Goal: Task Accomplishment & Management: Manage account settings

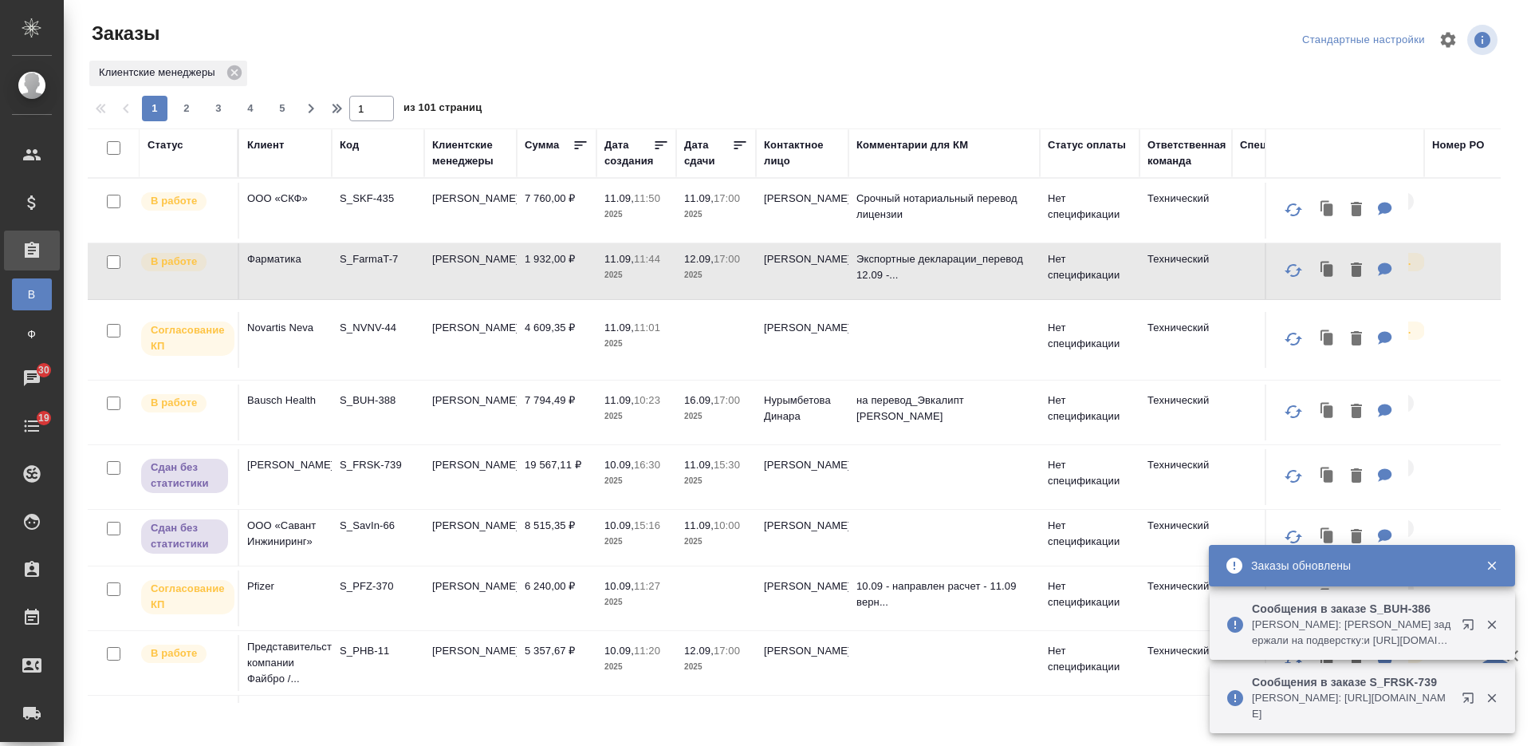
click at [349, 148] on div "Код" at bounding box center [349, 145] width 19 height 16
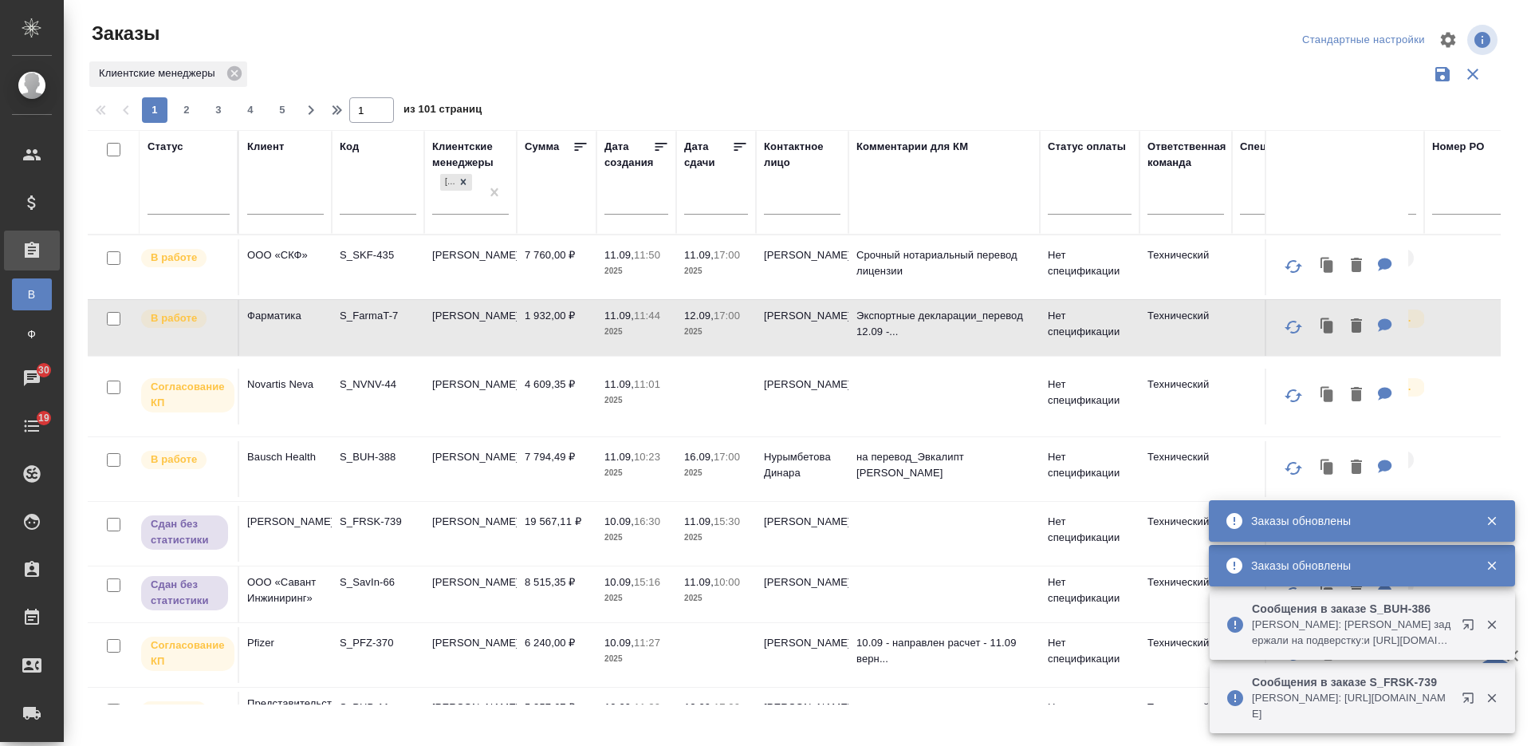
click at [365, 202] on input "text" at bounding box center [378, 204] width 77 height 20
click at [371, 206] on input "text" at bounding box center [378, 204] width 77 height 20
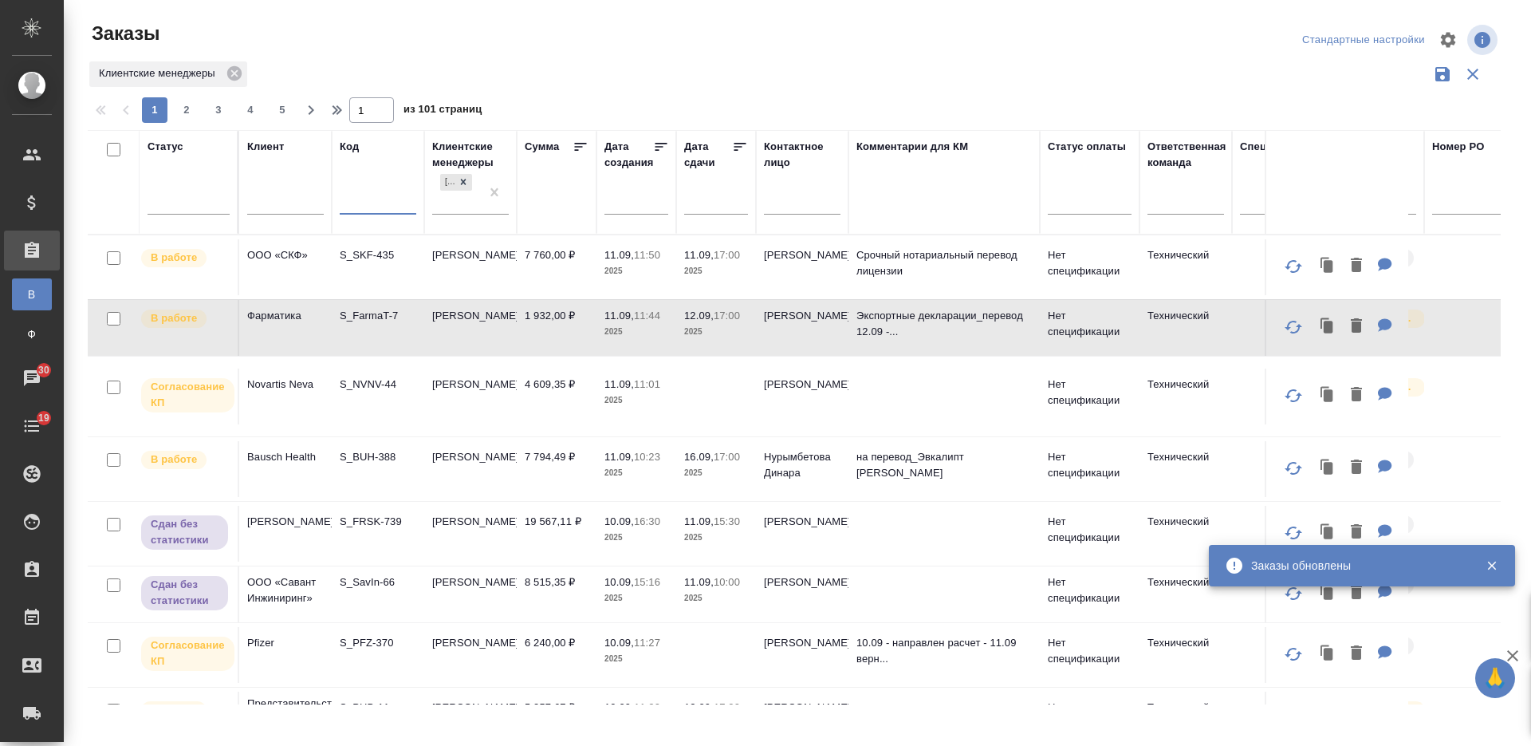
paste input "S_PATENT-26"
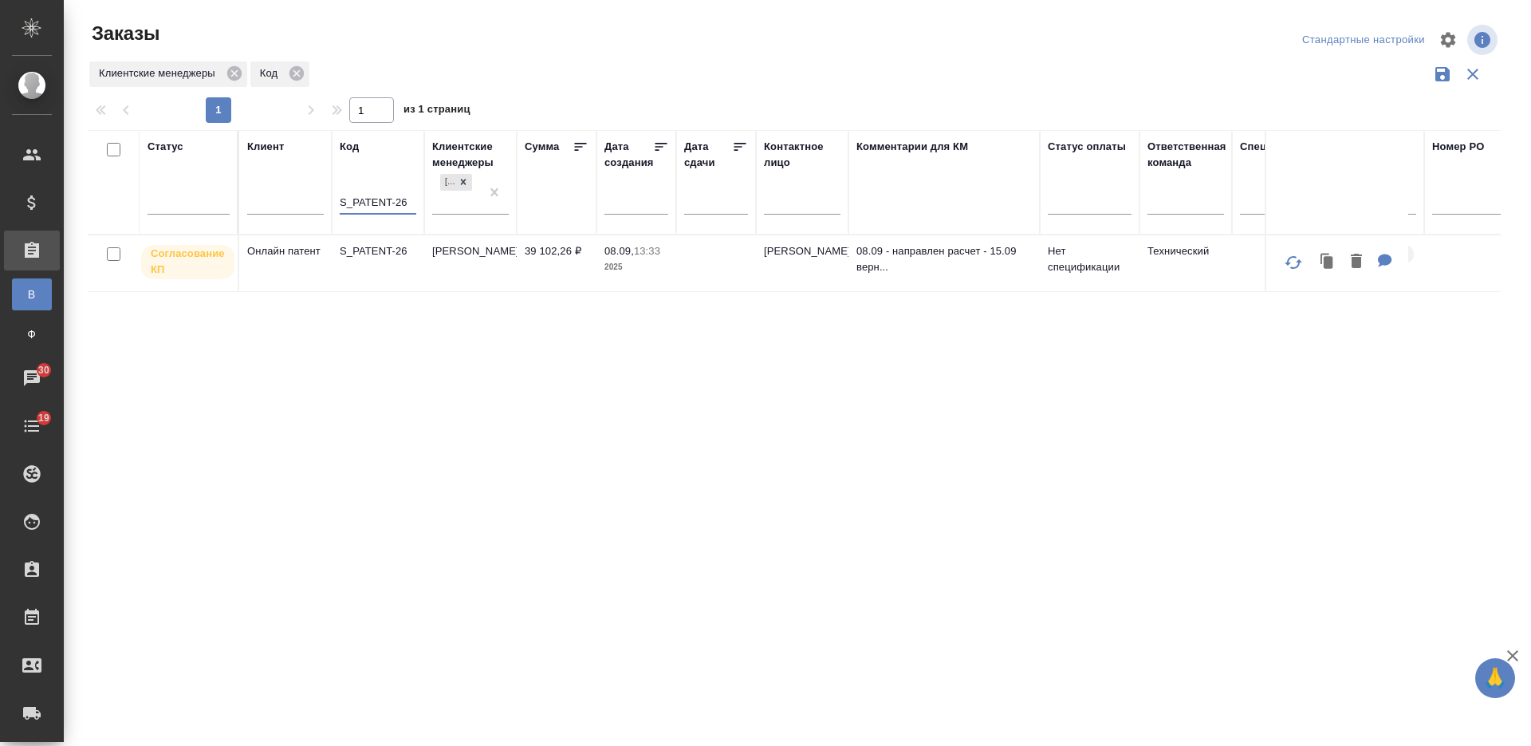
click at [412, 273] on td "S_PATENT-26" at bounding box center [378, 263] width 92 height 56
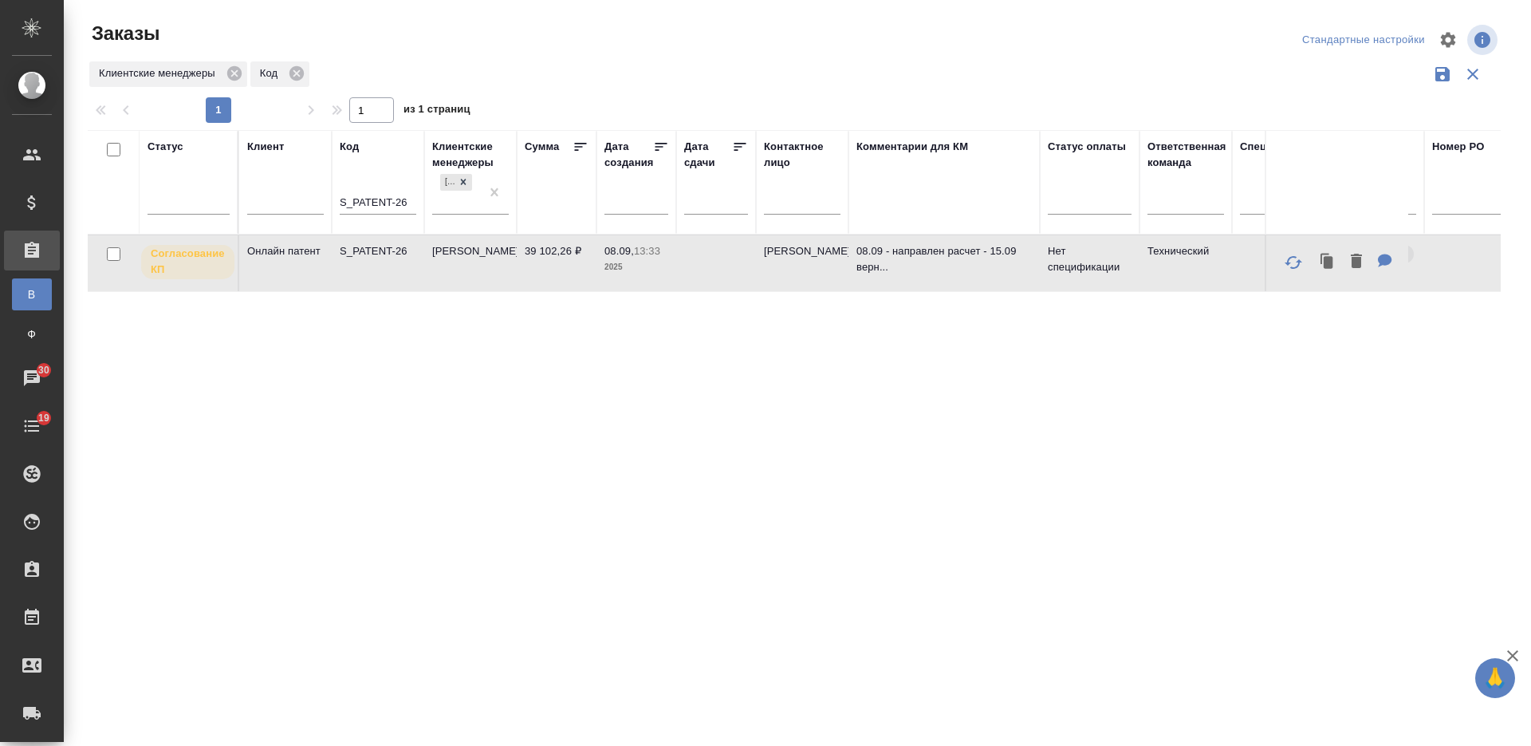
click at [412, 273] on td "S_PATENT-26" at bounding box center [378, 263] width 92 height 56
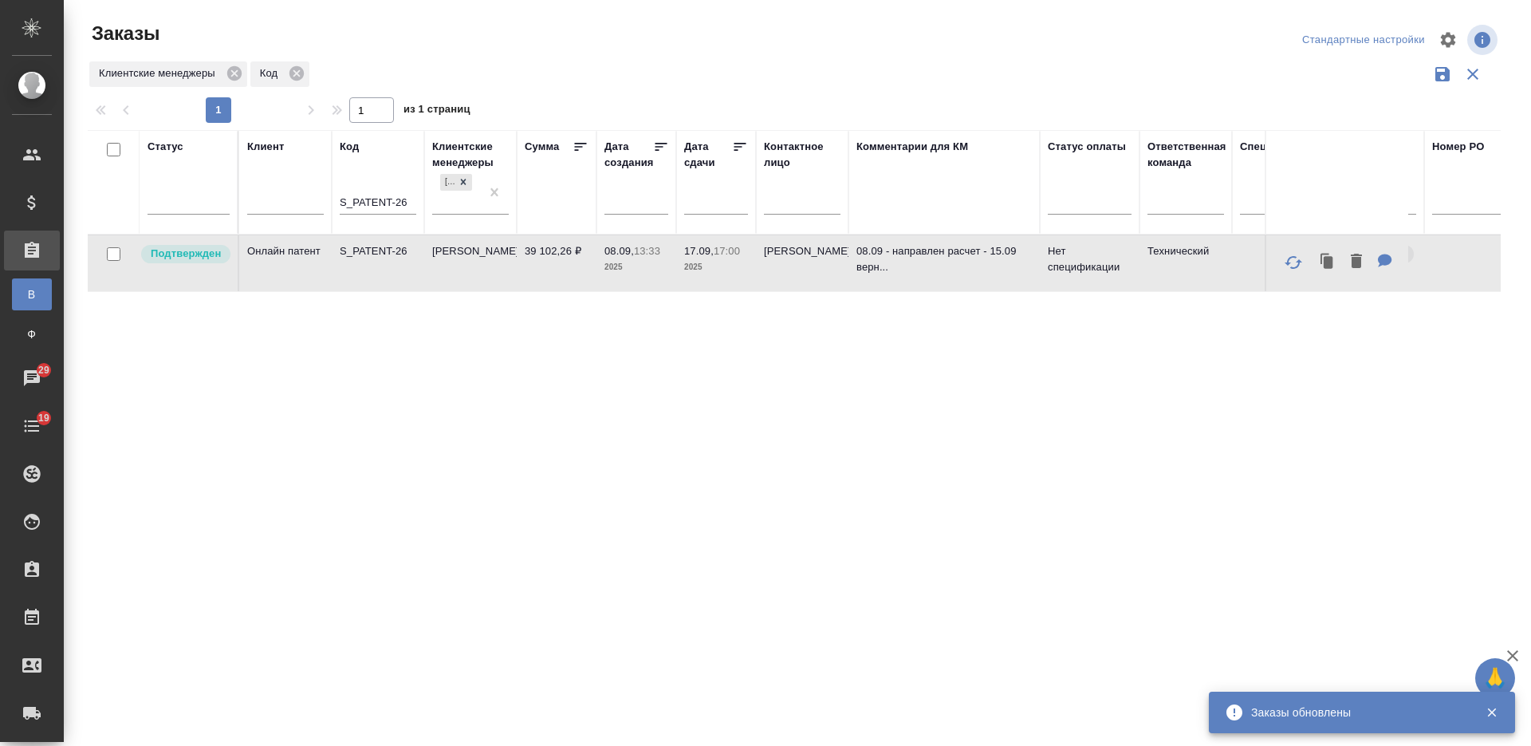
click at [377, 194] on input "S_PATENT-26" at bounding box center [378, 204] width 77 height 20
paste input "NIN-37"
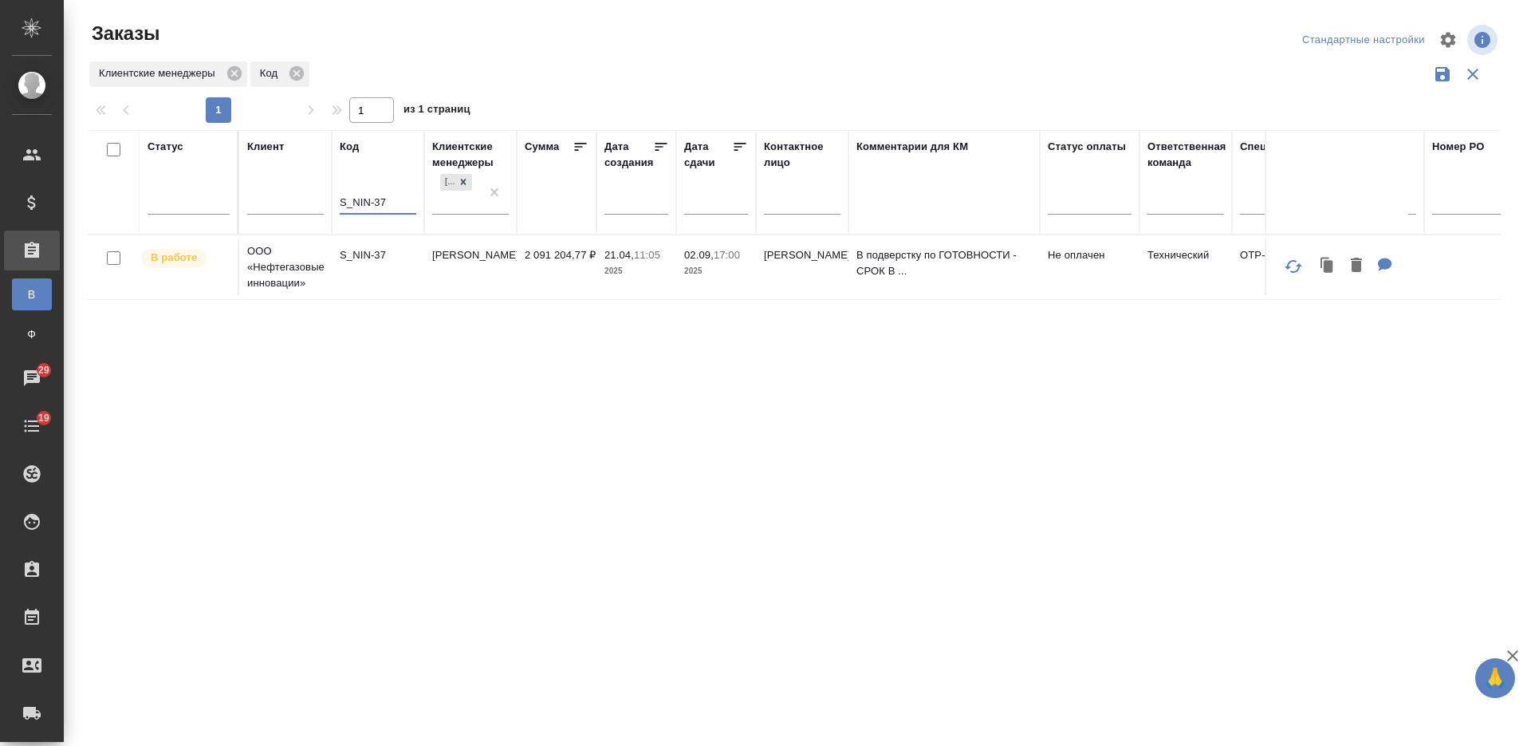
type input "S_NIN-37"
click at [384, 262] on p "S_NIN-37" at bounding box center [378, 255] width 77 height 16
click at [373, 206] on input "S_NIN-37" at bounding box center [378, 204] width 77 height 20
click at [371, 206] on input "S_NIN-37" at bounding box center [378, 204] width 77 height 20
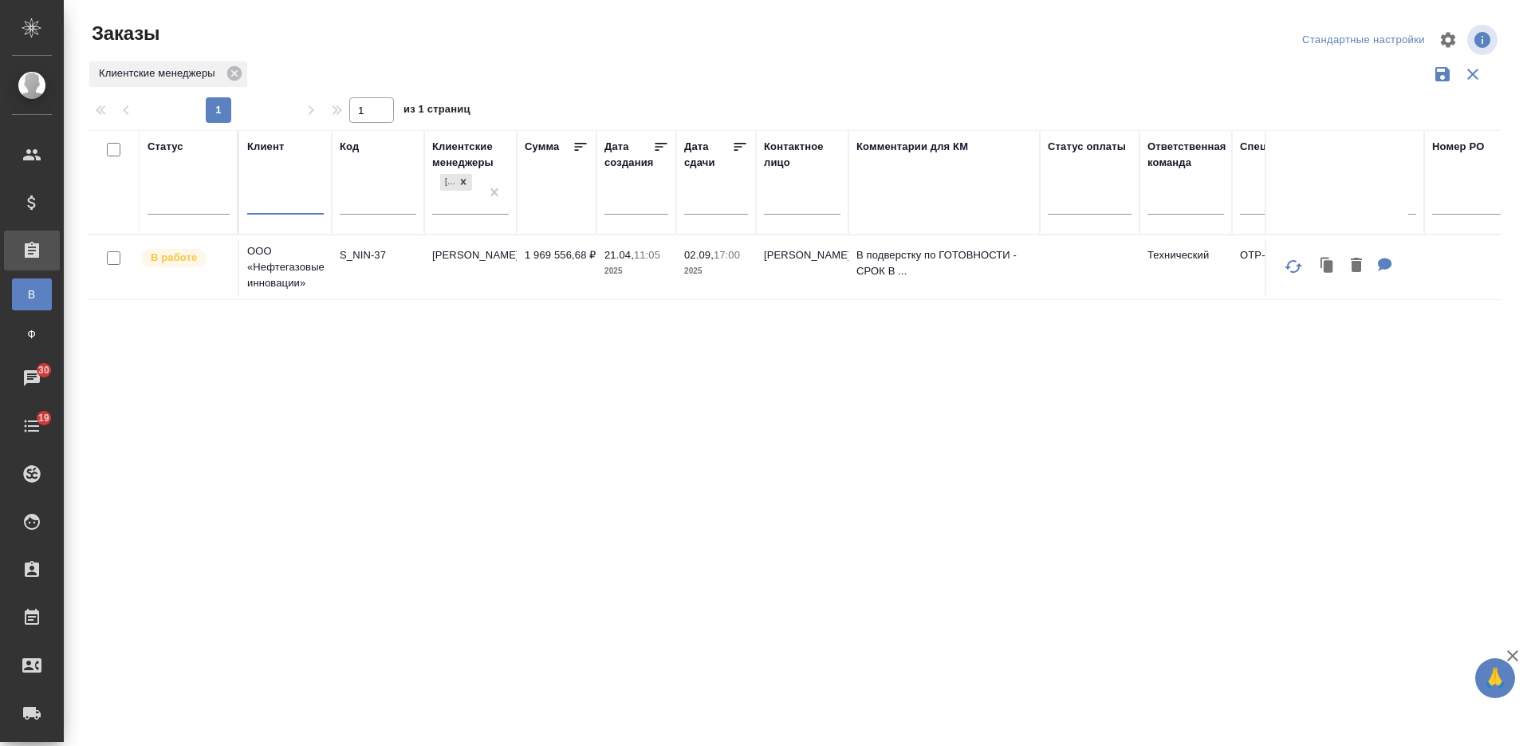
click at [282, 205] on input "text" at bounding box center [285, 204] width 77 height 20
click at [385, 202] on input "text" at bounding box center [378, 204] width 77 height 20
click at [341, 69] on div "Клиентские менеджеры" at bounding box center [794, 74] width 1413 height 30
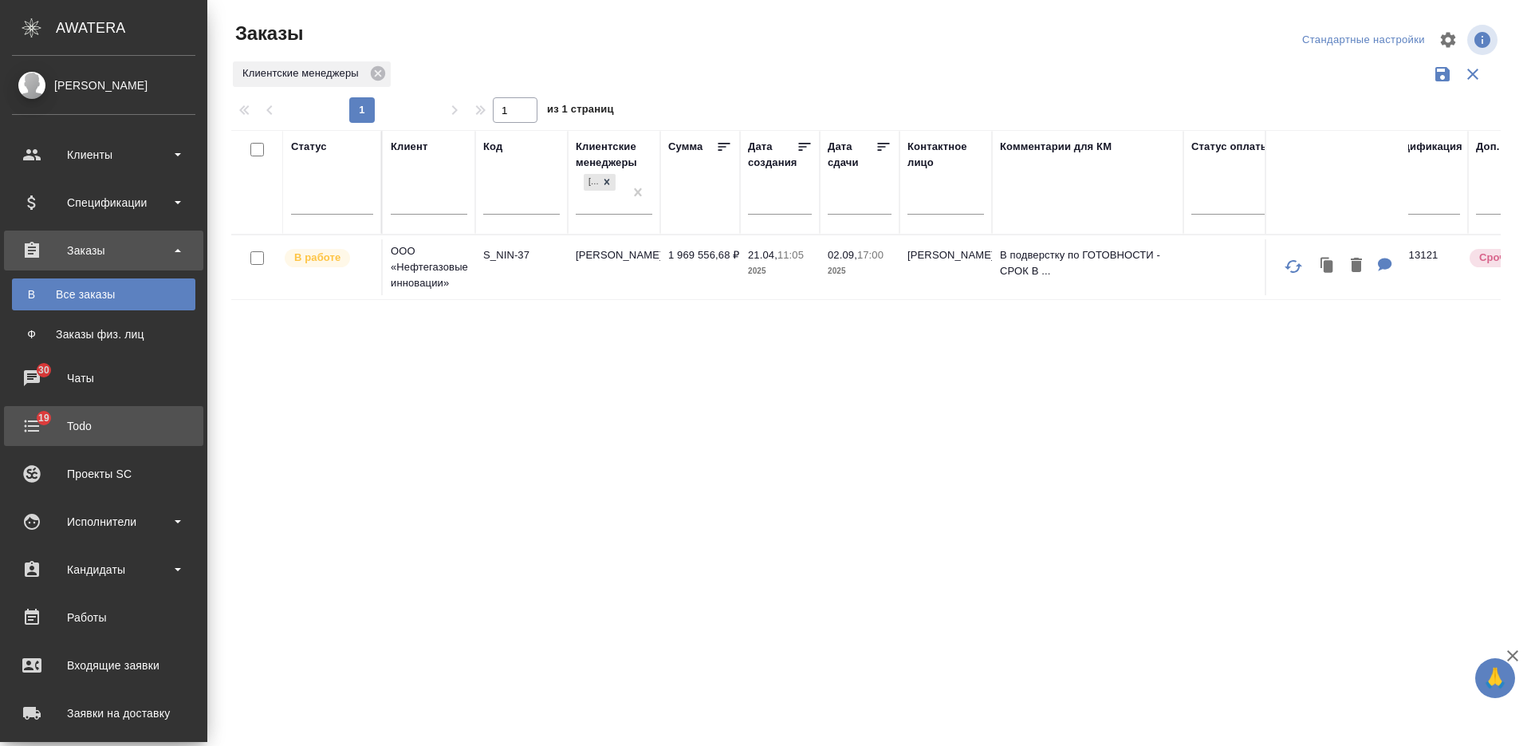
click at [53, 414] on div "Todo" at bounding box center [103, 426] width 183 height 24
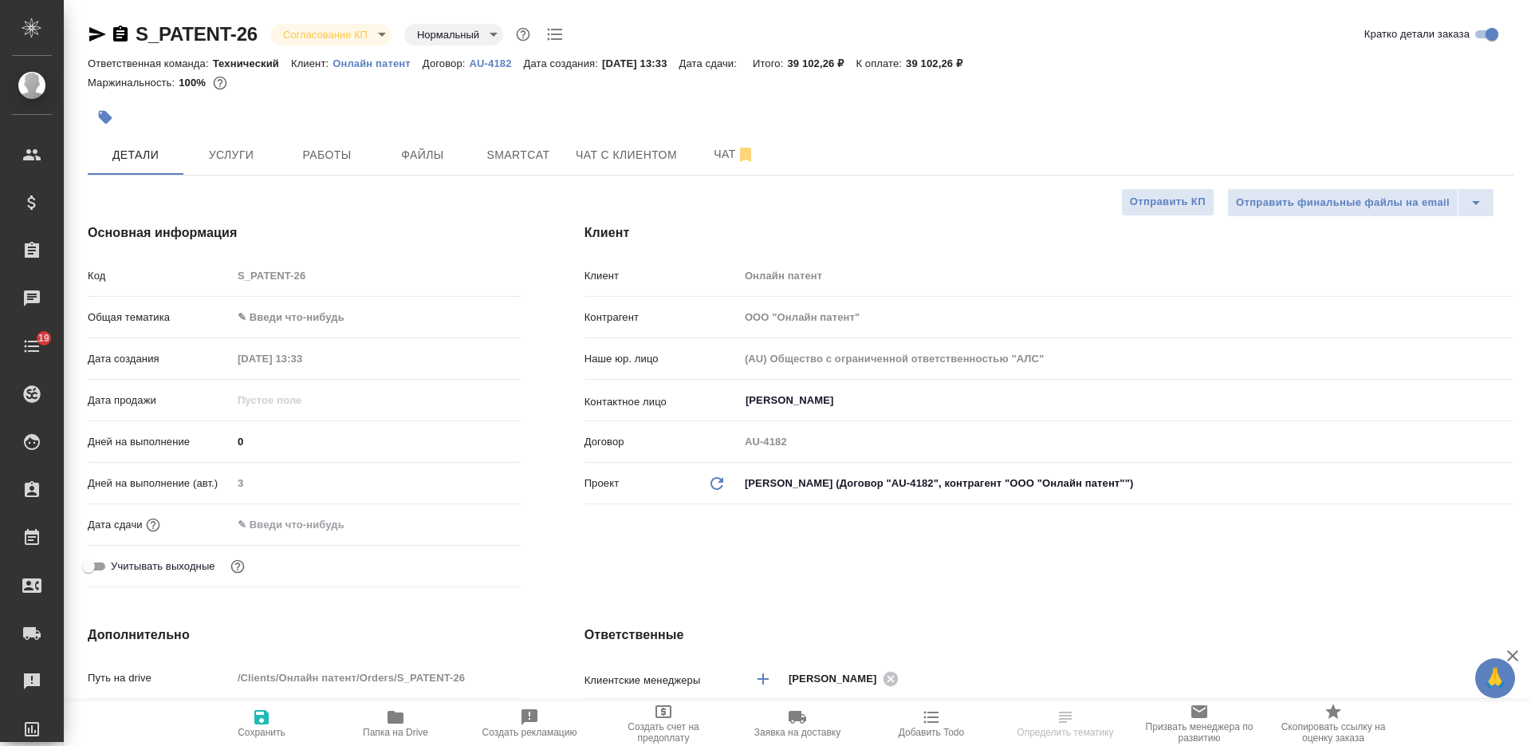
select select "RU"
type textarea "x"
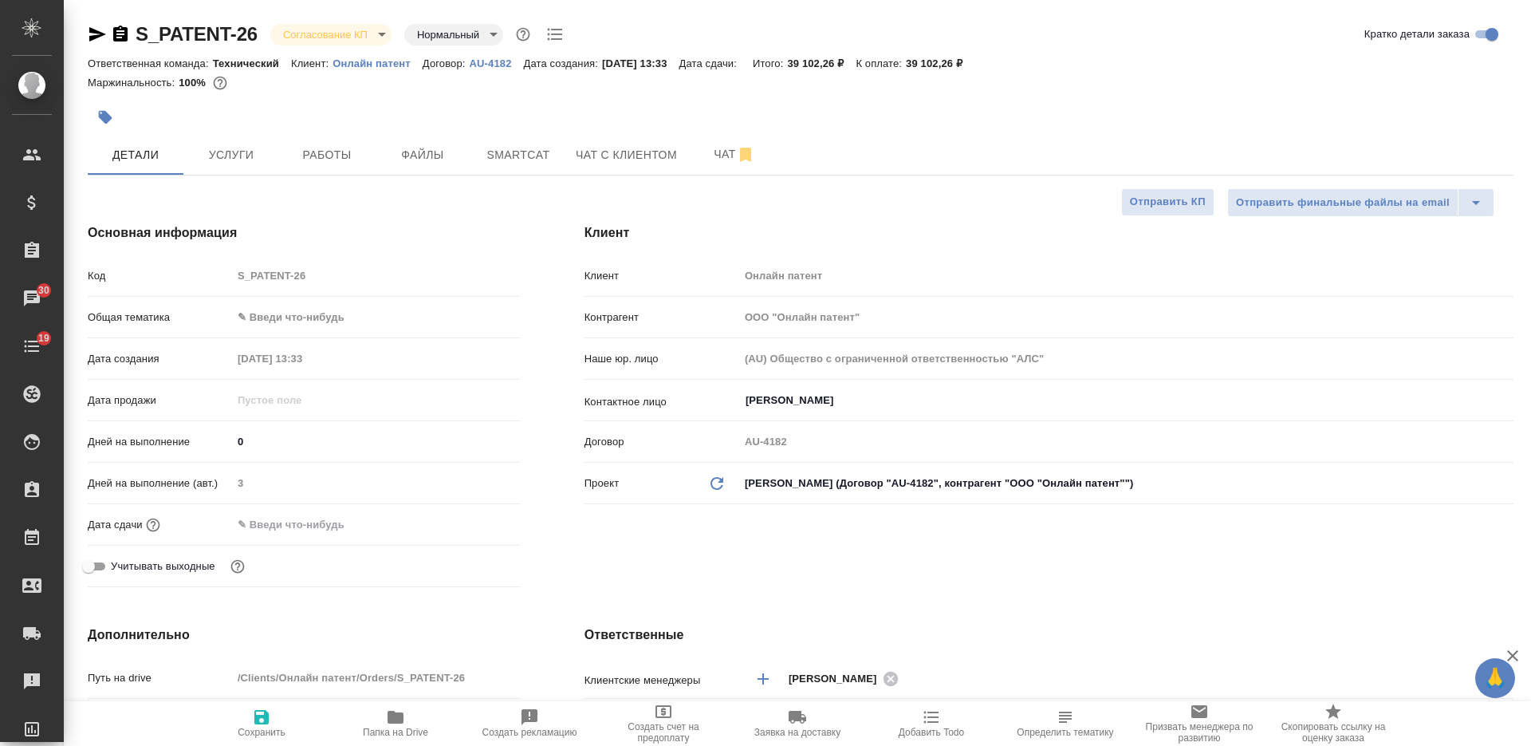
type textarea "x"
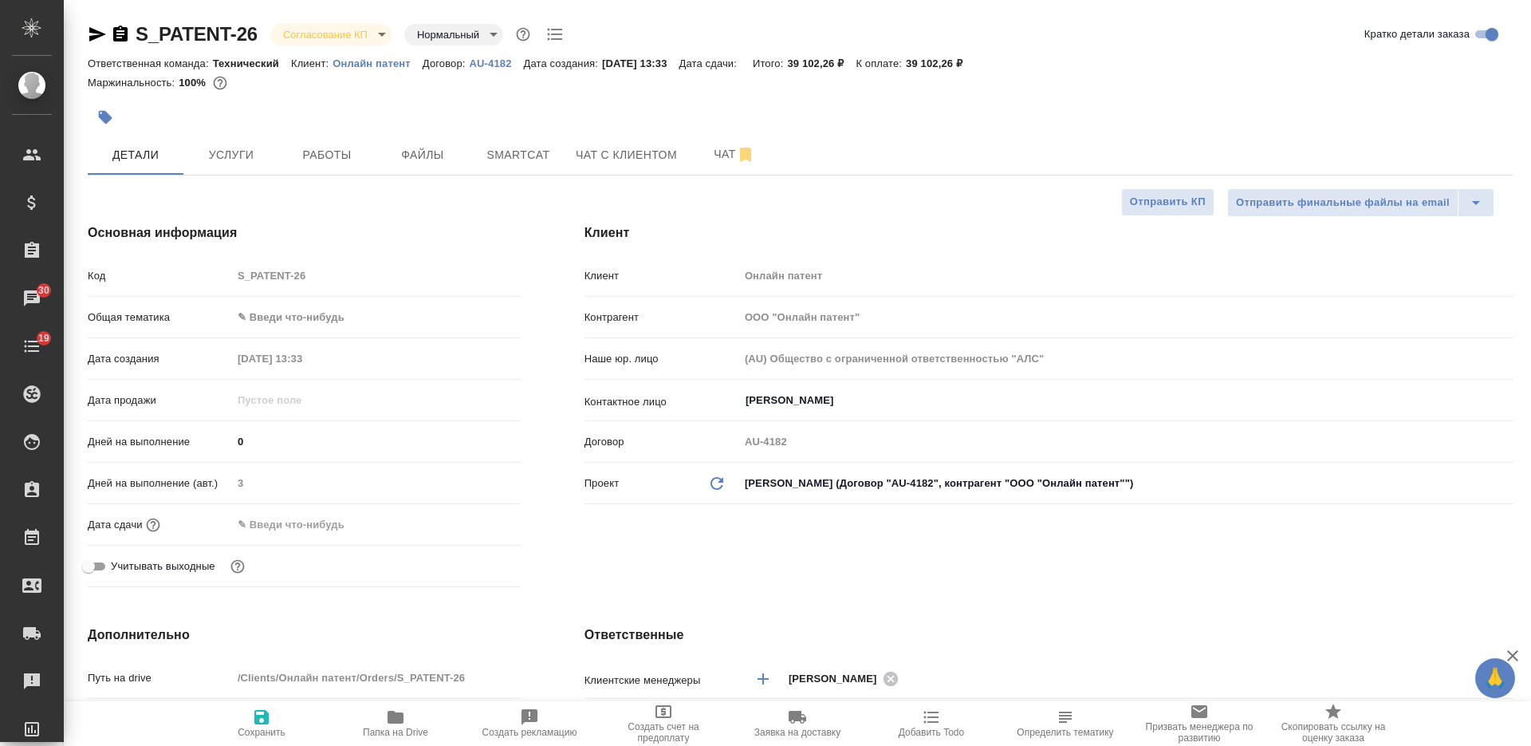
type textarea "x"
click at [258, 152] on span "Услуги" at bounding box center [231, 155] width 77 height 20
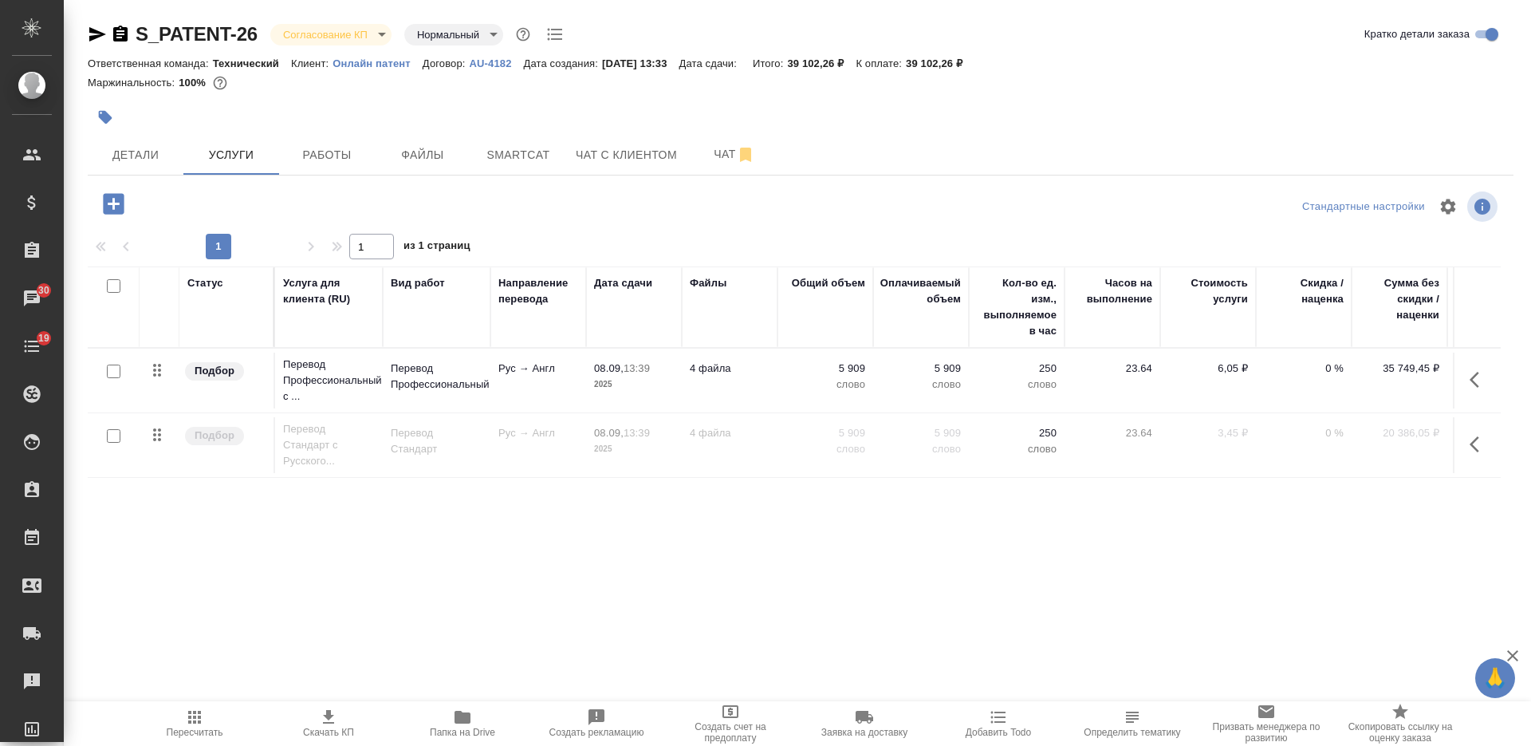
click at [1476, 442] on icon "button" at bounding box center [1479, 444] width 19 height 19
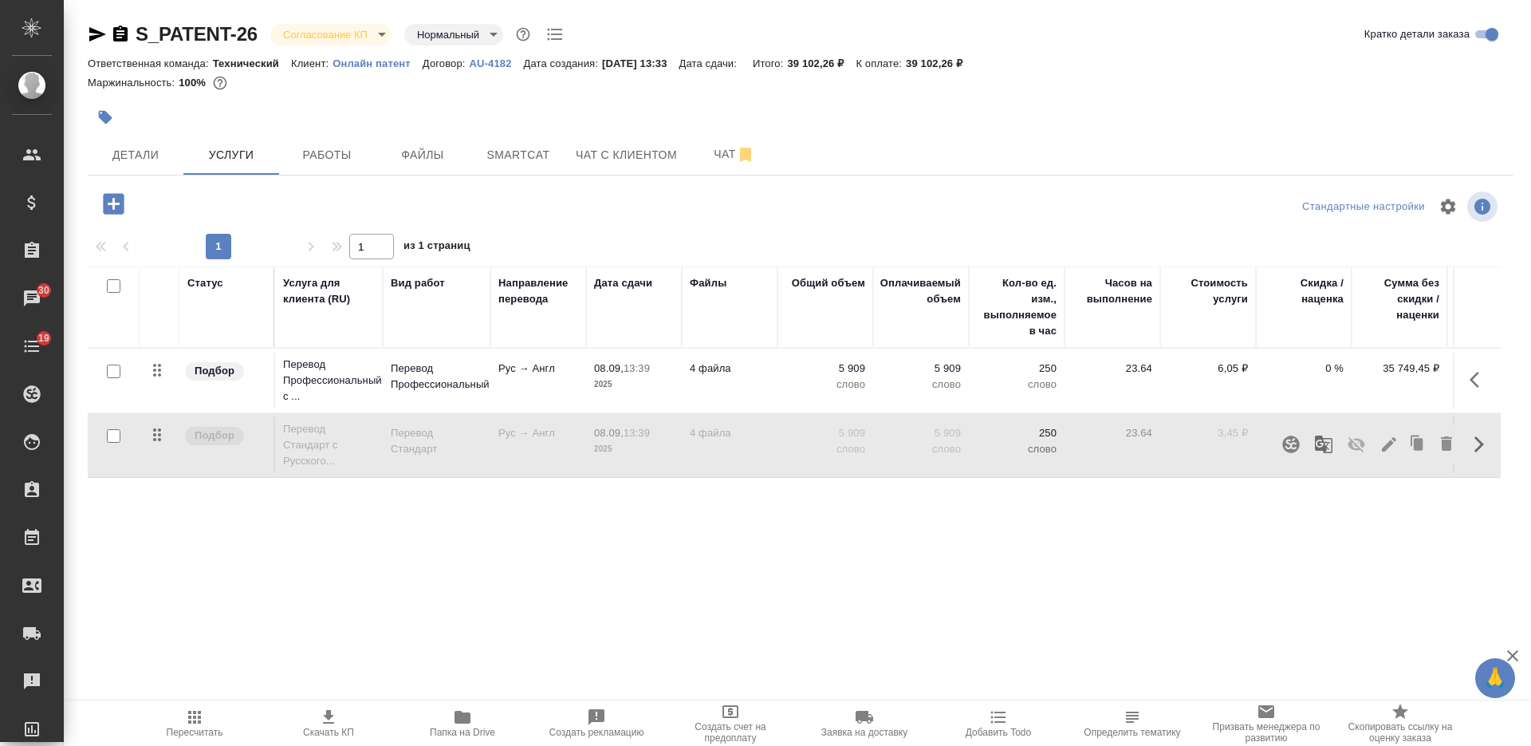
click at [1442, 450] on icon "button" at bounding box center [1446, 443] width 11 height 14
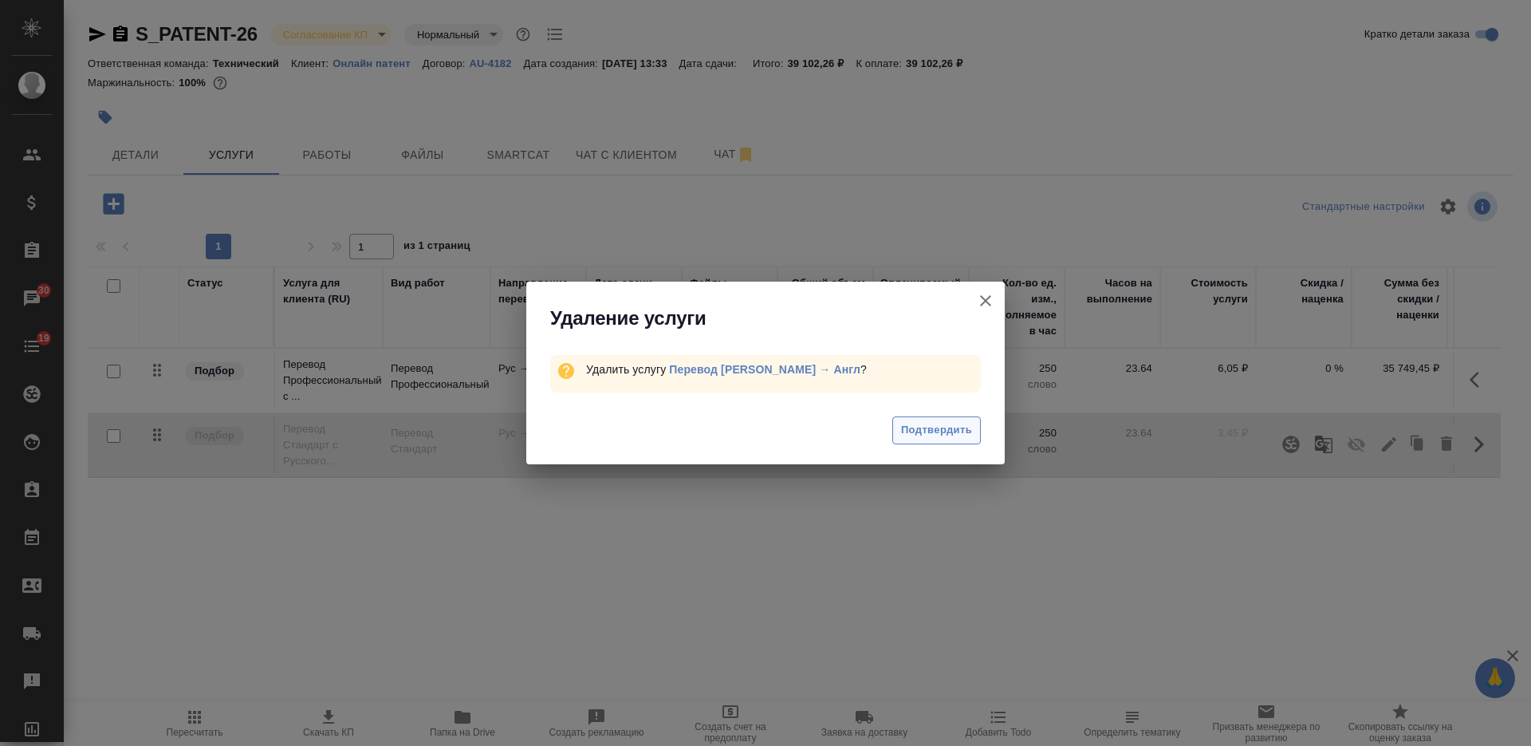
click at [911, 423] on span "Подтвердить" at bounding box center [936, 430] width 71 height 18
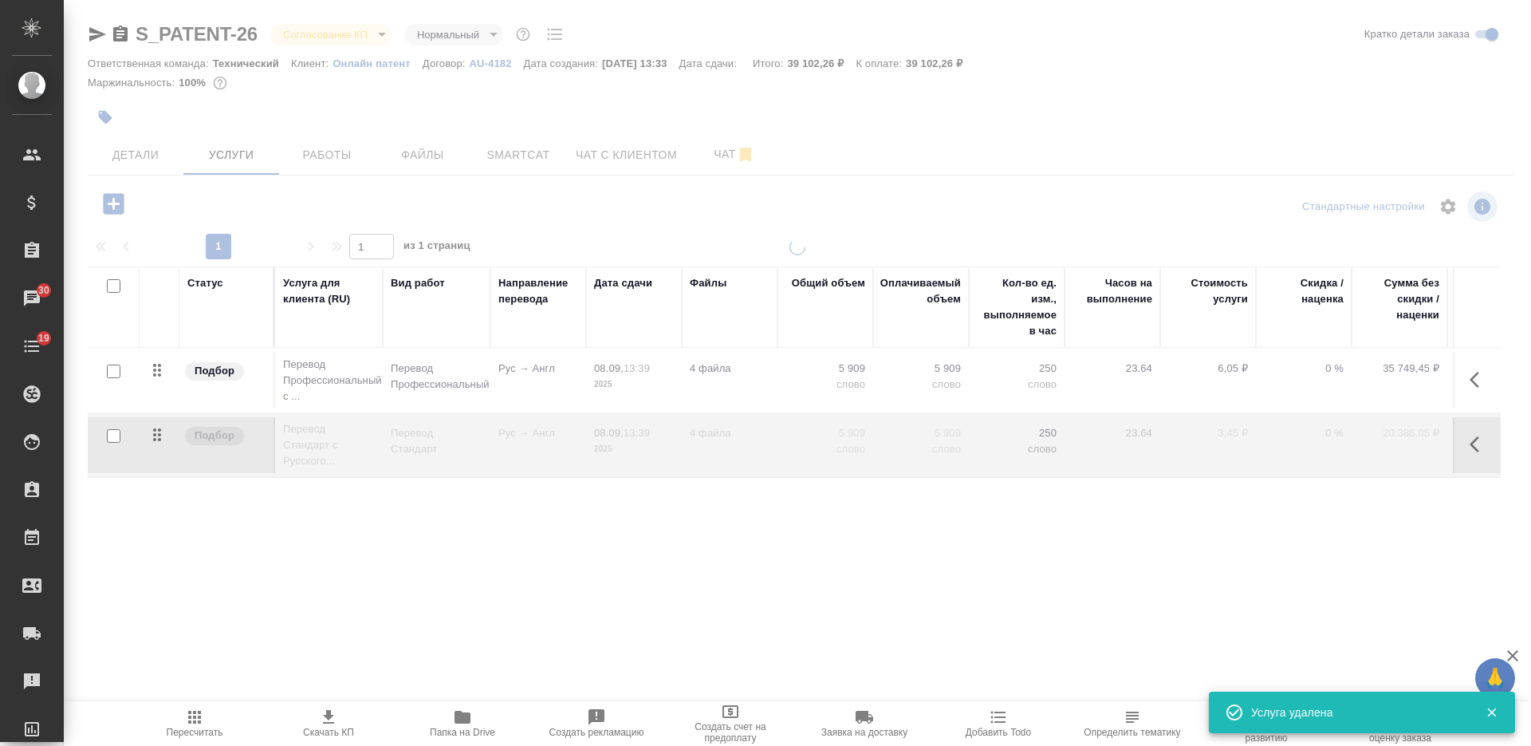
click at [171, 166] on div at bounding box center [797, 325] width 1467 height 650
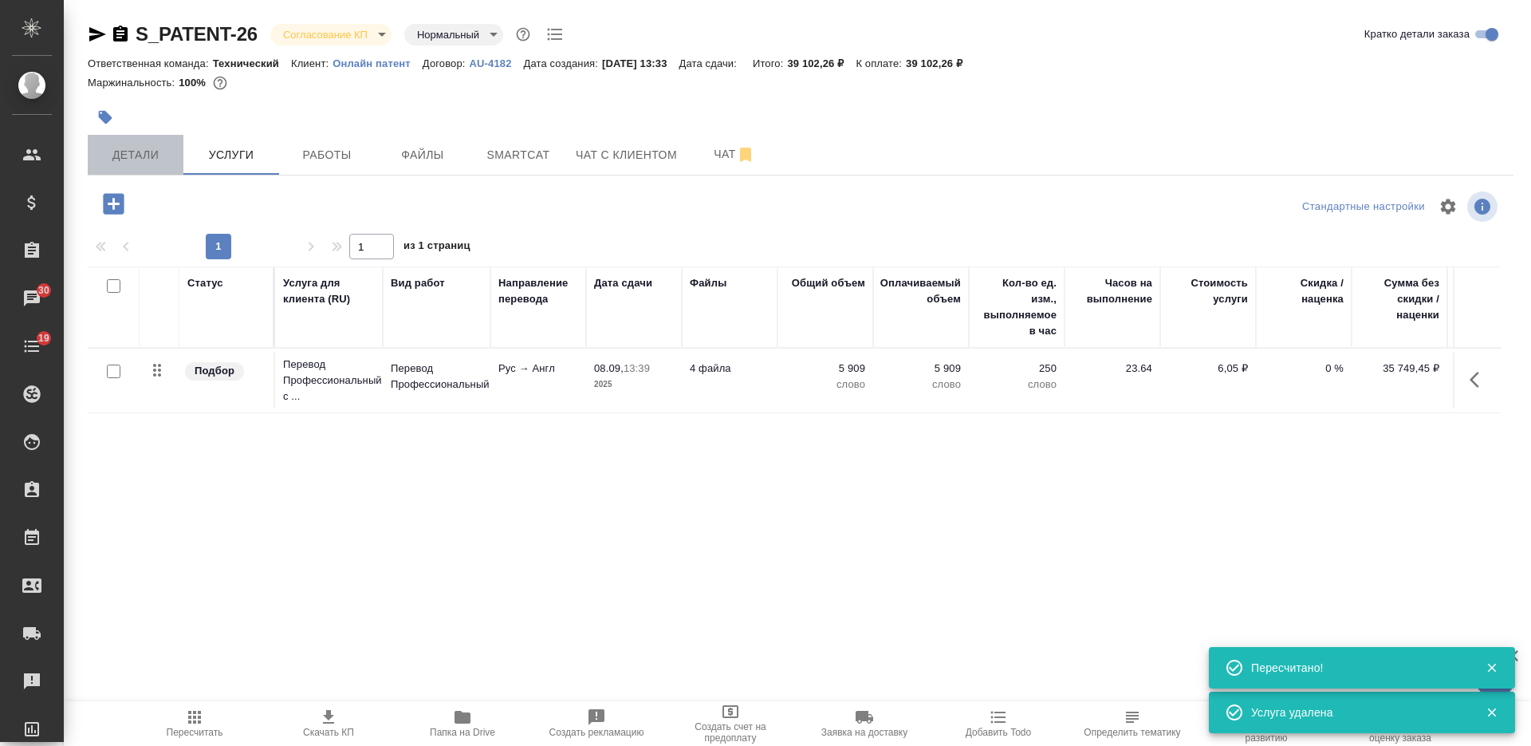
click at [163, 164] on span "Детали" at bounding box center [135, 155] width 77 height 20
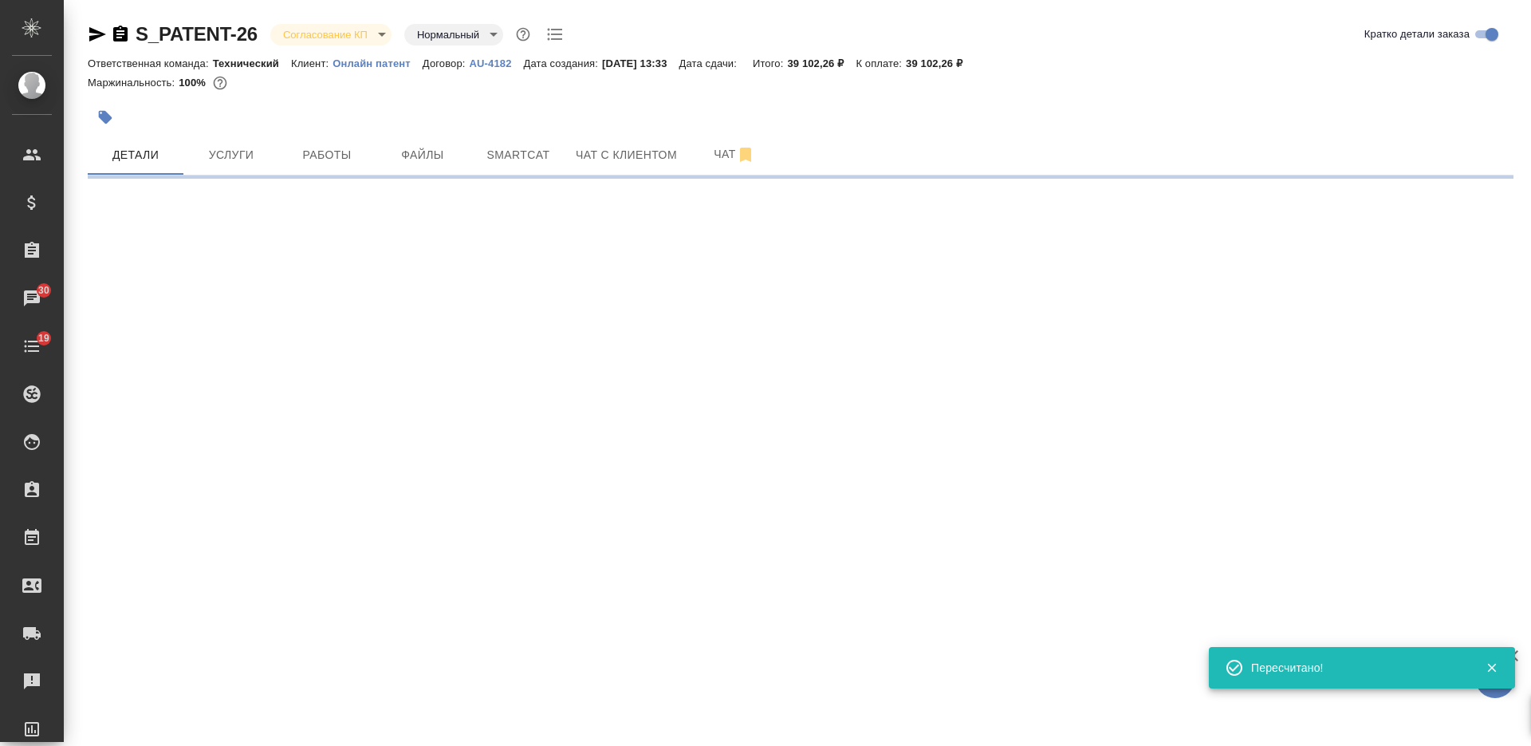
select select "RU"
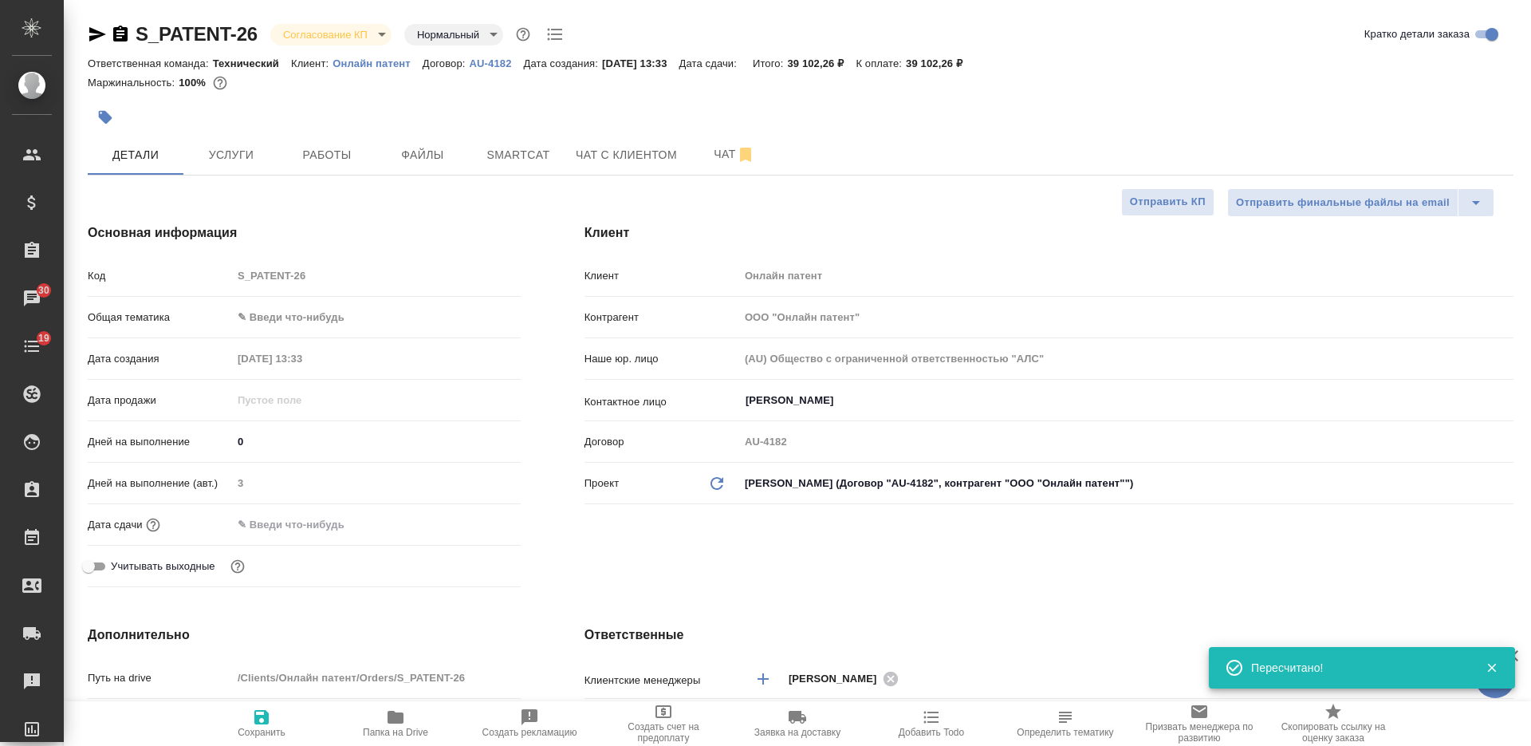
type textarea "x"
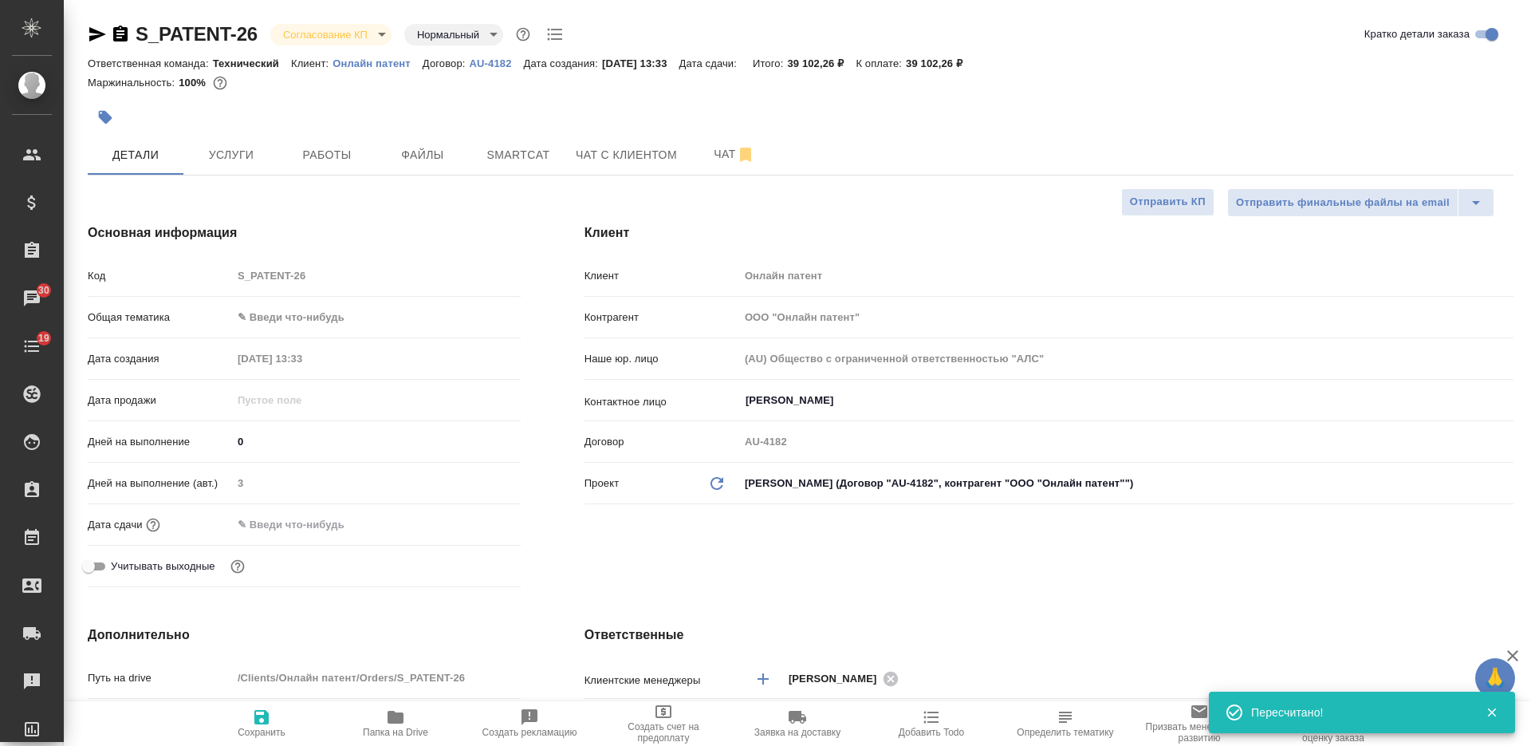
click at [349, 527] on input "text" at bounding box center [302, 524] width 140 height 23
click at [474, 520] on icon "button" at bounding box center [474, 523] width 19 height 19
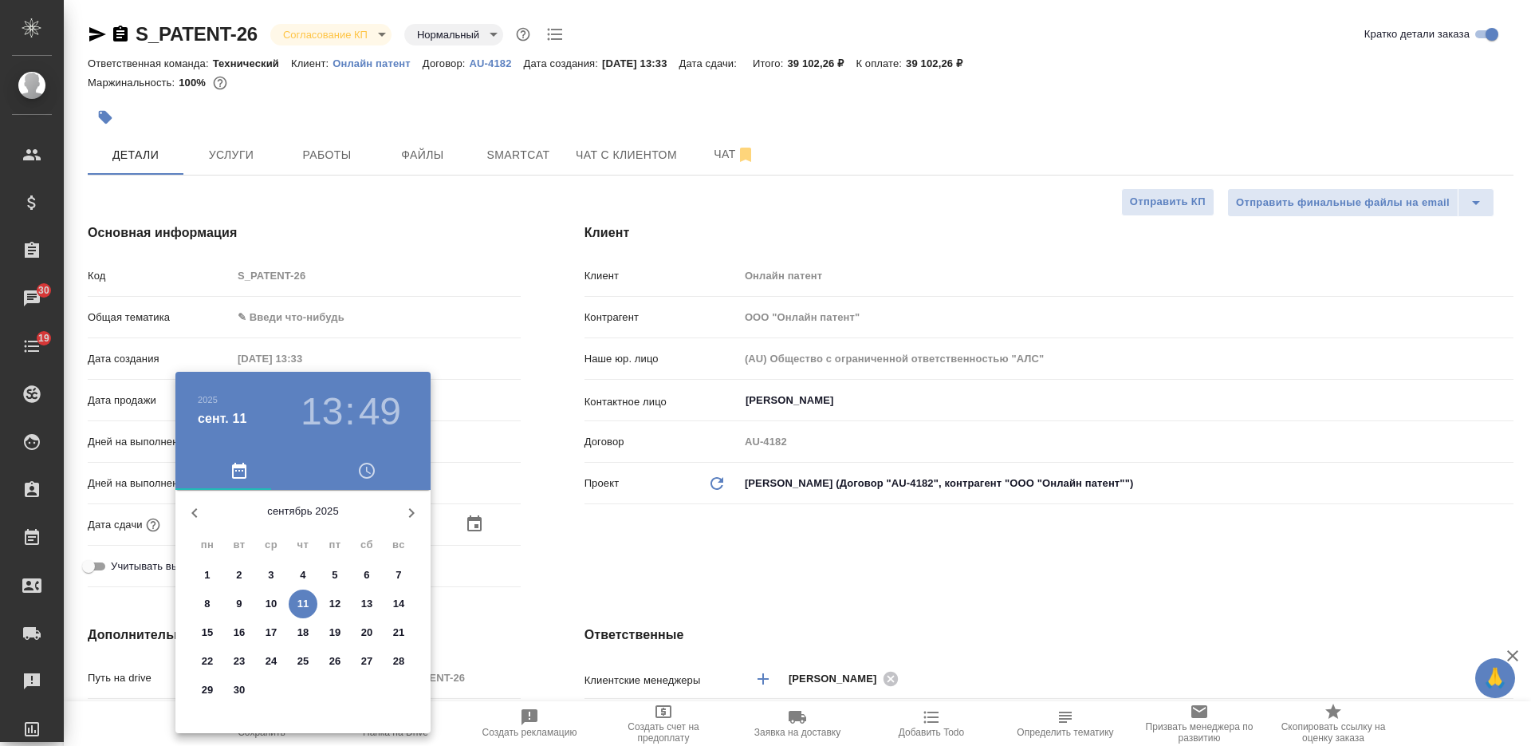
click at [270, 630] on p "17" at bounding box center [272, 632] width 12 height 16
type input "17.09.2025 13:49"
type textarea "x"
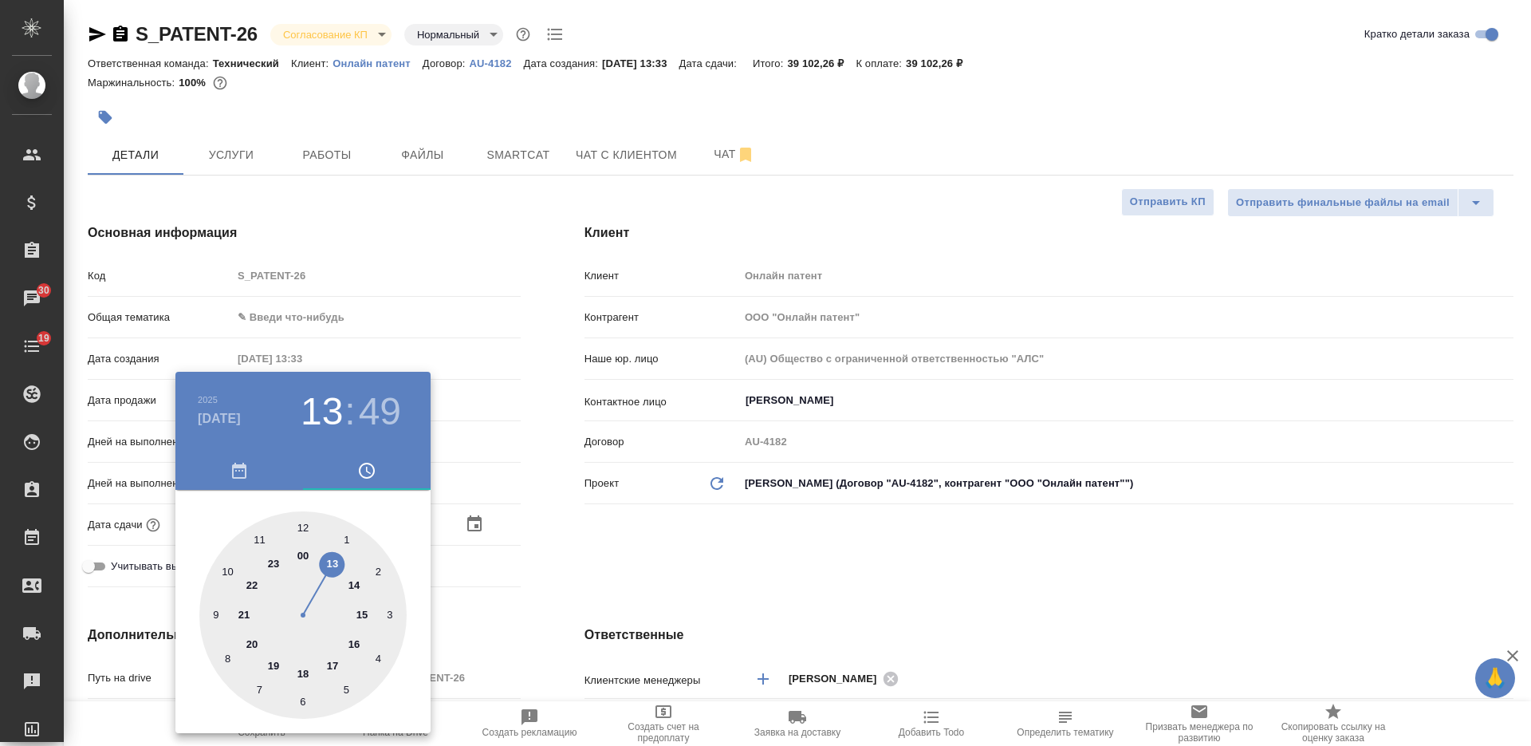
click at [337, 659] on div at bounding box center [302, 614] width 207 height 207
type input "17.09.2025 17:49"
type textarea "x"
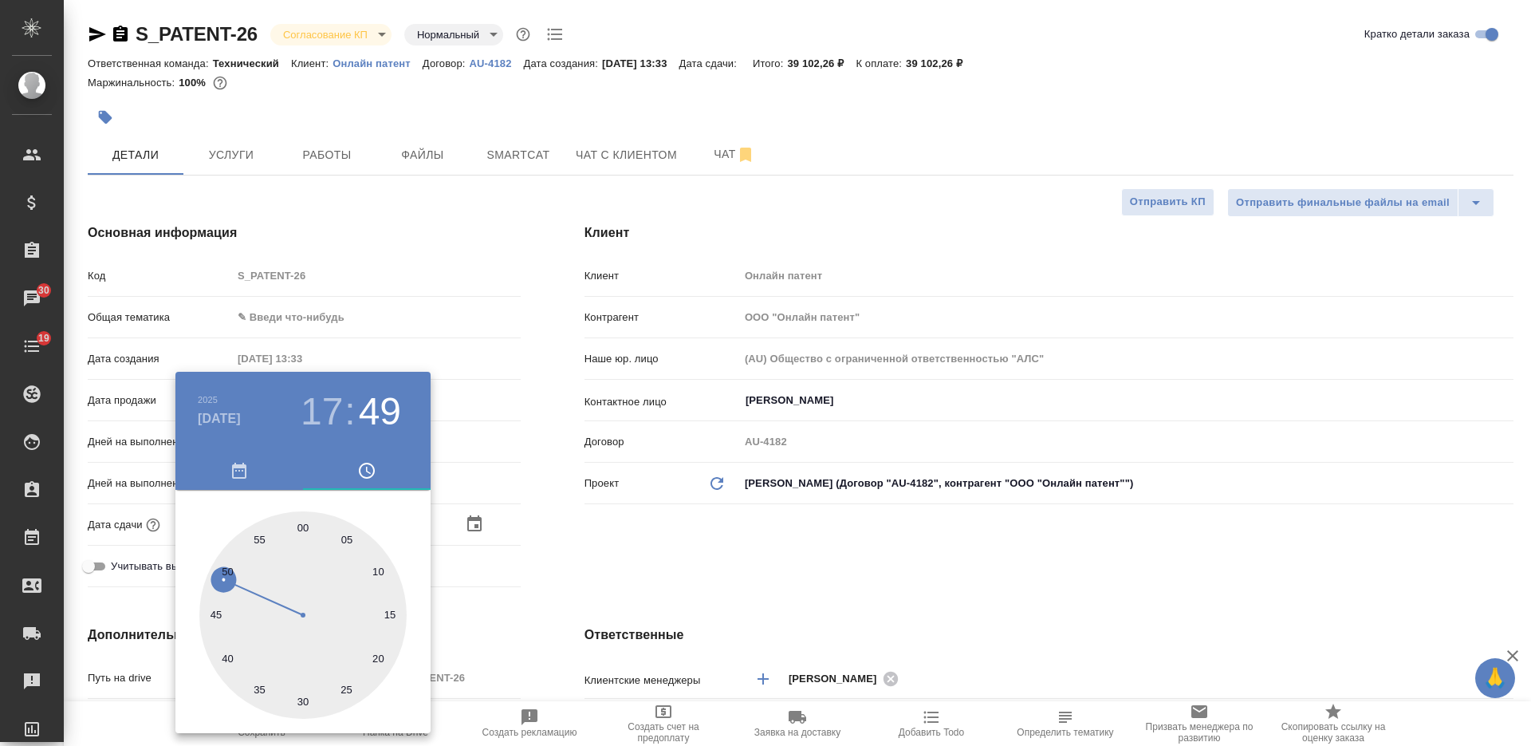
click at [303, 526] on div at bounding box center [302, 614] width 207 height 207
type input "17.09.2025 17:00"
type textarea "x"
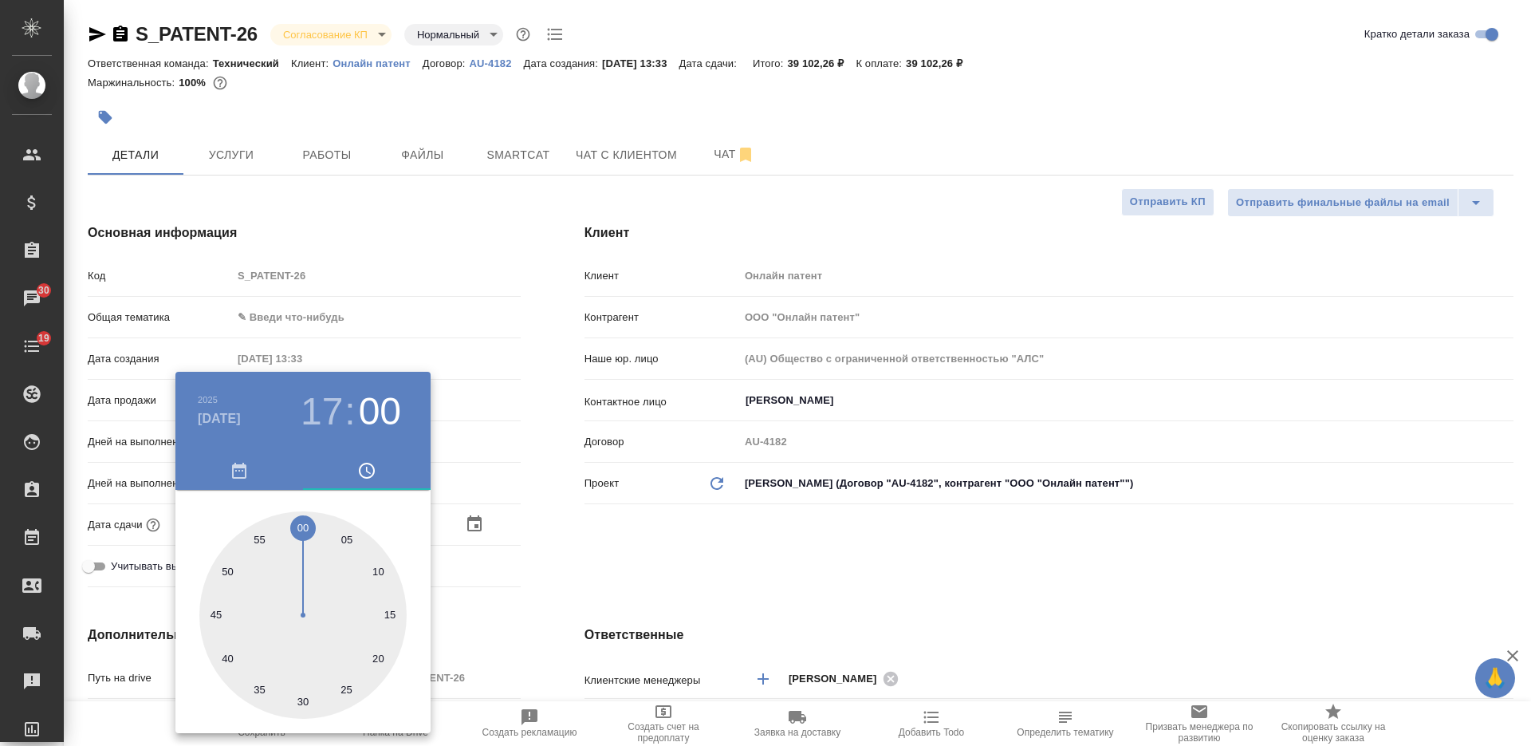
click at [779, 535] on div at bounding box center [765, 373] width 1531 height 746
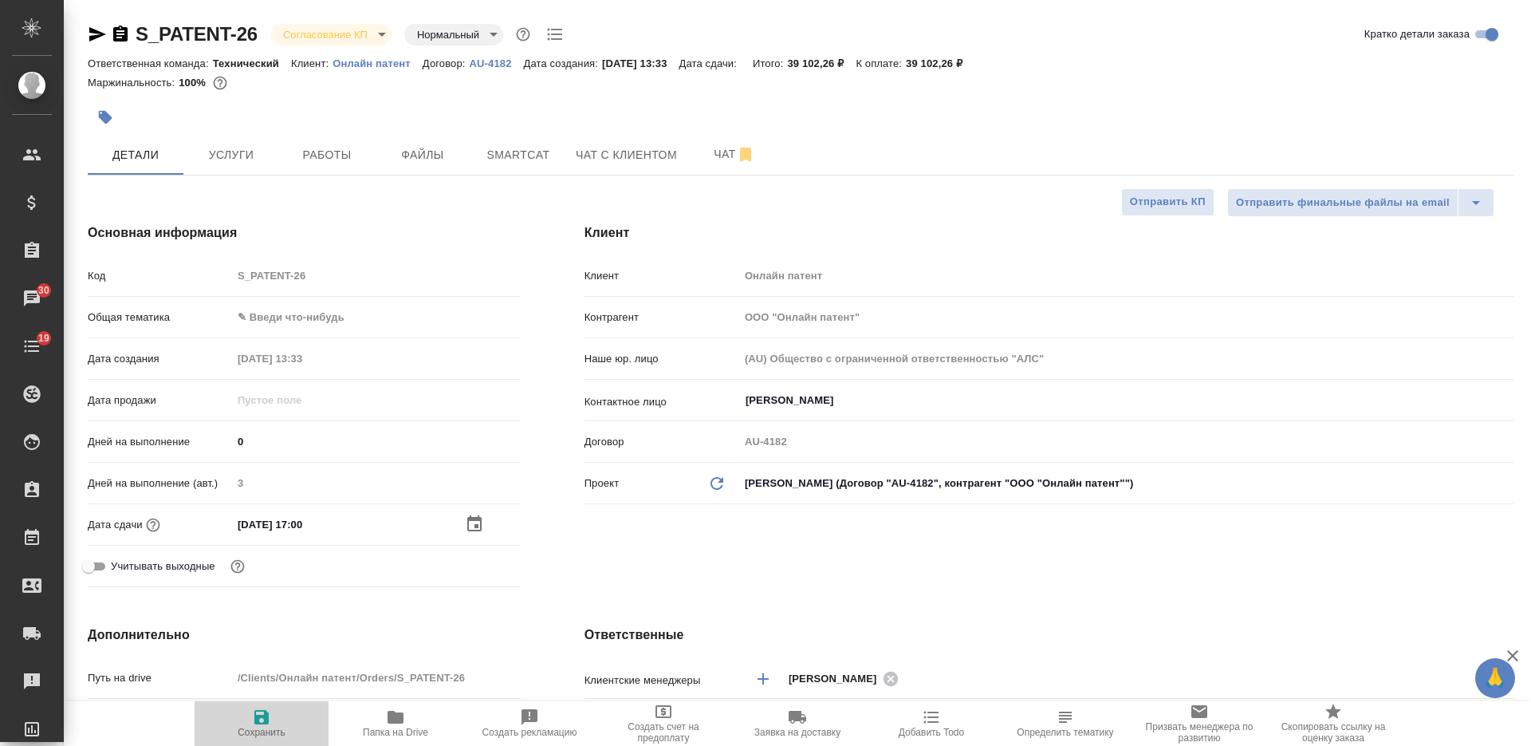
click at [276, 714] on span "Сохранить" at bounding box center [261, 722] width 115 height 30
type textarea "x"
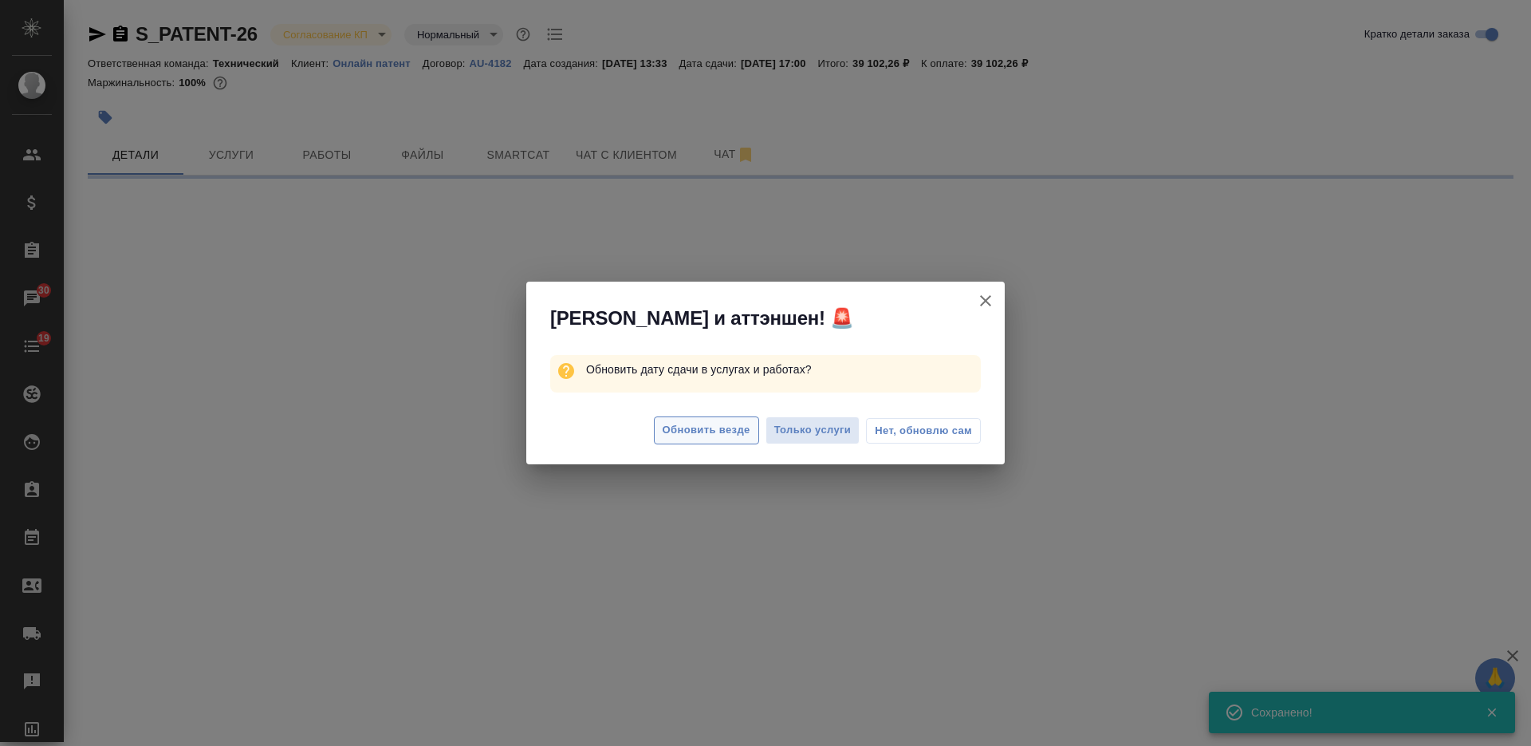
select select "RU"
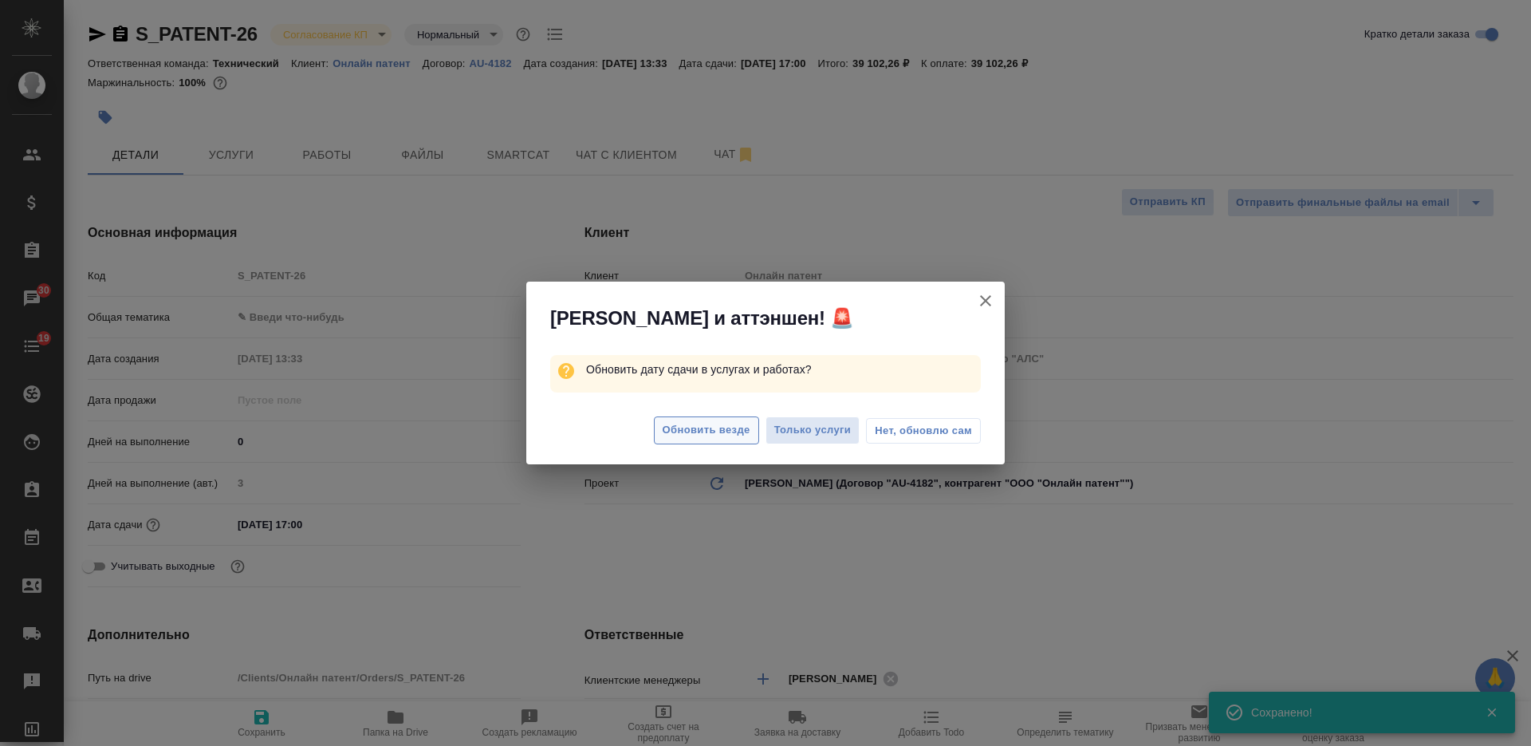
type textarea "x"
click at [671, 425] on span "Обновить везде" at bounding box center [707, 430] width 88 height 18
type textarea "x"
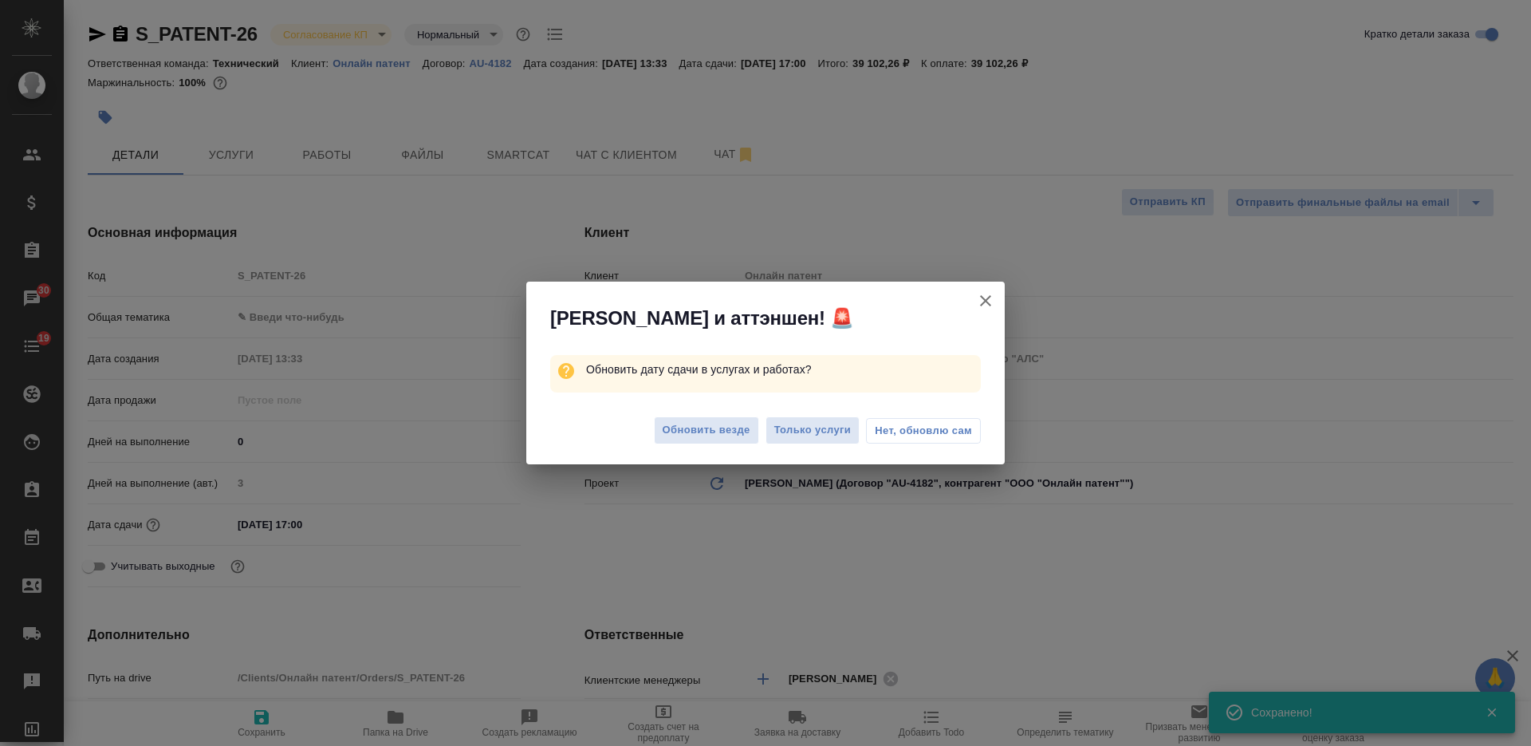
type textarea "x"
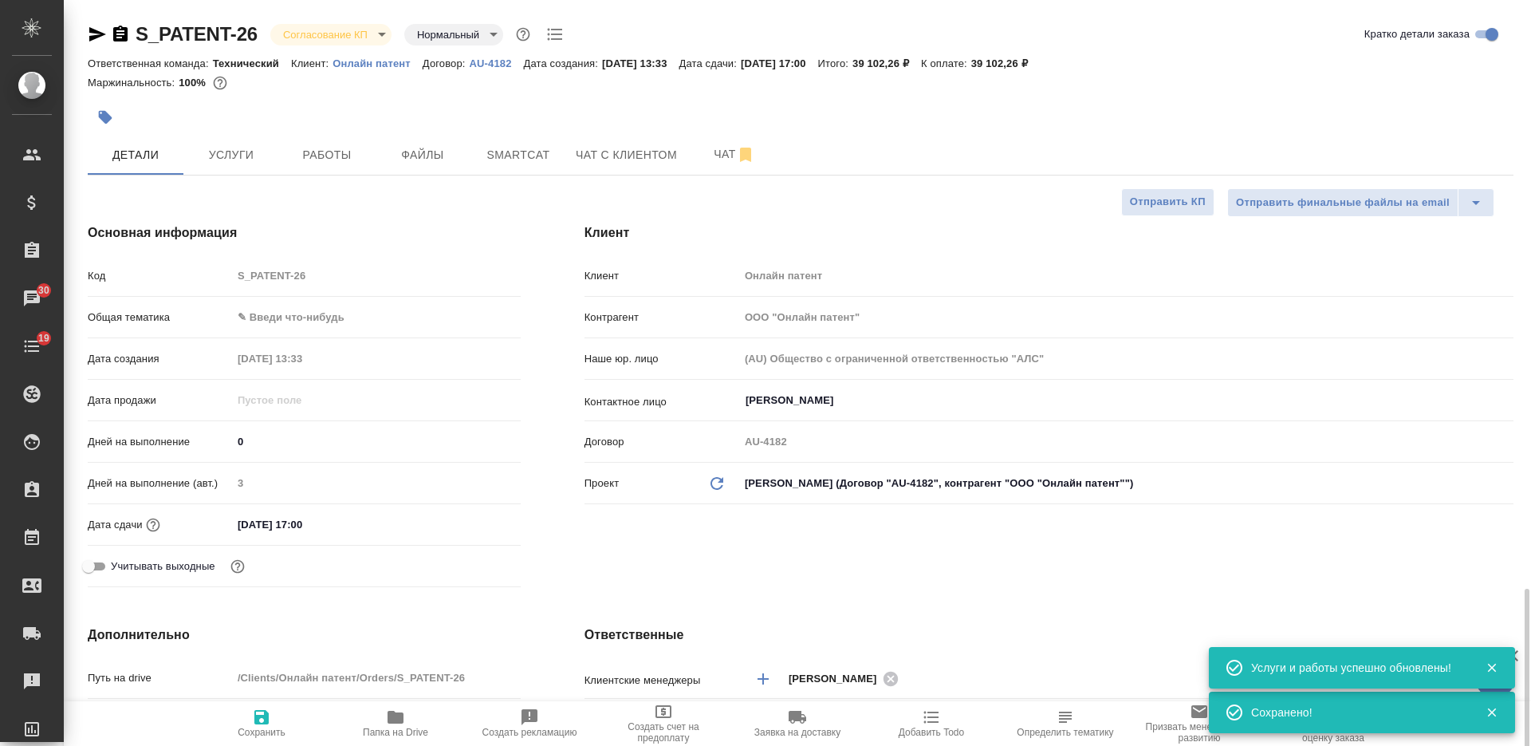
scroll to position [498, 0]
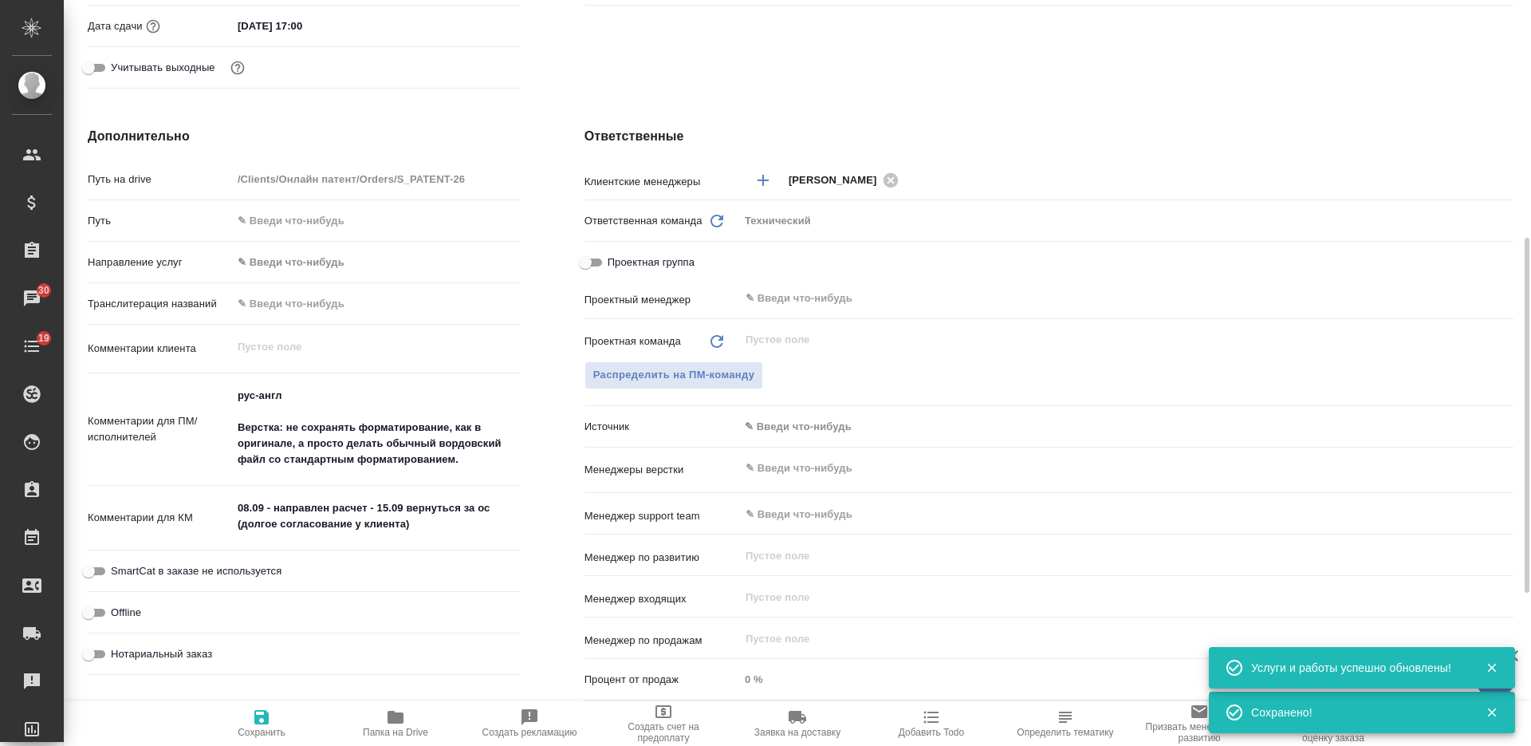
type textarea "x"
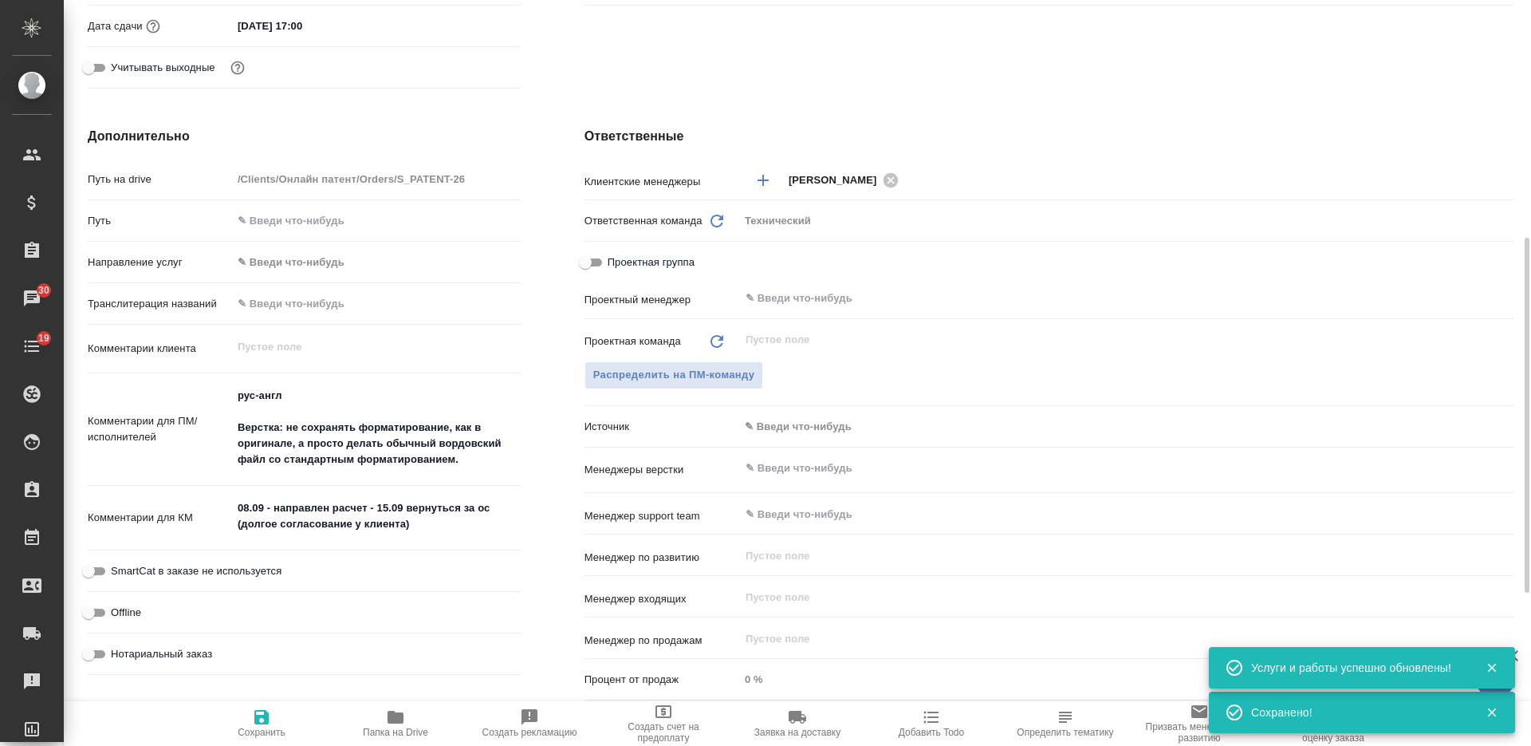
type textarea "x"
click at [1072, 723] on icon "button" at bounding box center [1065, 716] width 19 height 19
type textarea "x"
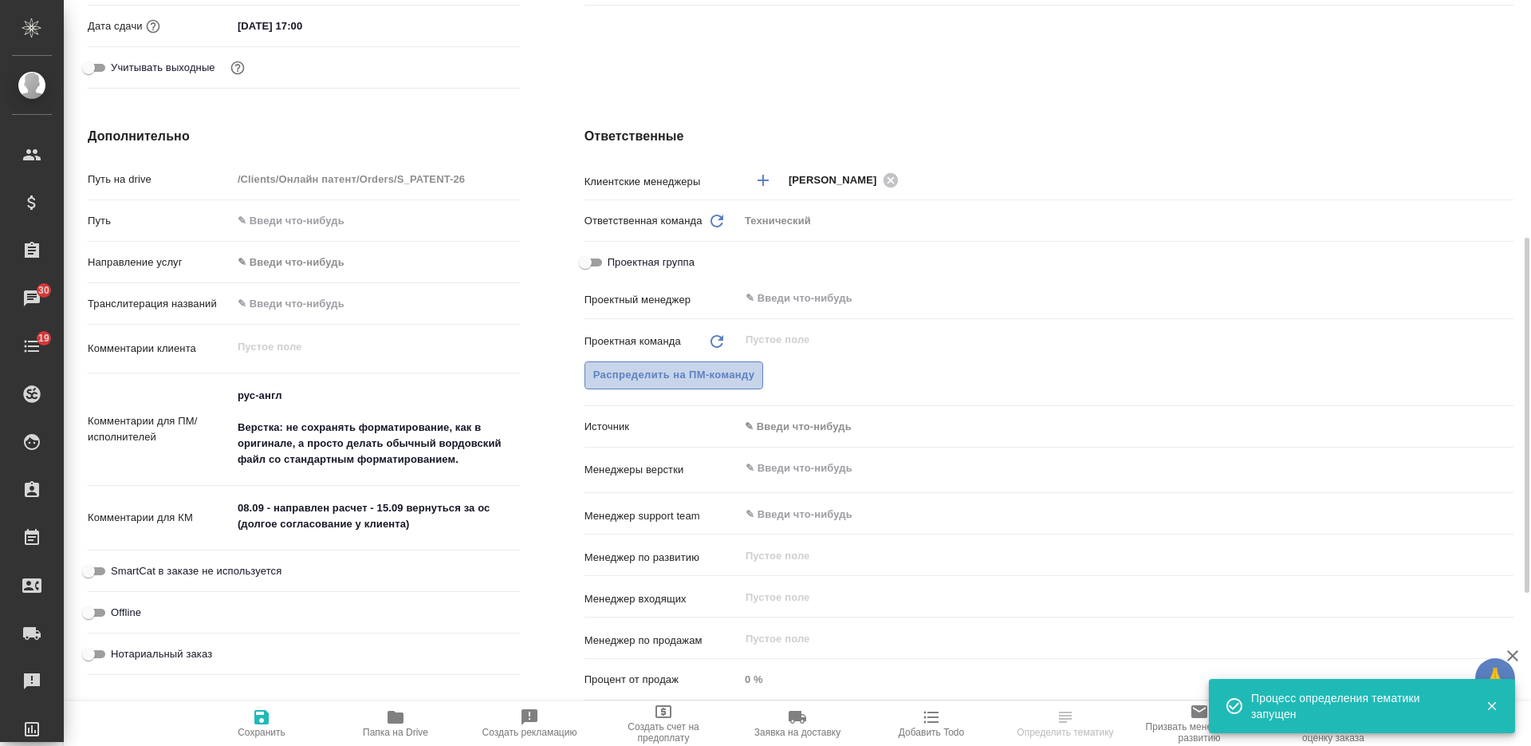
click at [701, 377] on span "Распределить на ПМ-команду" at bounding box center [674, 375] width 162 height 18
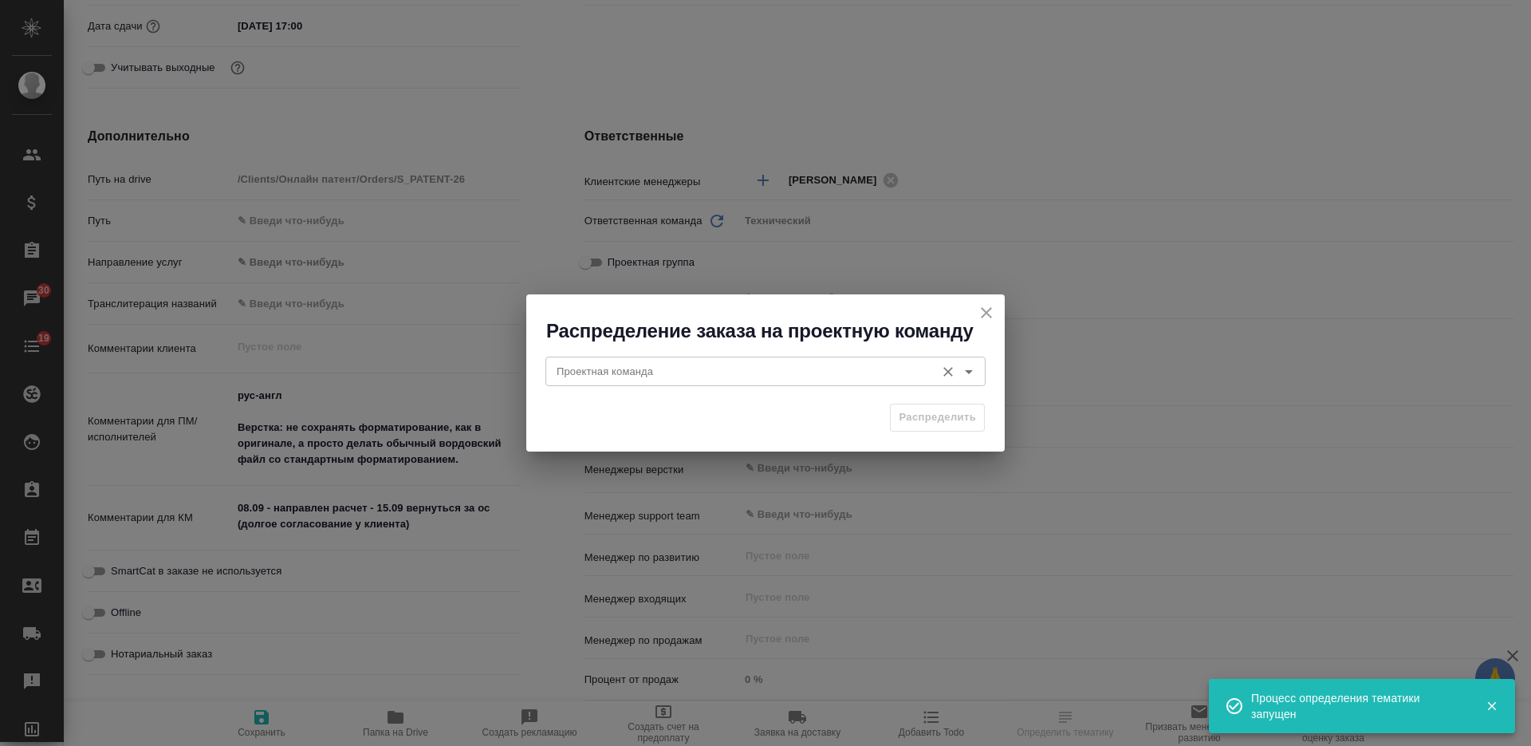
click at [687, 366] on input "Проектная команда" at bounding box center [738, 370] width 377 height 19
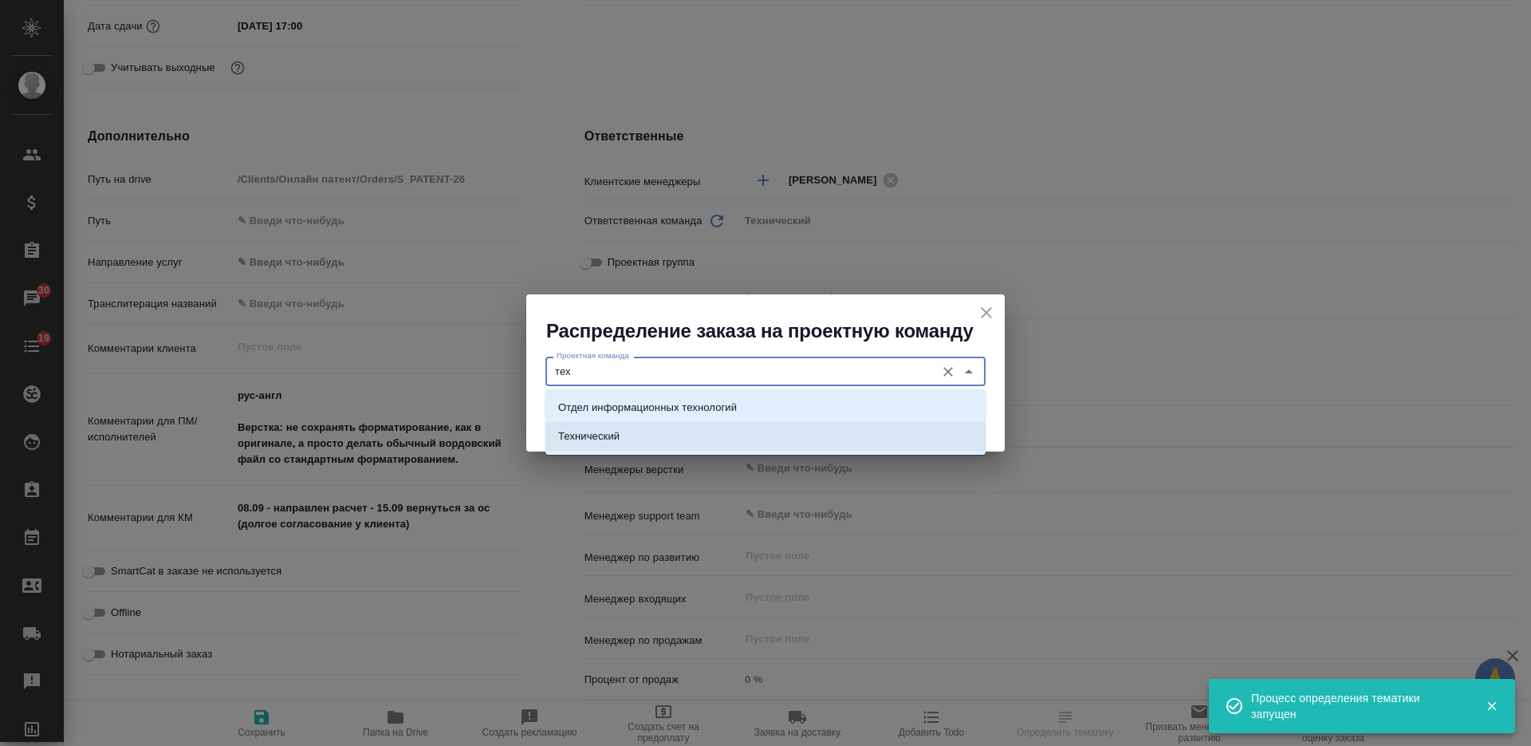
click at [775, 440] on li "Технический" at bounding box center [765, 436] width 440 height 29
type input "Технический"
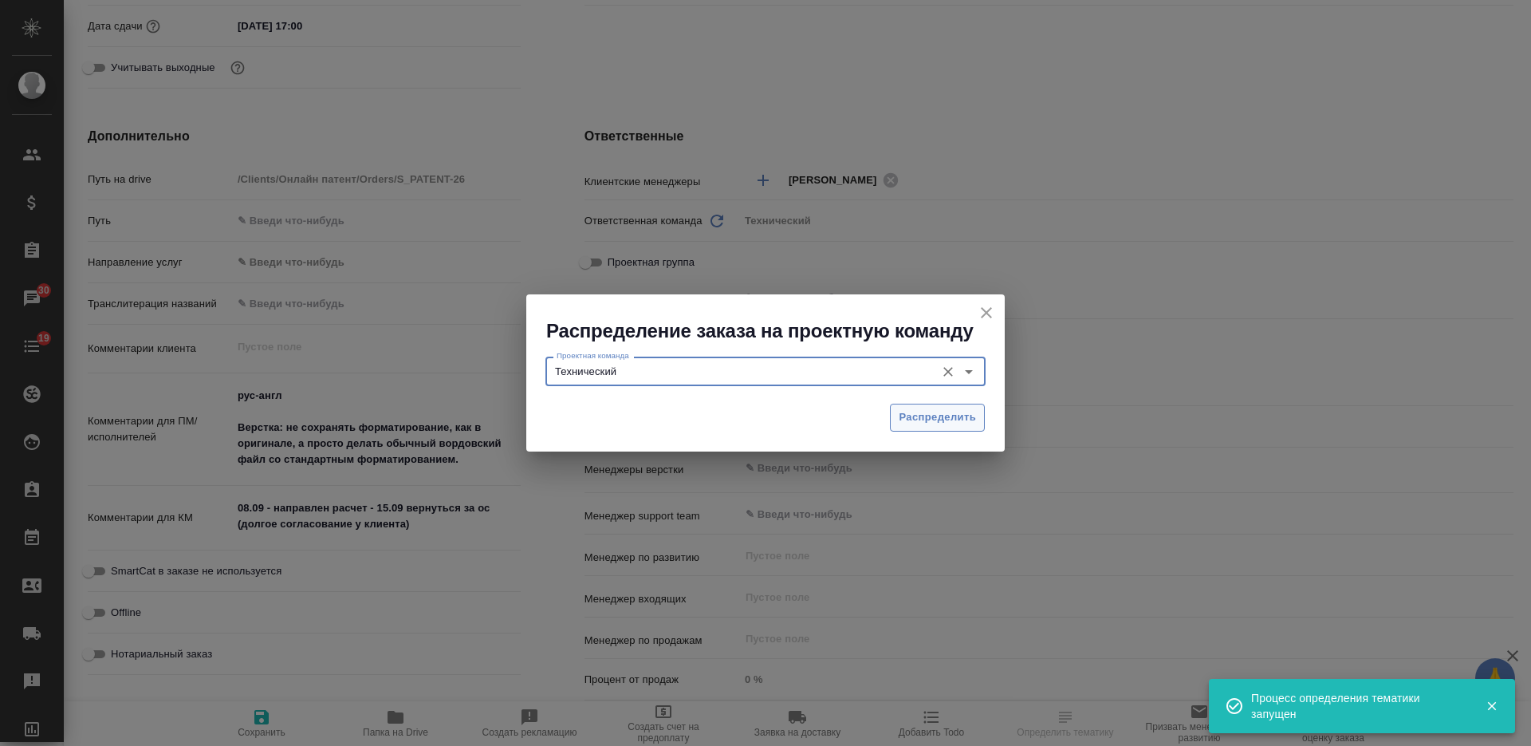
click at [930, 420] on span "Распределить" at bounding box center [937, 417] width 77 height 18
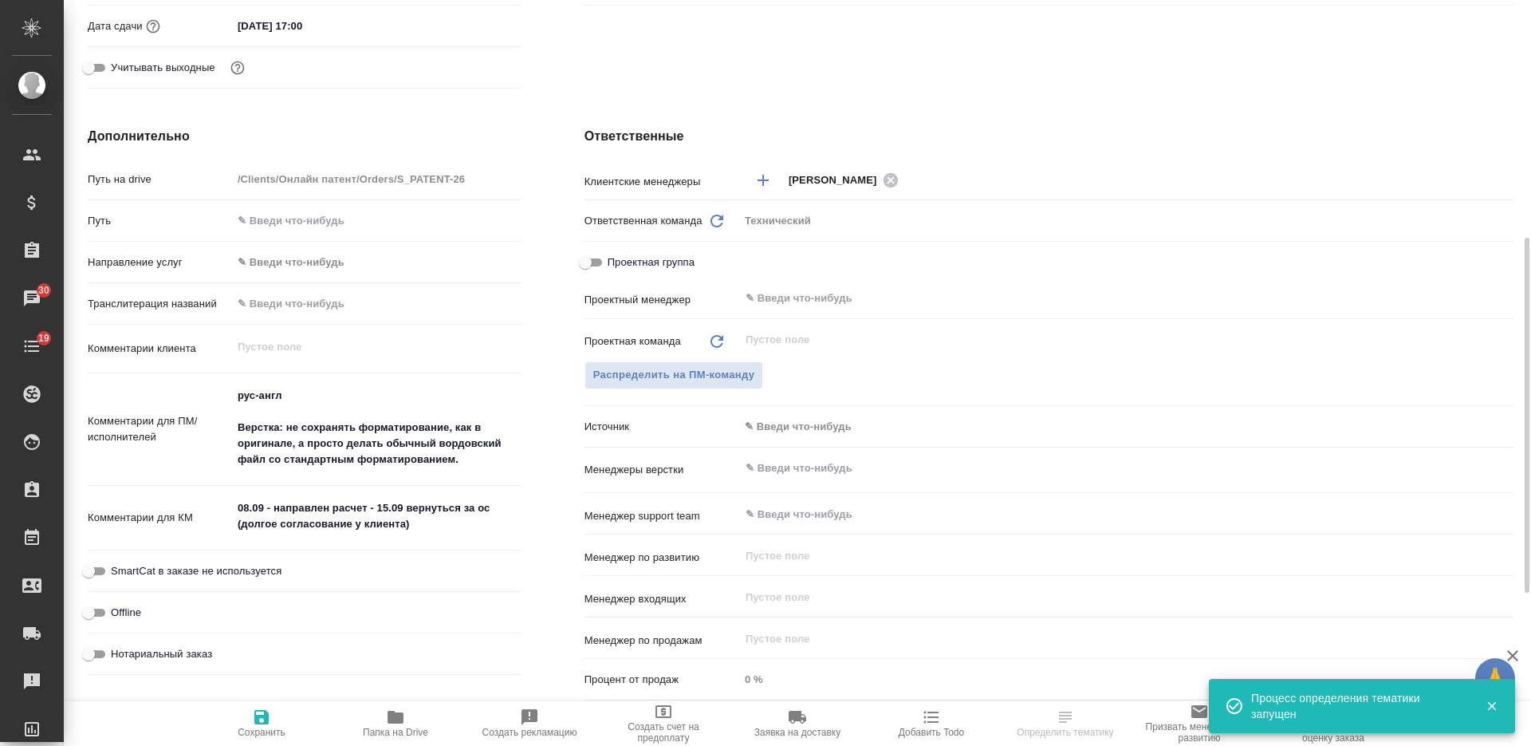
type textarea "x"
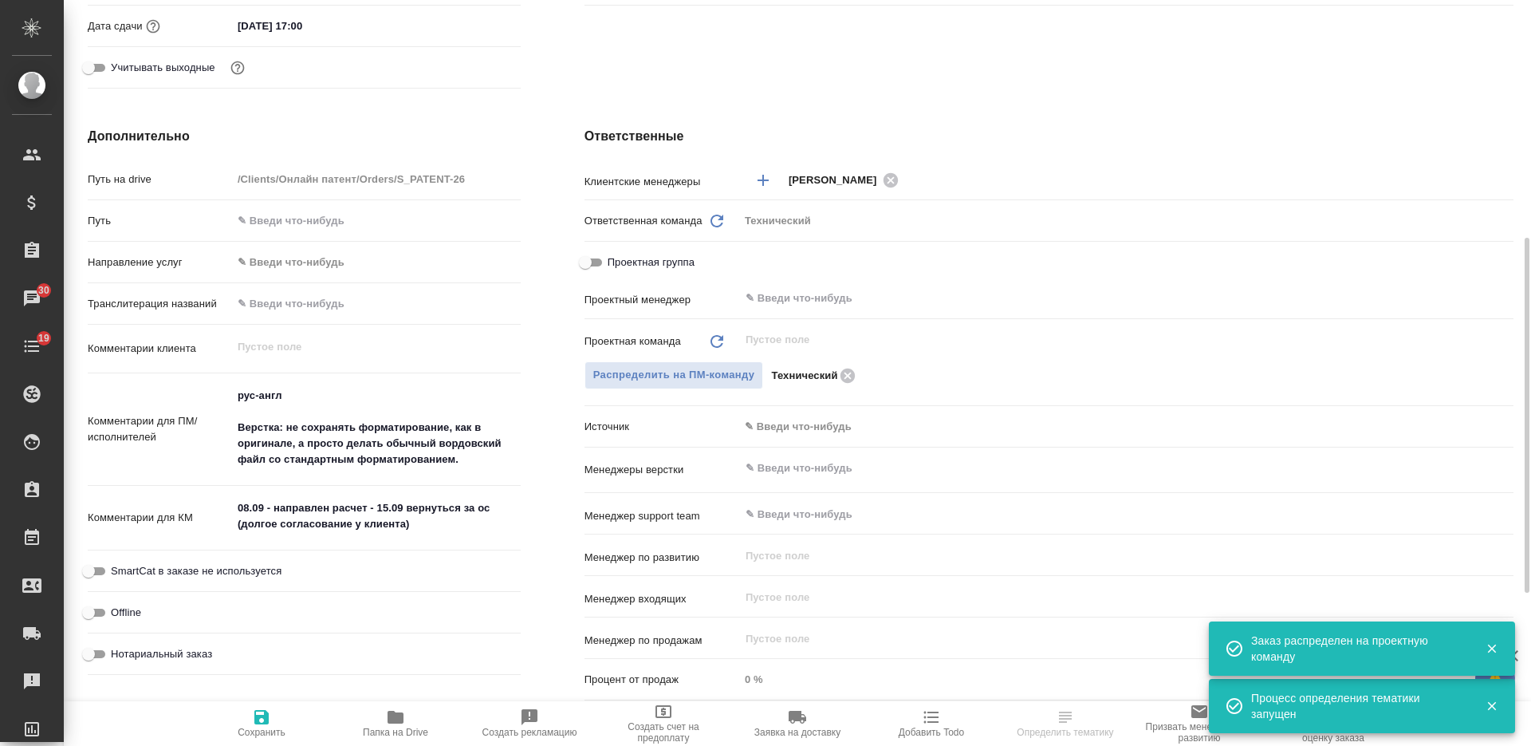
click at [260, 719] on icon "button" at bounding box center [261, 716] width 19 height 19
type textarea "x"
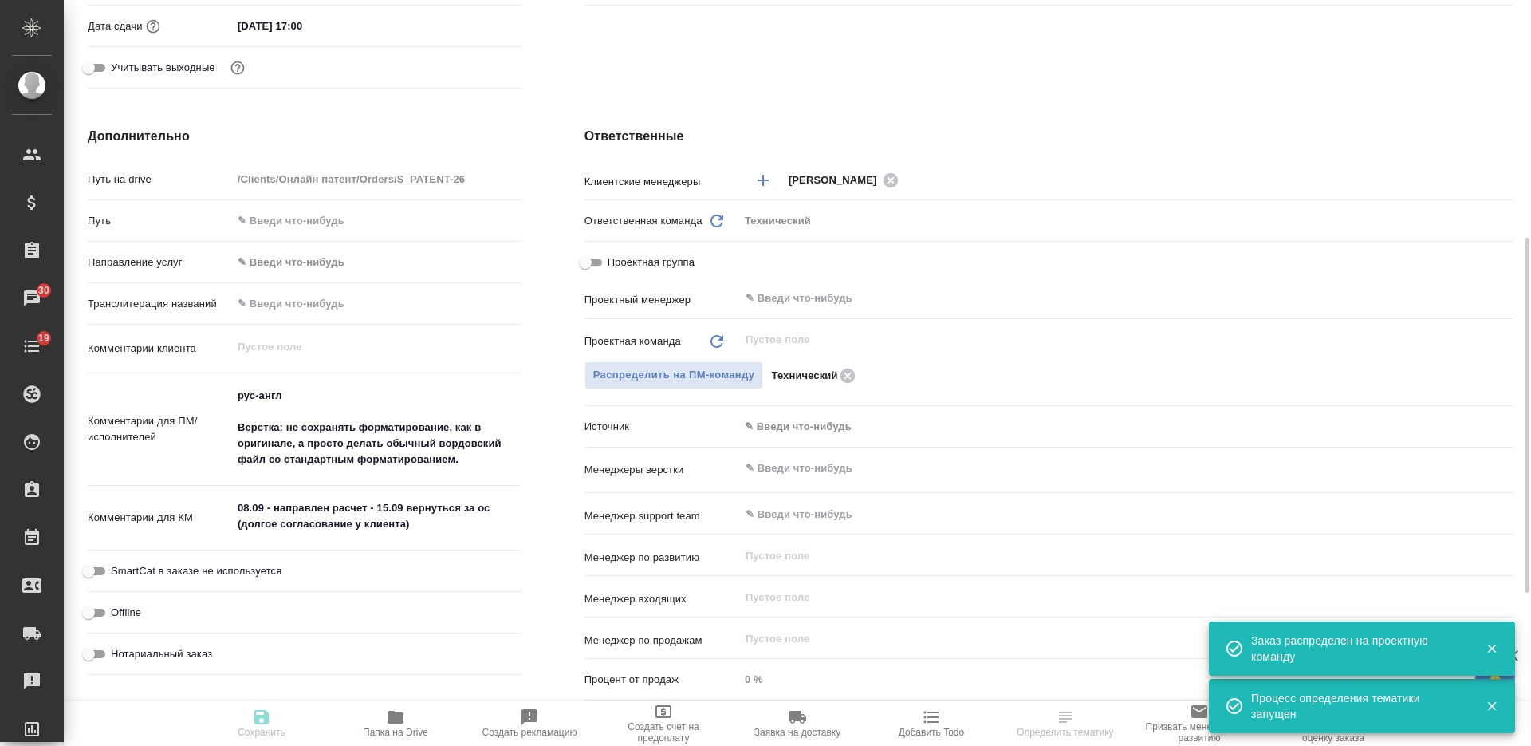
type textarea "x"
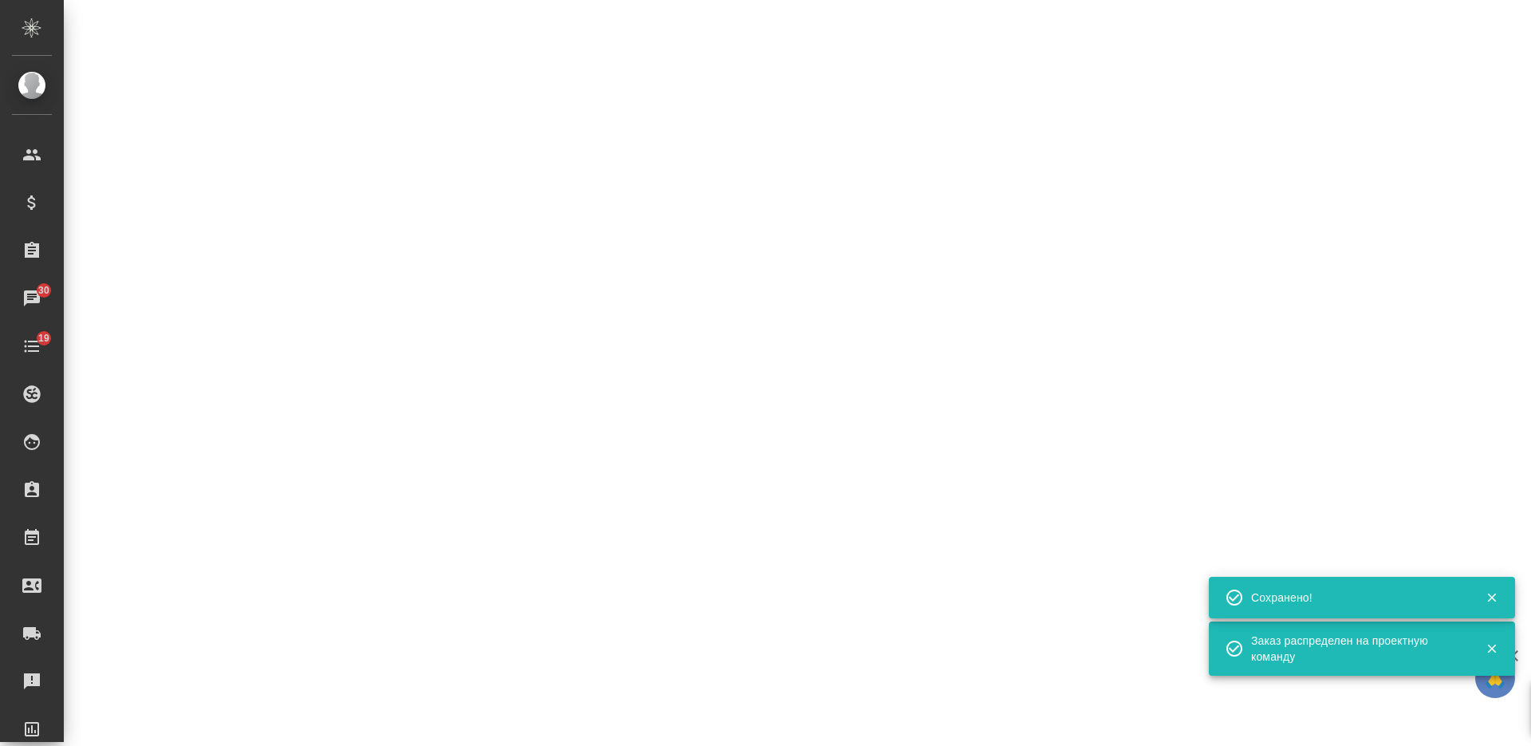
select select "RU"
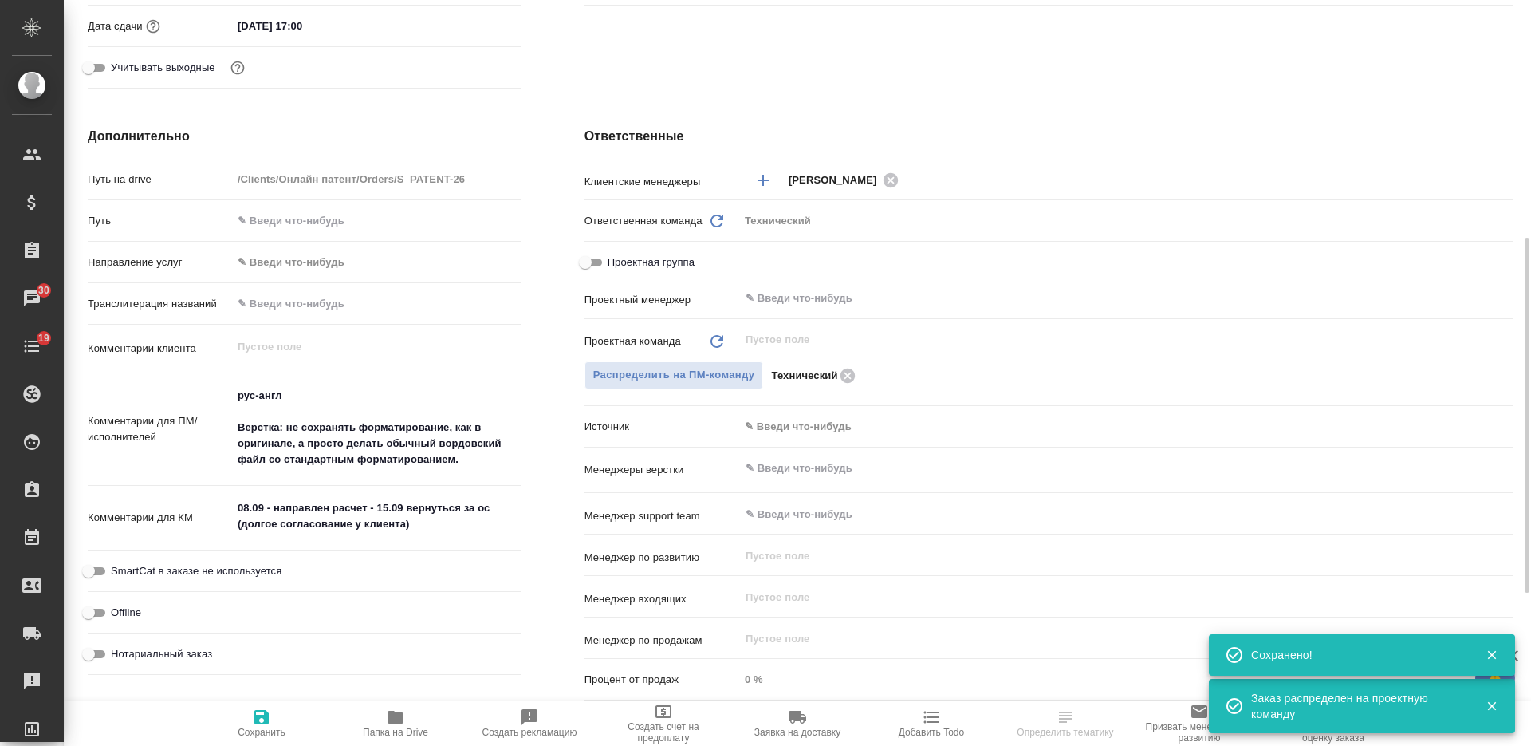
type textarea "x"
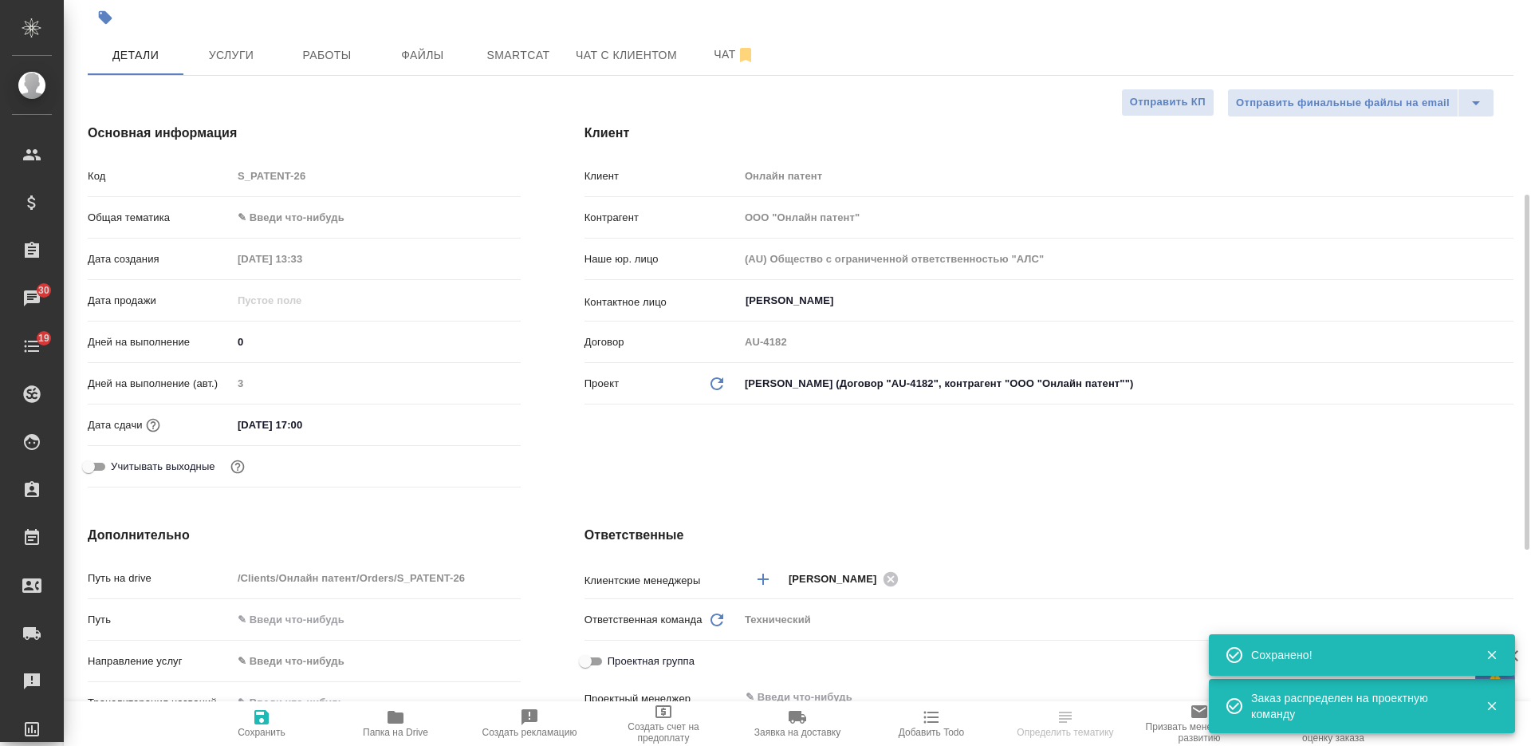
scroll to position [0, 0]
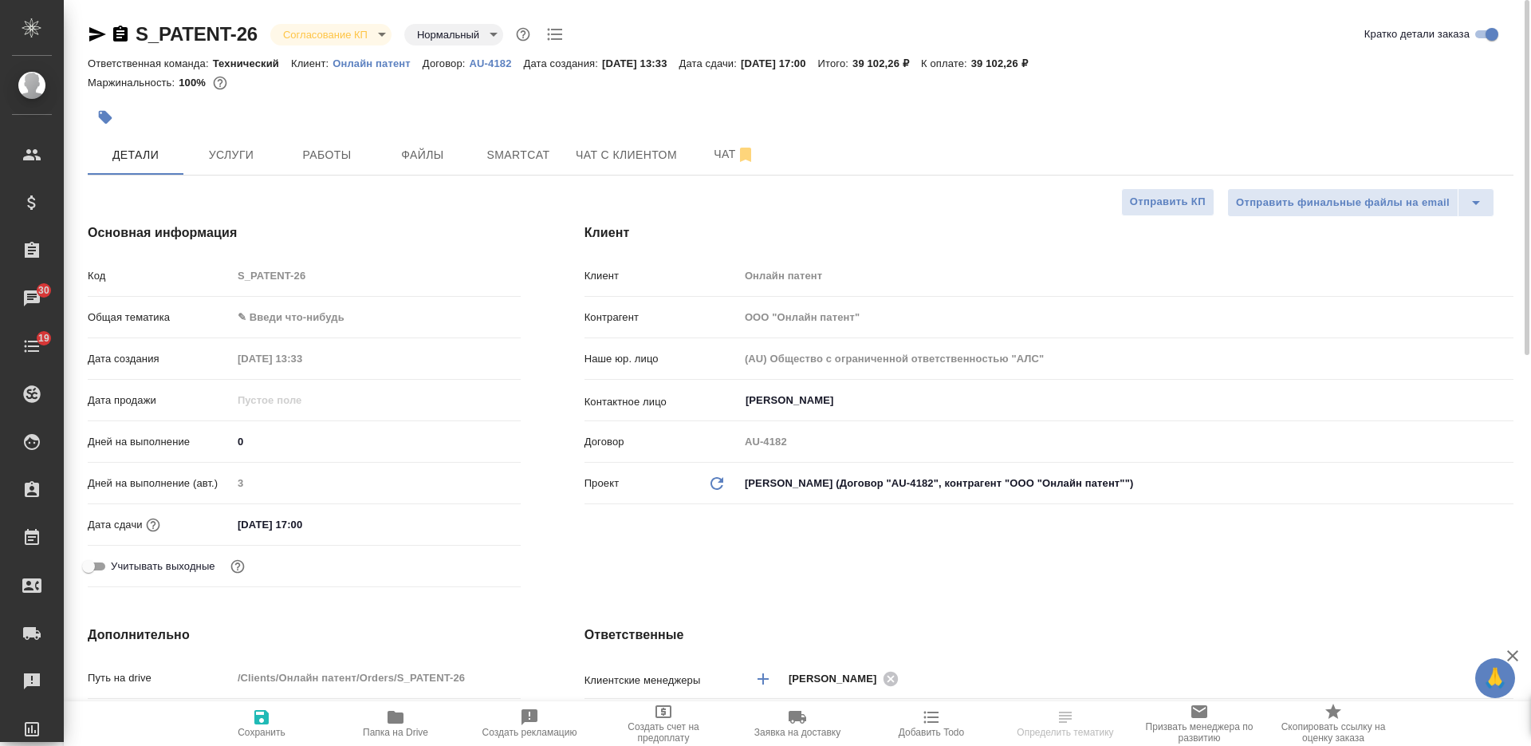
type textarea "x"
click at [340, 36] on body "🙏 .cls-1 fill:#fff; AWATERA Nikiforova Valeria Клиенты Спецификации Заказы 30 Ч…" at bounding box center [765, 373] width 1531 height 746
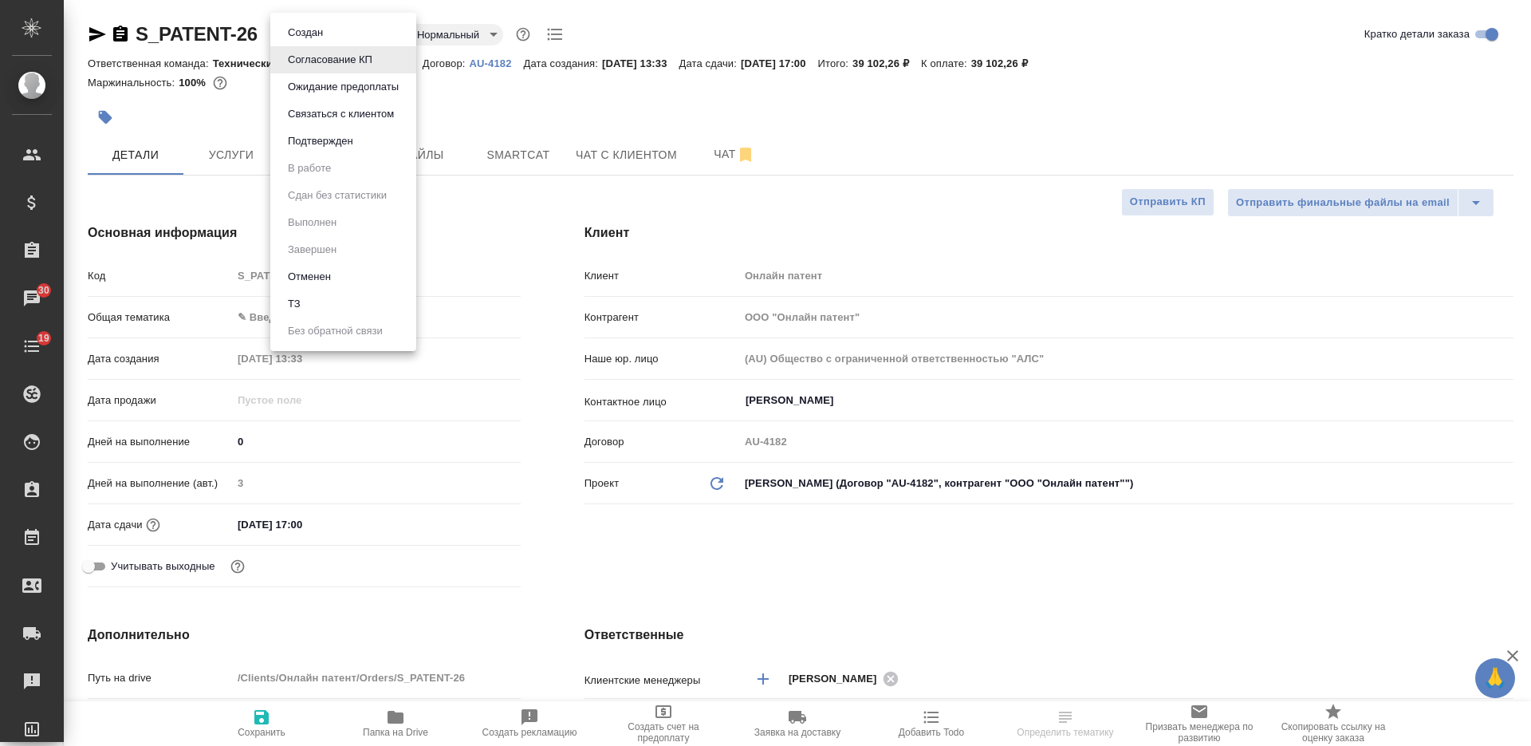
click at [363, 144] on li "Подтвержден" at bounding box center [343, 141] width 146 height 27
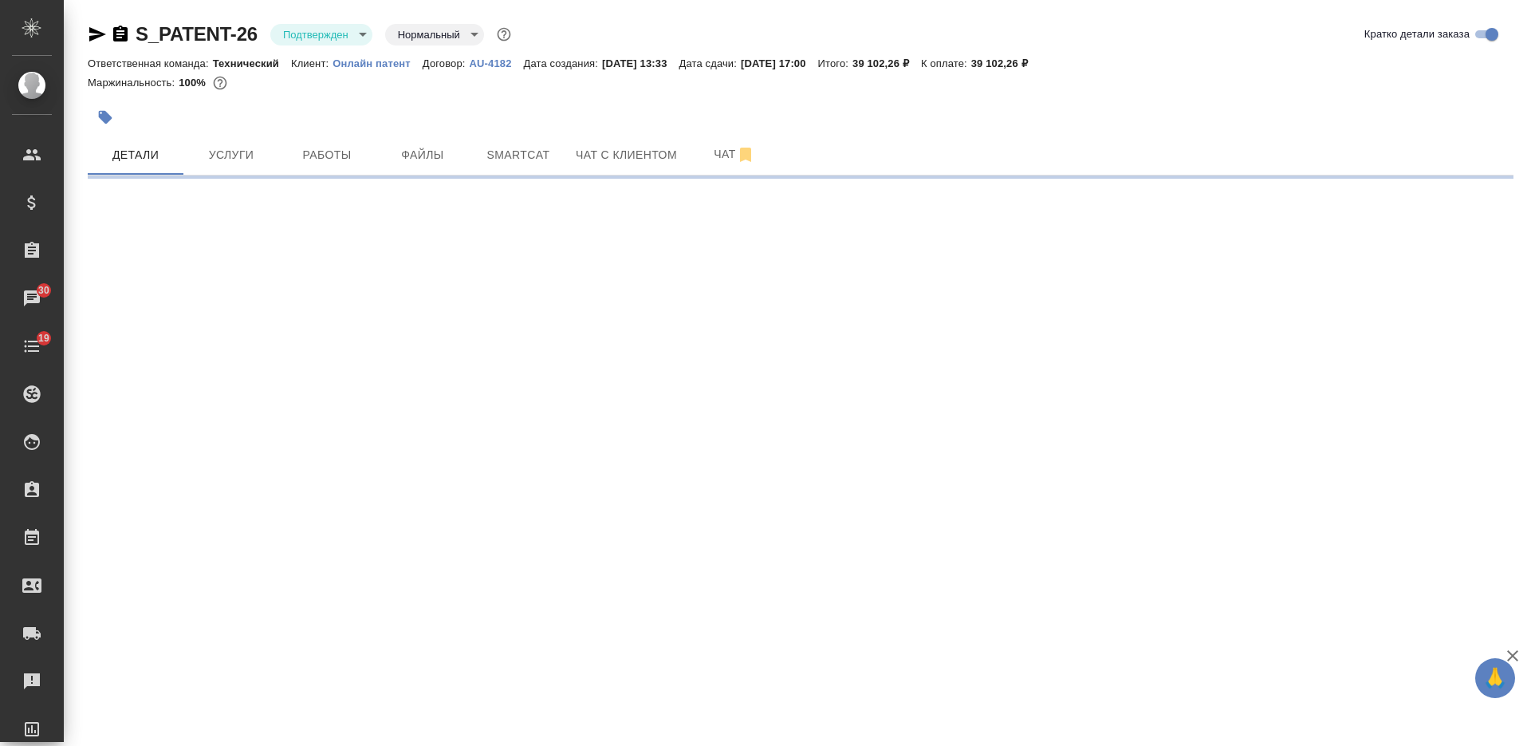
select select "RU"
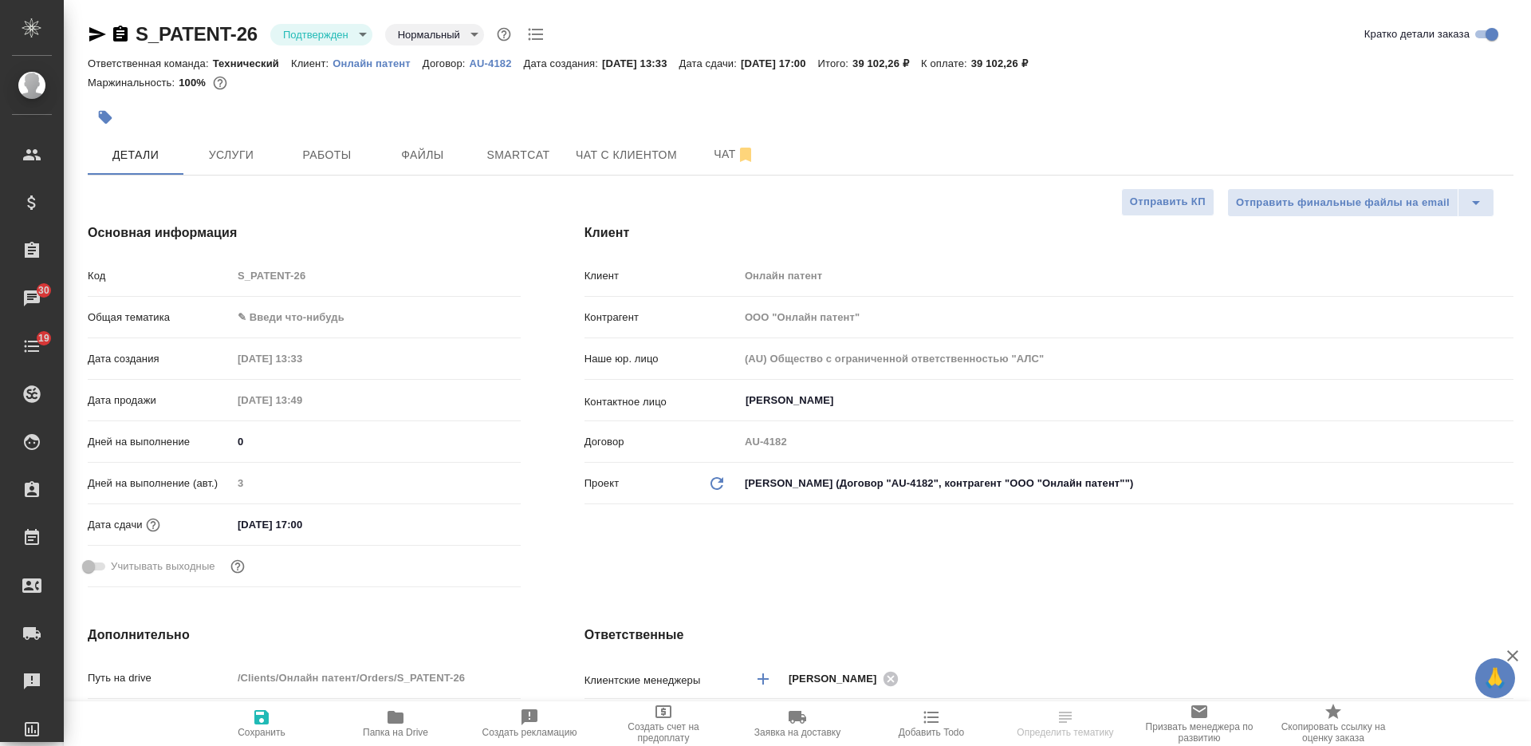
type textarea "x"
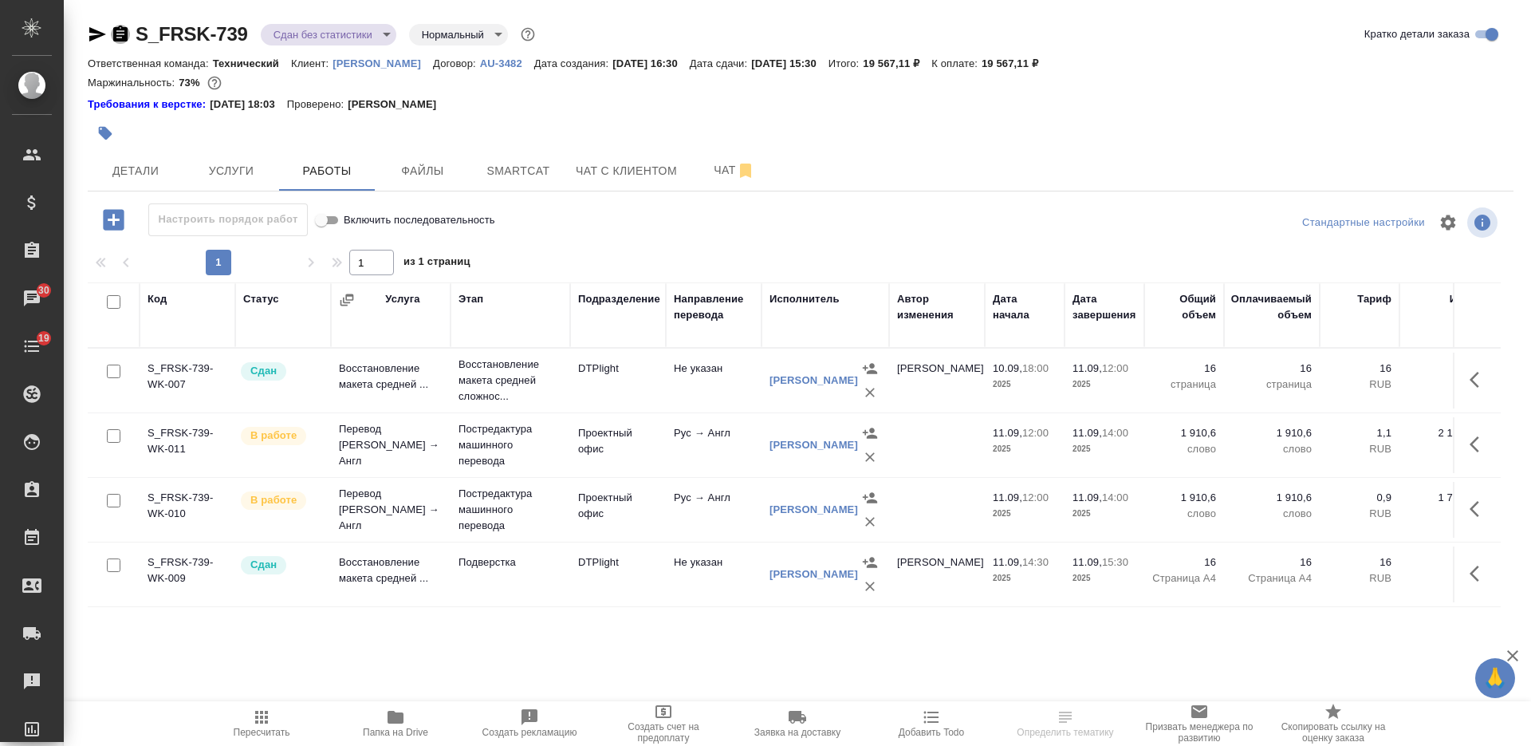
click at [122, 34] on icon "button" at bounding box center [120, 34] width 19 height 19
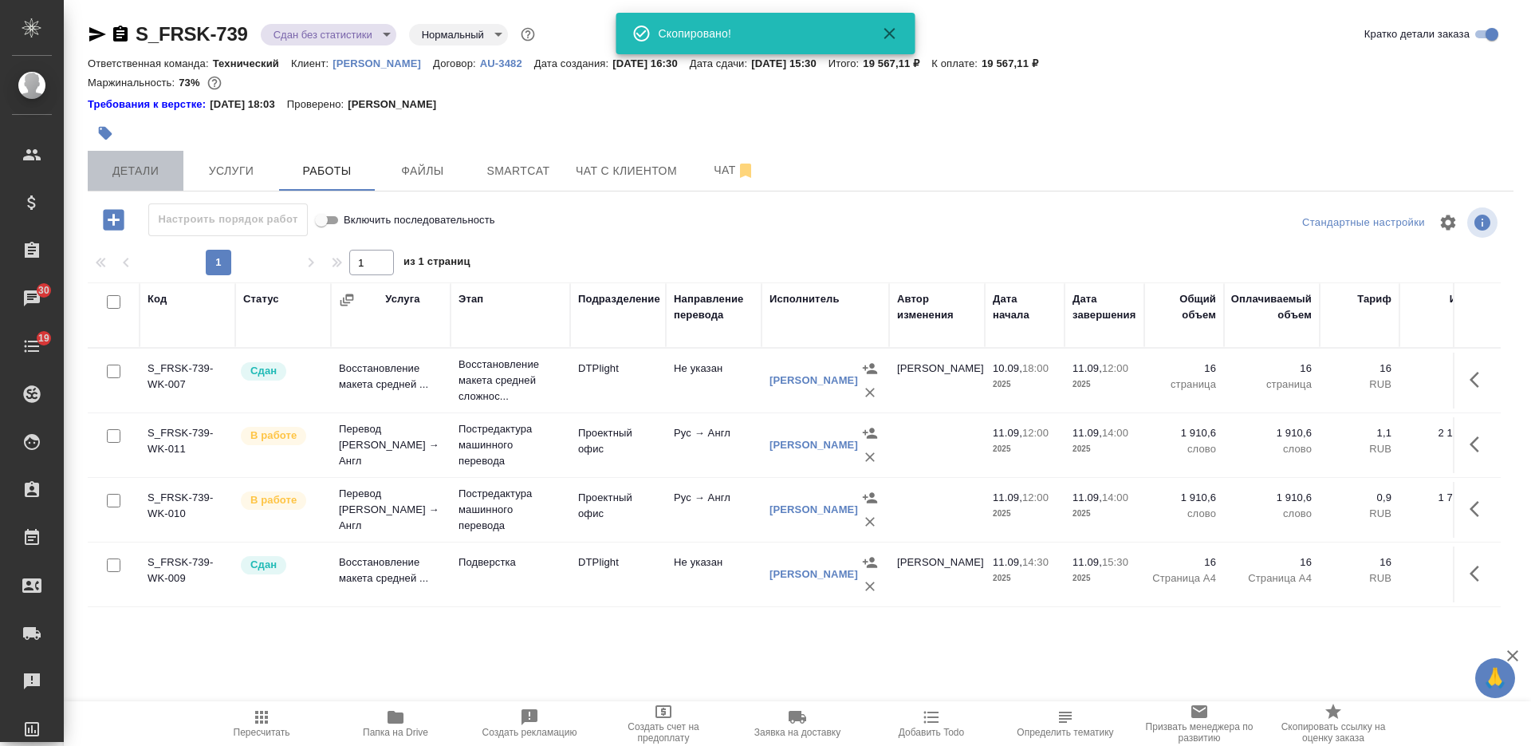
click at [119, 162] on span "Детали" at bounding box center [135, 171] width 77 height 20
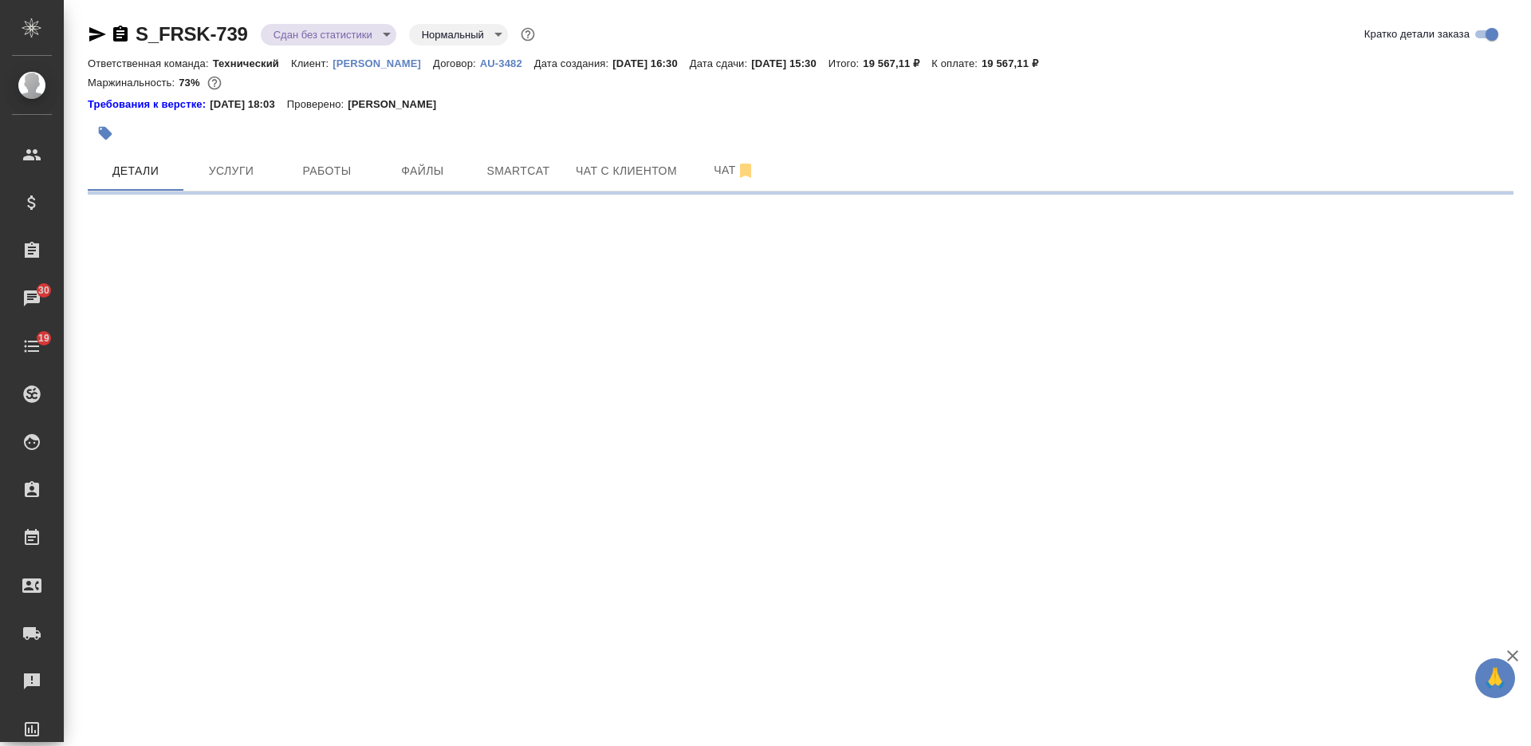
select select "RU"
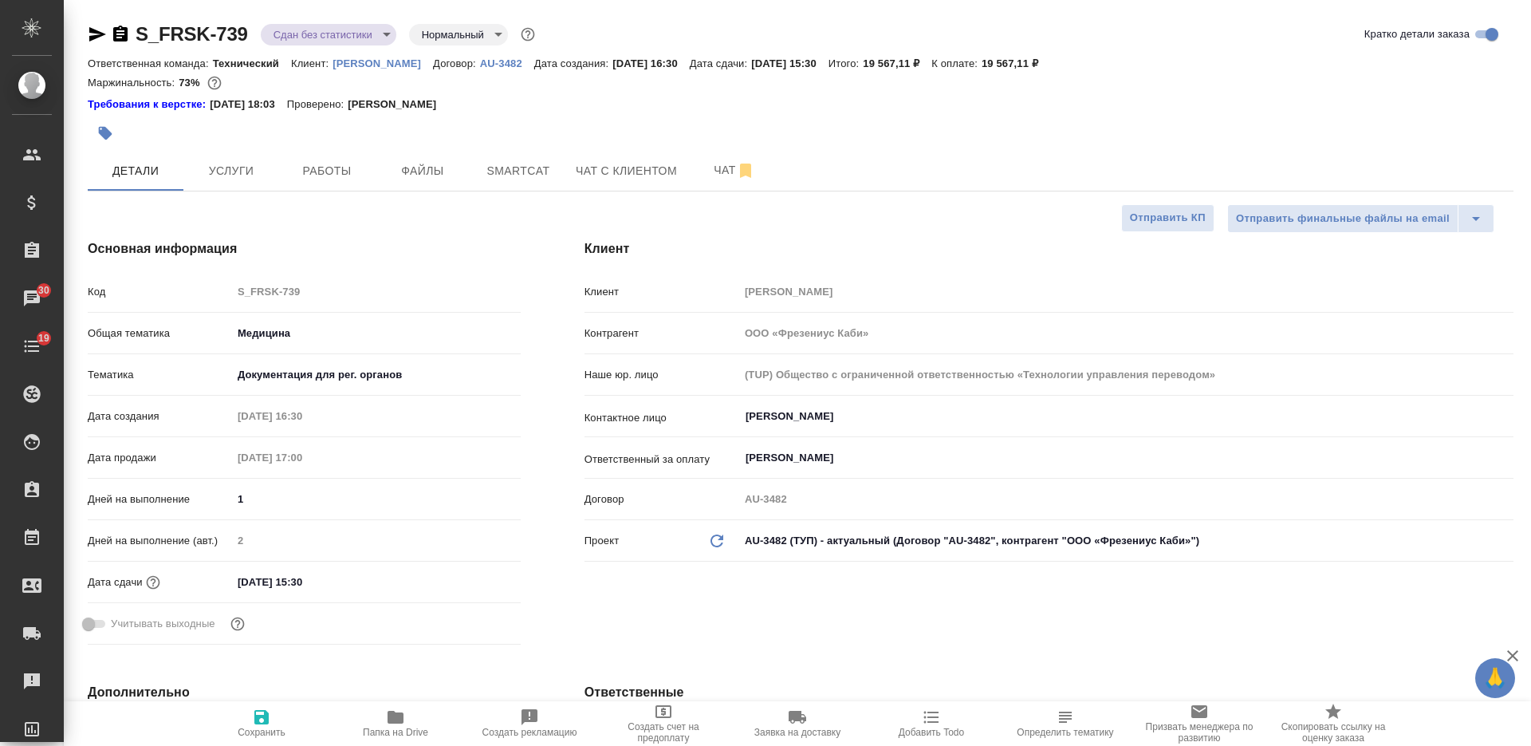
type textarea "x"
click at [107, 140] on icon "button" at bounding box center [105, 133] width 16 height 16
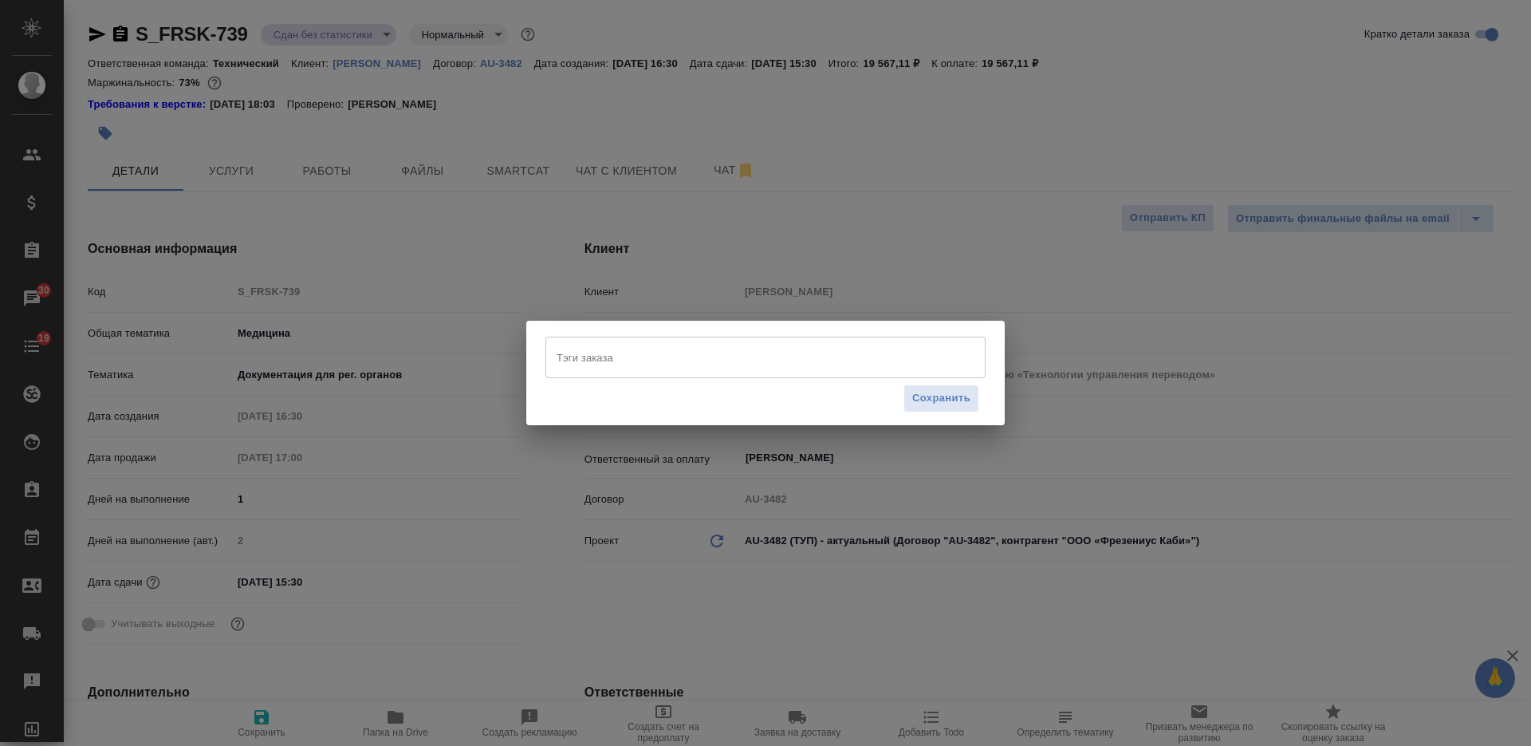
click at [714, 364] on input "Тэги заказа" at bounding box center [750, 357] width 395 height 27
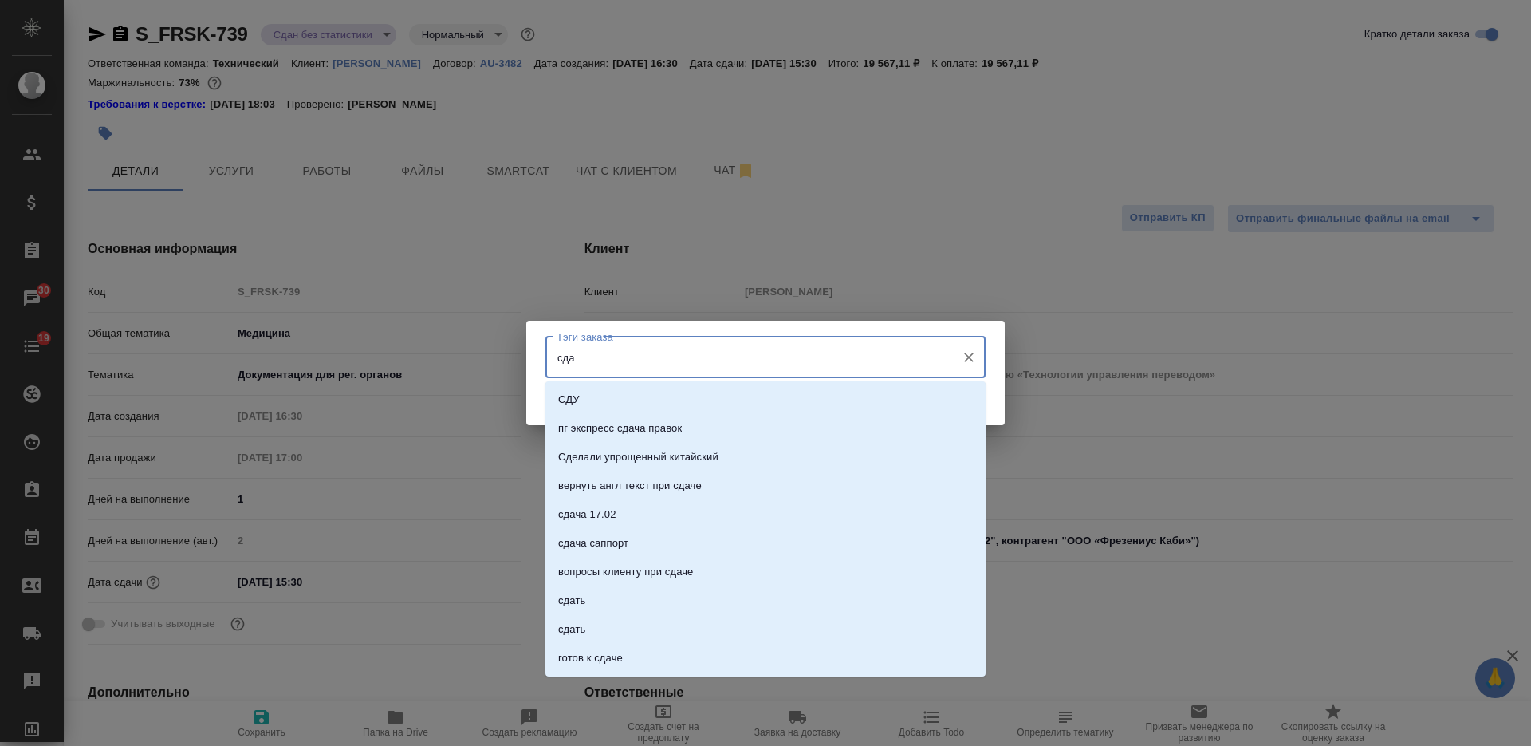
type input "сдан"
click at [727, 473] on li "сдан" at bounding box center [765, 485] width 440 height 29
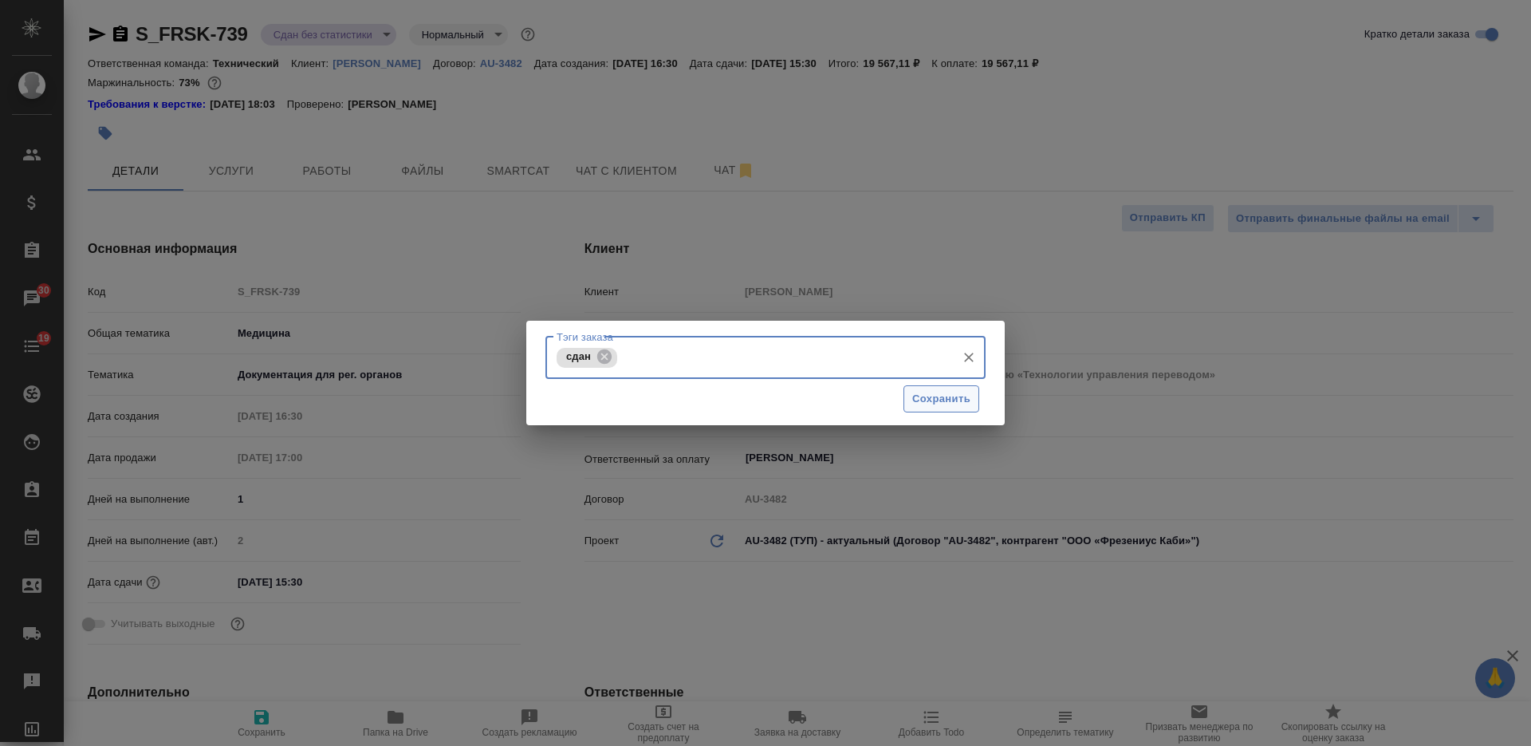
click at [915, 396] on span "Сохранить" at bounding box center [941, 399] width 58 height 18
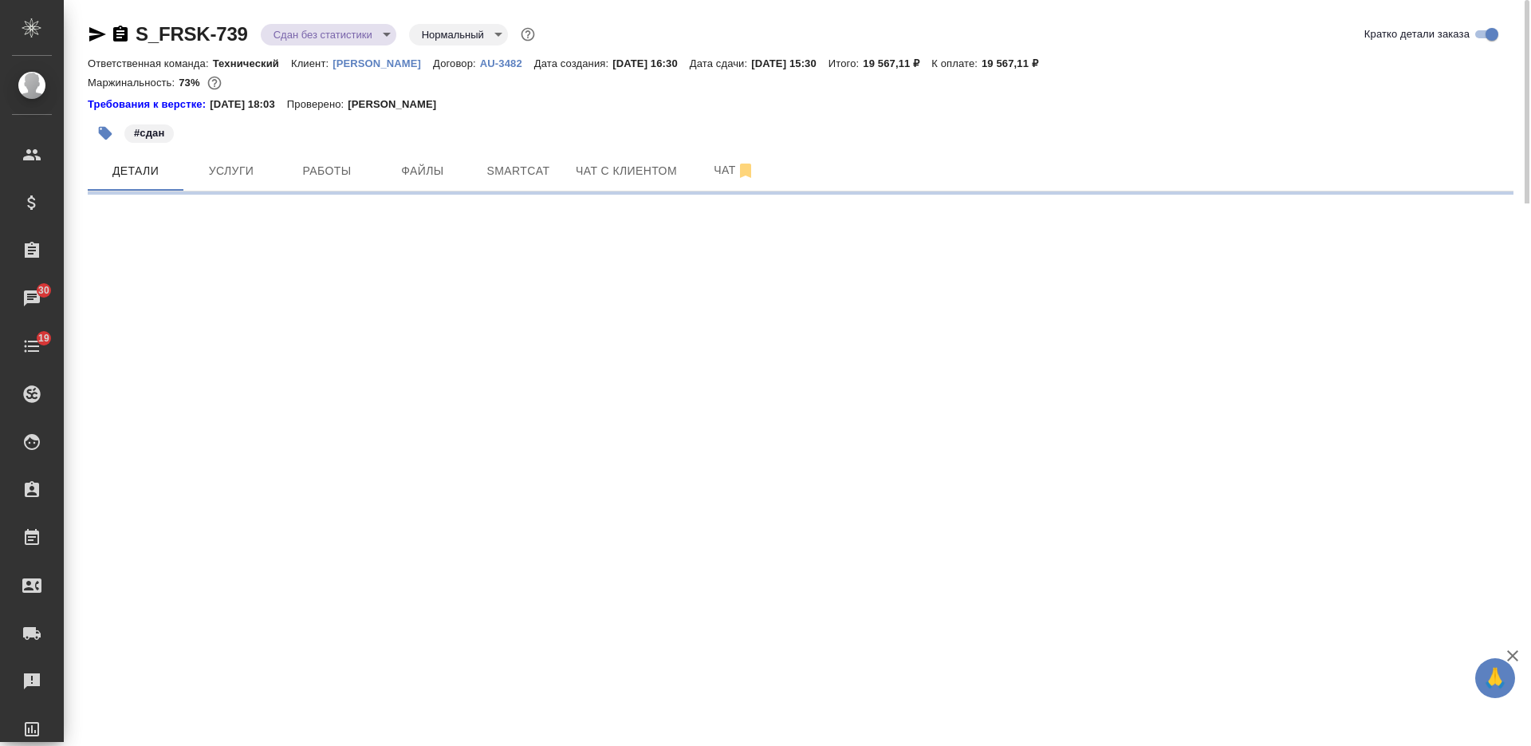
select select "RU"
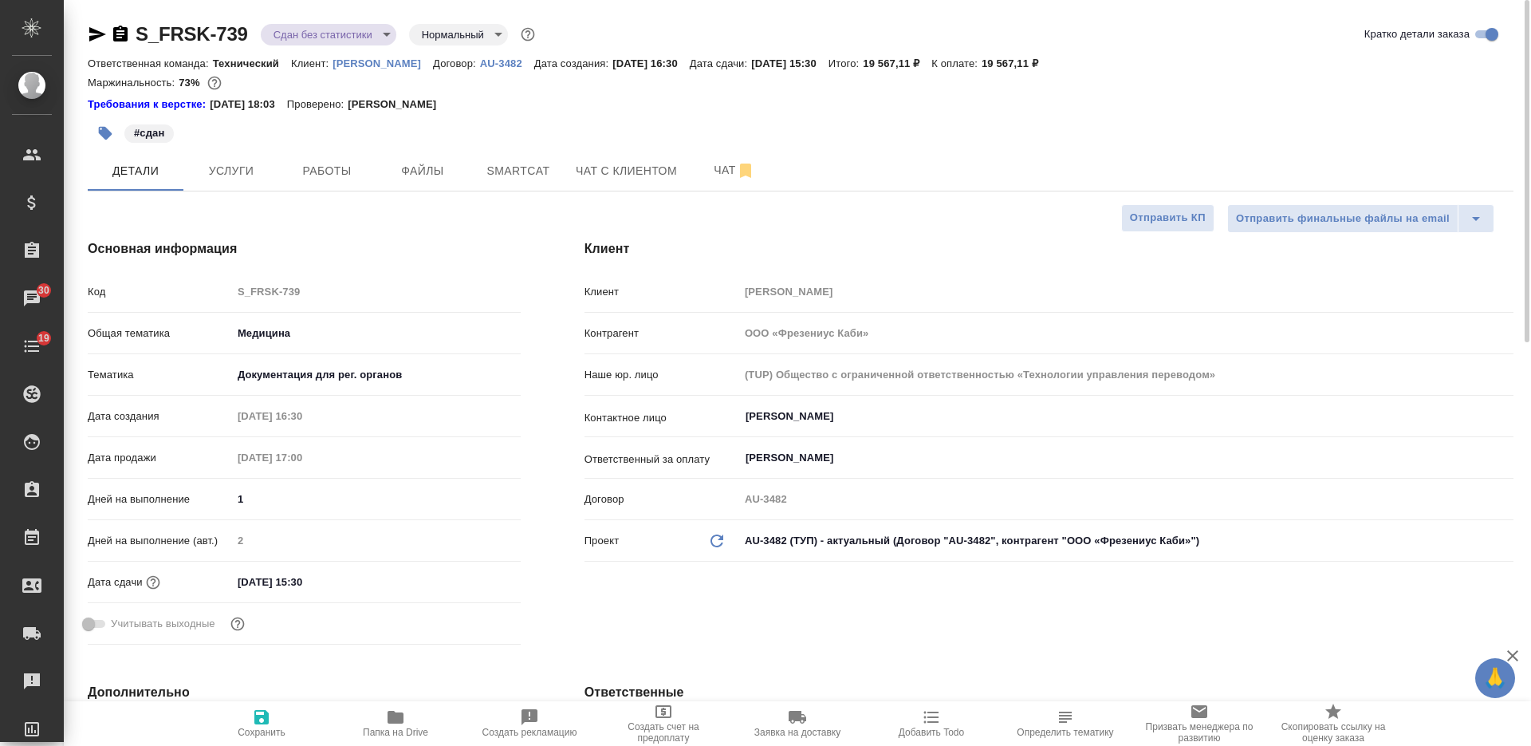
type textarea "x"
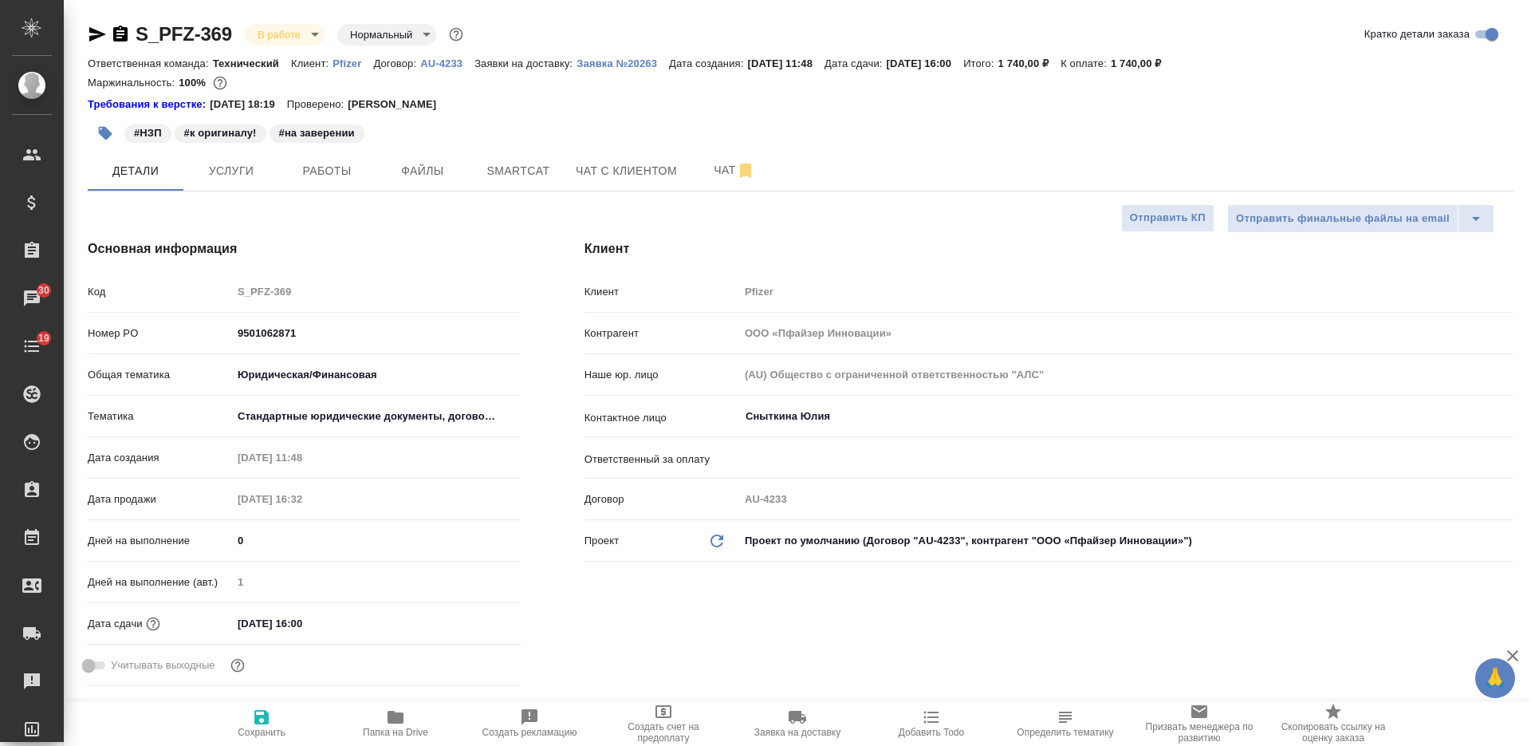
select select "RU"
click at [608, 60] on p "Заявка №20263" at bounding box center [623, 63] width 92 height 12
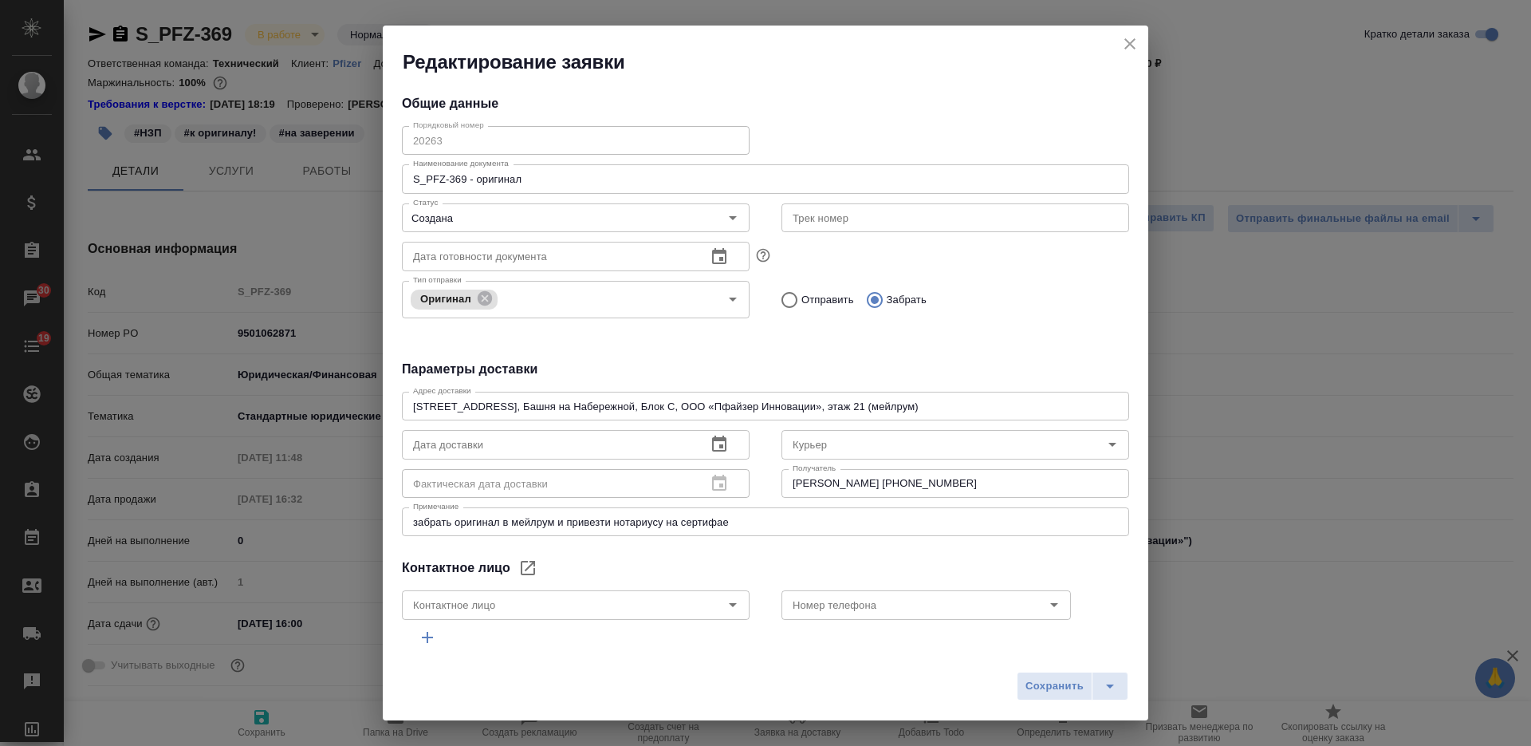
type input "Сныткина Юлия"
type input "[PHONE_NUMBER]"
click at [1128, 41] on icon "close" at bounding box center [1129, 43] width 19 height 19
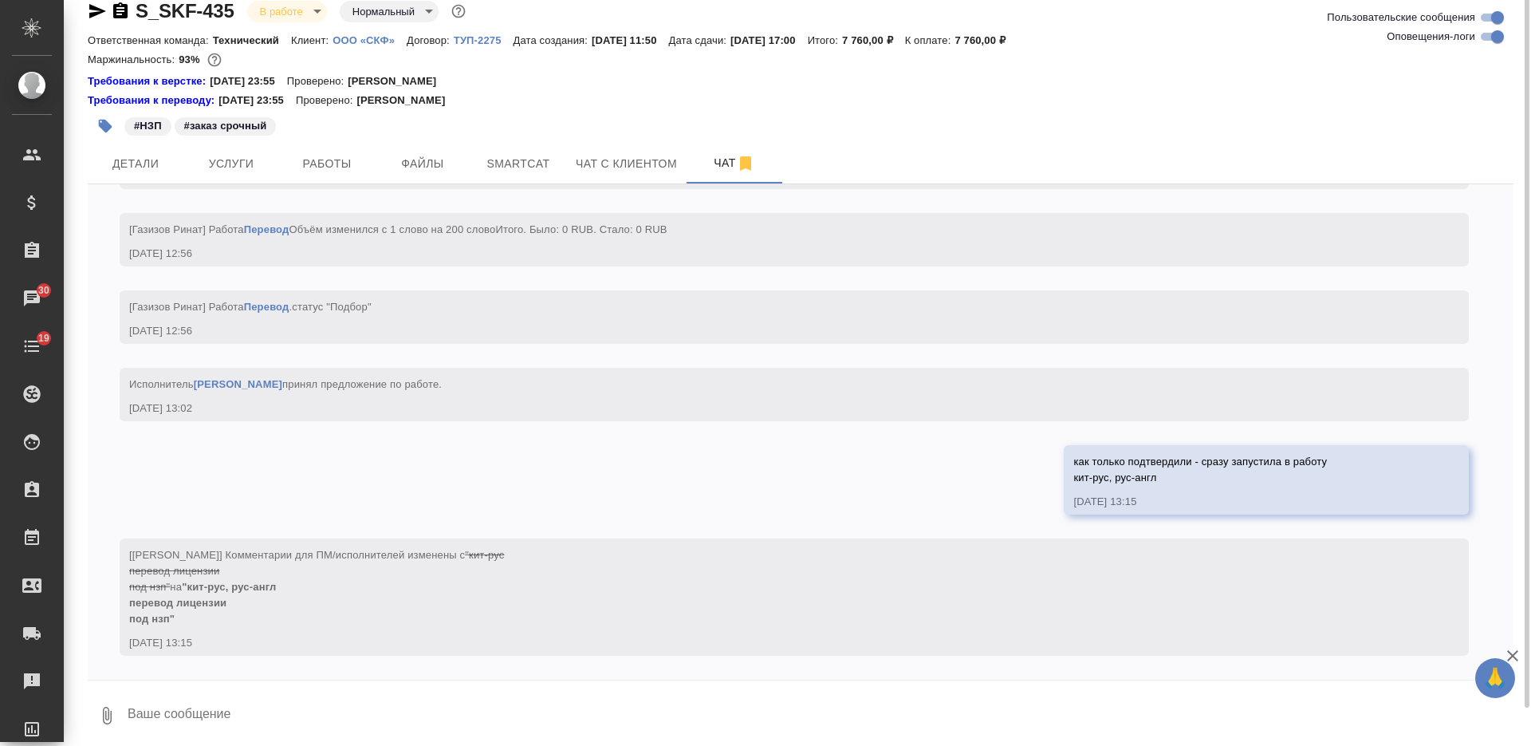
scroll to position [30, 0]
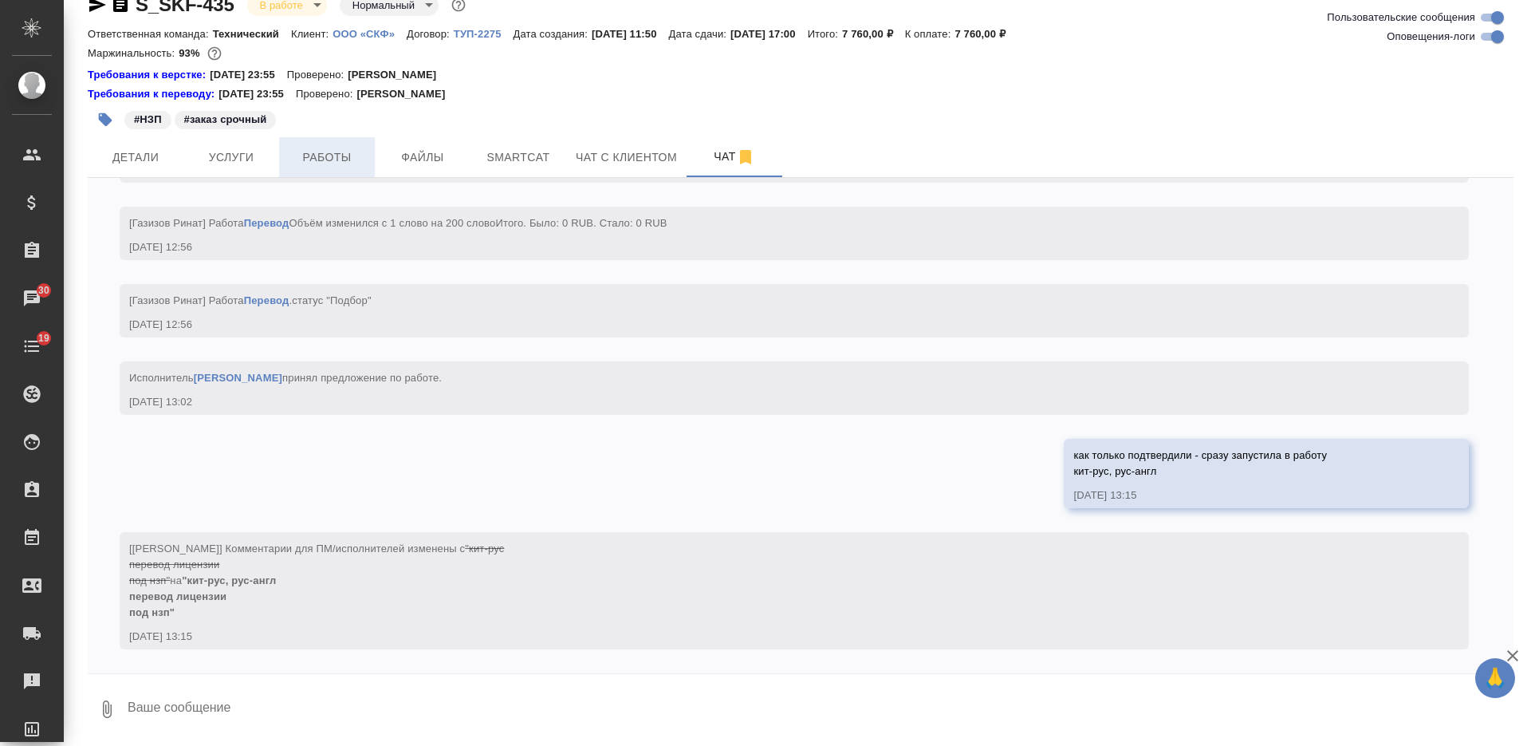
click at [336, 162] on span "Работы" at bounding box center [327, 158] width 77 height 20
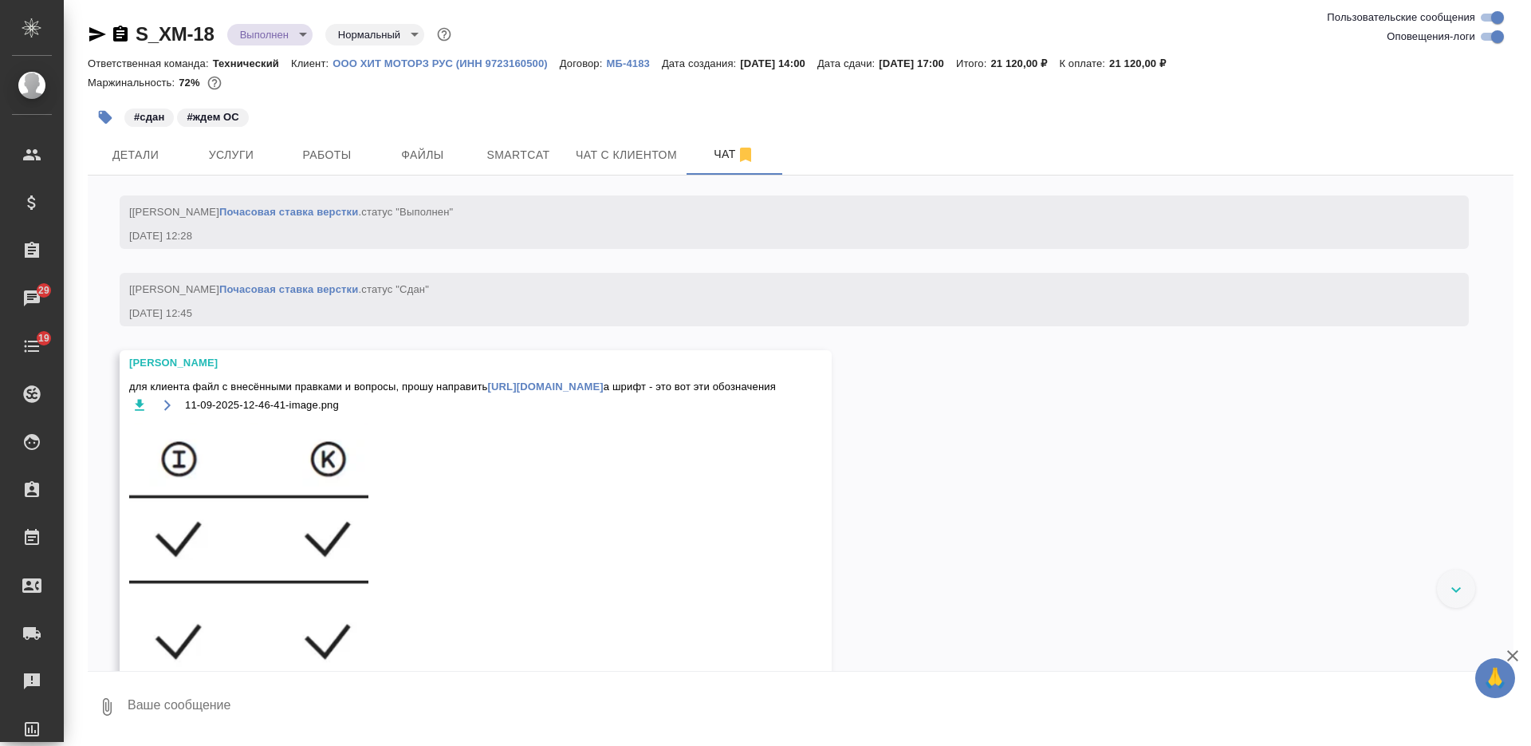
scroll to position [6715, 0]
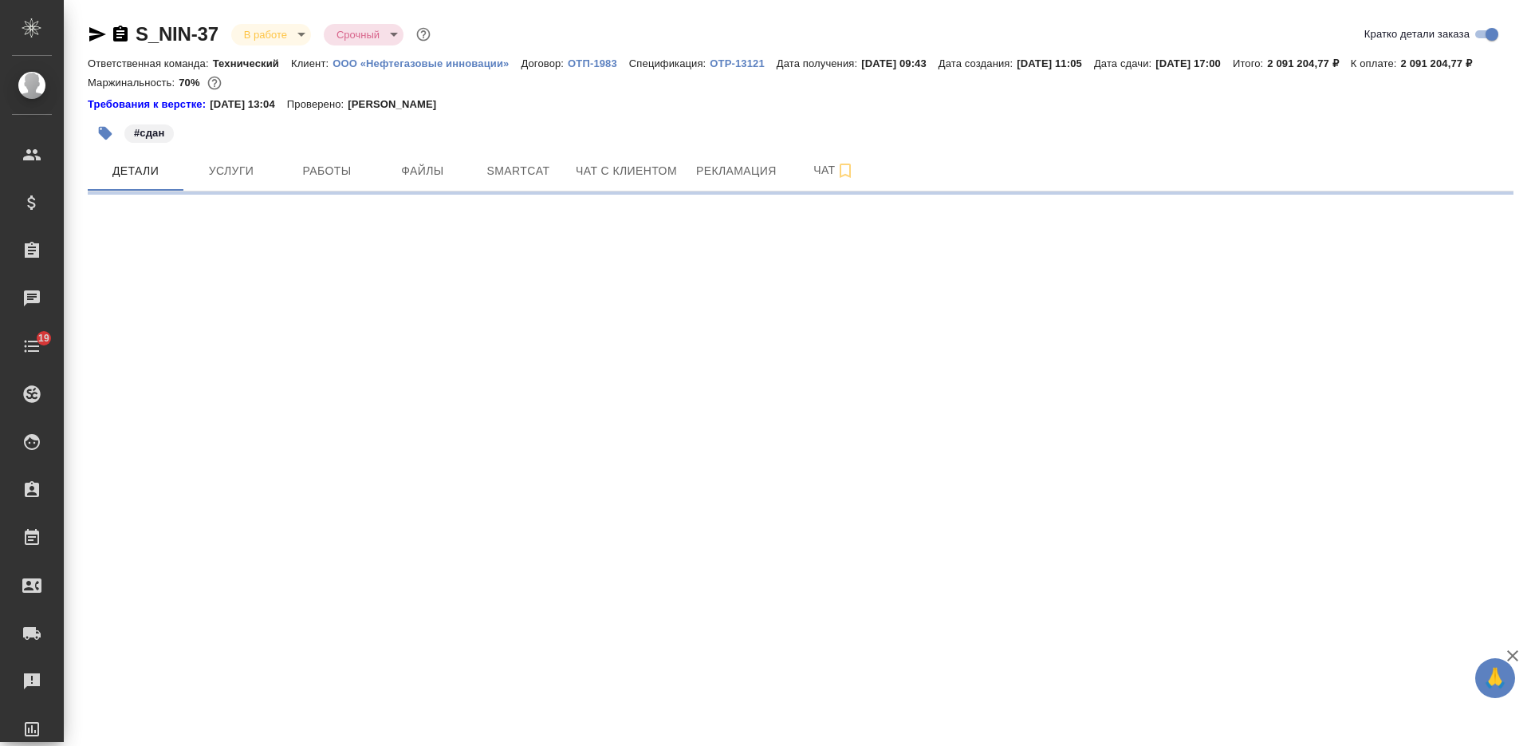
select select "RU"
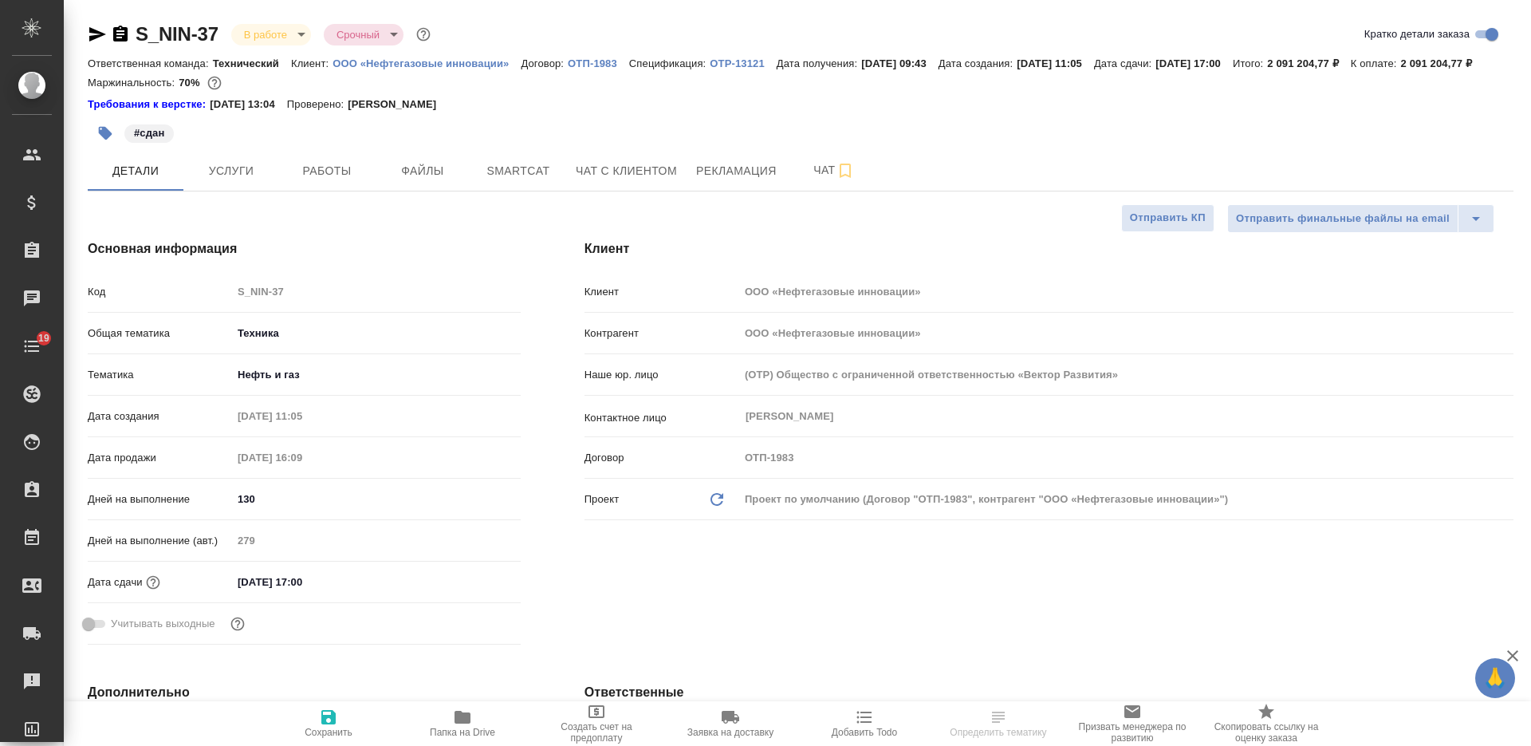
type textarea "x"
click at [742, 65] on p "OTP-13121" at bounding box center [743, 63] width 66 height 12
type textarea "x"
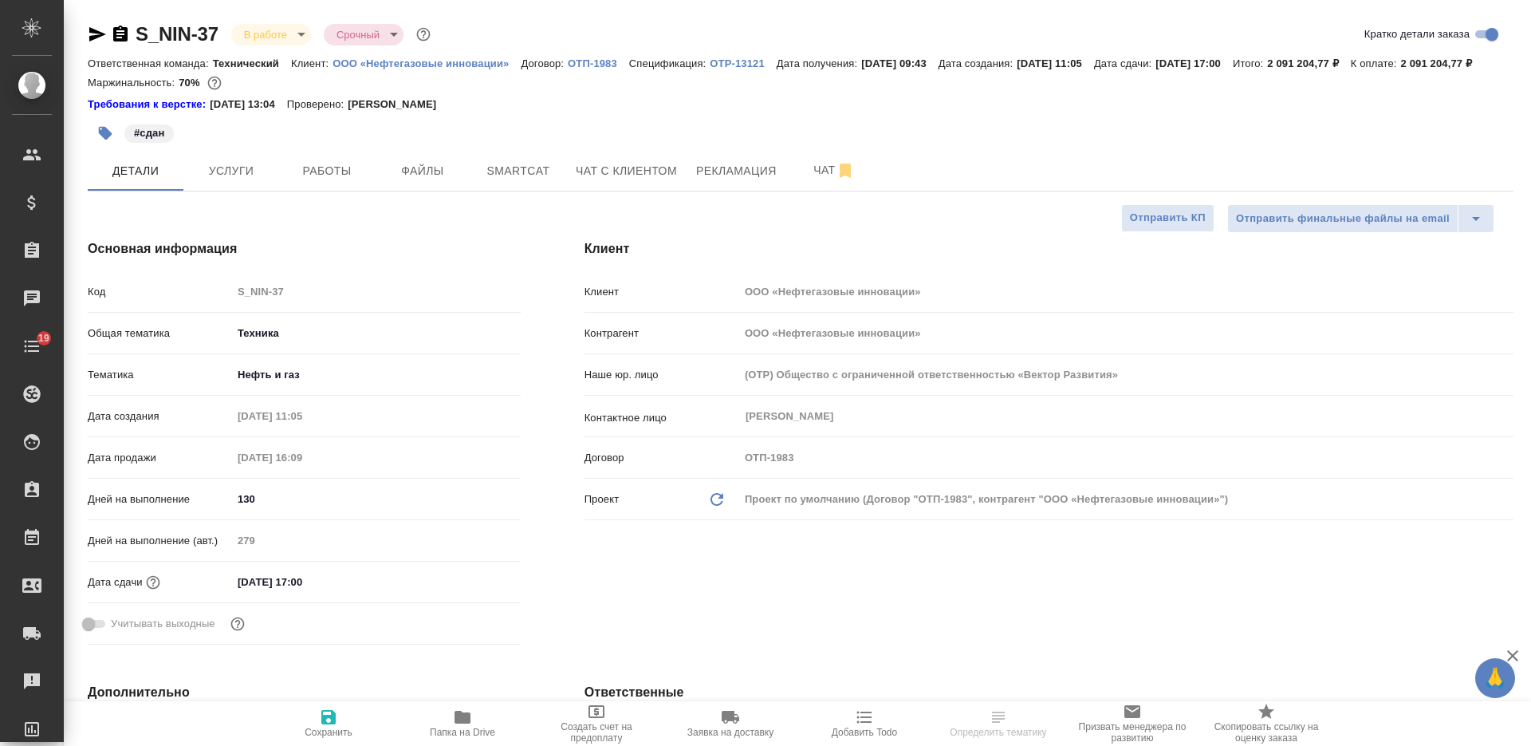
type textarea "x"
select select "RU"
type textarea "x"
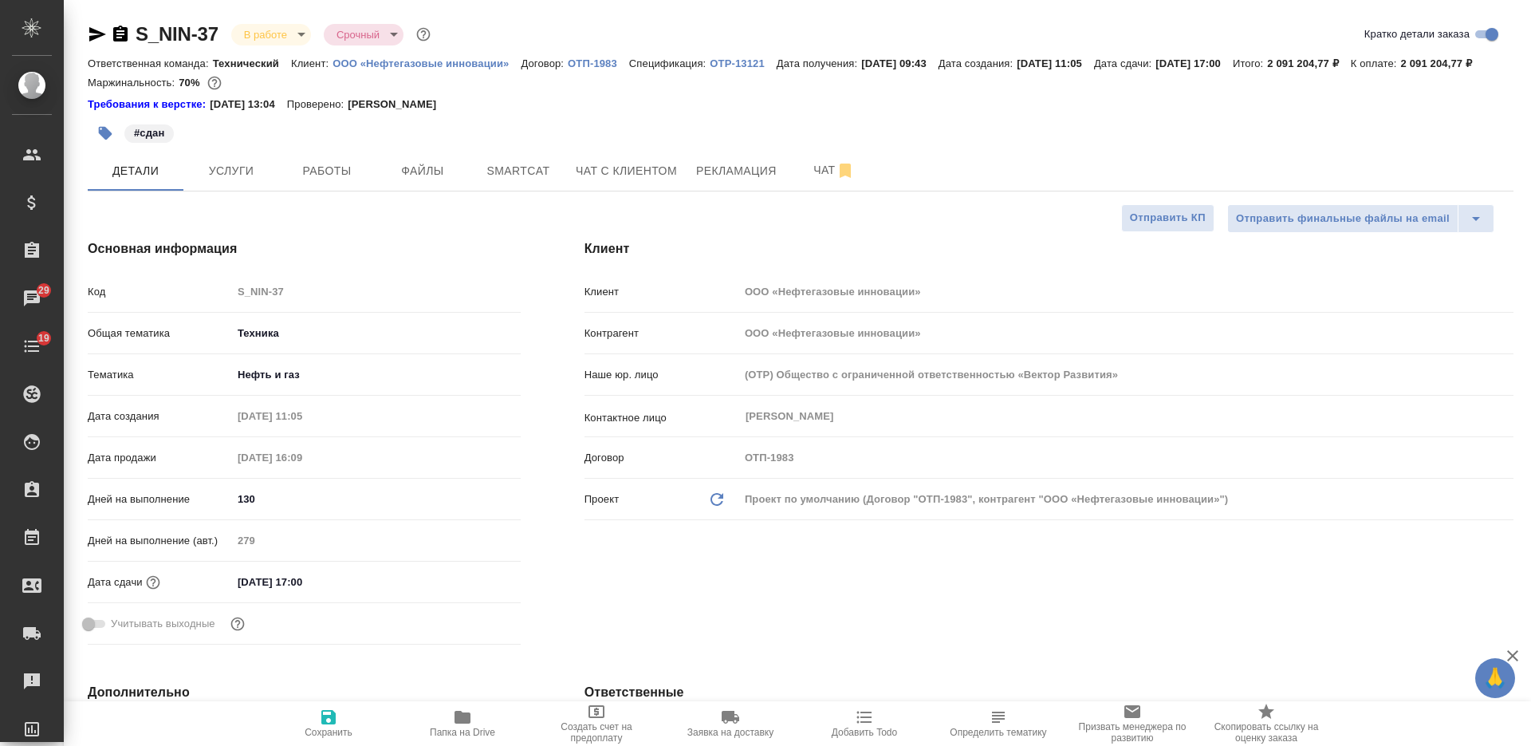
type textarea "x"
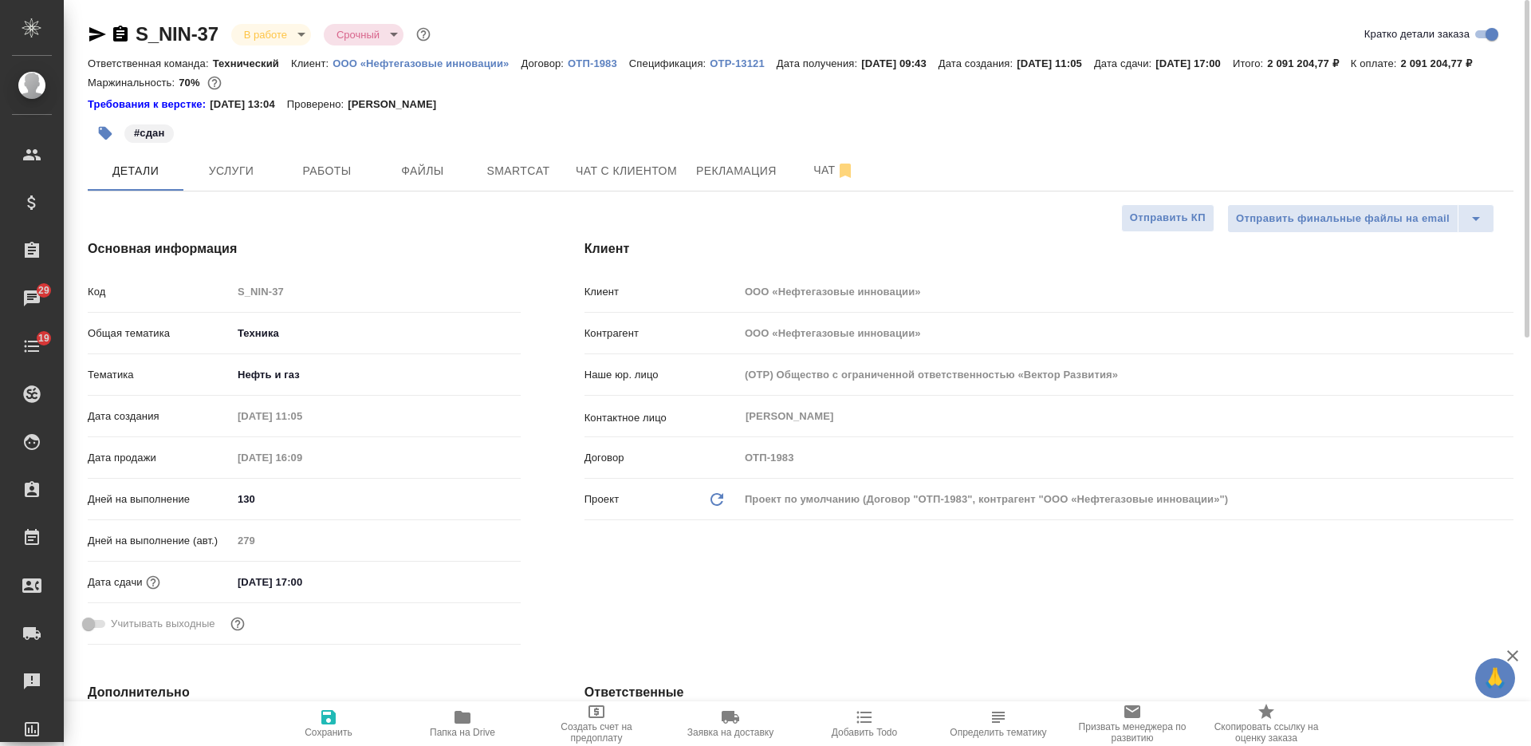
type textarea "x"
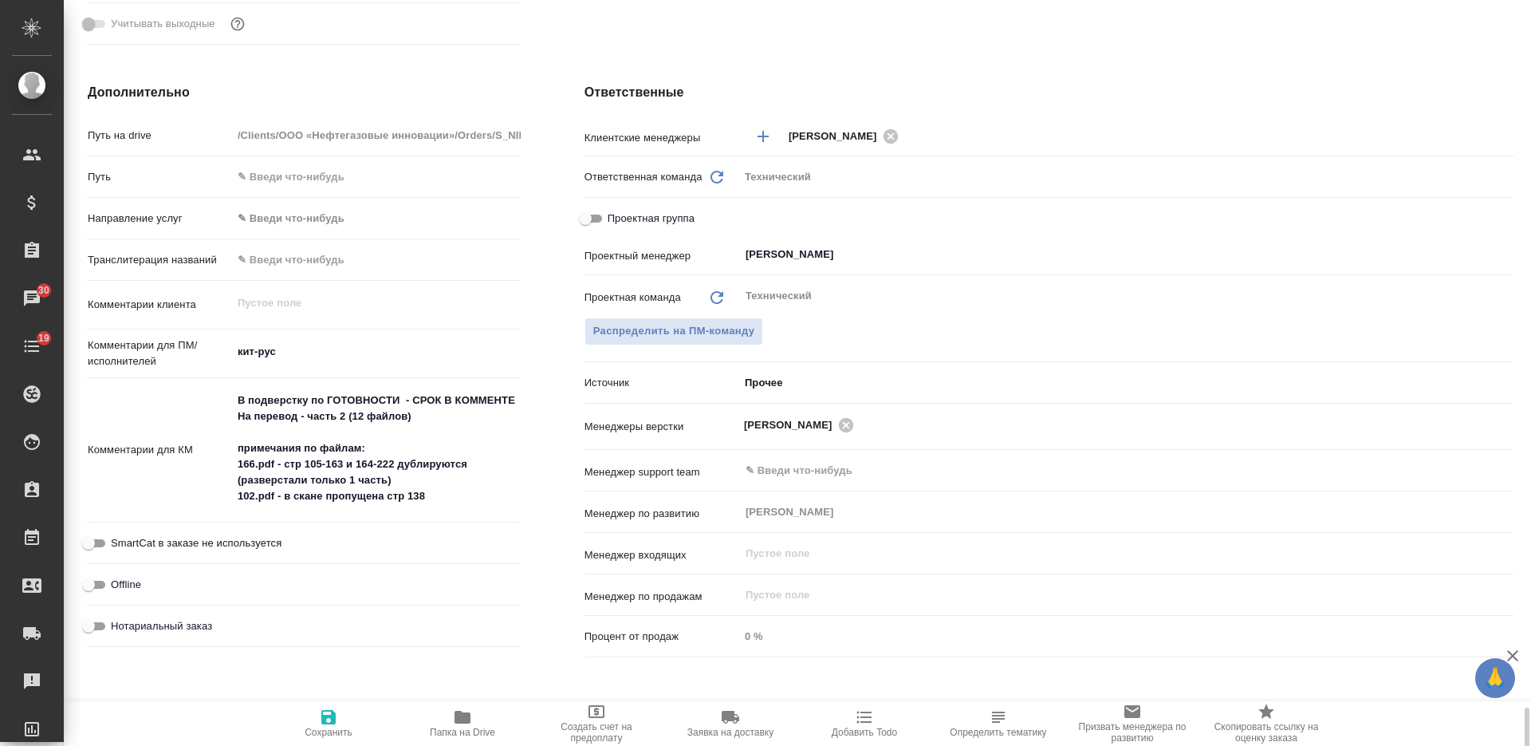
scroll to position [899, 0]
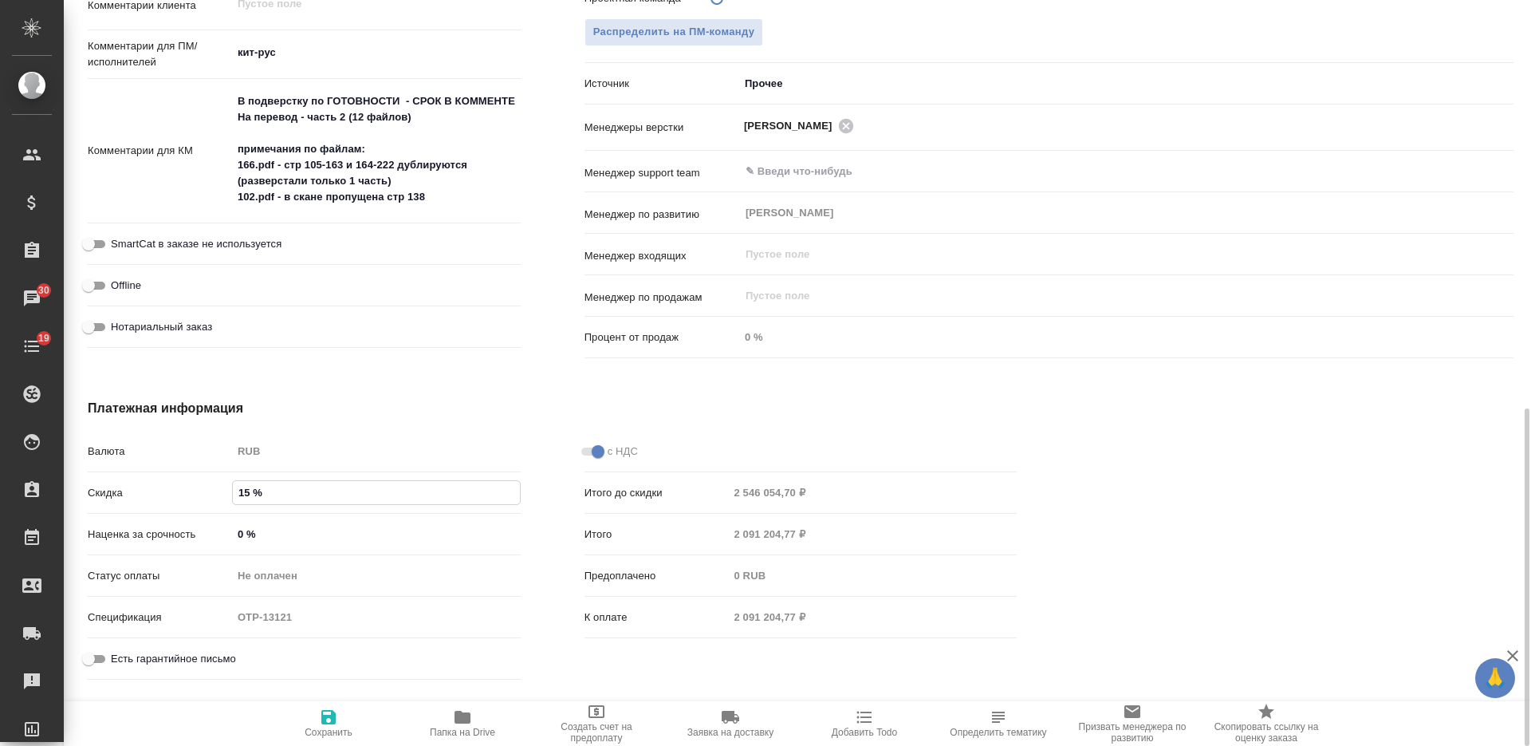
click at [239, 504] on input "15 %" at bounding box center [376, 492] width 287 height 23
type input "2 %"
type textarea "x"
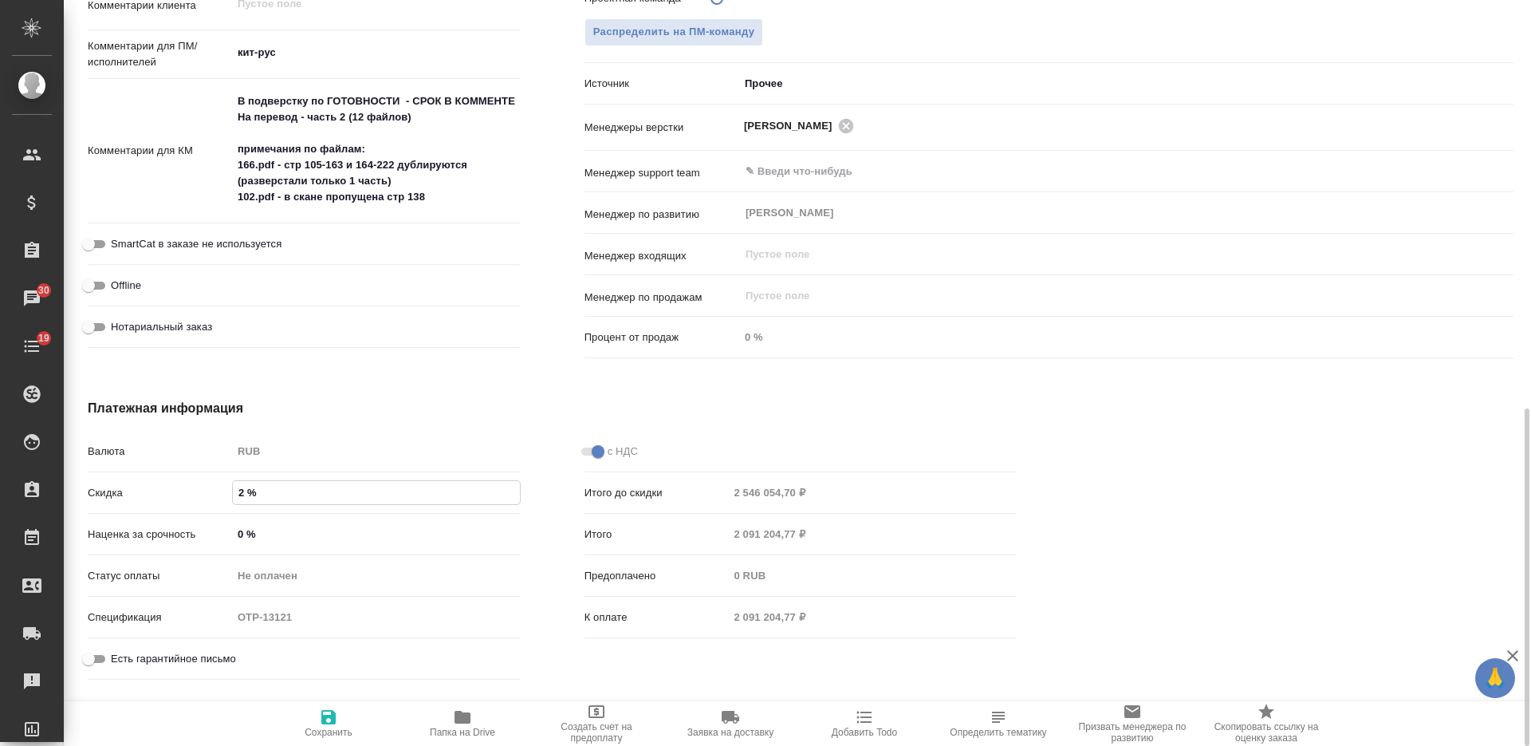
type textarea "x"
type input "20 %"
type textarea "x"
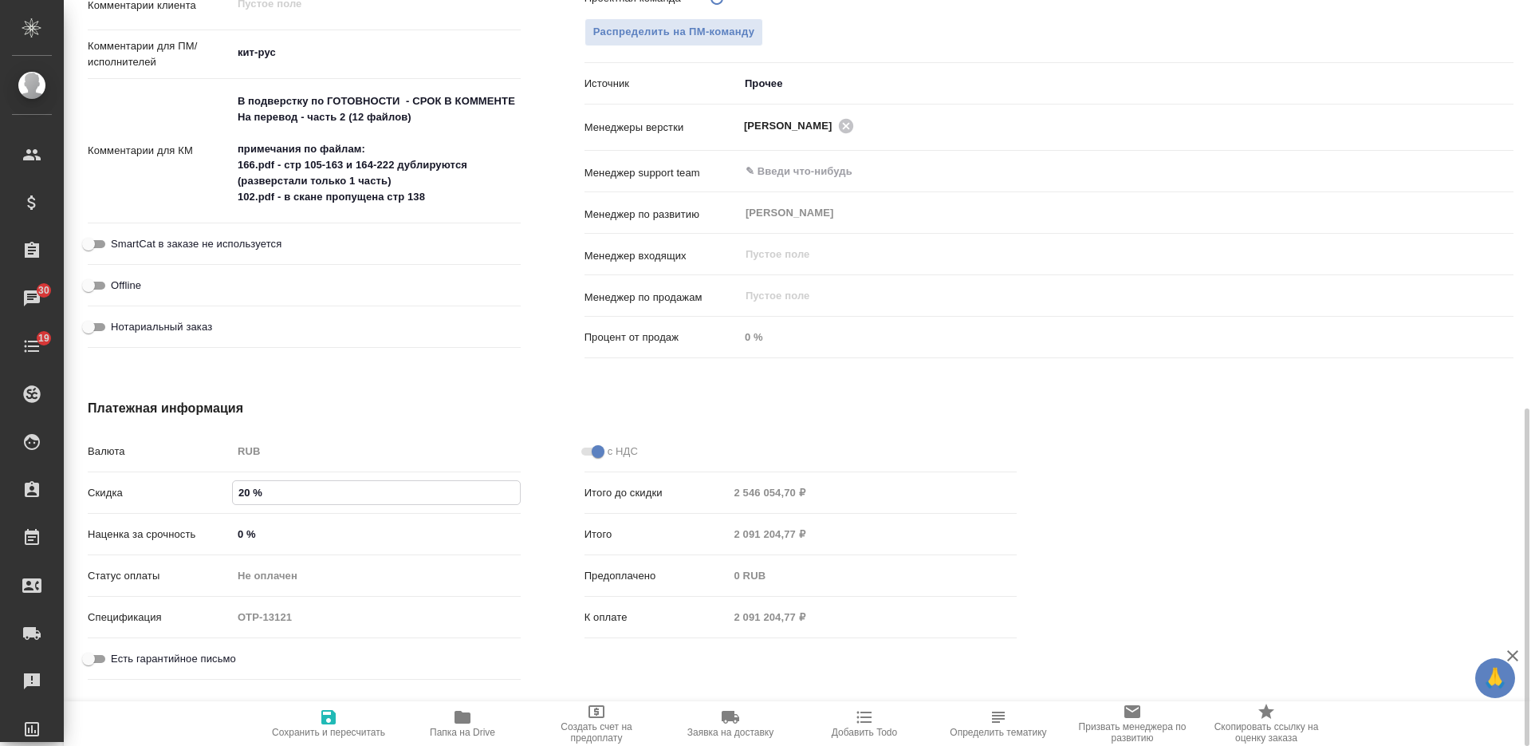
type input "20 %"
click at [302, 721] on span "Сохранить и пересчитать" at bounding box center [328, 722] width 115 height 30
type textarea "x"
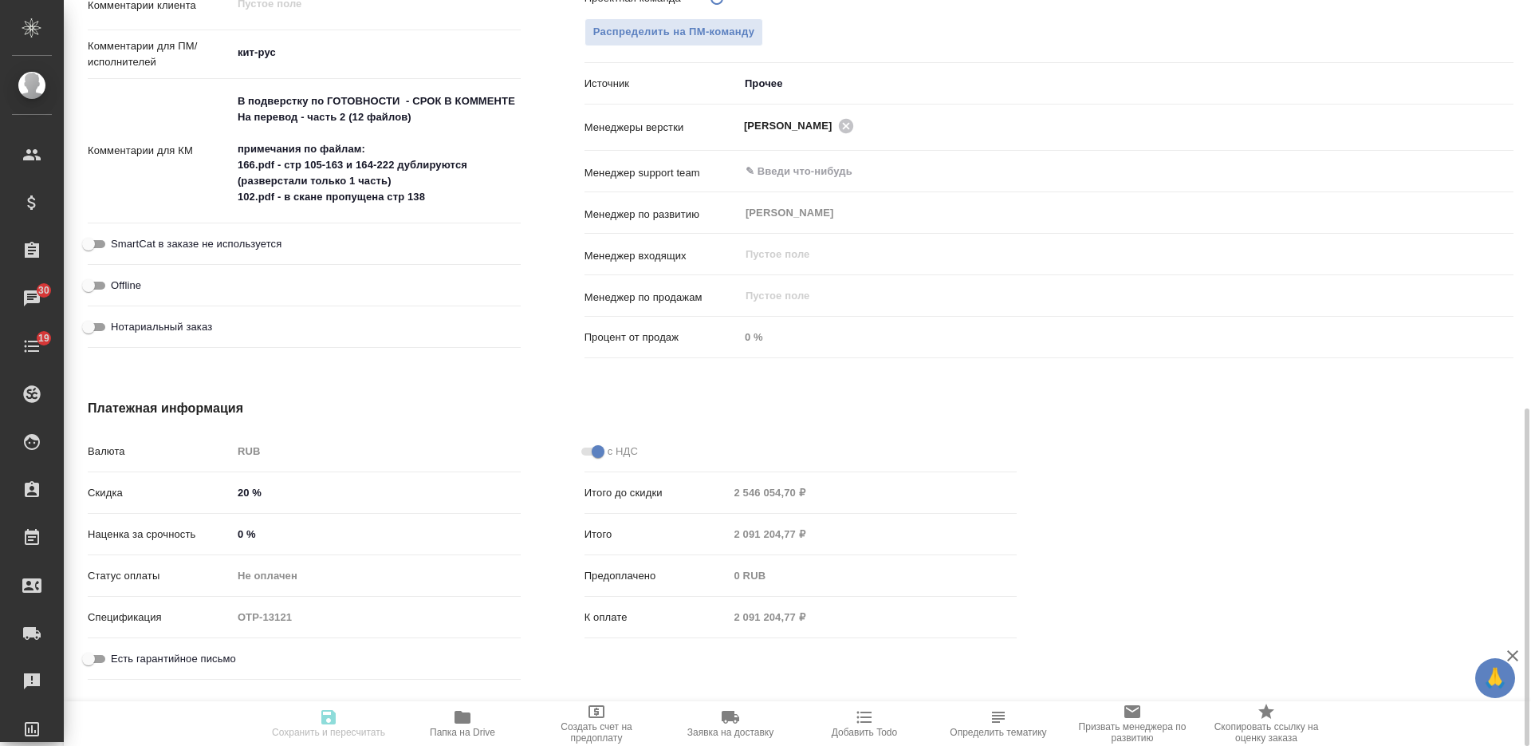
type textarea "x"
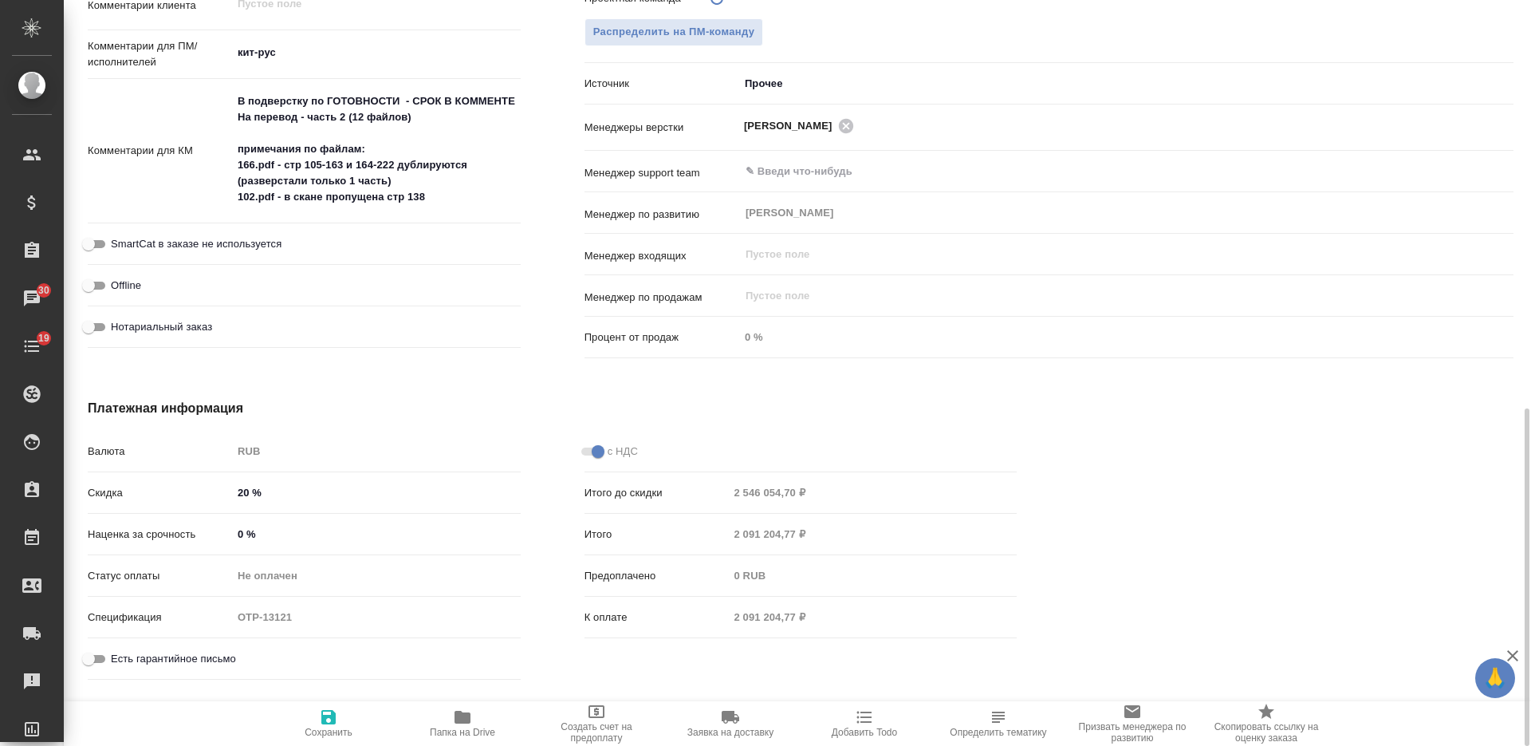
type textarea "x"
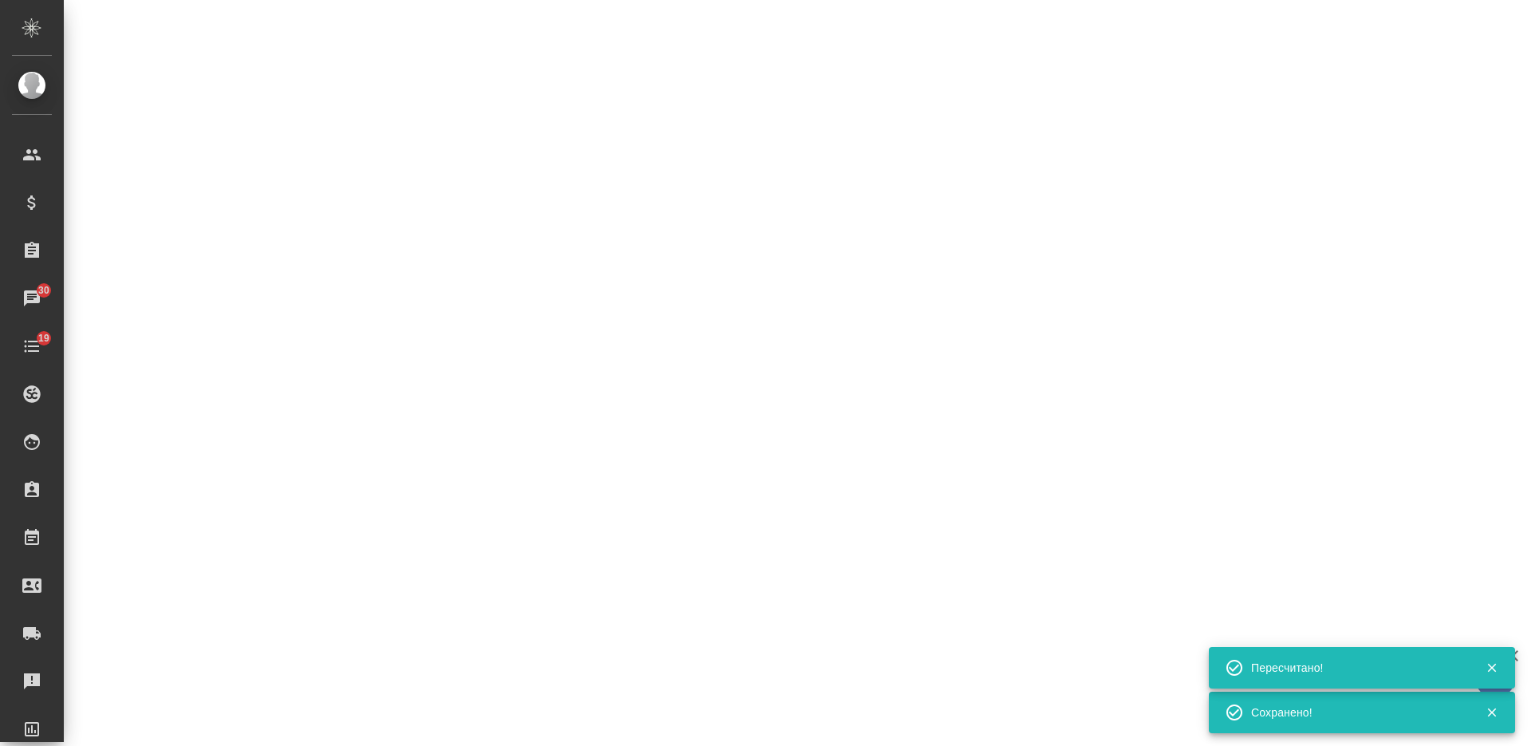
select select "RU"
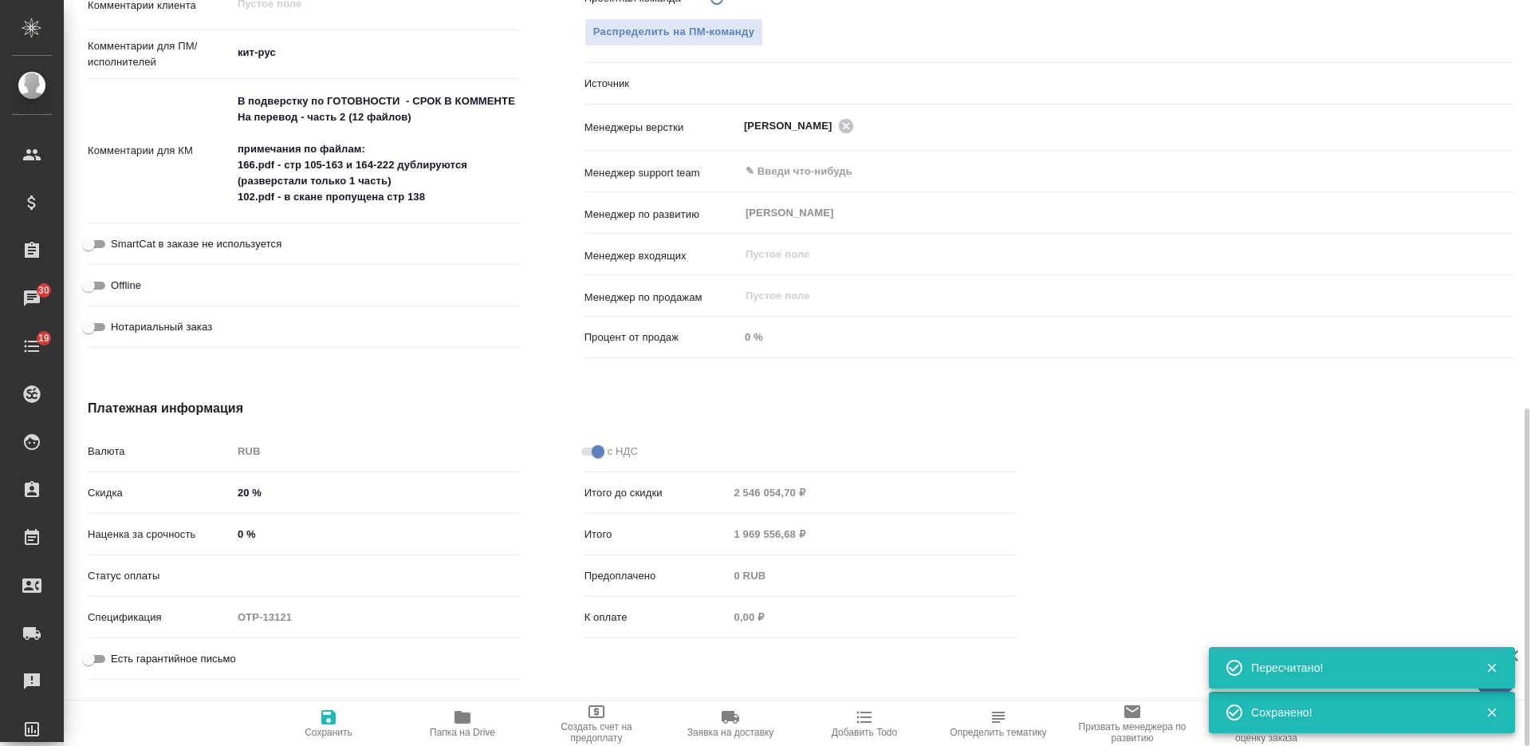
type textarea "x"
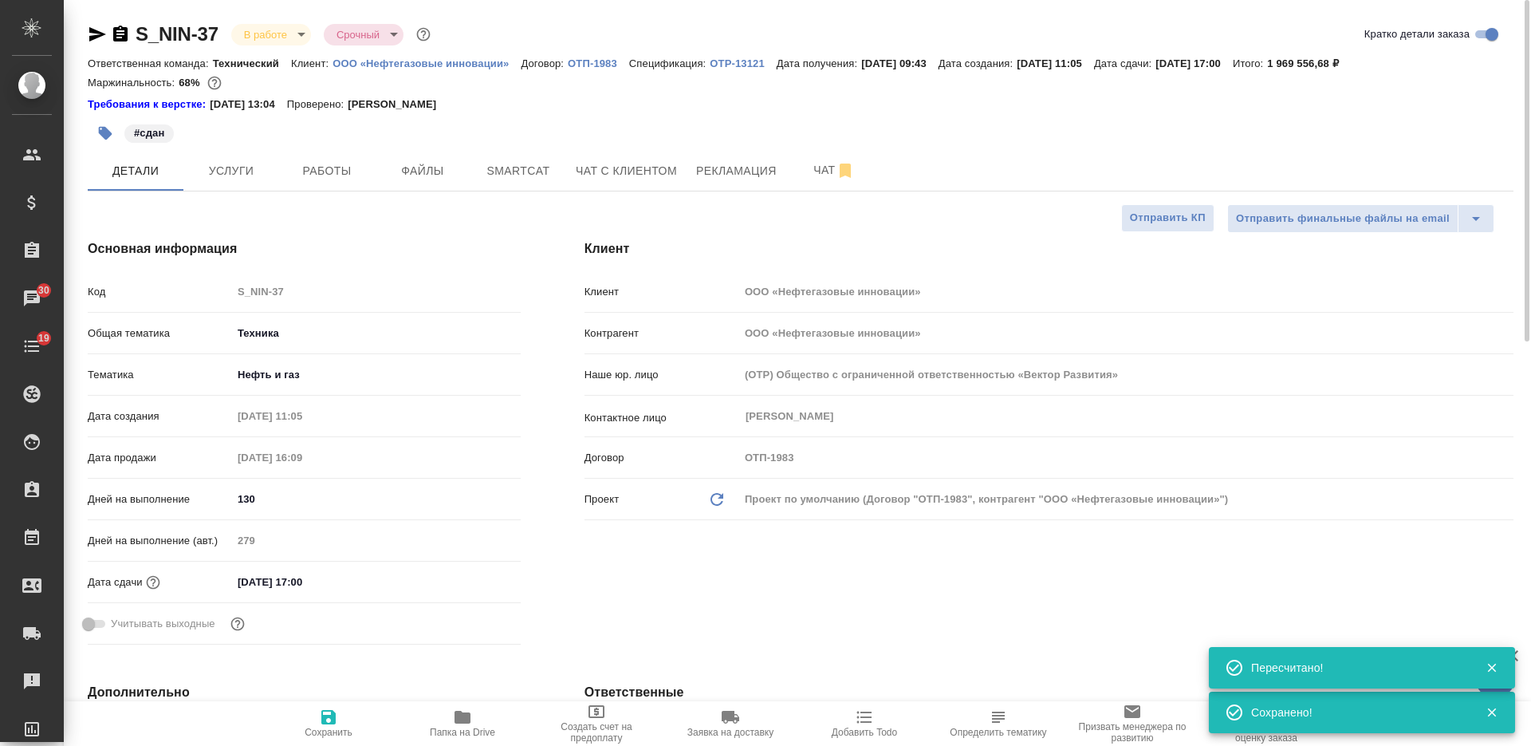
scroll to position [0, 0]
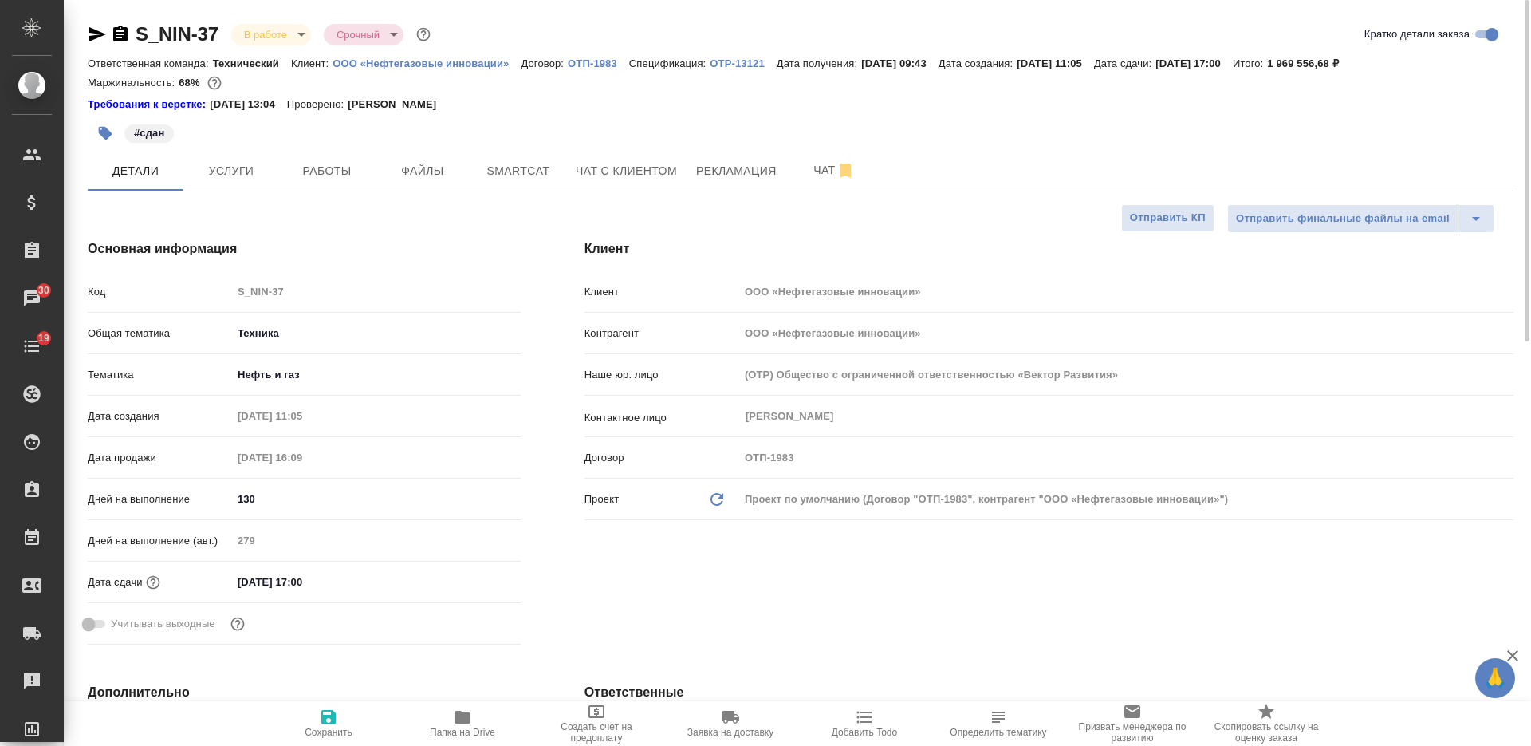
type textarea "x"
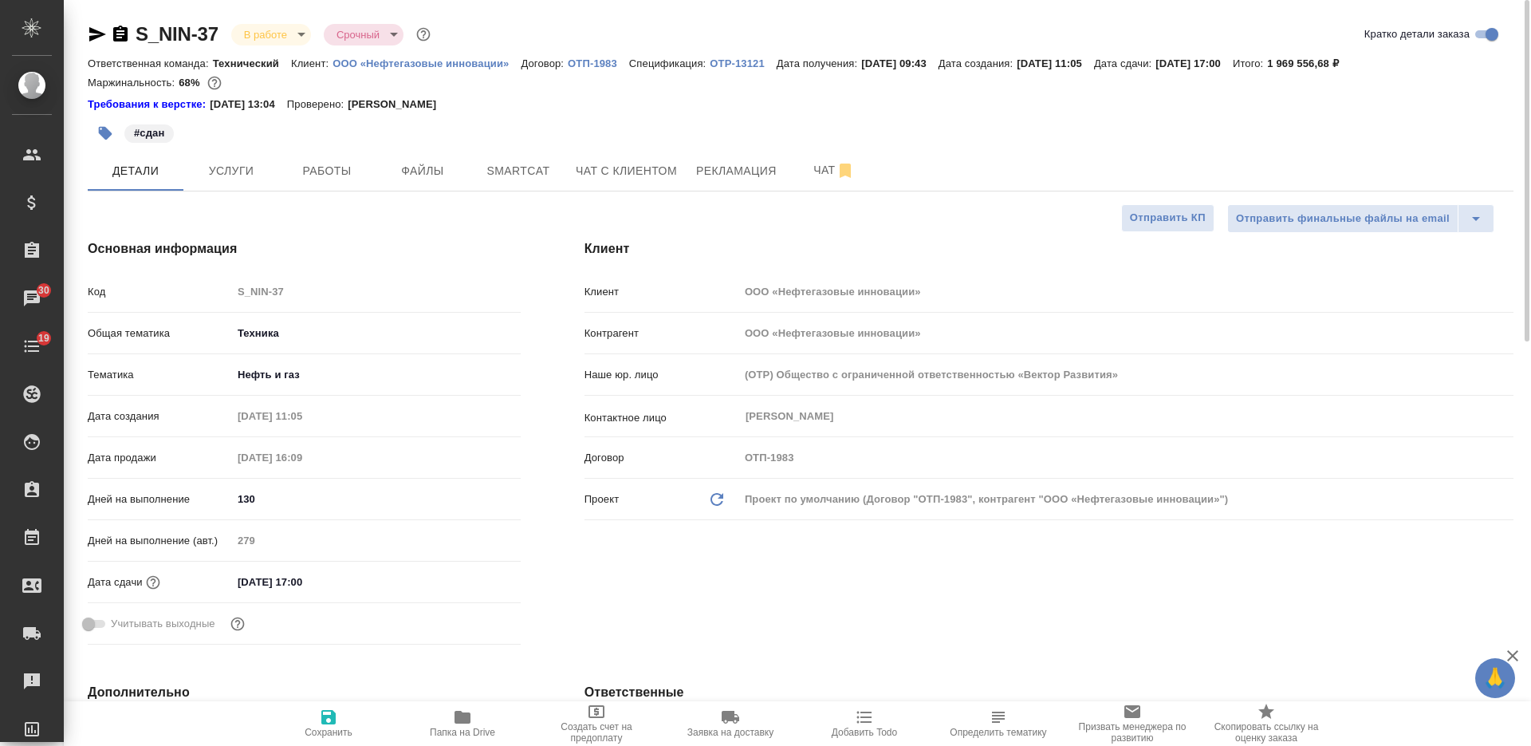
type textarea "x"
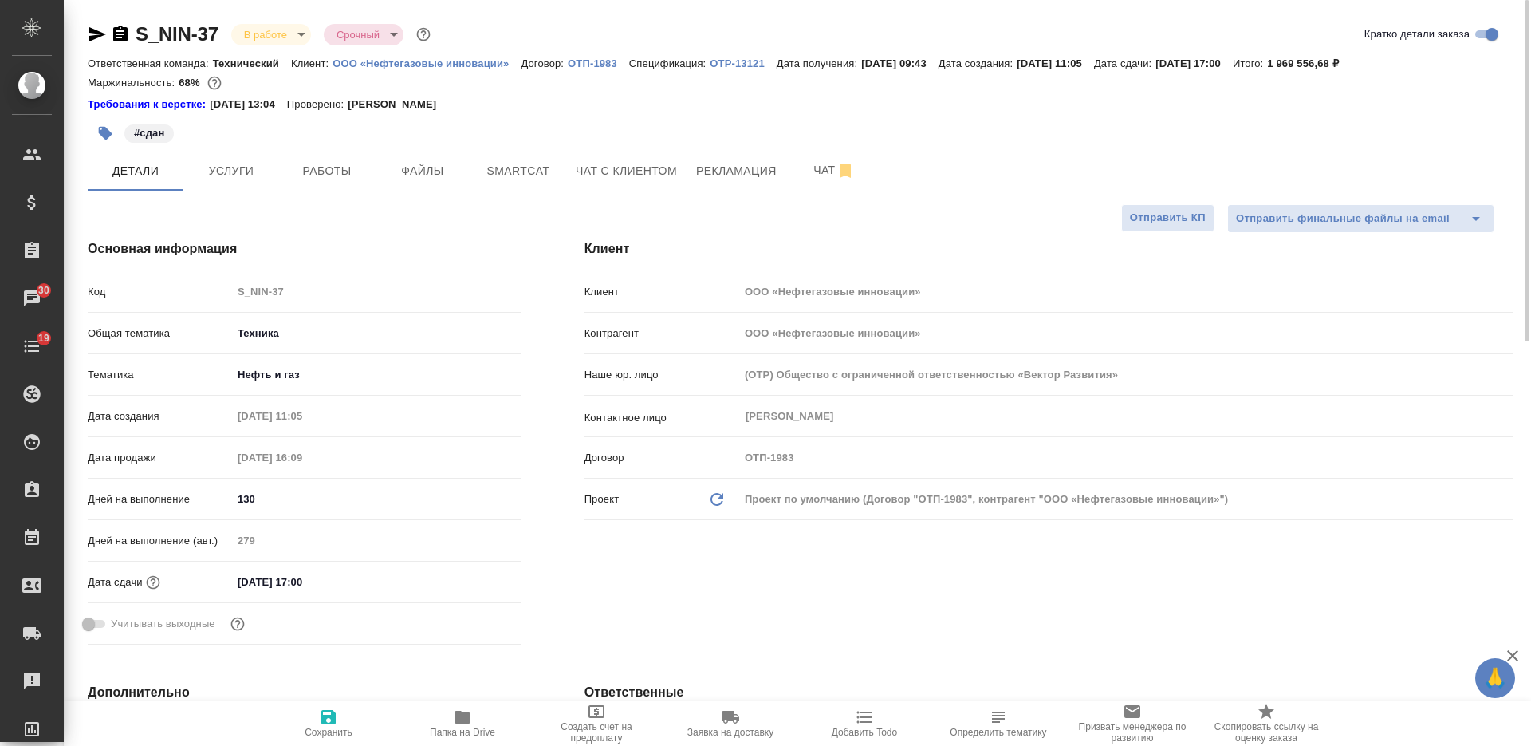
type textarea "x"
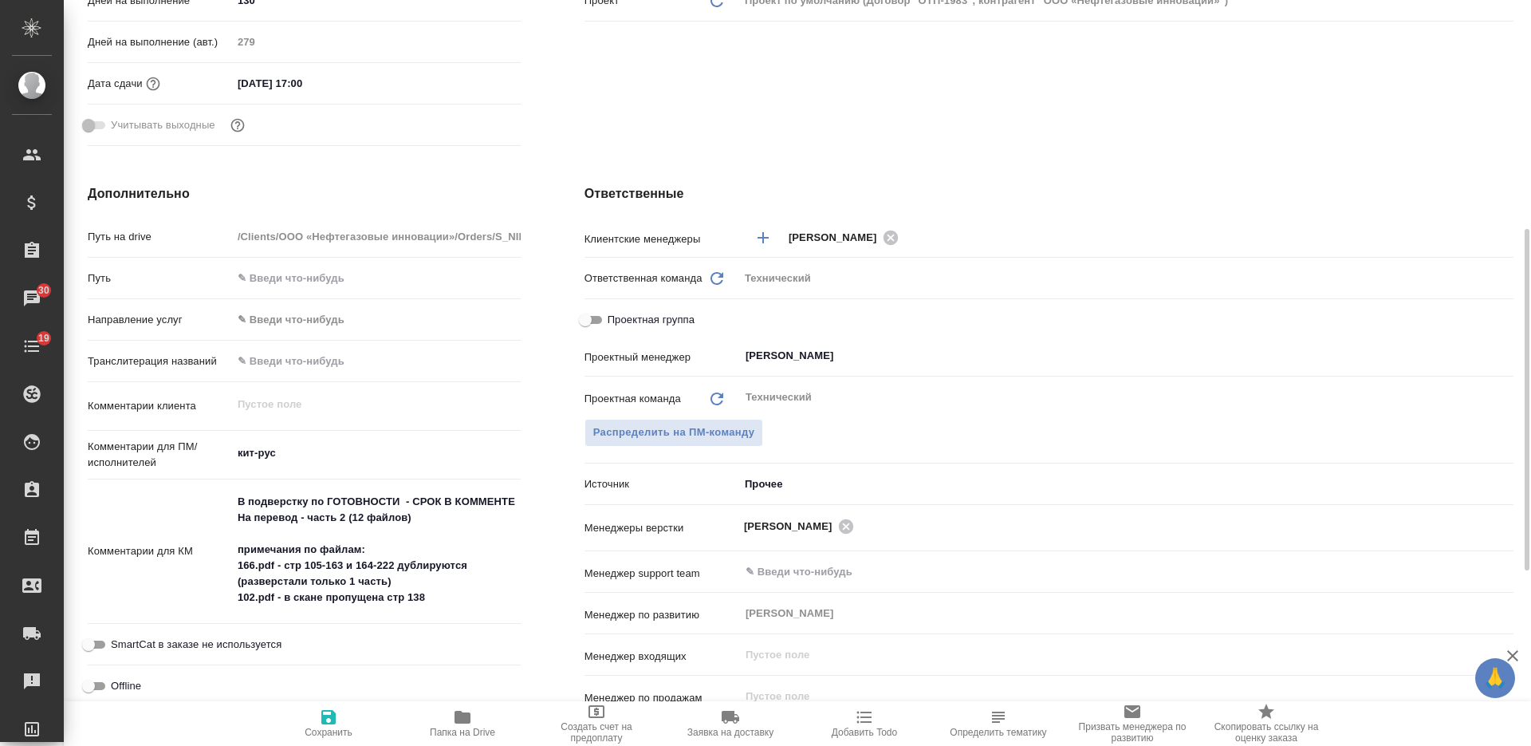
scroll to position [598, 0]
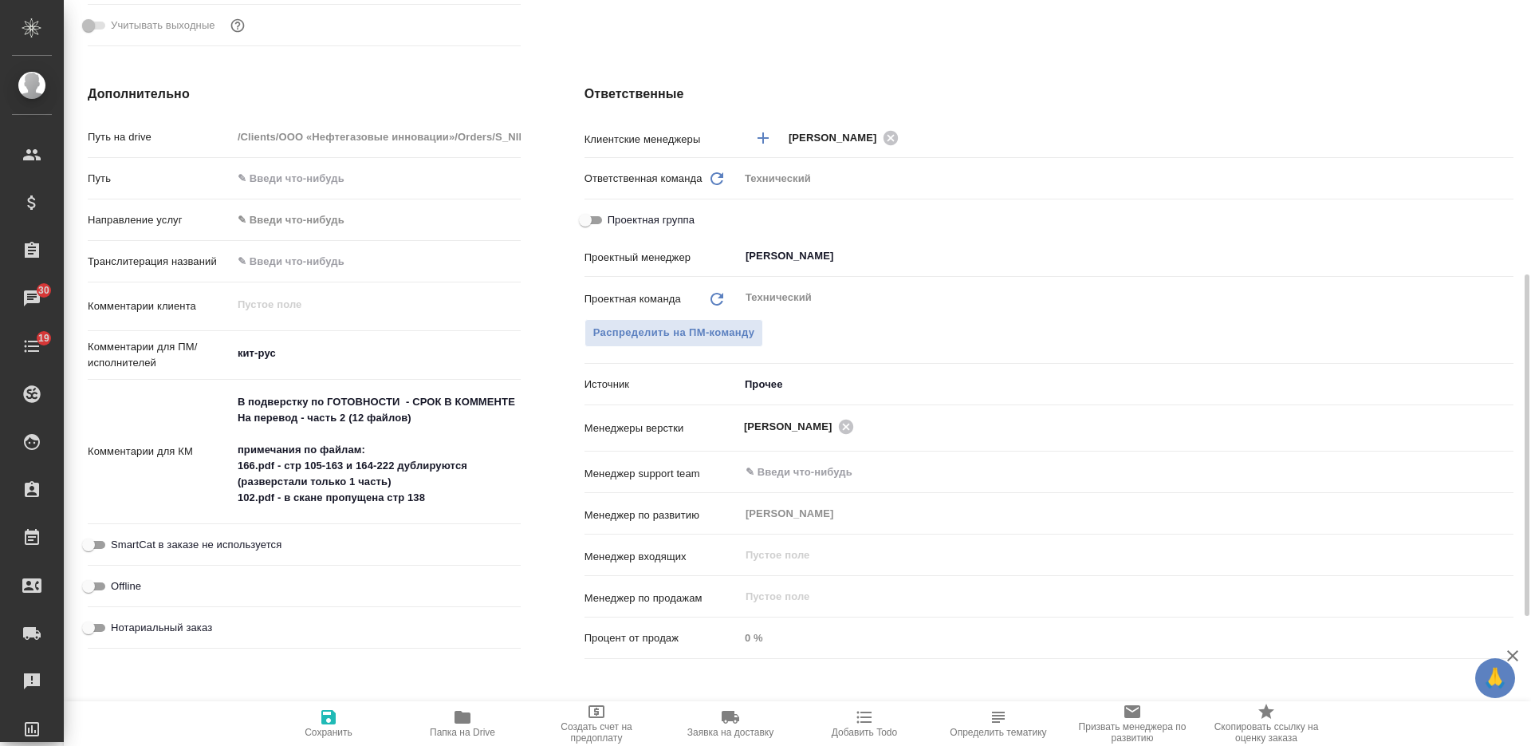
type textarea "x"
click at [467, 506] on textarea "В подверстку по ГОТОВНОСТИ - СРОК В КОММЕНТЕ На перевод - часть 2 (12 файлов) п…" at bounding box center [376, 450] width 287 height 123
type textarea "x"
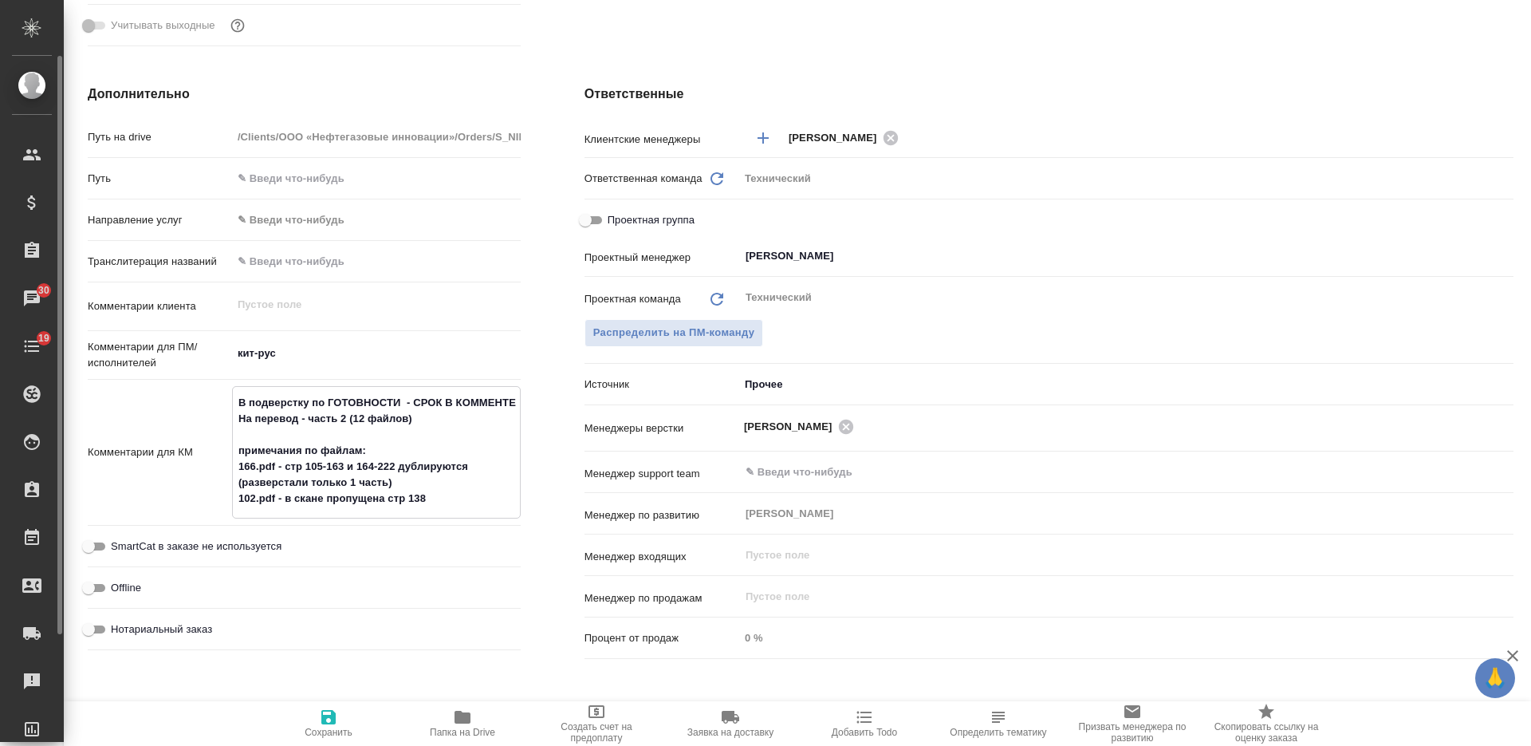
type textarea "x"
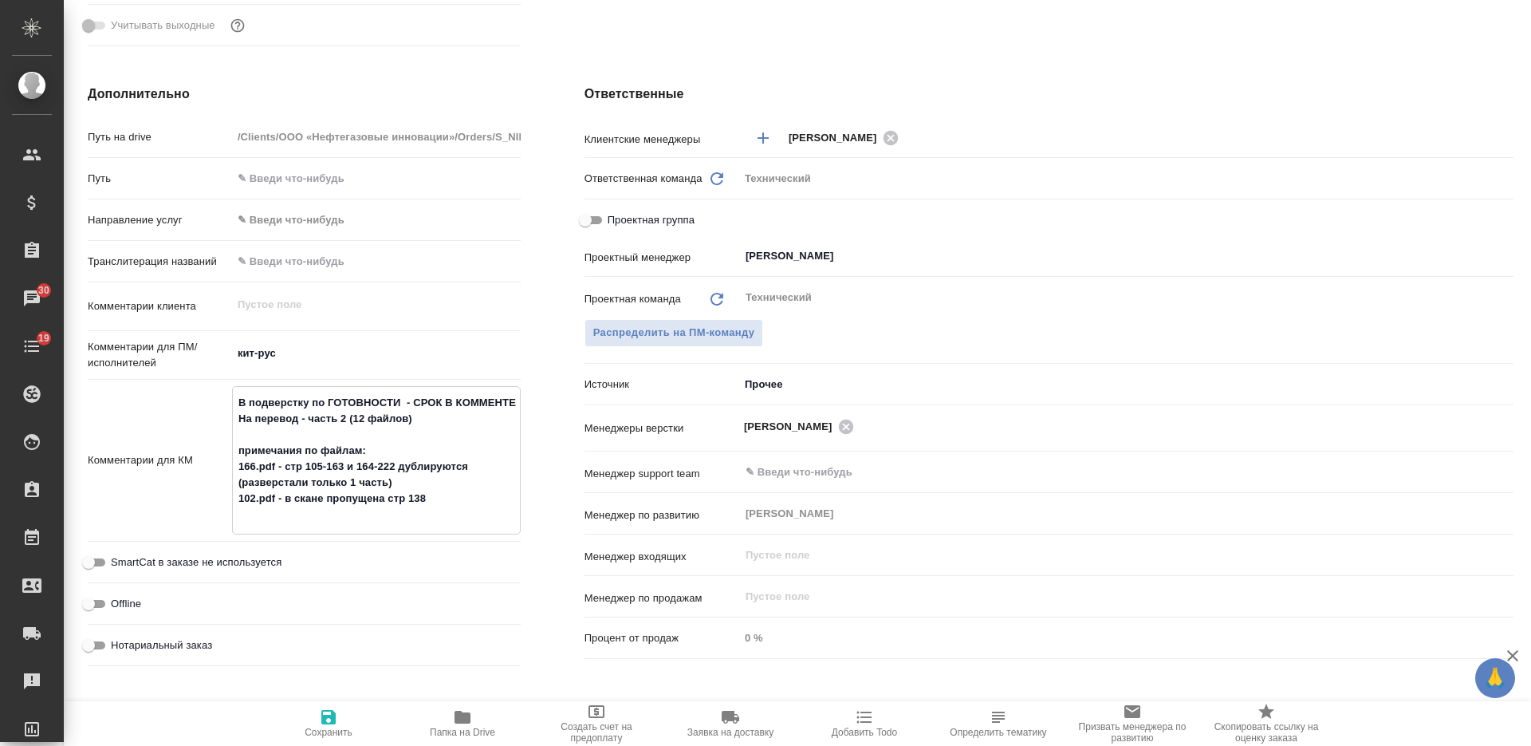
type textarea "x"
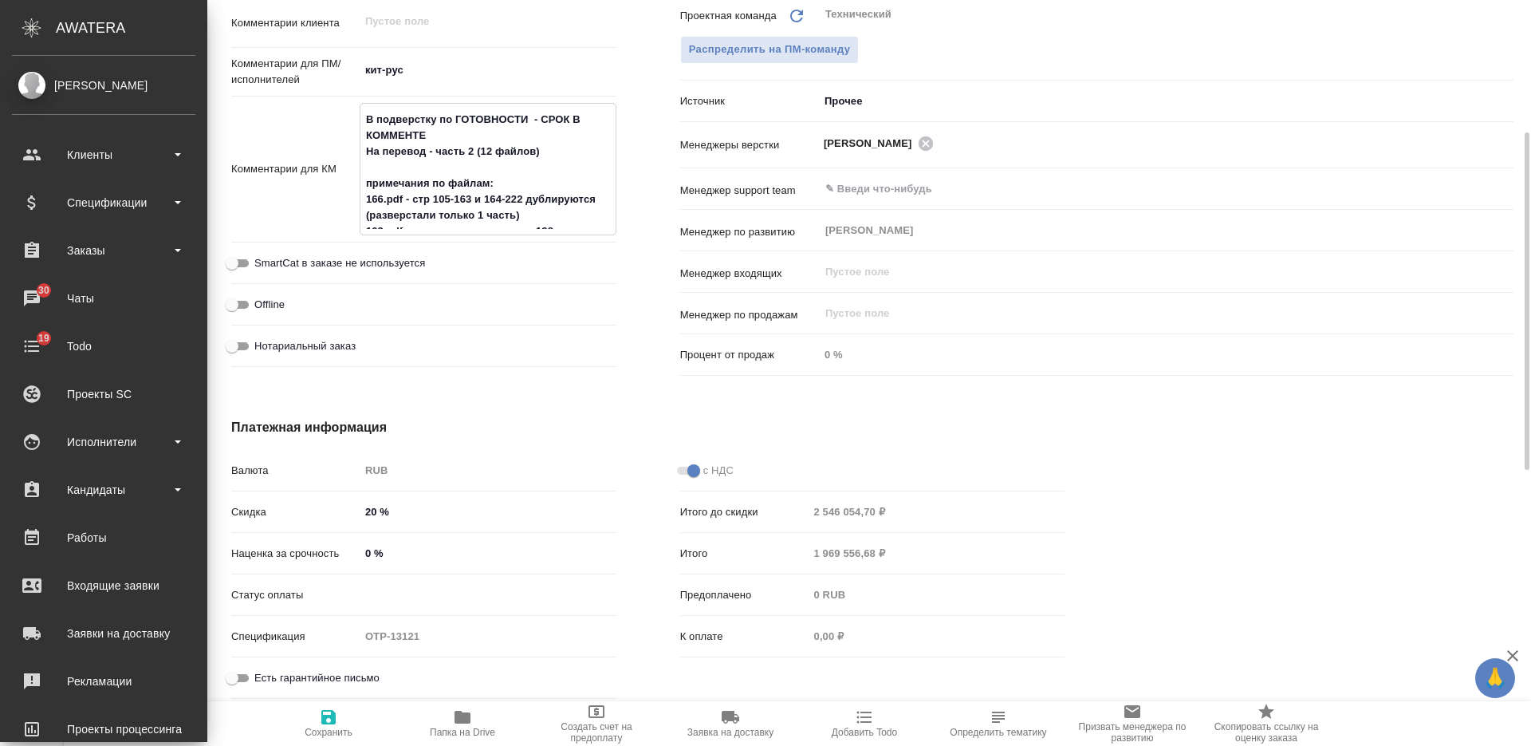
scroll to position [698, 0]
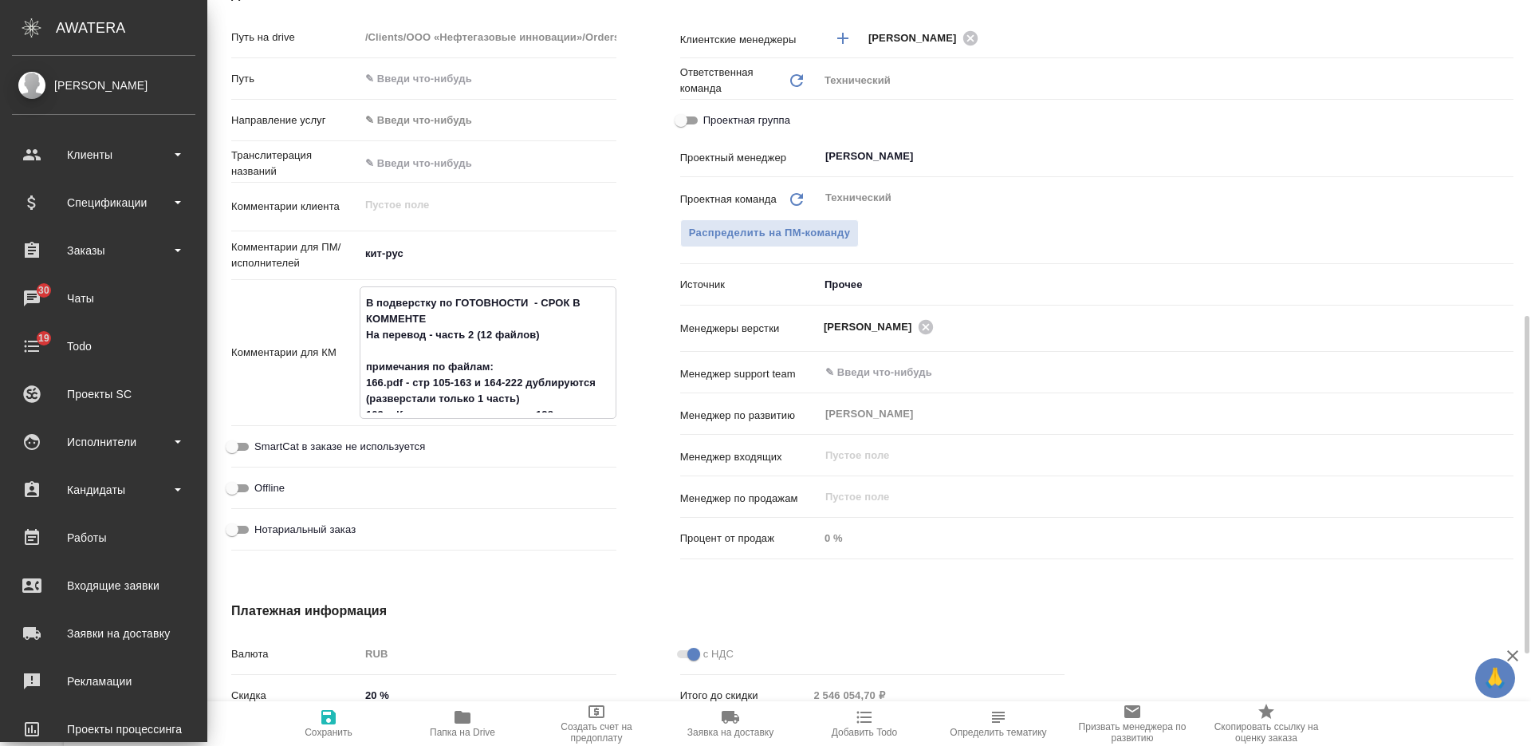
click at [570, 412] on textarea "В подверстку по ГОТОВНОСТИ - СРОК В КОММЕНТЕ На перевод - часть 2 (12 файлов) п…" at bounding box center [487, 350] width 255 height 123
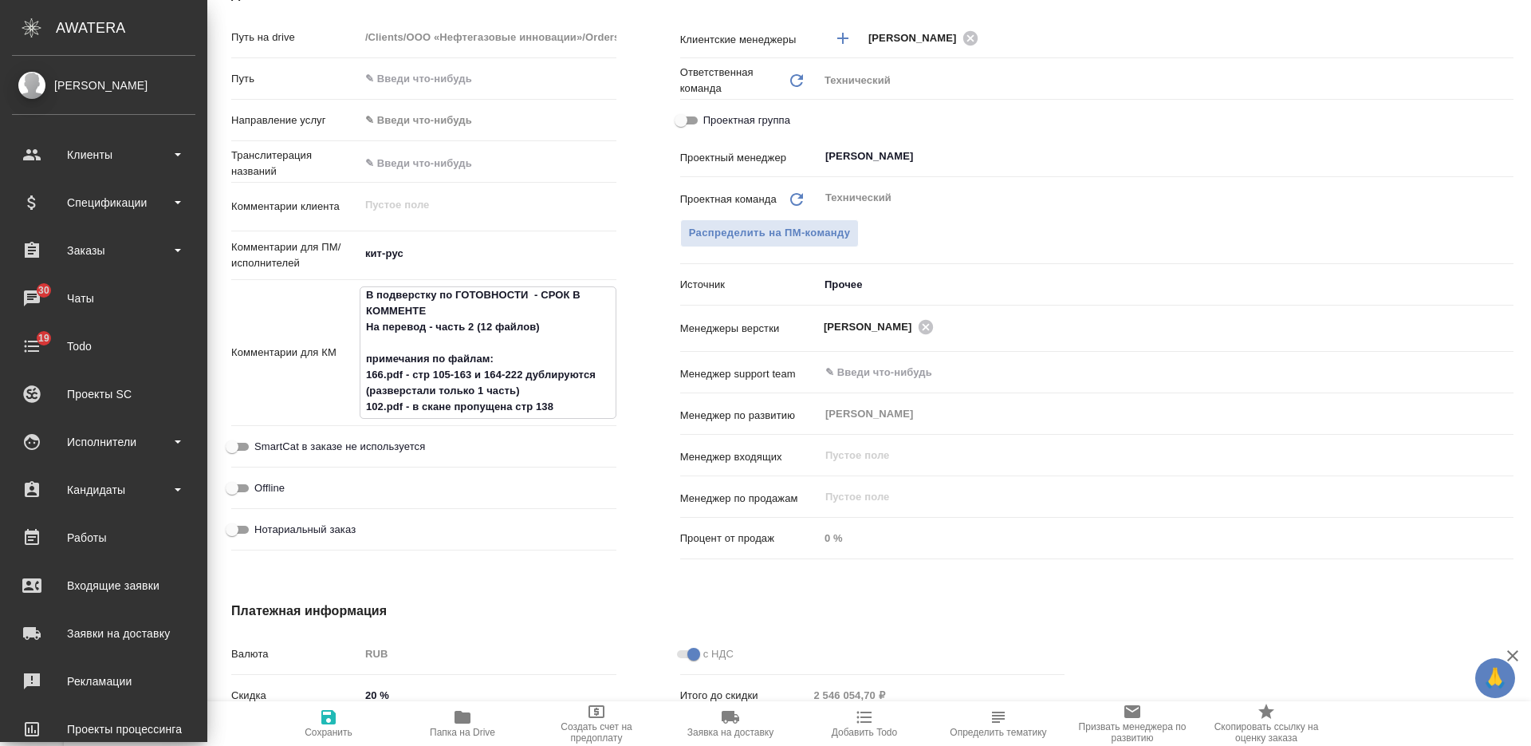
type textarea "В подверстку по ГОТОВНОСТИ - СРОК В КОММЕНТЕ На перевод - часть 2 (12 файлов) п…"
type textarea "x"
type textarea "В подверстку по ГОТОВНОСТИ - СРОК В КОММЕНТЕ На перевод - часть 2 (12 файлов) п…"
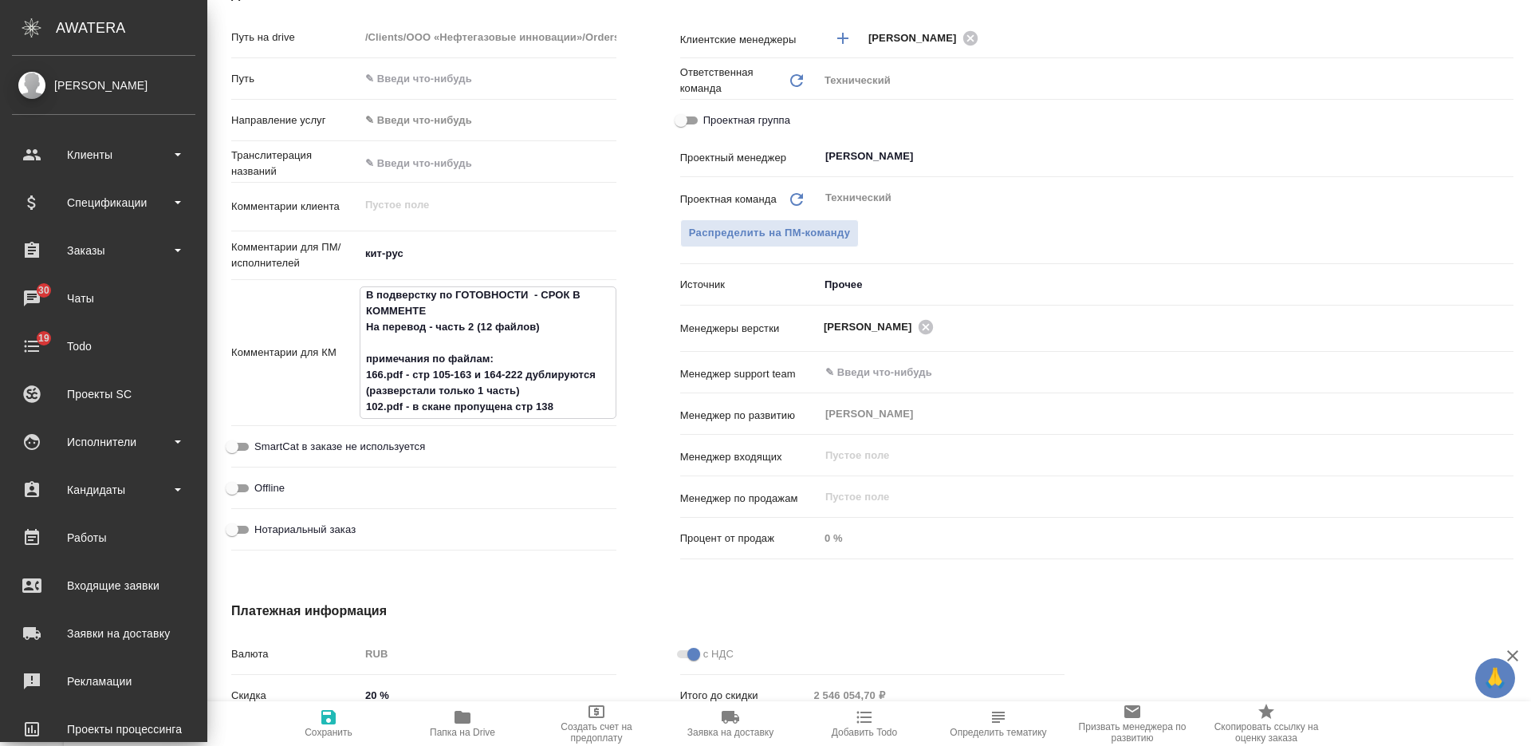
type textarea "x"
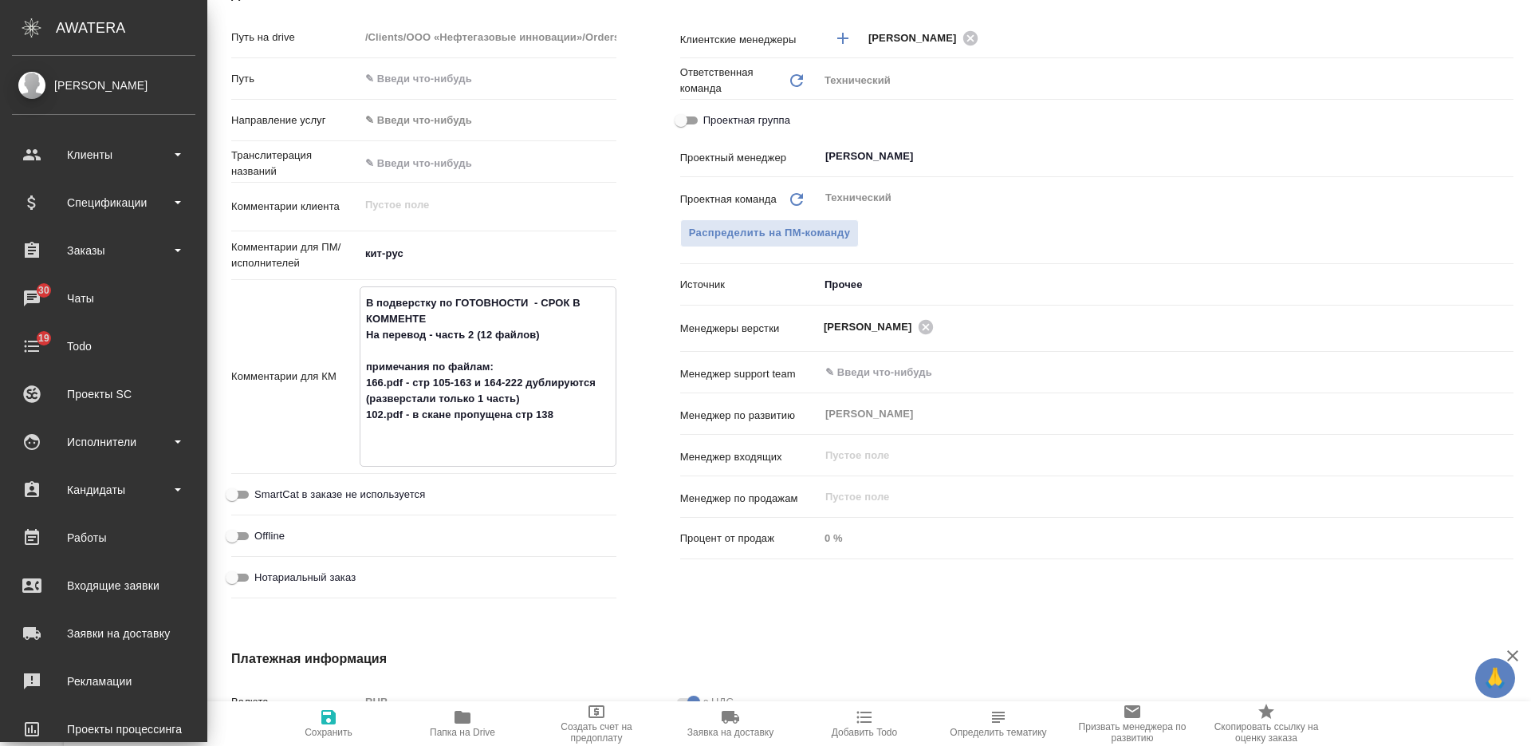
type textarea "В подверстку по ГОТОВНОСТИ - СРОК В КОММЕНТЕ На перевод - часть 2 (12 файлов) п…"
type textarea "x"
type textarea "В подверстку по ГОТОВНОСТИ - СРОК В КОММЕНТЕ На перевод - часть 2 (12 файлов) п…"
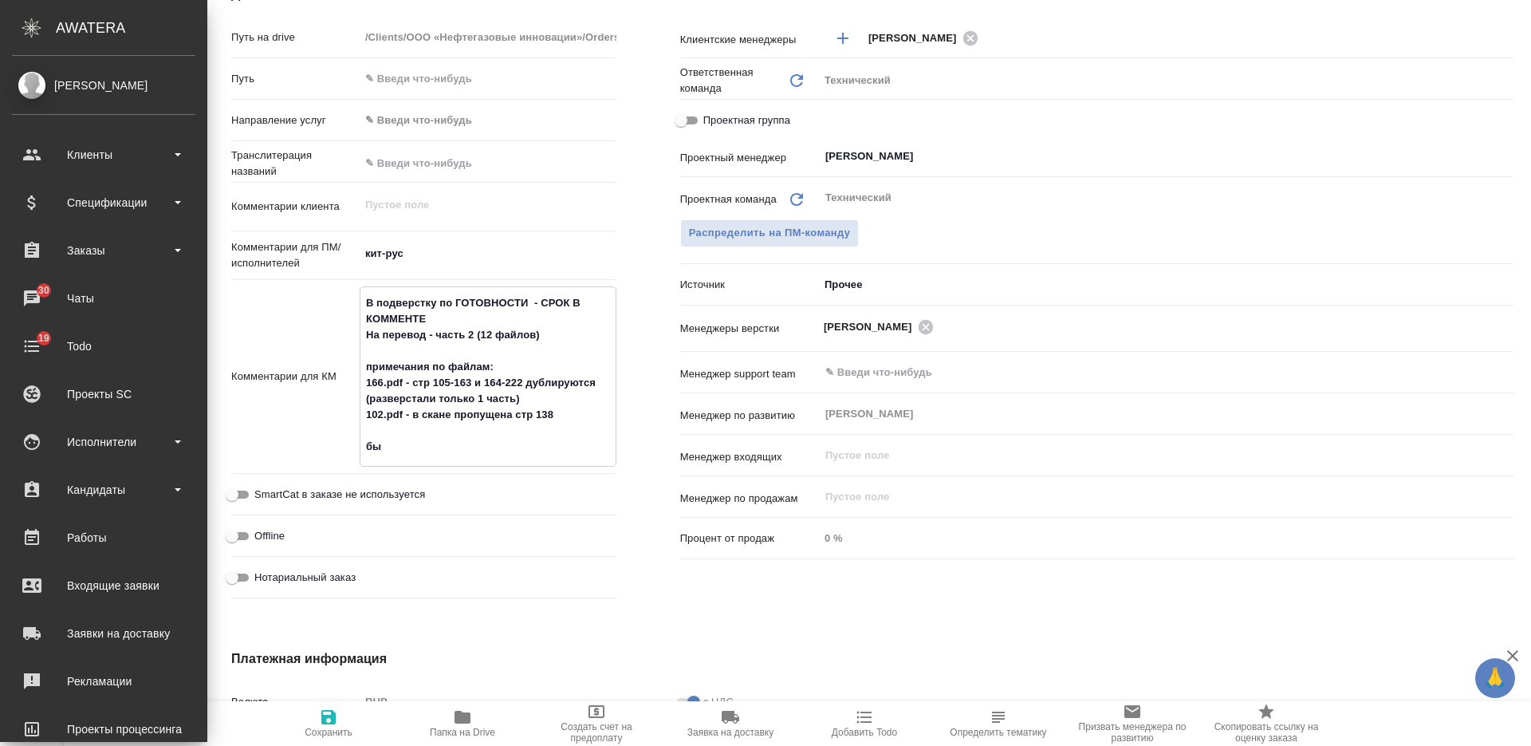
type textarea "x"
type textarea "В подверстку по ГОТОВНОСТИ - СРОК В КОММЕНТЕ На перевод - часть 2 (12 файлов) п…"
type textarea "x"
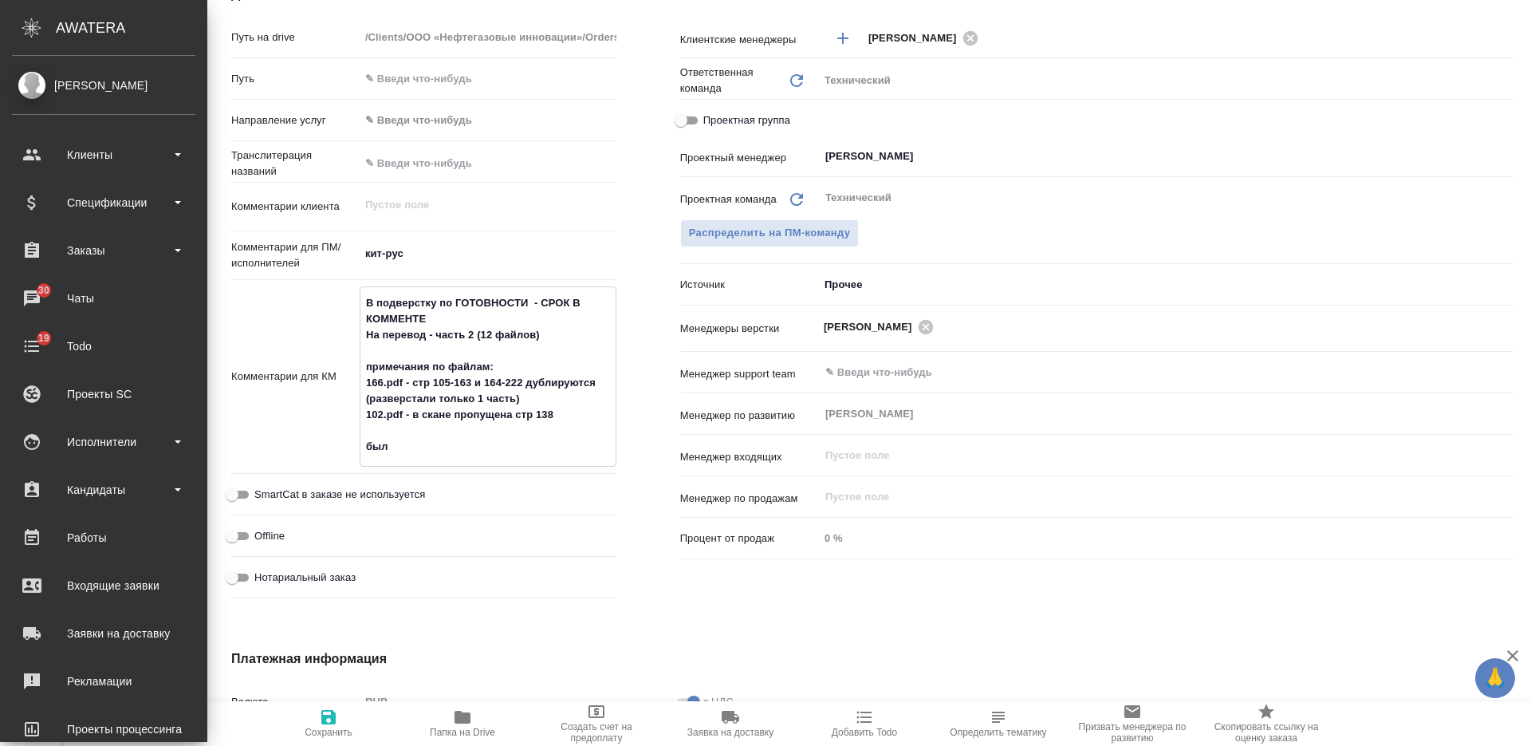
type textarea "x"
type textarea "В подверстку по ГОТОВНОСТИ - СРОК В КОММЕНТЕ На перевод - часть 2 (12 файлов) п…"
type textarea "x"
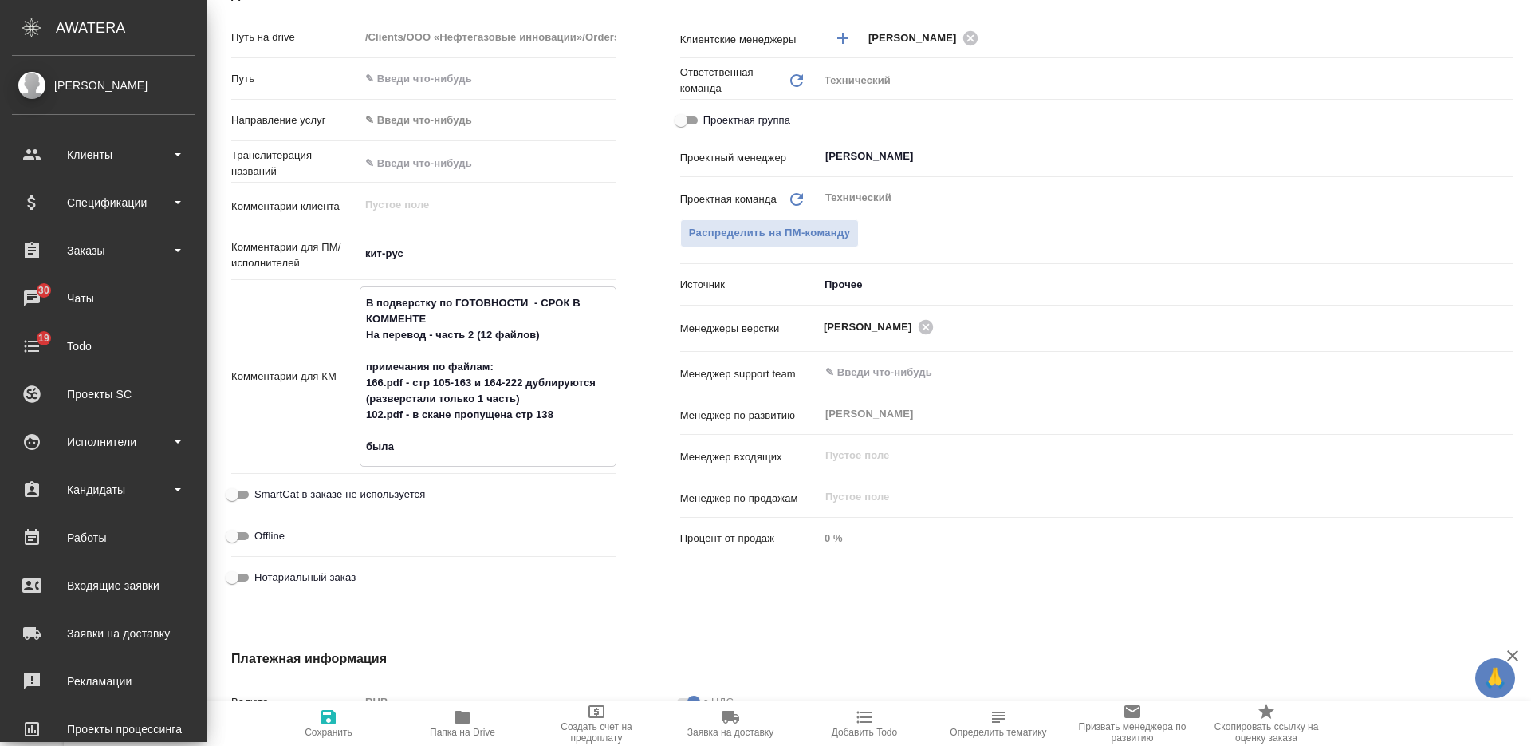
type textarea "x"
type textarea "В подверстку по ГОТОВНОСТИ - СРОК В КОММЕНТЕ На перевод - часть 2 (12 файлов) п…"
type textarea "x"
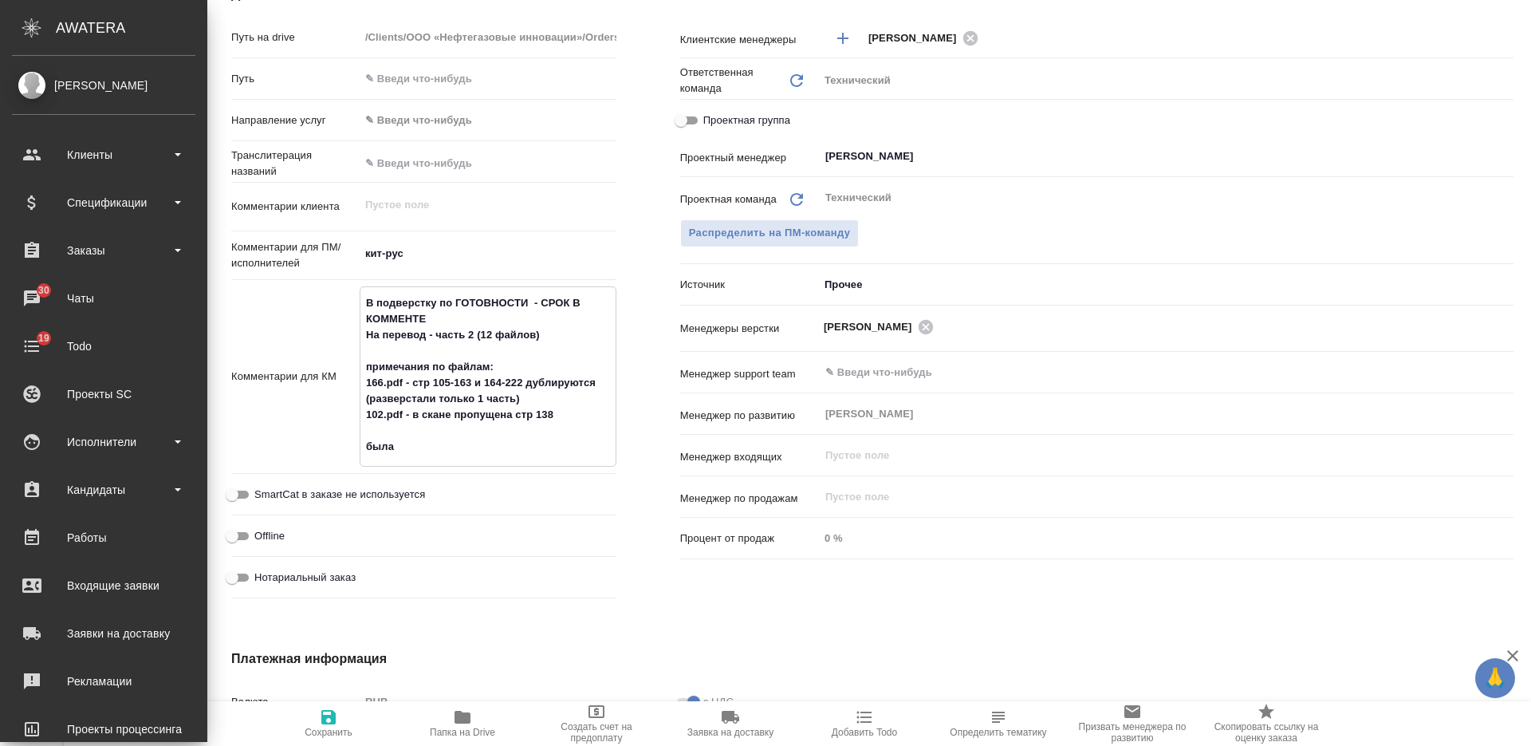
type textarea "x"
type textarea "В подверстку по ГОТОВНОСТИ - СРОК В КОММЕНТЕ На перевод - часть 2 (12 файлов) п…"
type textarea "x"
type textarea "В подверстку по ГОТОВНОСТИ - СРОК В КОММЕНТЕ На перевод - часть 2 (12 файлов) п…"
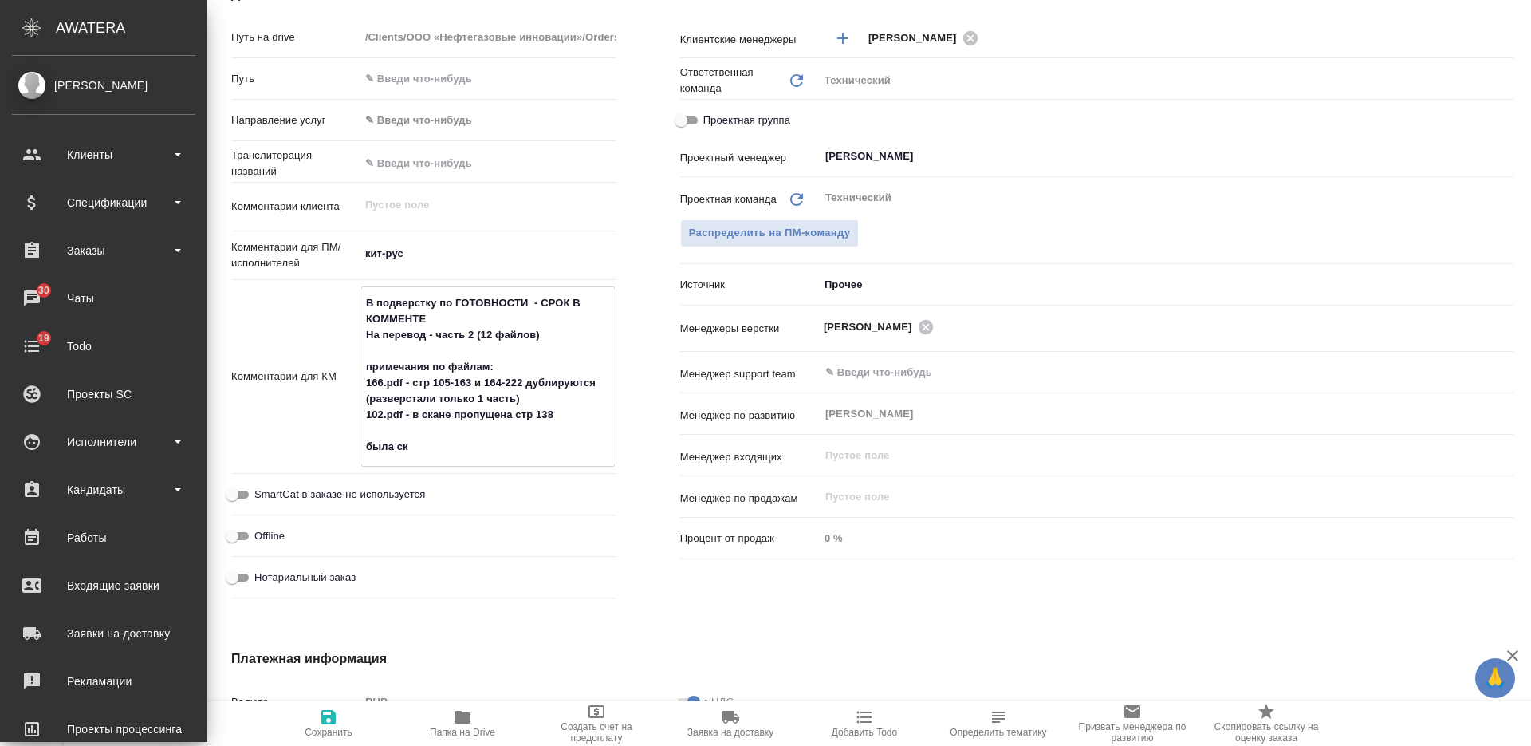
type textarea "x"
type textarea "В подверстку по ГОТОВНОСТИ - СРОК В КОММЕНТЕ На перевод - часть 2 (12 файлов) п…"
type textarea "x"
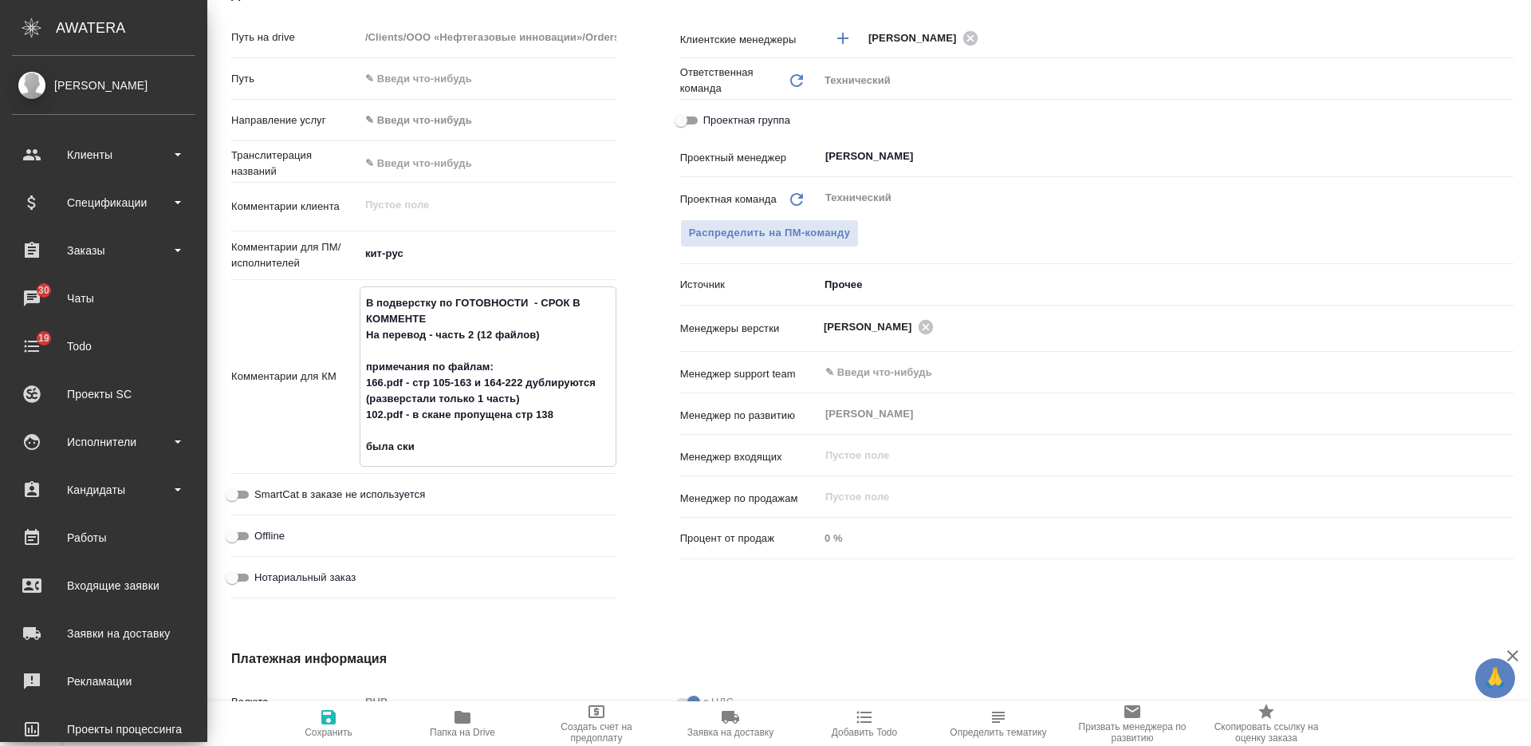
type textarea "x"
type textarea "В подверстку по ГОТОВНОСТИ - СРОК В КОММЕНТЕ На перевод - часть 2 (12 файлов) п…"
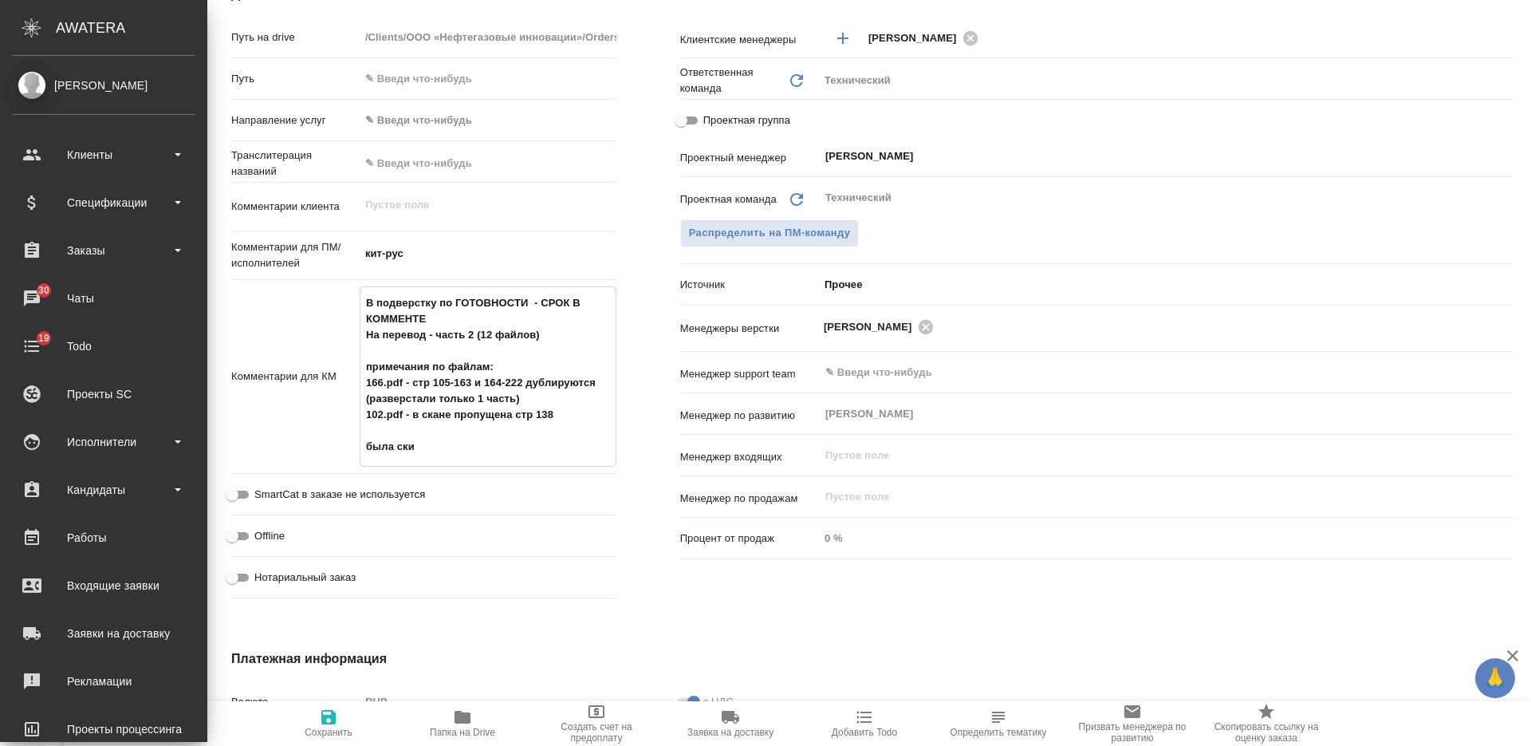
type textarea "x"
type textarea "В подверстку по ГОТОВНОСТИ - СРОК В КОММЕНТЕ На перевод - часть 2 (12 файлов) п…"
type textarea "x"
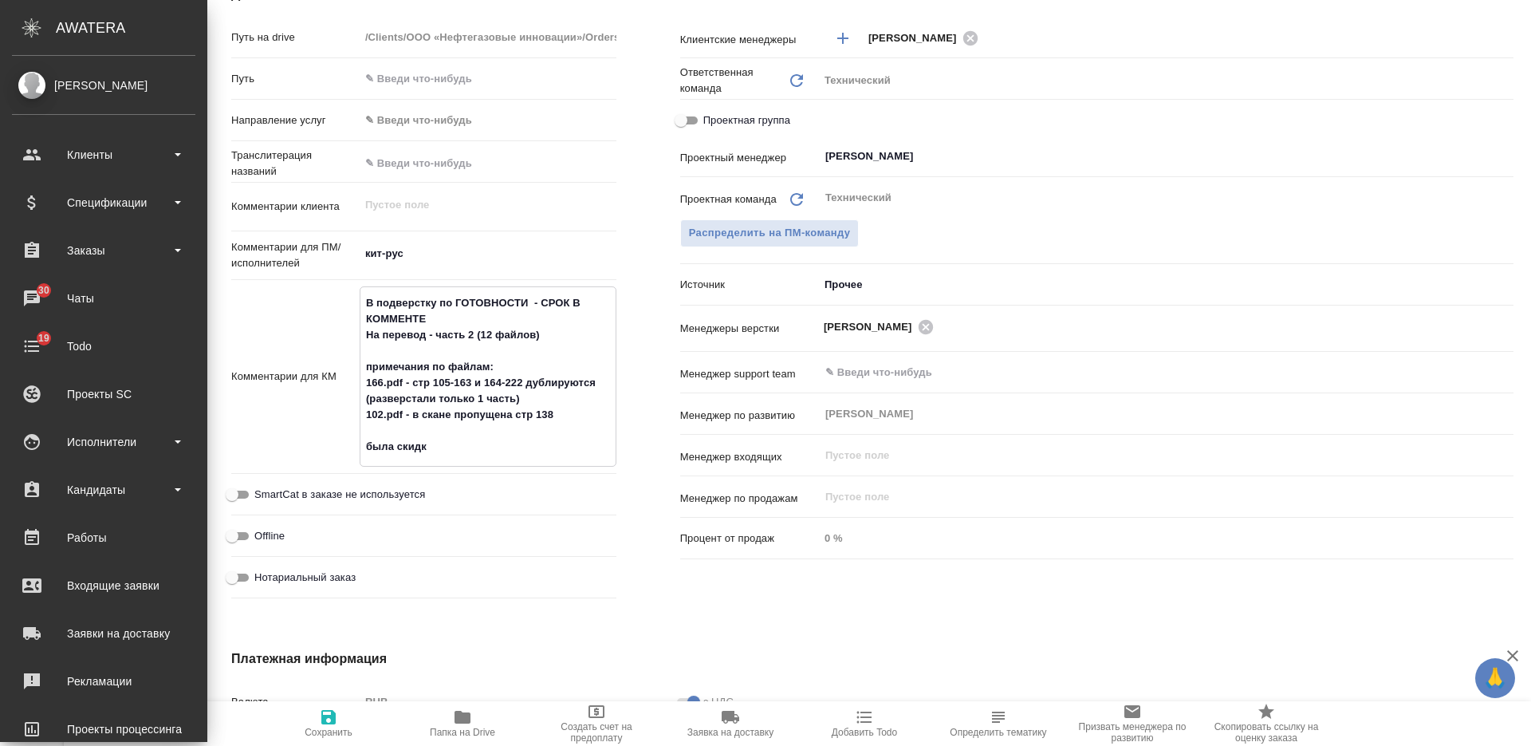
type textarea "x"
type textarea "В подверстку по ГОТОВНОСТИ - СРОК В КОММЕНТЕ На перевод - часть 2 (12 файлов) п…"
type textarea "x"
type textarea "В подверстку по ГОТОВНОСТИ - СРОК В КОММЕНТЕ На перевод - часть 2 (12 файлов) п…"
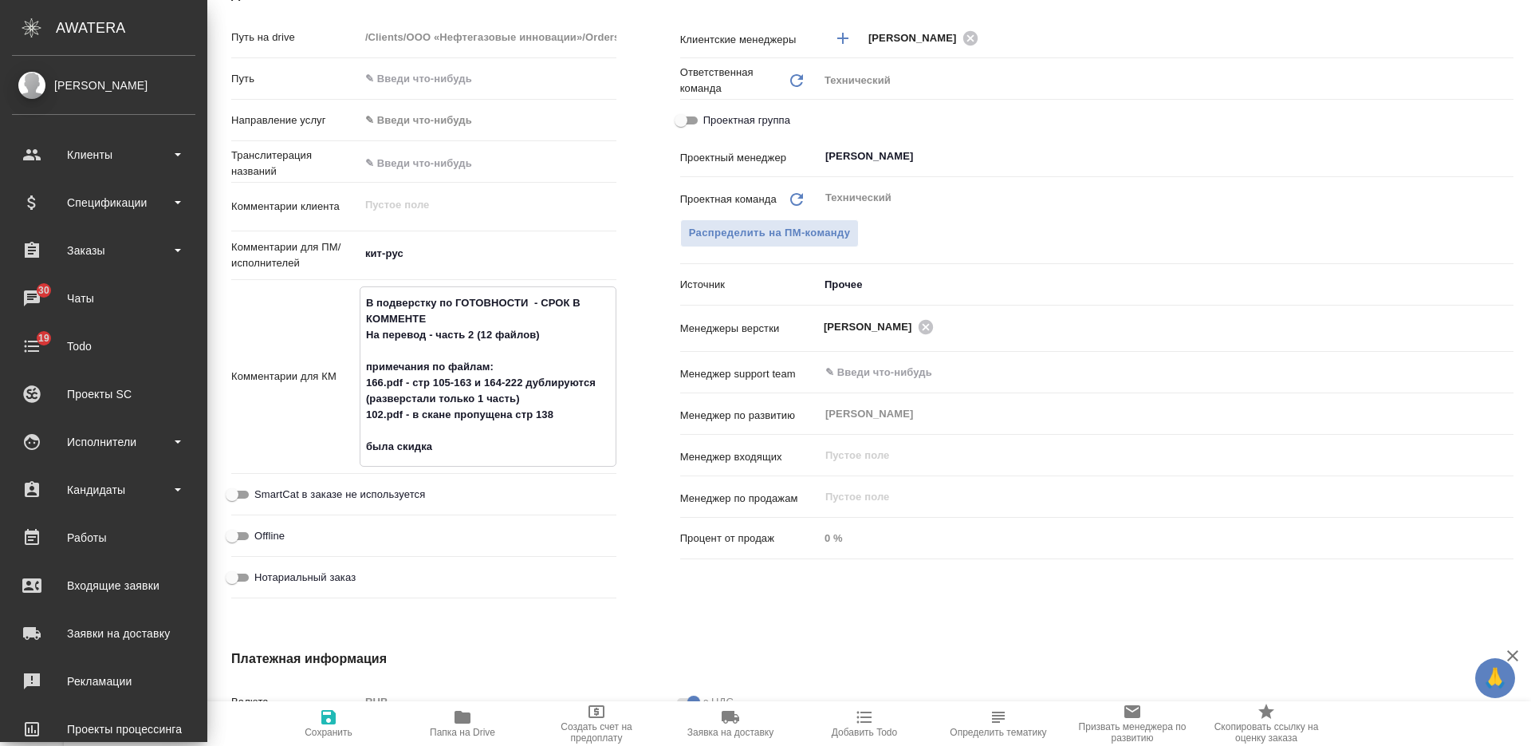
type textarea "x"
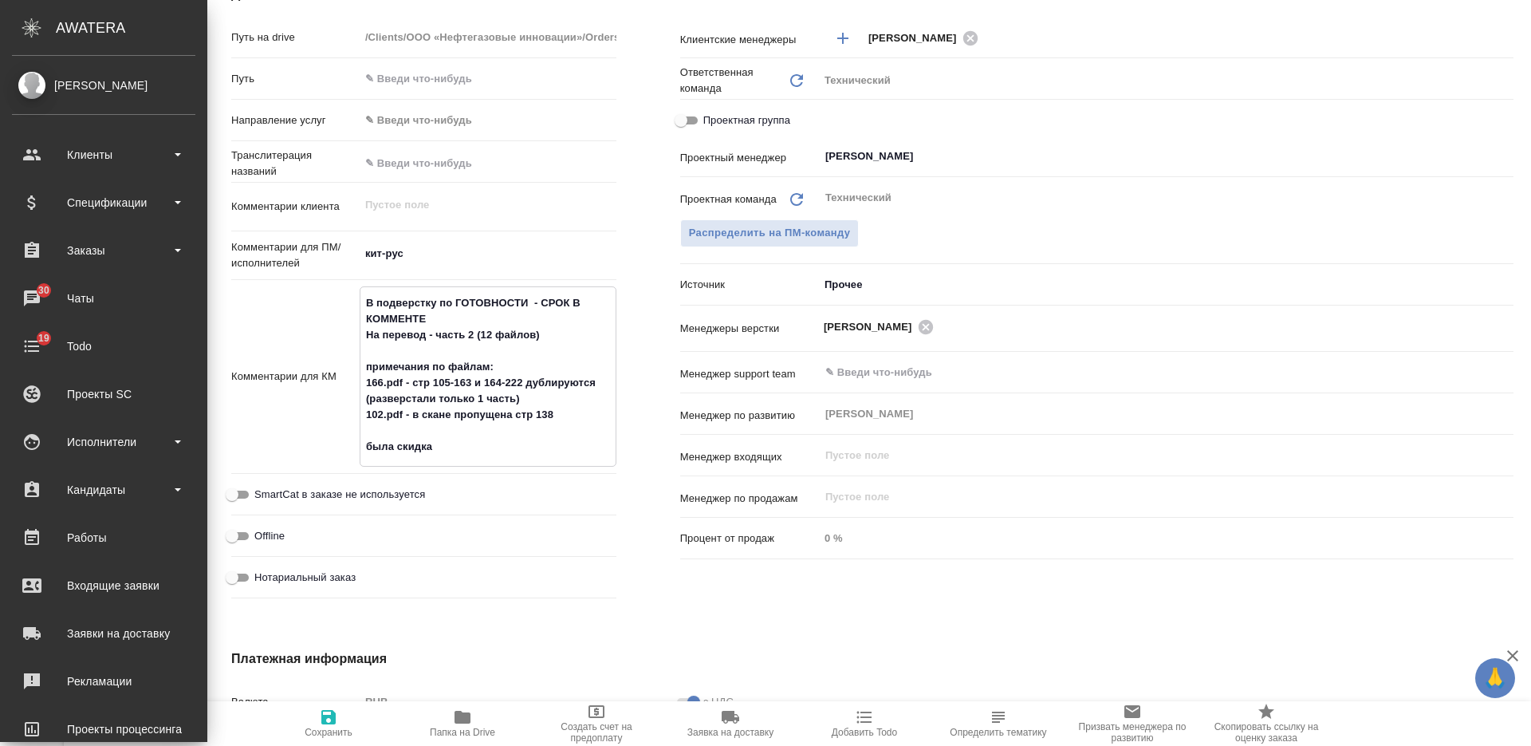
type textarea "В подверстку по ГОТОВНОСТИ - СРОК В КОММЕНТЕ На перевод - часть 2 (12 файлов) п…"
type textarea "x"
type textarea "В подверстку по ГОТОВНОСТИ - СРОК В КОММЕНТЕ На перевод - часть 2 (12 файлов) п…"
type textarea "x"
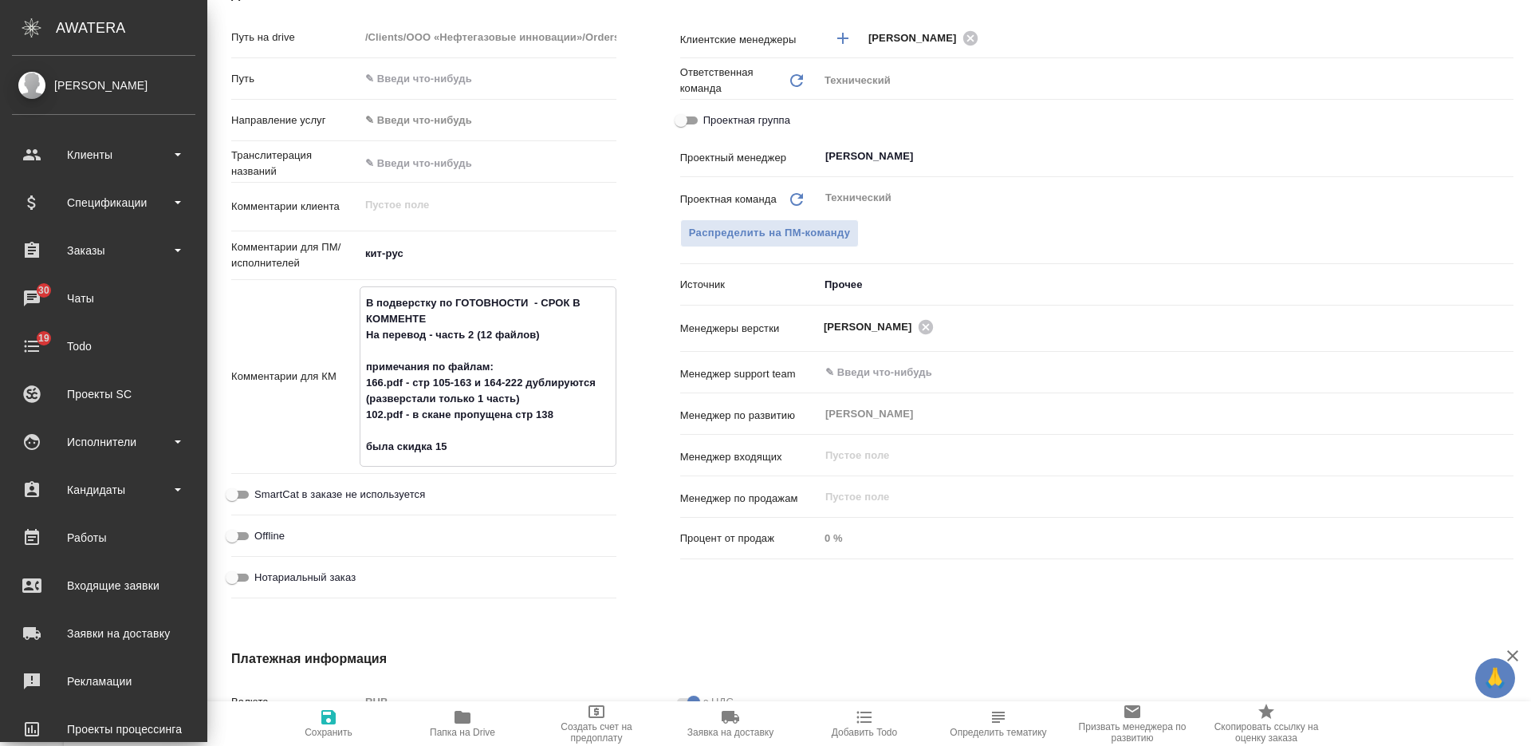
type textarea "x"
type textarea "В подверстку по ГОТОВНОСТИ - СРОК В КОММЕНТЕ На перевод - часть 2 (12 файлов) п…"
type textarea "x"
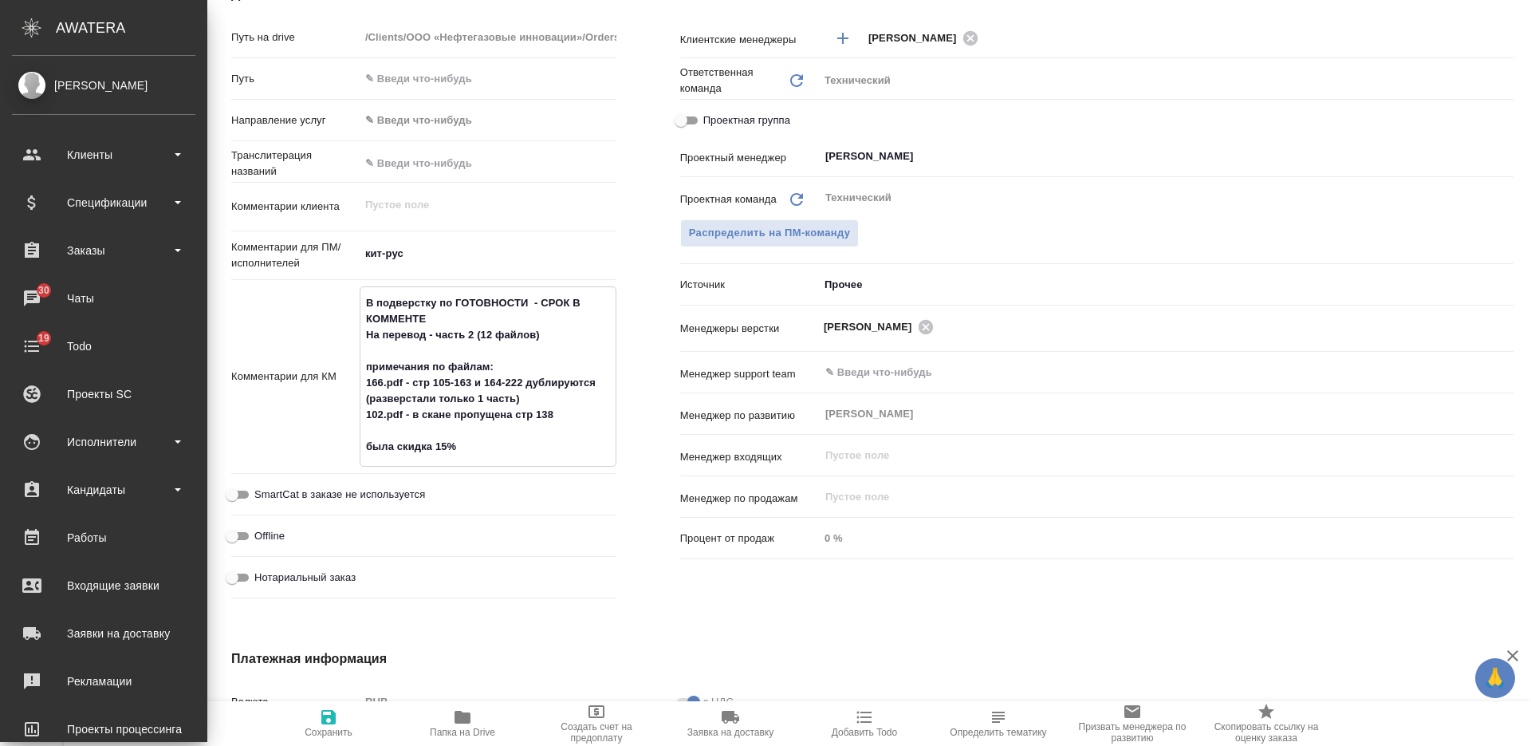
type textarea "В подверстку по ГОТОВНОСТИ - СРОК В КОММЕНТЕ На перевод - часть 2 (12 файлов) п…"
type textarea "x"
type textarea "В подверстку по ГОТОВНОСТИ - СРОК В КОММЕНТЕ На перевод - часть 2 (12 файлов) п…"
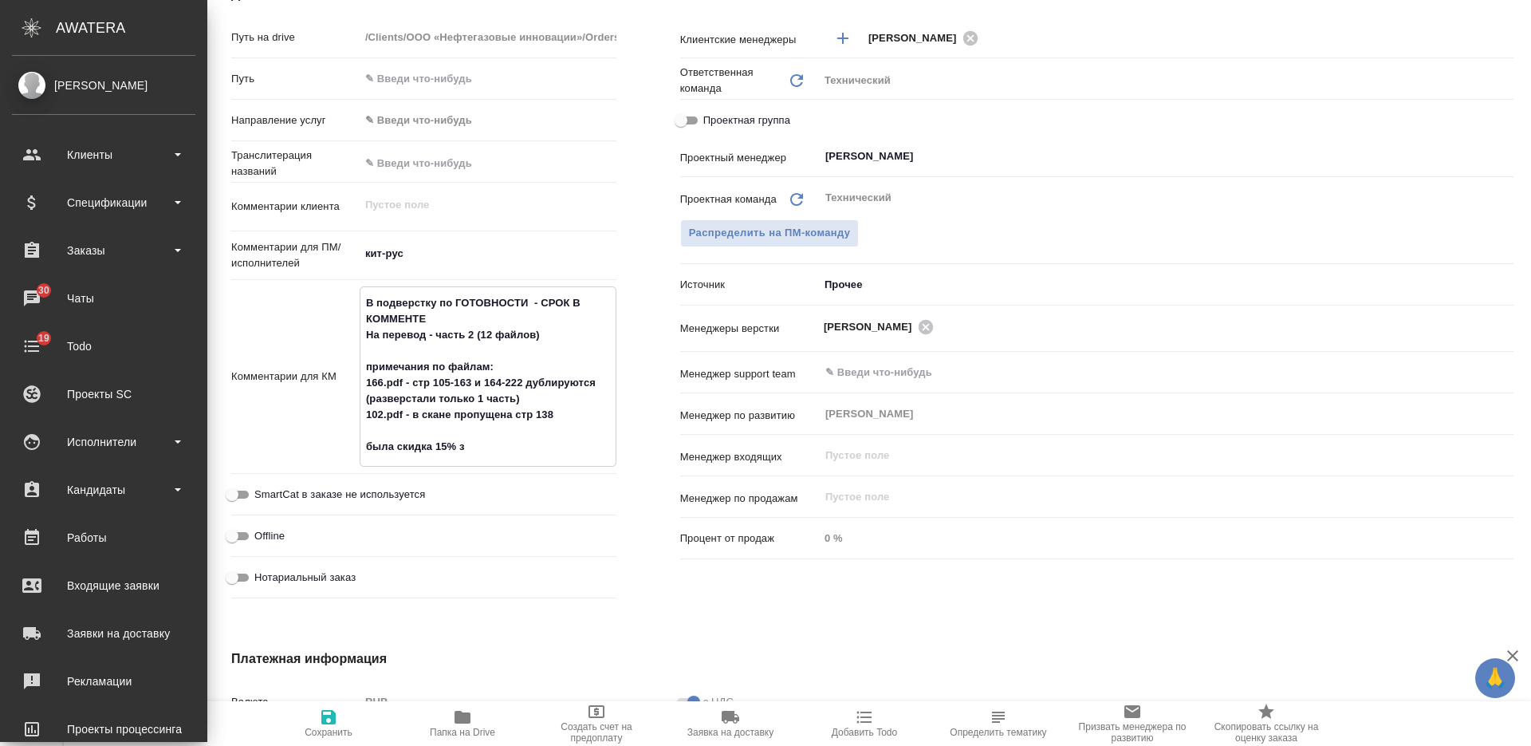
type textarea "x"
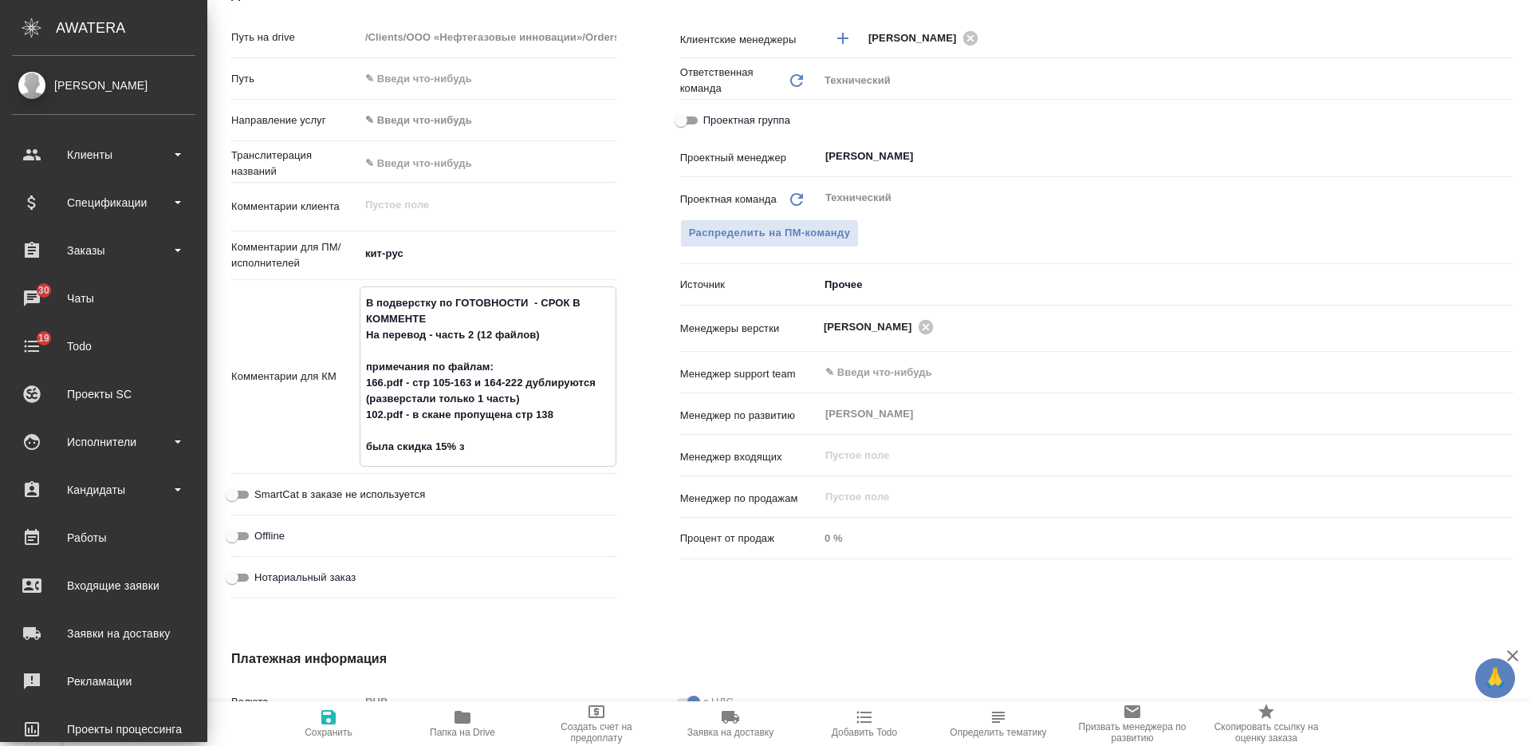
type textarea "В подверстку по ГОТОВНОСТИ - СРОК В КОММЕНТЕ На перевод - часть 2 (12 файлов) п…"
type textarea "x"
type textarea "В подверстку по ГОТОВНОСТИ - СРОК В КОММЕНТЕ На перевод - часть 2 (12 файлов) п…"
type textarea "x"
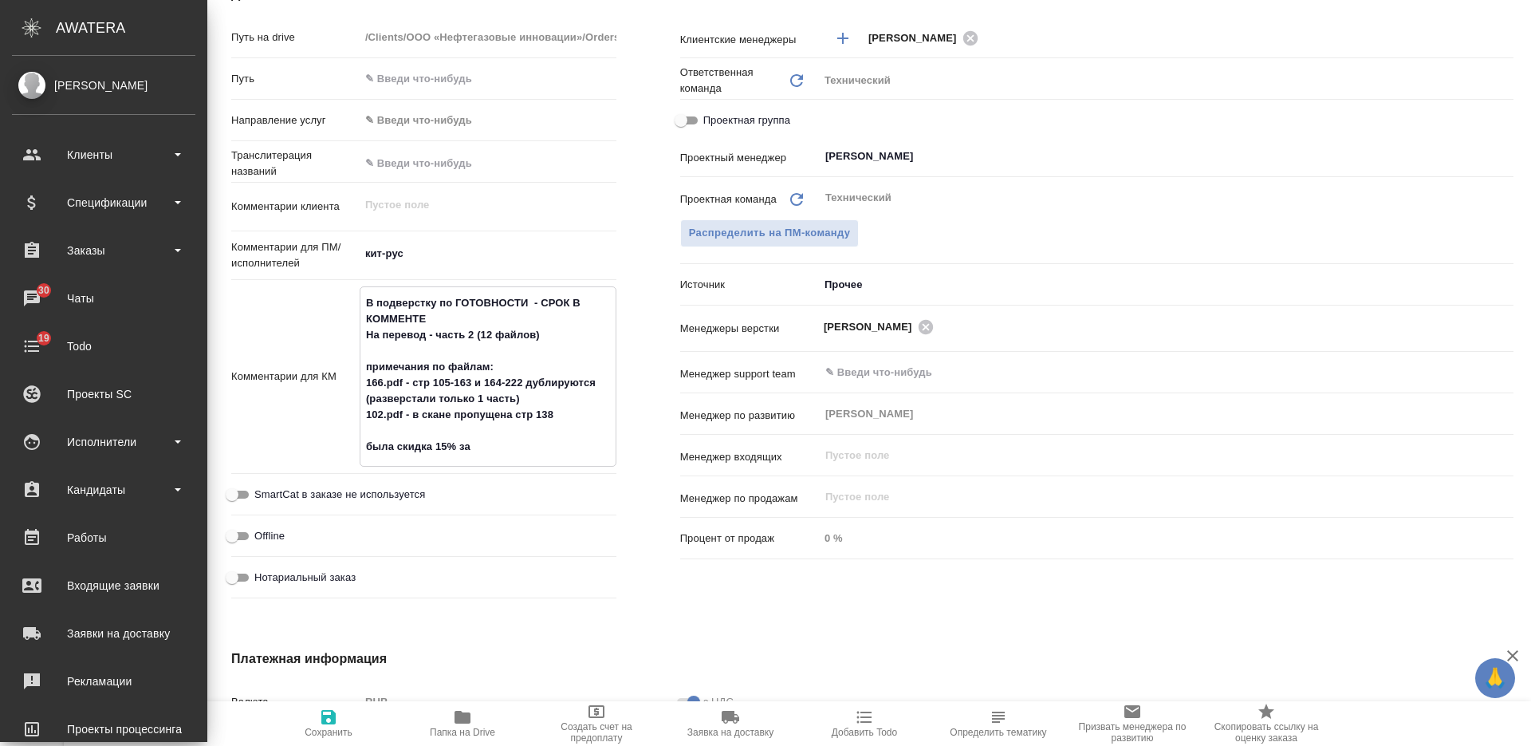
type textarea "x"
type textarea "В подверстку по ГОТОВНОСТИ - СРОК В КОММЕНТЕ На перевод - часть 2 (12 файлов) п…"
type textarea "x"
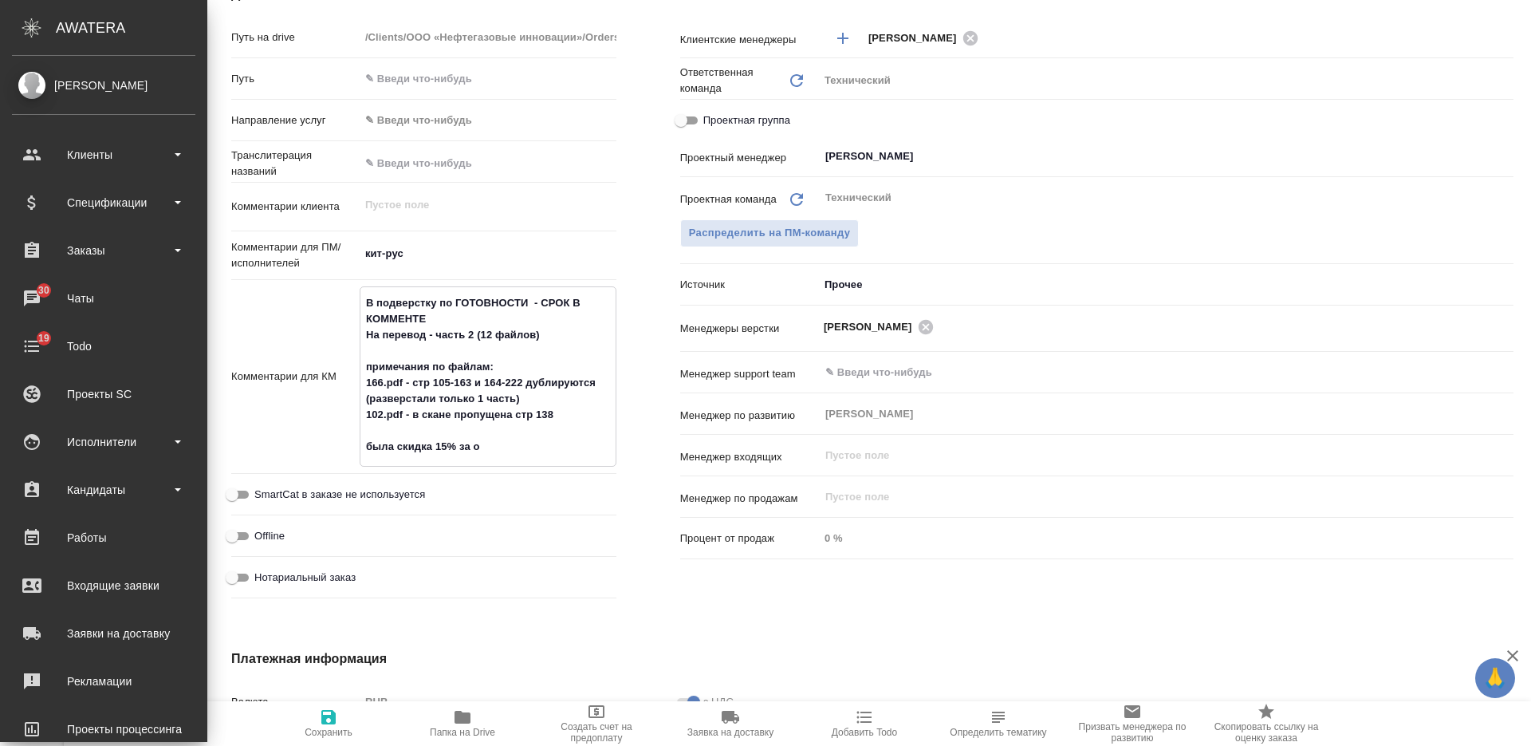
type textarea "В подверстку по ГОТОВНОСТИ - СРОК В КОММЕНТЕ На перевод - часть 2 (12 файлов) п…"
type textarea "x"
type textarea "В подверстку по ГОТОВНОСТИ - СРОК В КОММЕНТЕ На перевод - часть 2 (12 файлов) п…"
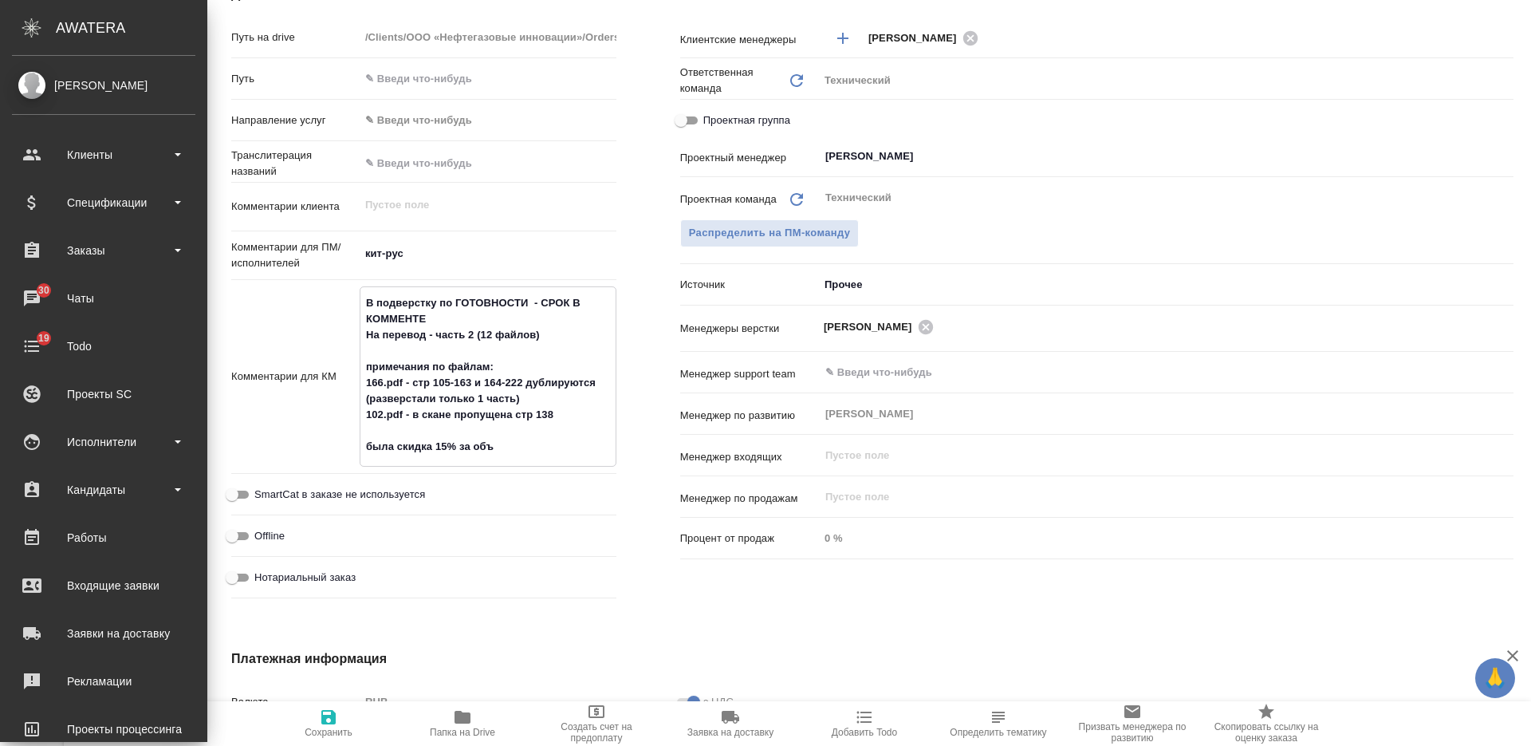
type textarea "x"
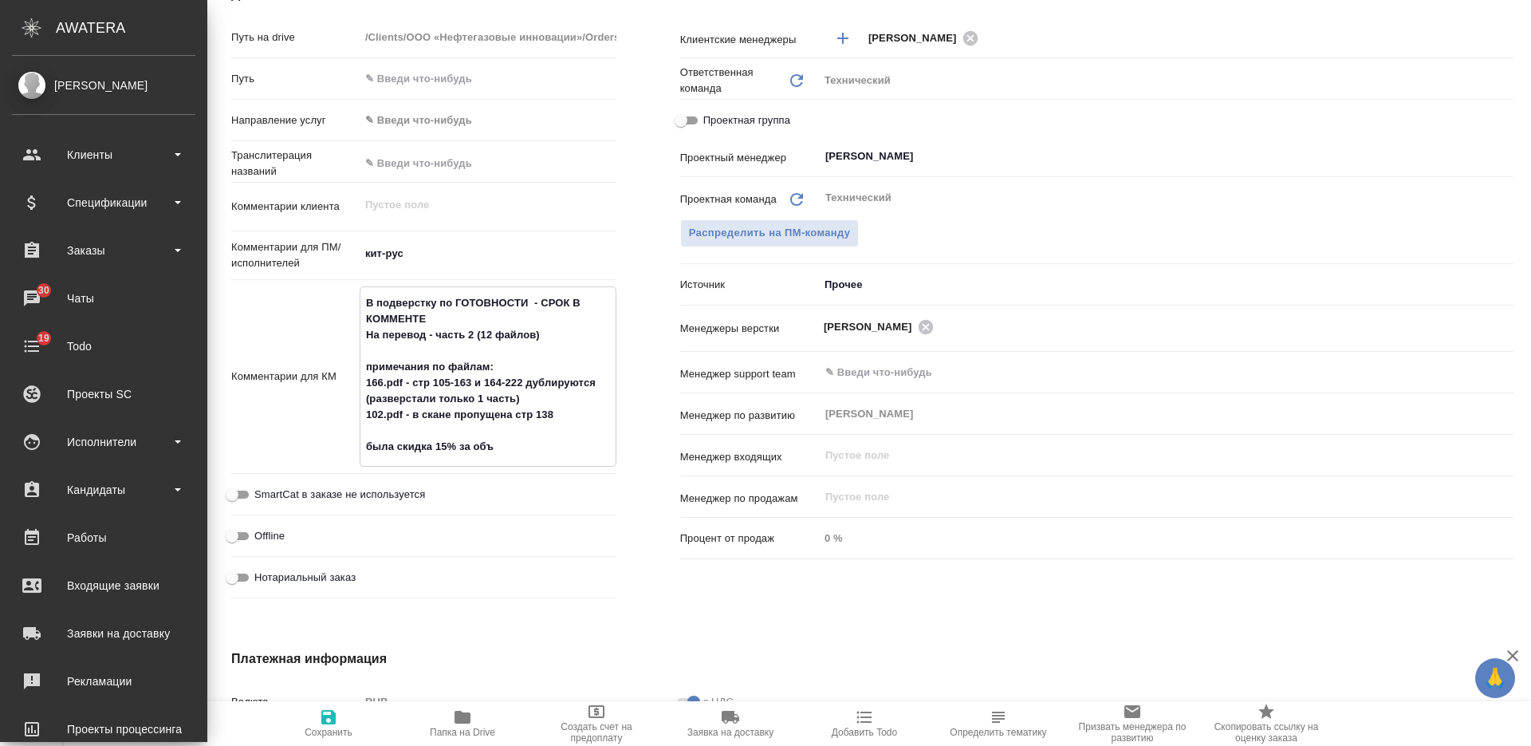
type textarea "В подверстку по ГОТОВНОСТИ - СРОК В КОММЕНТЕ На перевод - часть 2 (12 файлов) п…"
type textarea "x"
type textarea "В подверстку по ГОТОВНОСТИ - СРОК В КОММЕНТЕ На перевод - часть 2 (12 файлов) п…"
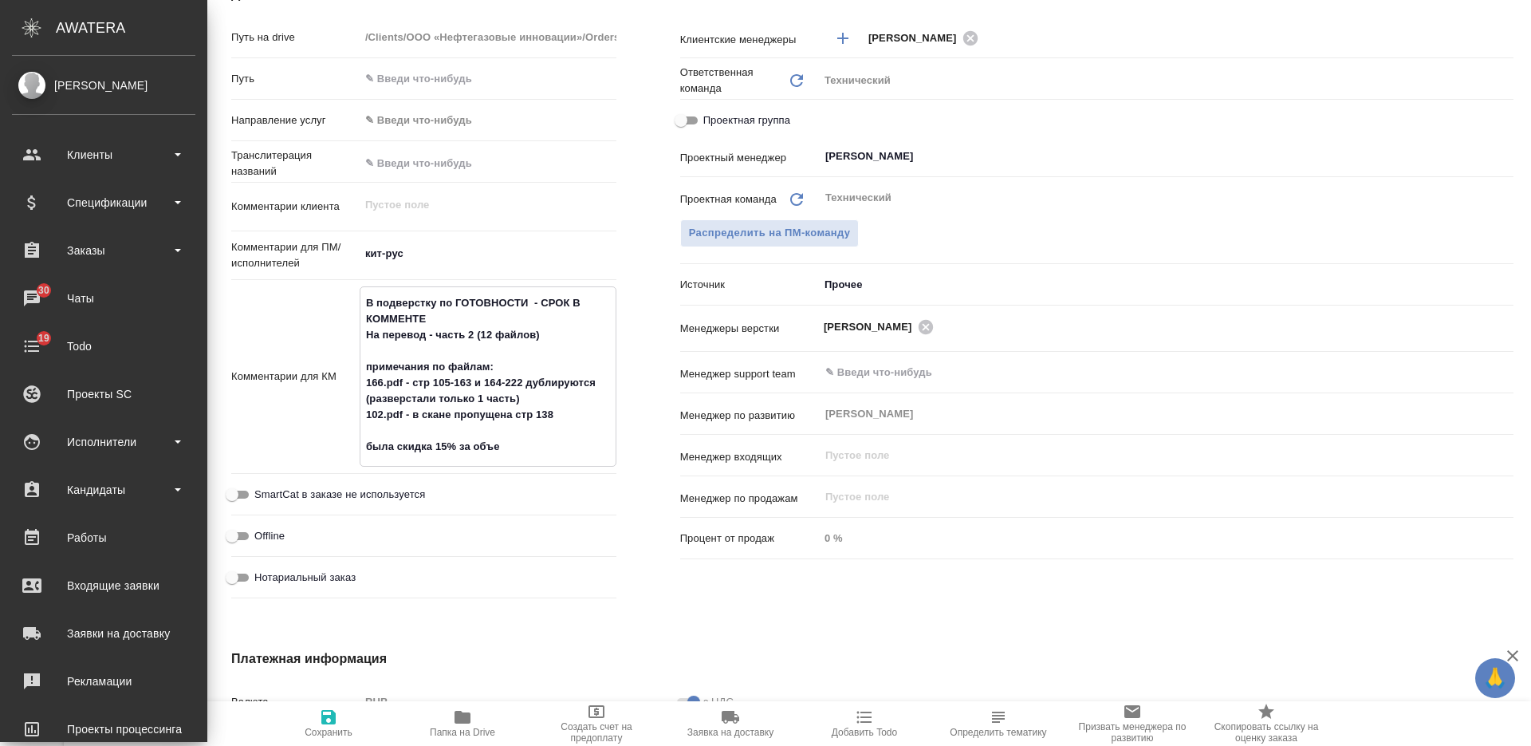
type textarea "x"
type textarea "В подверстку по ГОТОВНОСТИ - СРОК В КОММЕНТЕ На перевод - часть 2 (12 файлов) п…"
type textarea "x"
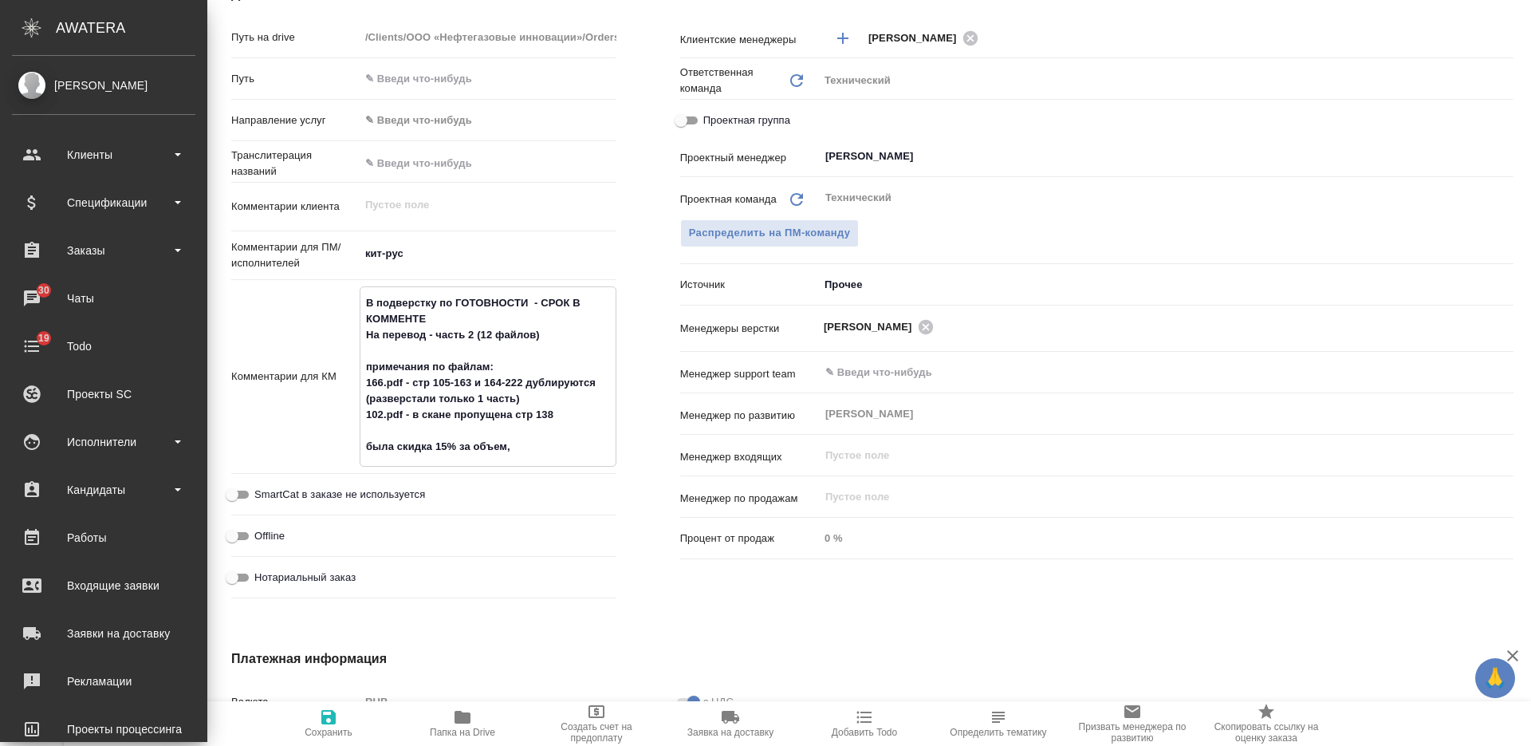
type textarea "В подверстку по ГОТОВНОСТИ - СРОК В КОММЕНТЕ На перевод - часть 2 (12 файлов) п…"
type textarea "x"
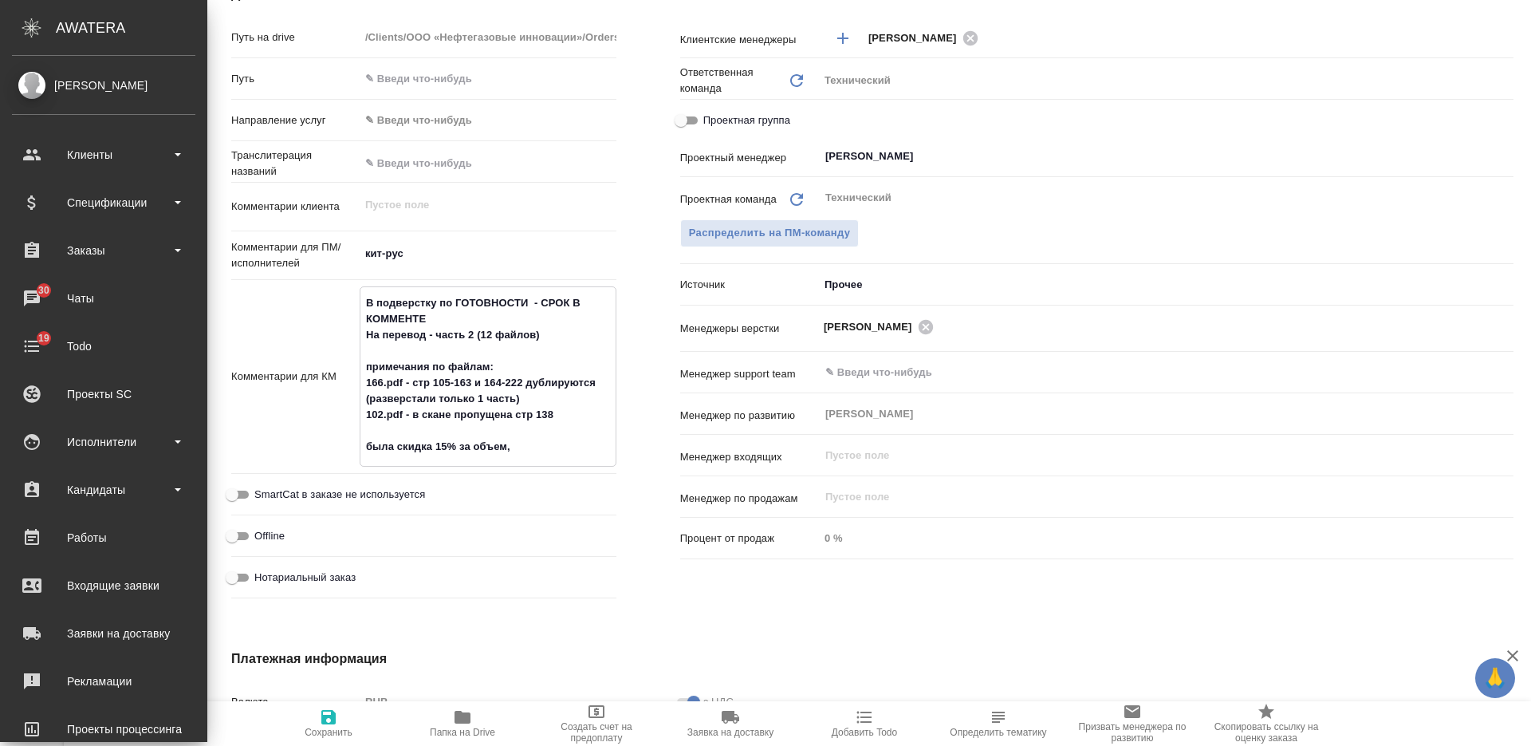
type textarea "x"
type textarea "В подверстку по ГОТОВНОСТИ - СРОК В КОММЕНТЕ На перевод - часть 2 (12 файлов) п…"
type textarea "x"
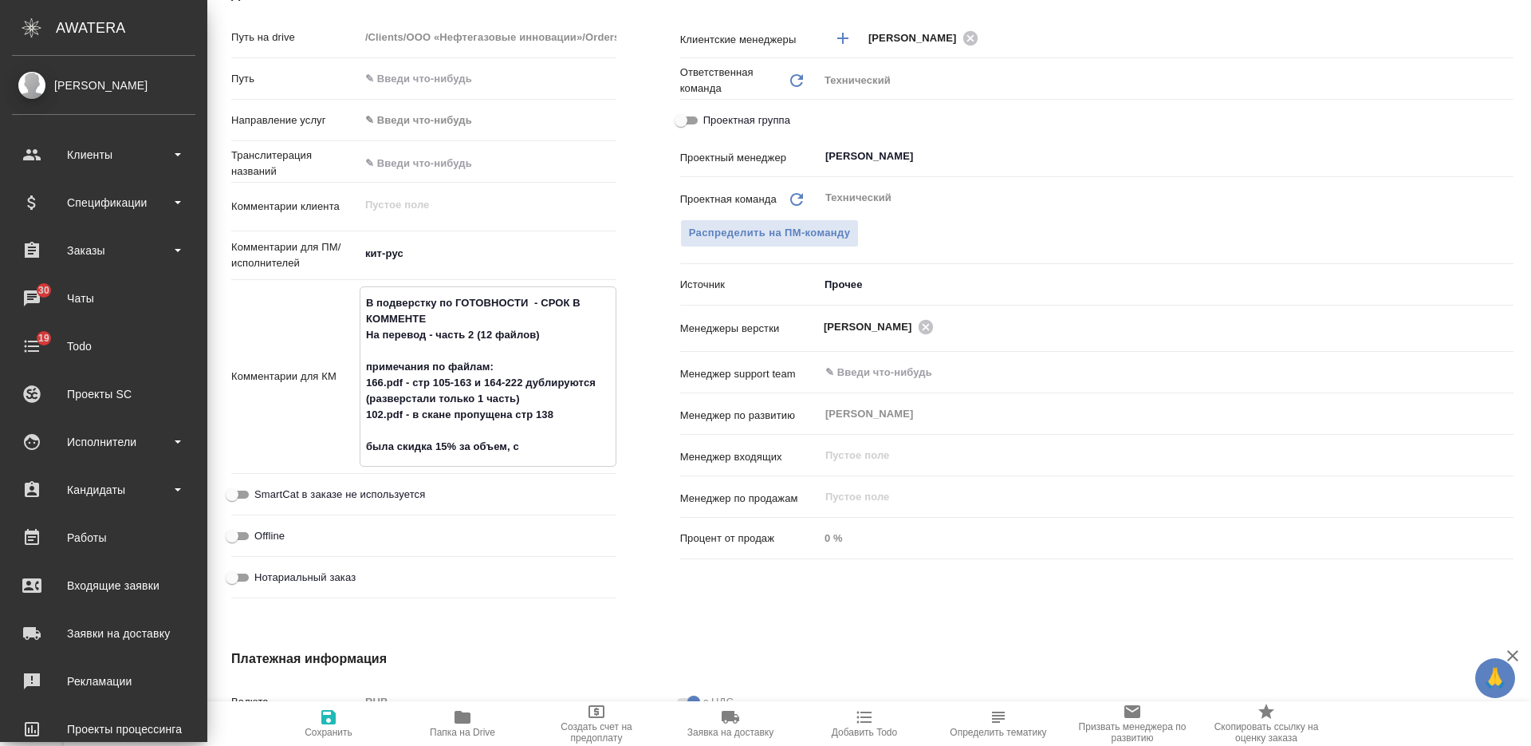
type textarea "В подверстку по ГОТОВНОСТИ - СРОК В КОММЕНТЕ На перевод - часть 2 (12 файлов) п…"
type textarea "x"
type textarea "В подверстку по ГОТОВНОСТИ - СРОК В КОММЕНТЕ На перевод - часть 2 (12 файлов) п…"
type textarea "x"
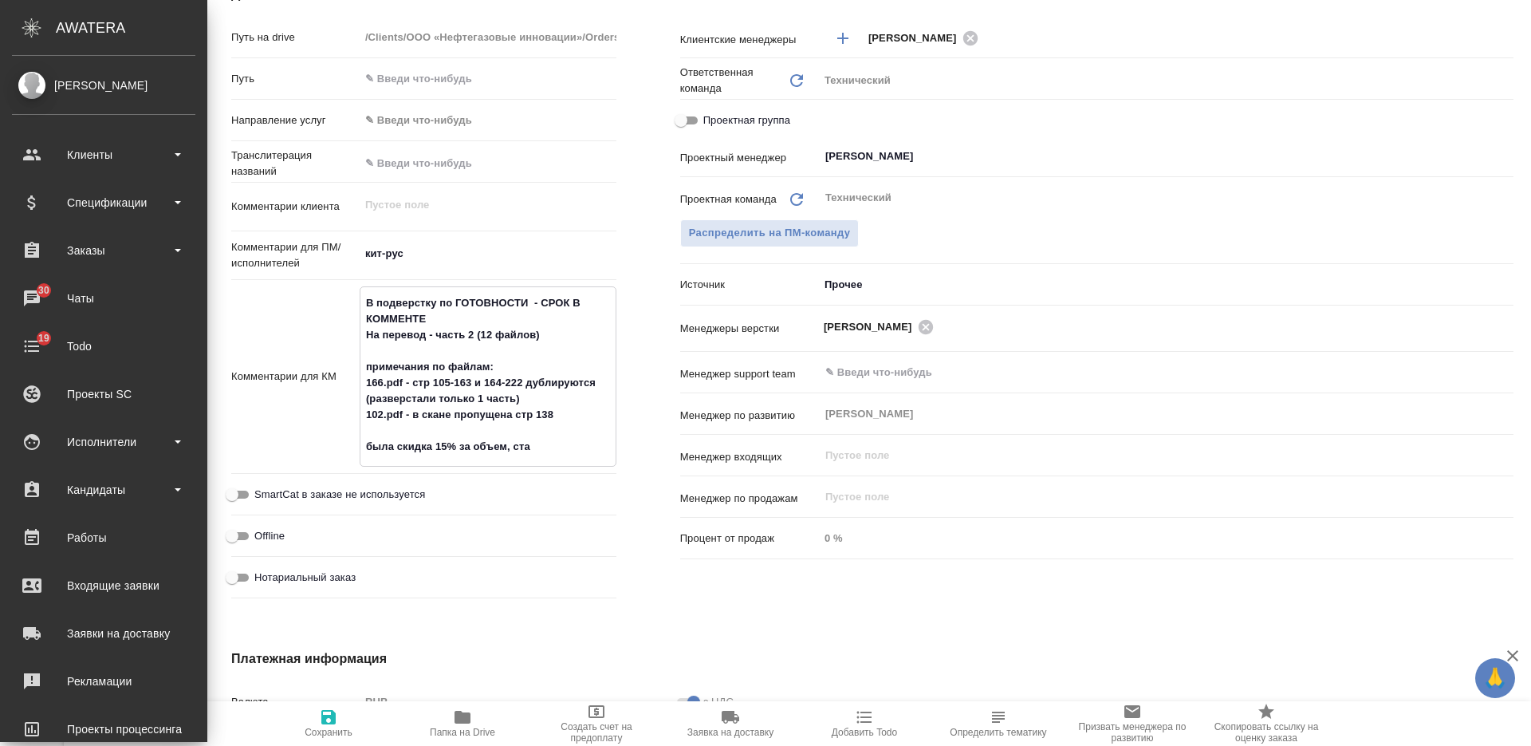
type textarea "x"
type textarea "В подверстку по ГОТОВНОСТИ - СРОК В КОММЕНТЕ На перевод - часть 2 (12 файлов) п…"
type textarea "x"
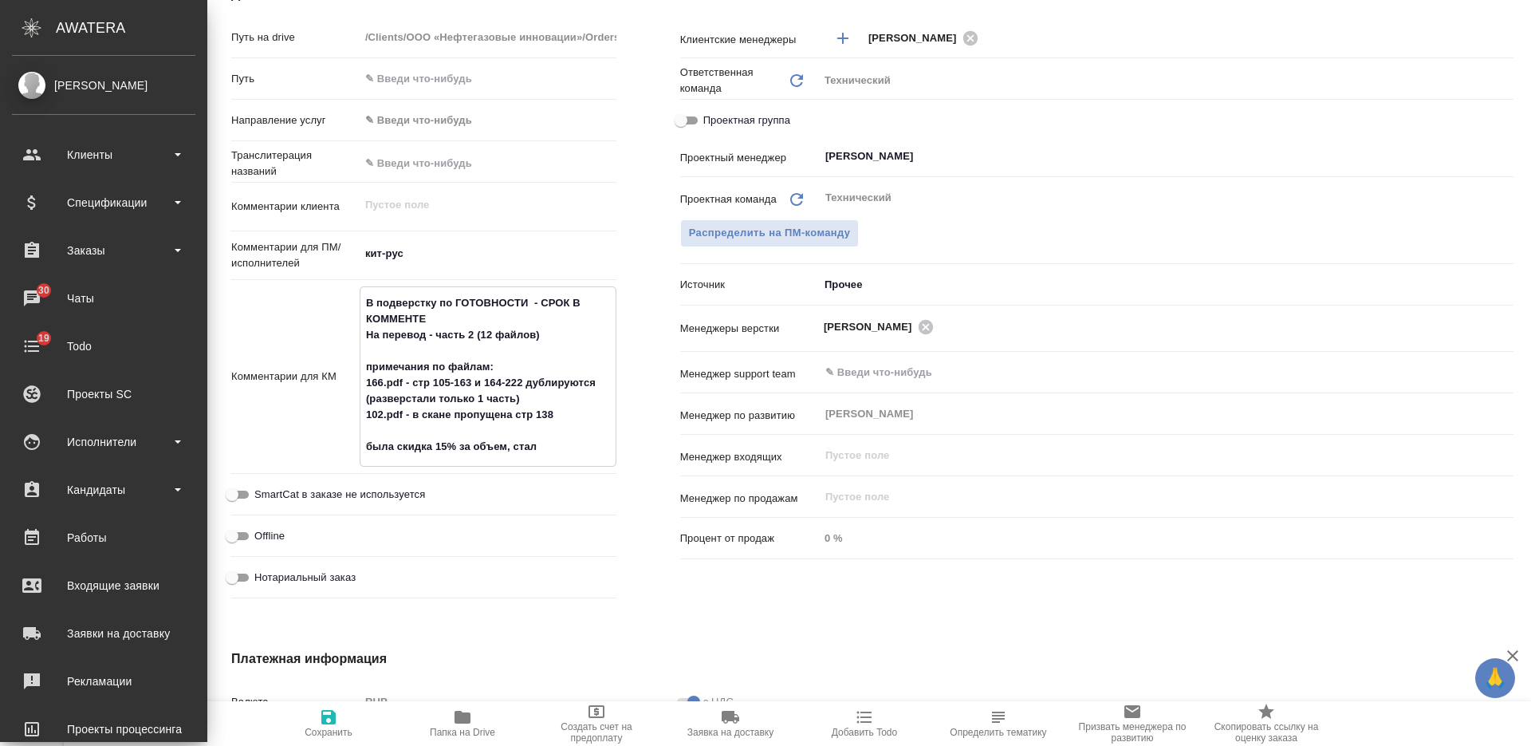
type textarea "В подверстку по ГОТОВНОСТИ - СРОК В КОММЕНТЕ На перевод - часть 2 (12 файлов) п…"
type textarea "x"
type textarea "В подверстку по ГОТОВНОСТИ - СРОК В КОММЕНТЕ На перевод - часть 2 (12 файлов) п…"
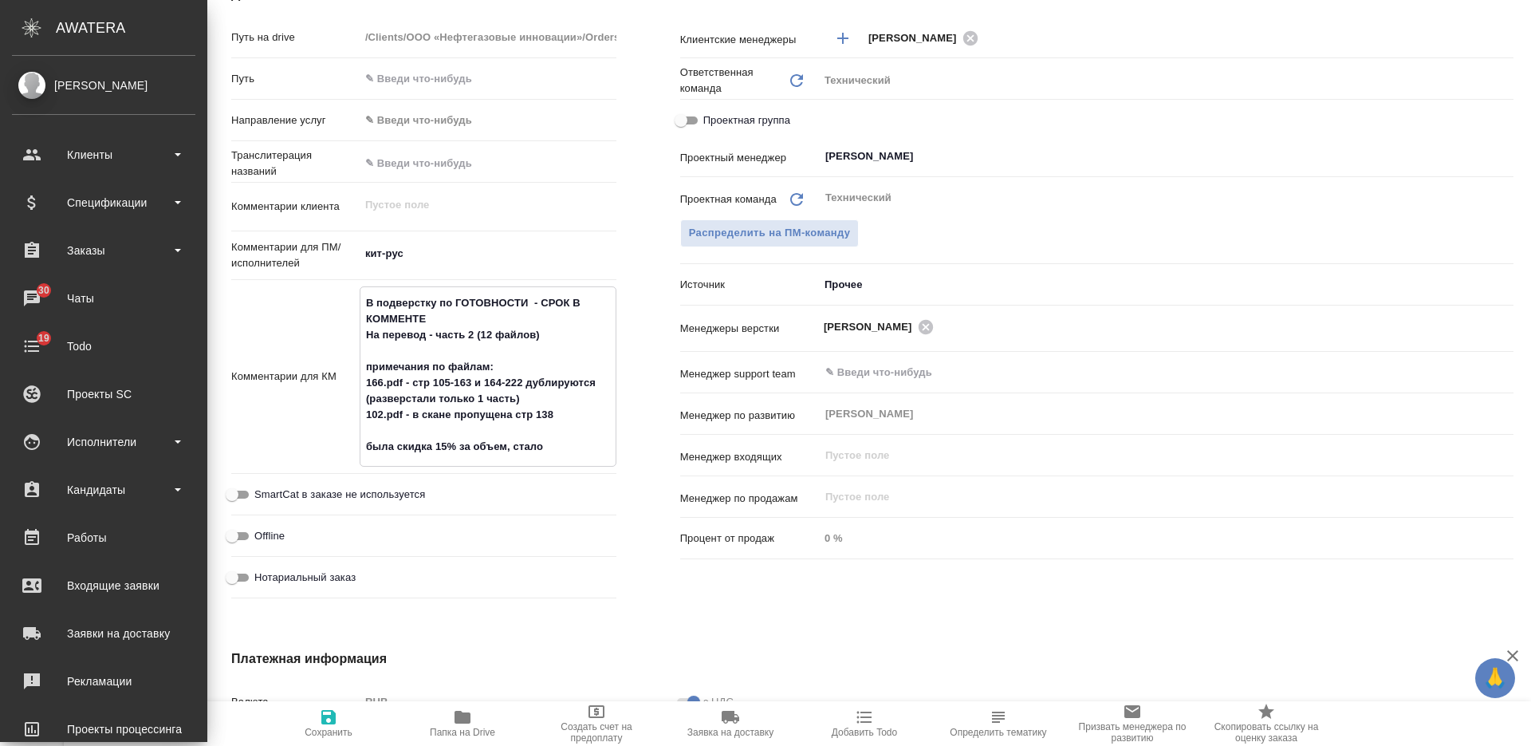
type textarea "x"
type textarea "В подверстку по ГОТОВНОСТИ - СРОК В КОММЕНТЕ На перевод - часть 2 (12 файлов) п…"
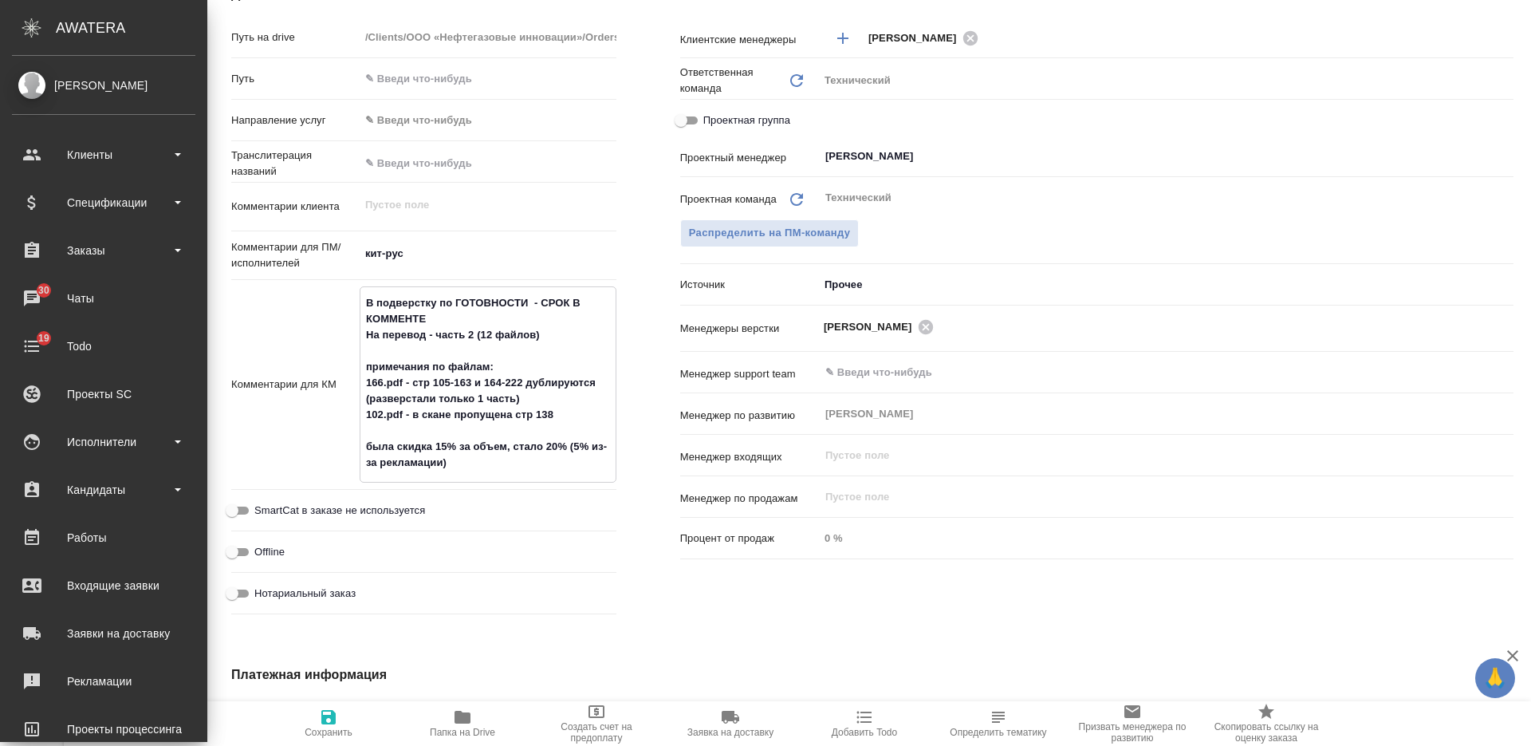
click at [329, 715] on icon "button" at bounding box center [328, 717] width 14 height 14
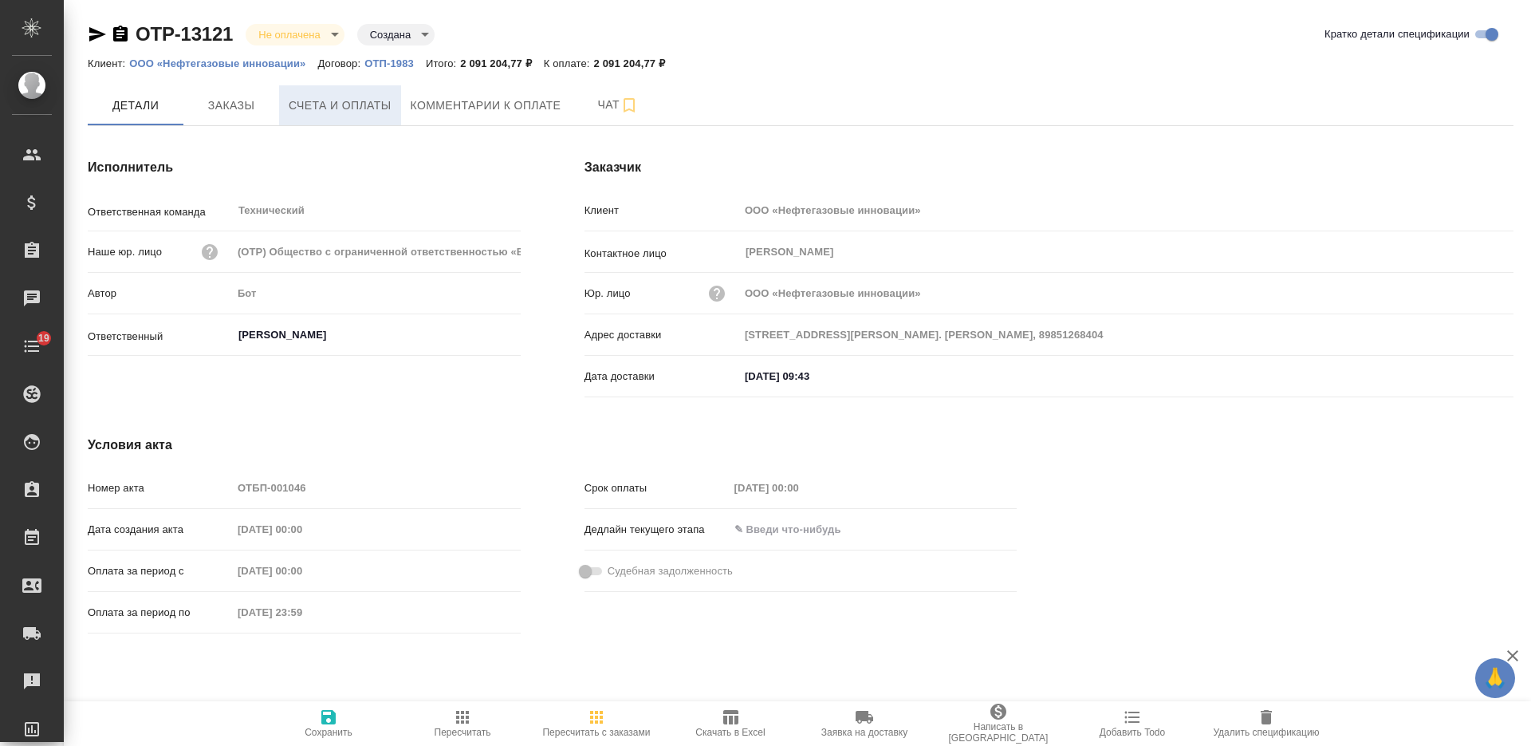
click at [318, 102] on span "Счета и оплаты" at bounding box center [340, 106] width 103 height 20
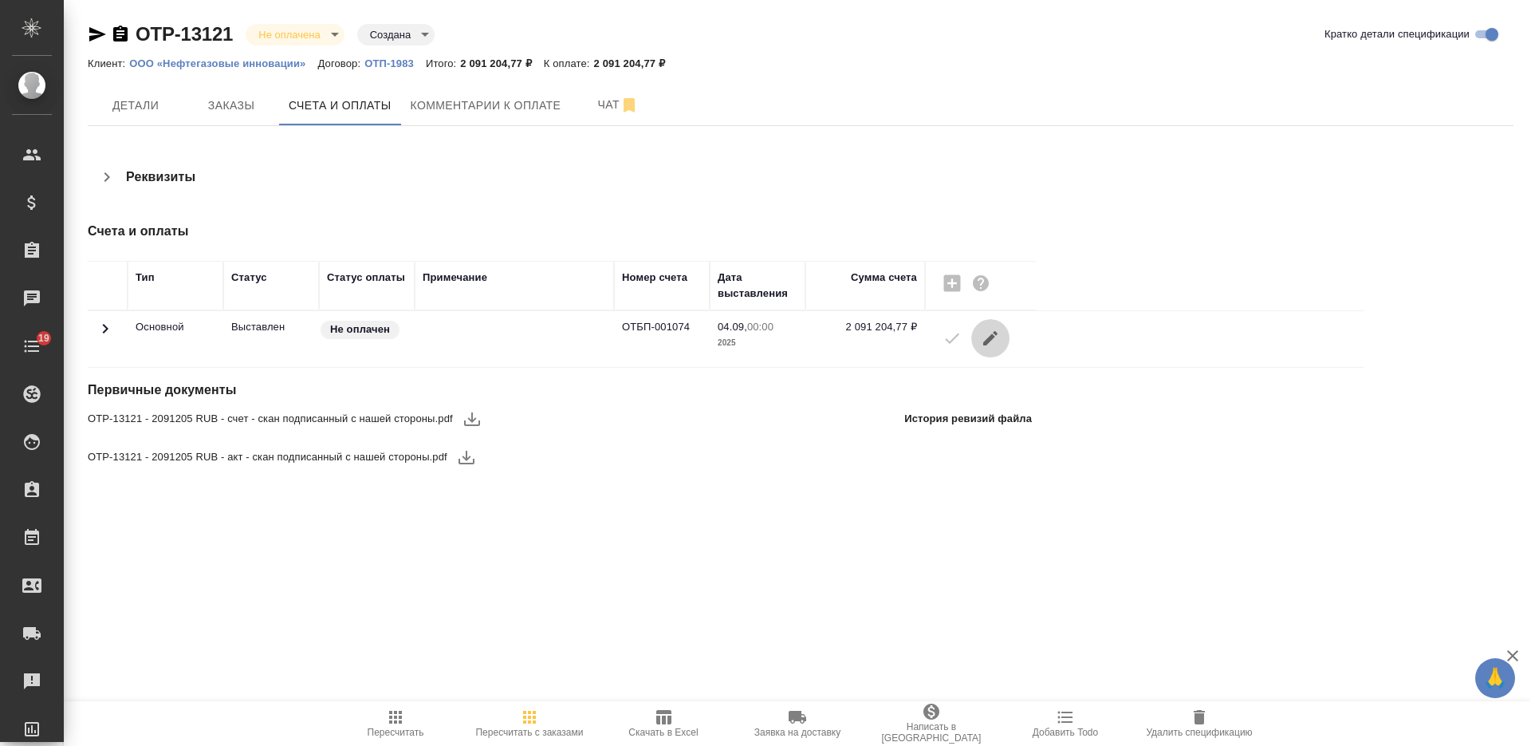
click at [988, 340] on icon "button" at bounding box center [990, 338] width 14 height 14
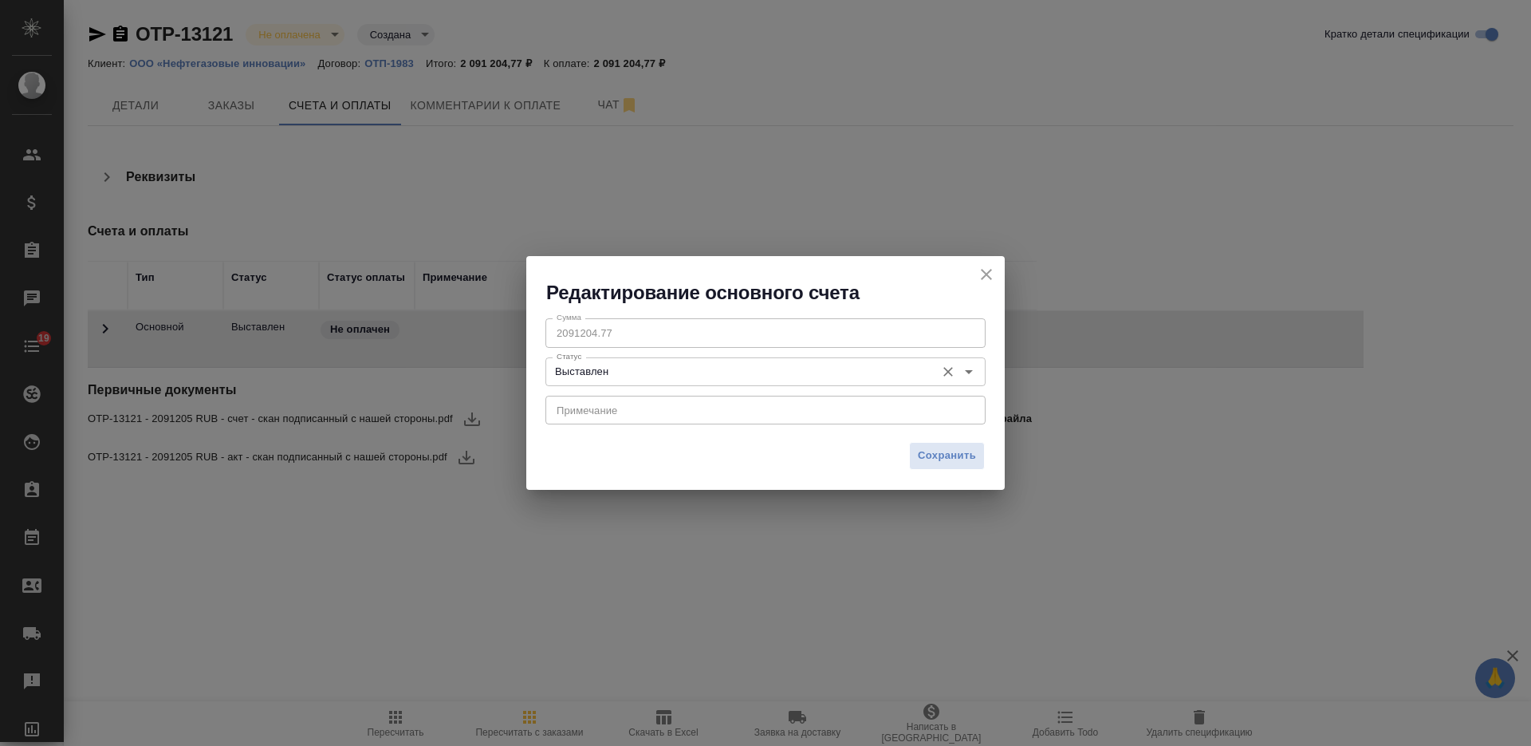
click at [747, 372] on input "Выставлен" at bounding box center [738, 371] width 377 height 19
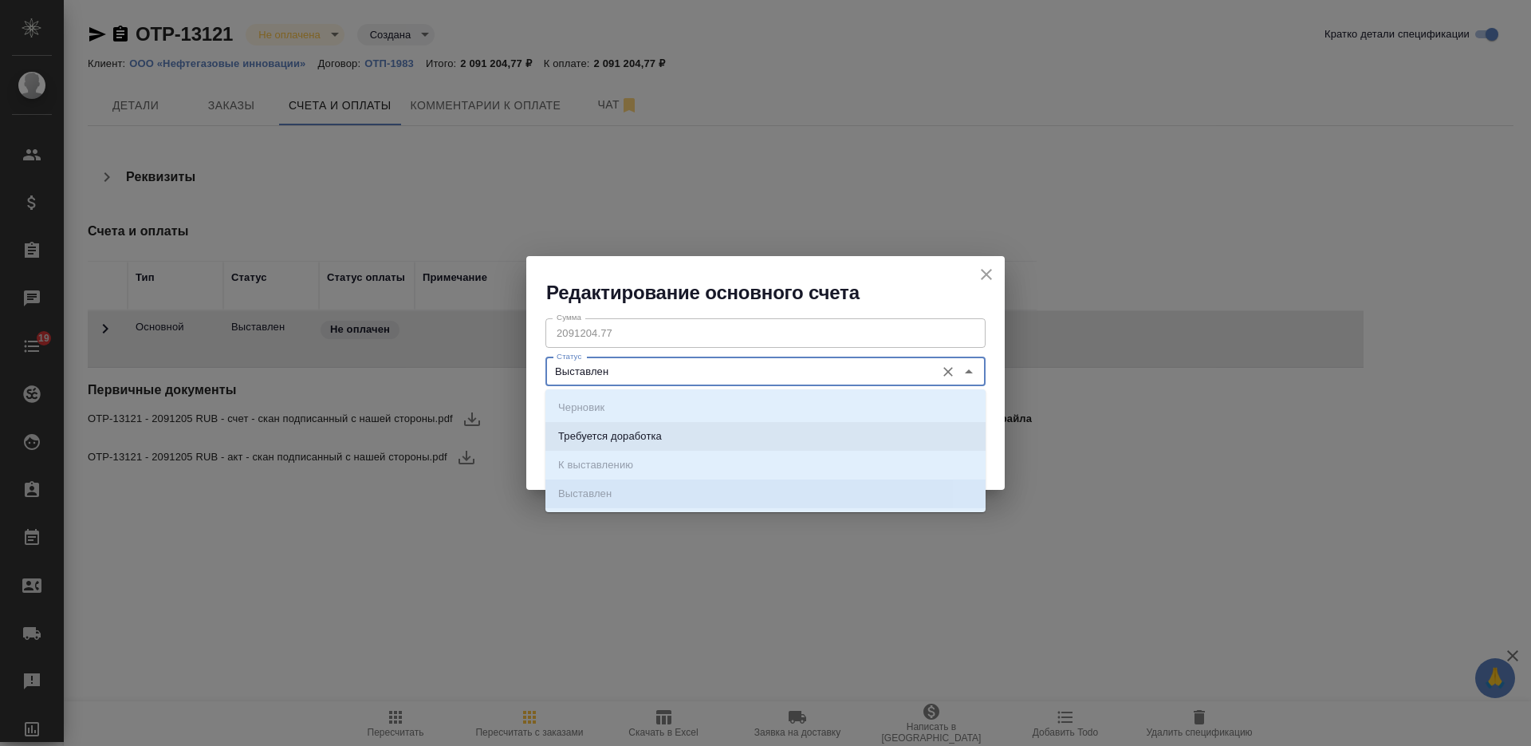
click at [720, 429] on li "Требуется доработка" at bounding box center [765, 436] width 440 height 29
type input "Требуется доработка"
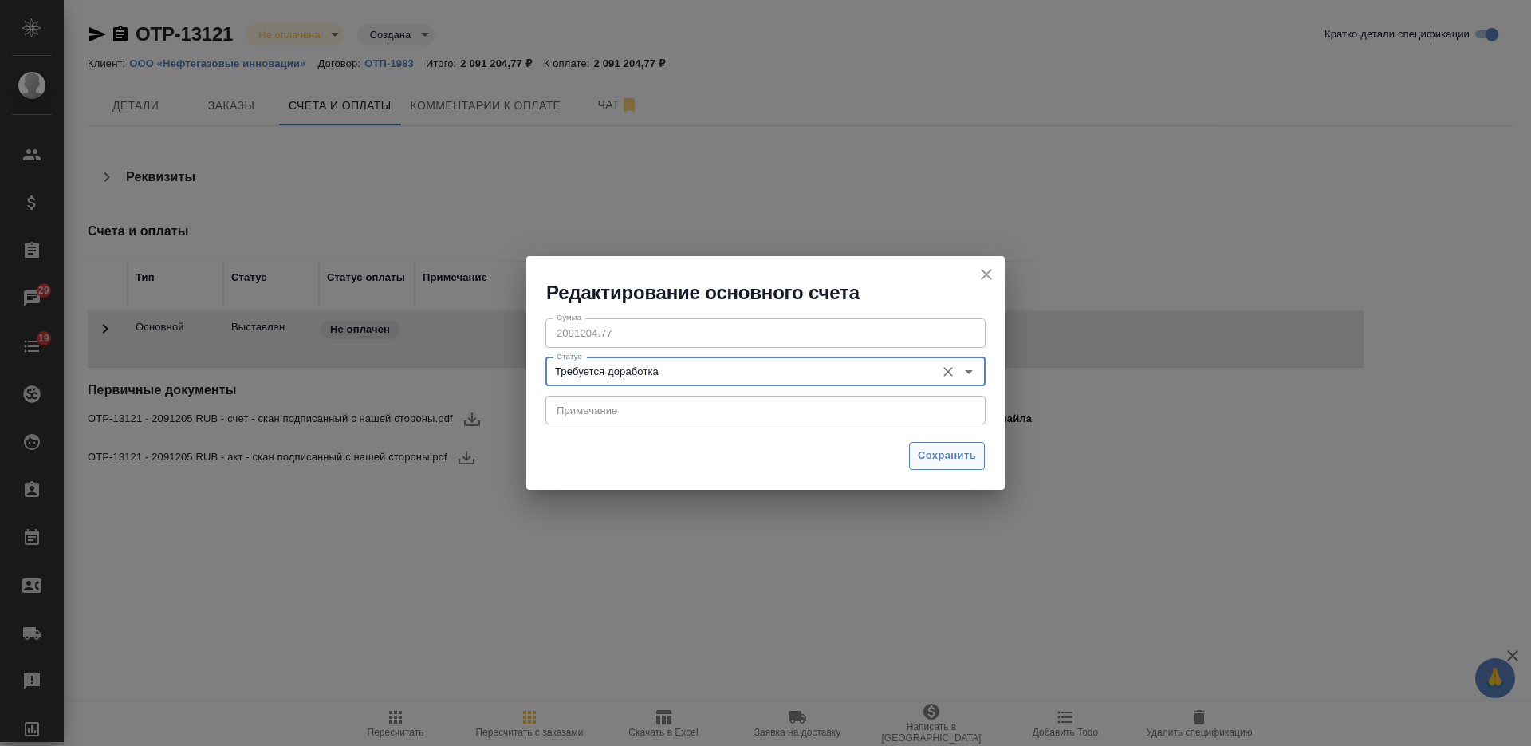
click at [920, 455] on span "Сохранить" at bounding box center [947, 456] width 58 height 18
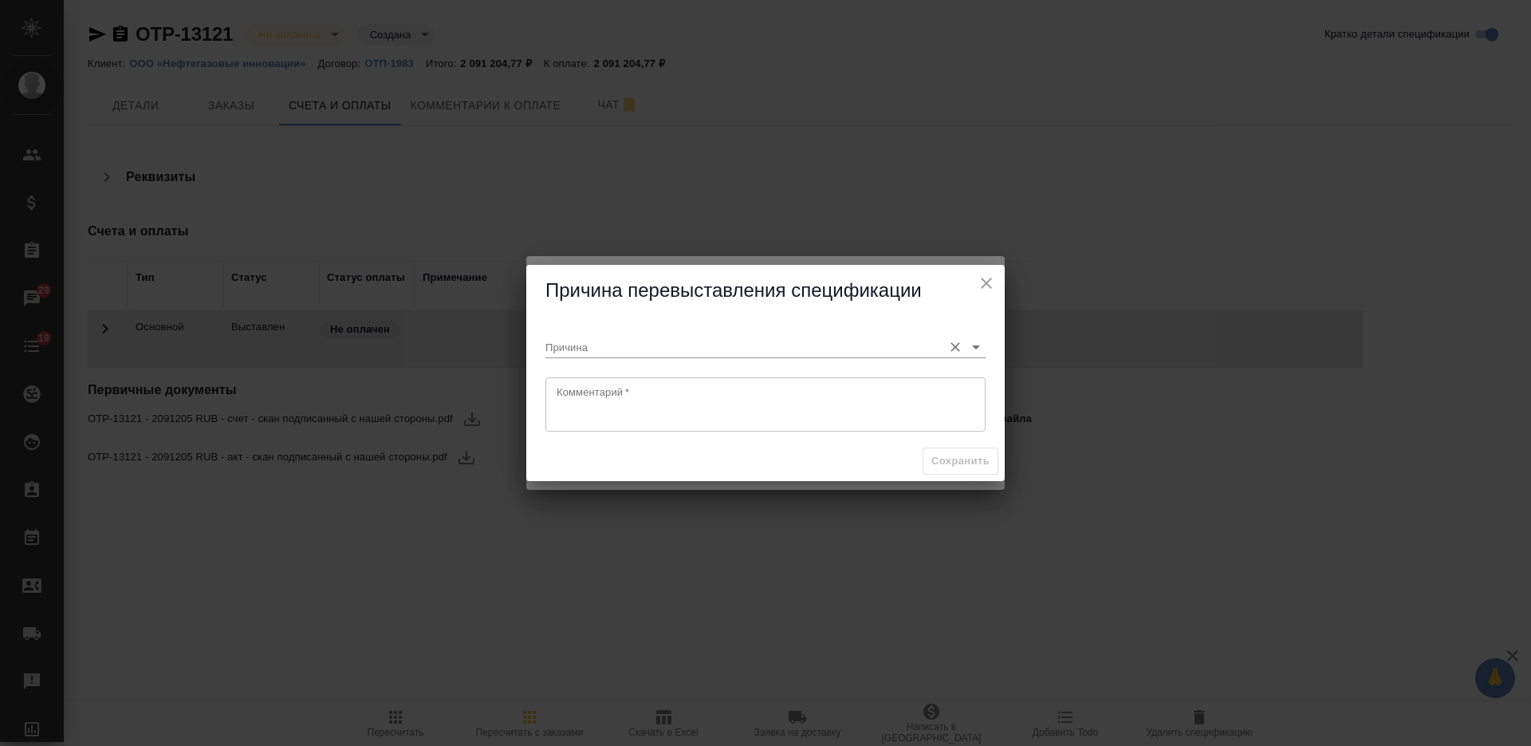
click at [663, 358] on div at bounding box center [765, 347] width 440 height 22
click at [659, 346] on input "Причина" at bounding box center [739, 347] width 389 height 22
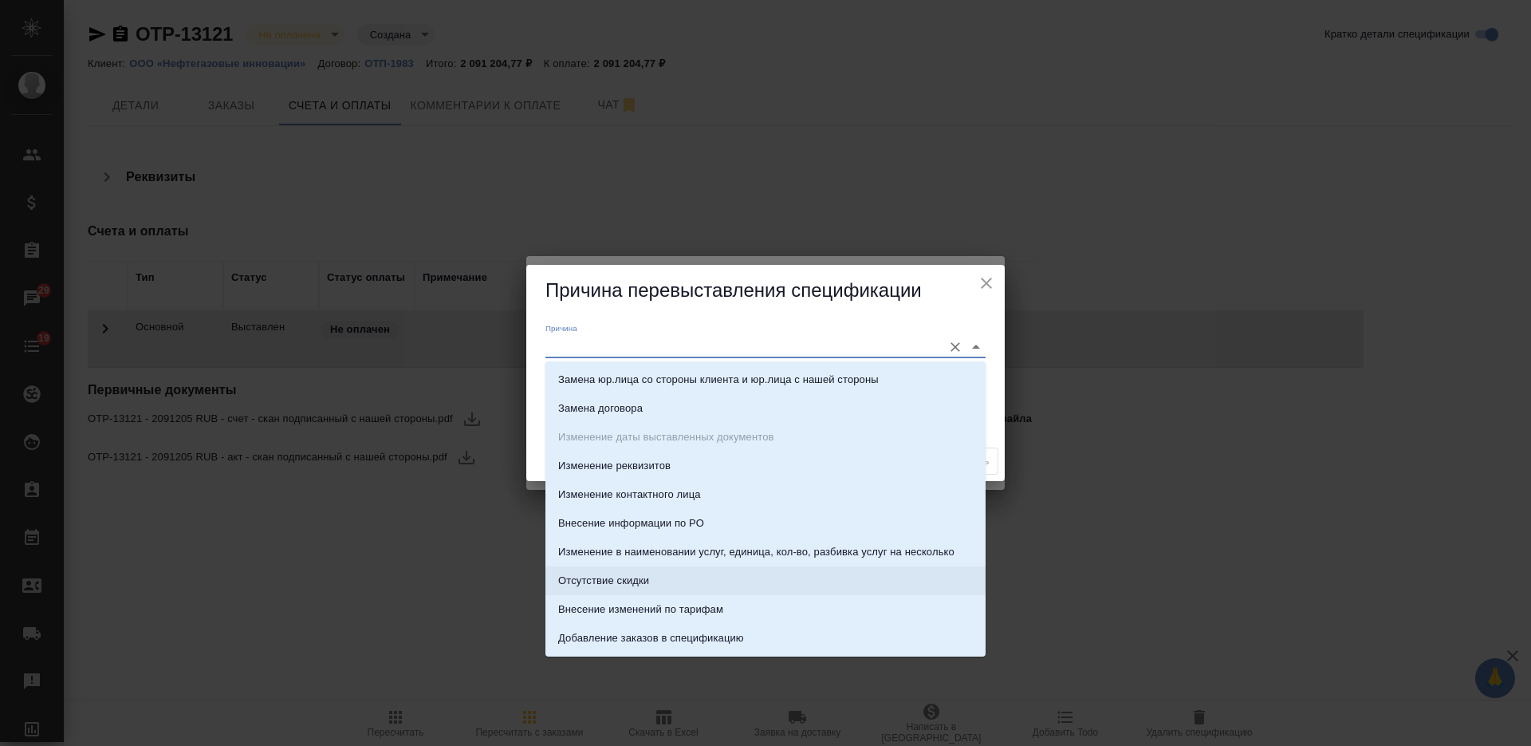
click at [666, 566] on li "Отсутствие скидки" at bounding box center [765, 580] width 440 height 29
type input "Отсутствие скидки"
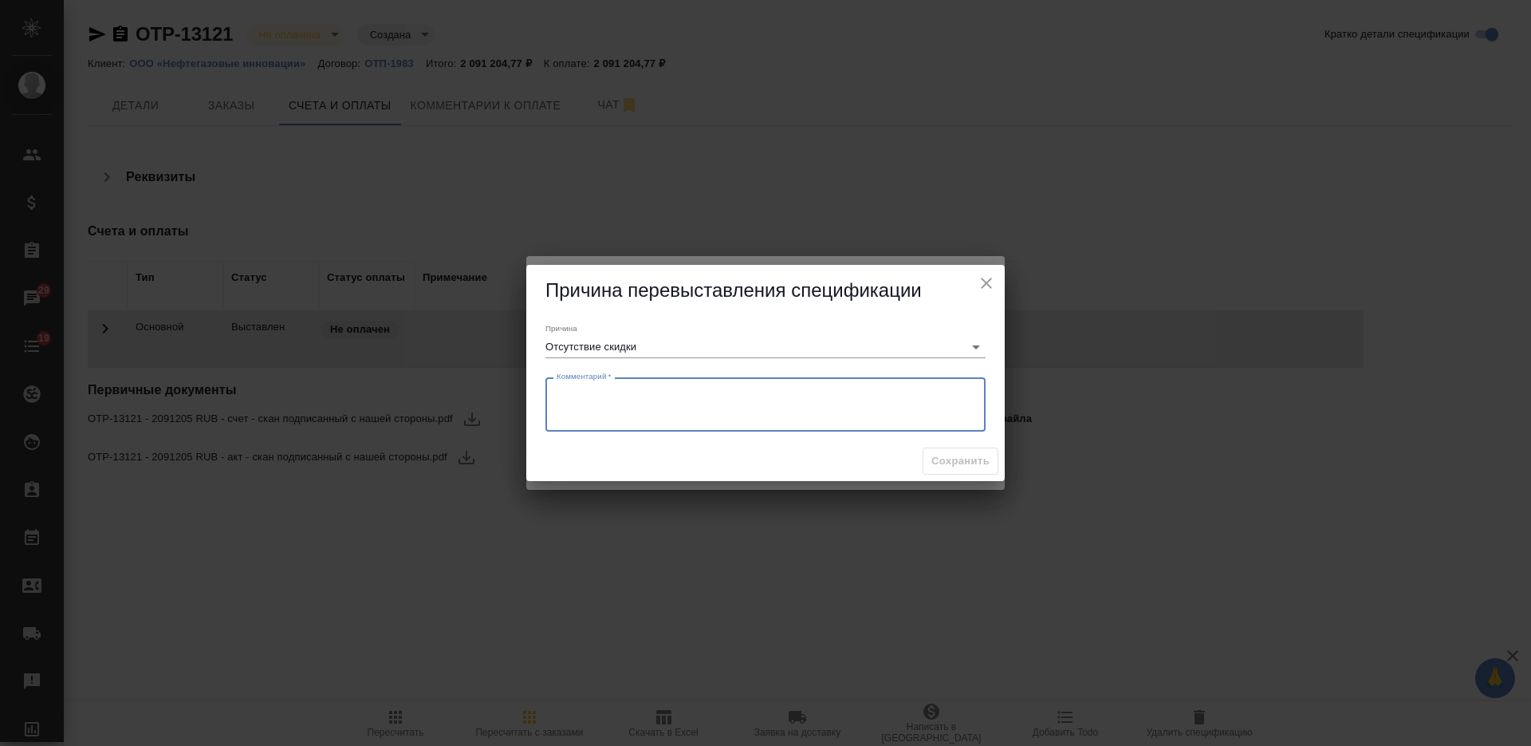
click at [625, 387] on textarea at bounding box center [766, 404] width 418 height 37
type textarea "из-за рекламации даем скидку 5%"
click at [947, 452] on span "Сохранить" at bounding box center [960, 461] width 58 height 18
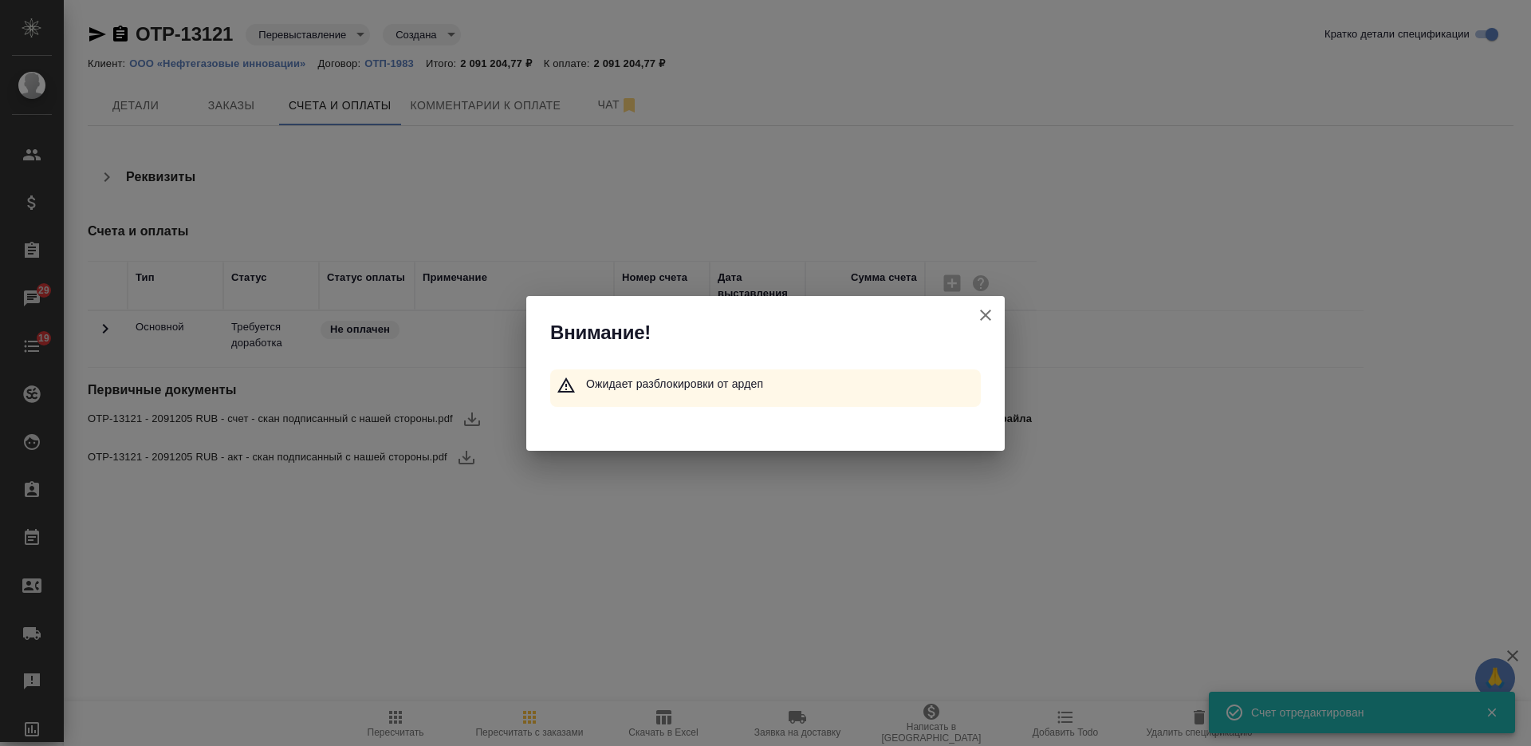
click at [988, 317] on icon "button" at bounding box center [985, 314] width 19 height 19
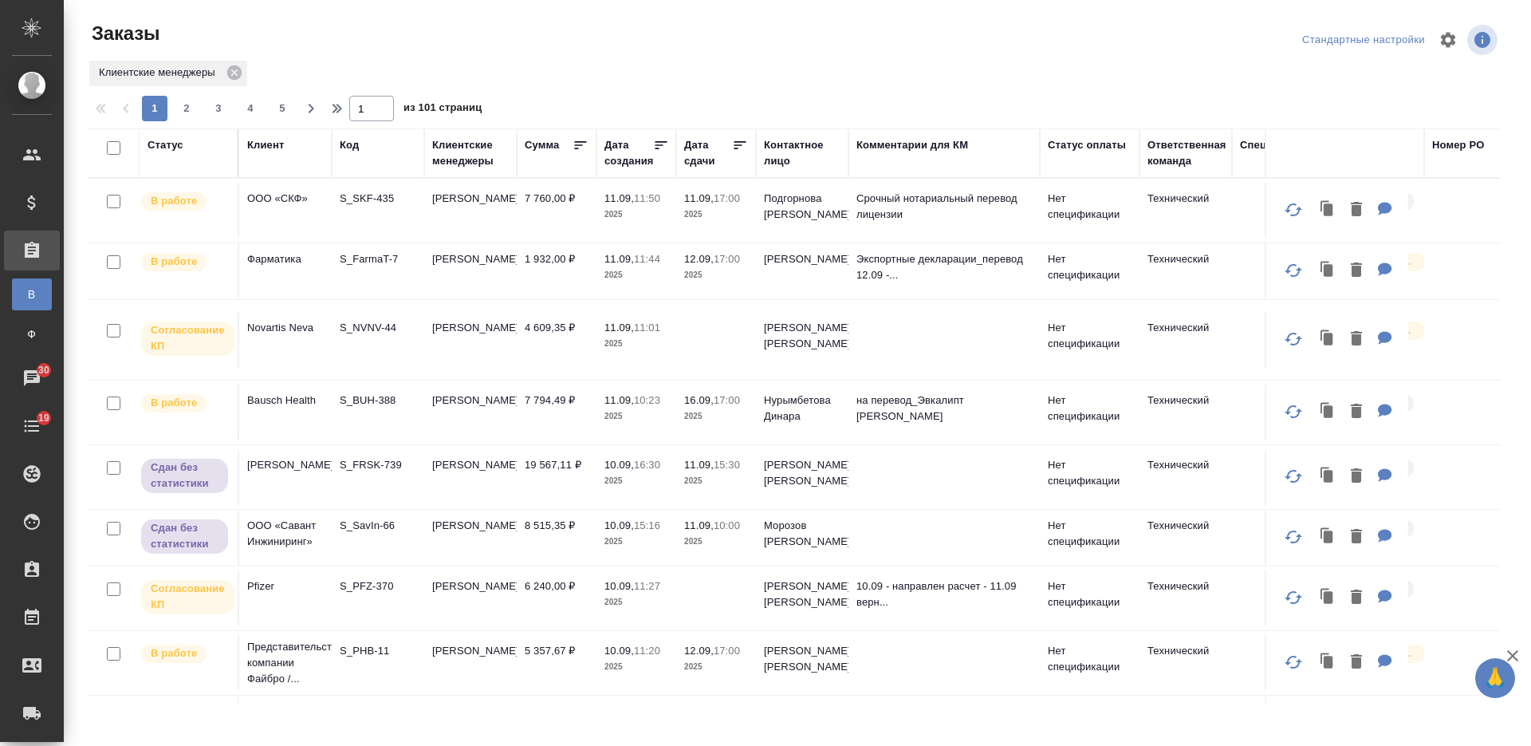
click at [354, 148] on div "Код" at bounding box center [349, 145] width 19 height 16
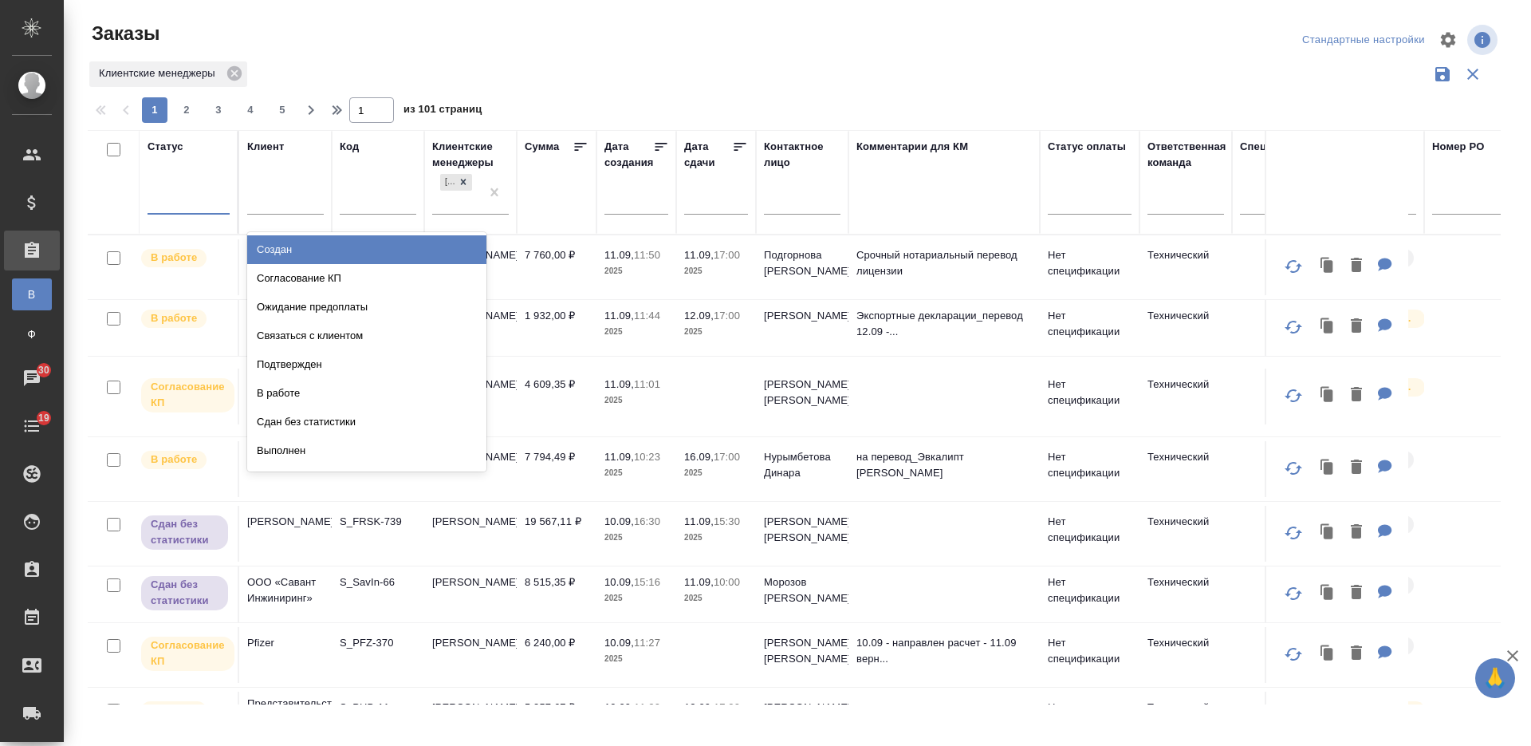
click at [207, 200] on div at bounding box center [189, 198] width 82 height 23
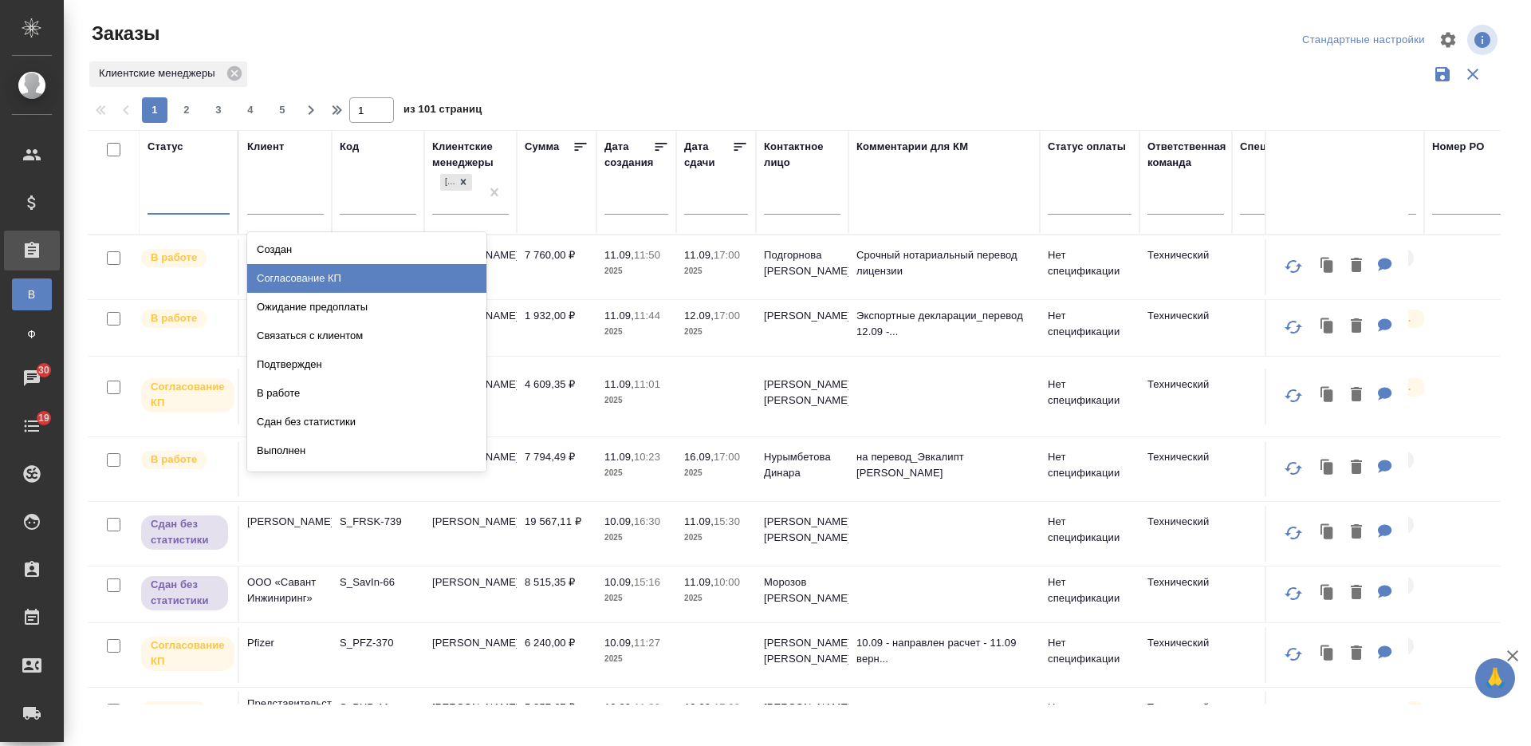
click at [439, 274] on div "Согласование КП" at bounding box center [366, 278] width 239 height 29
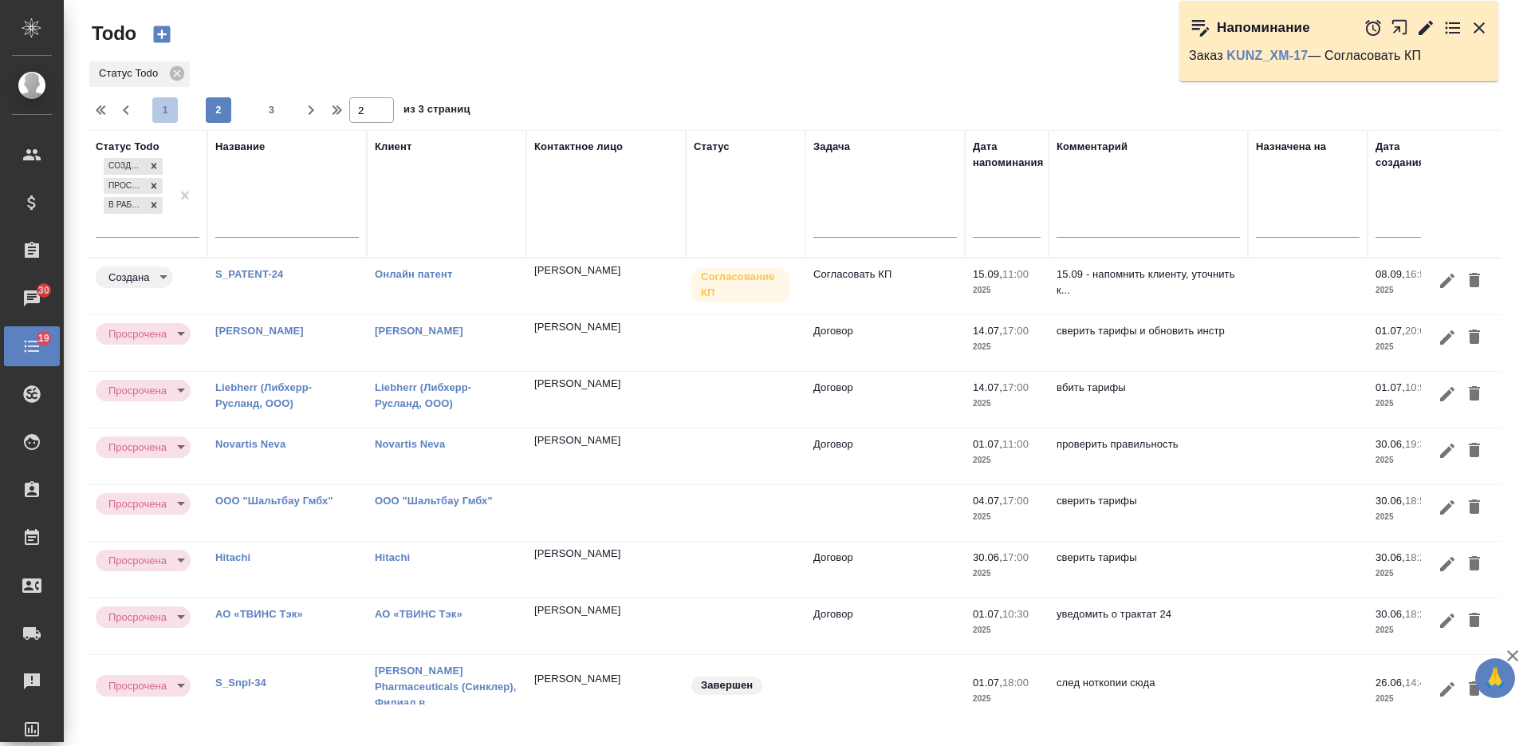
click at [174, 102] on span "1" at bounding box center [165, 110] width 26 height 16
type input "1"
